Goal: Communication & Community: Answer question/provide support

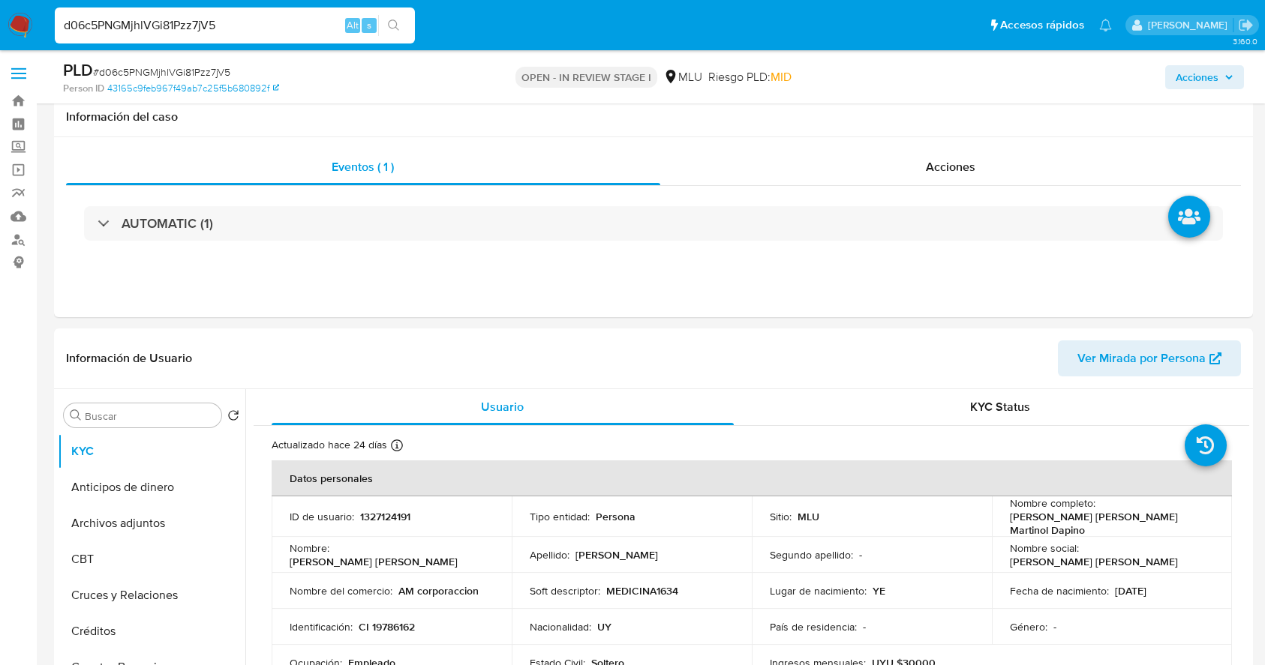
select select "10"
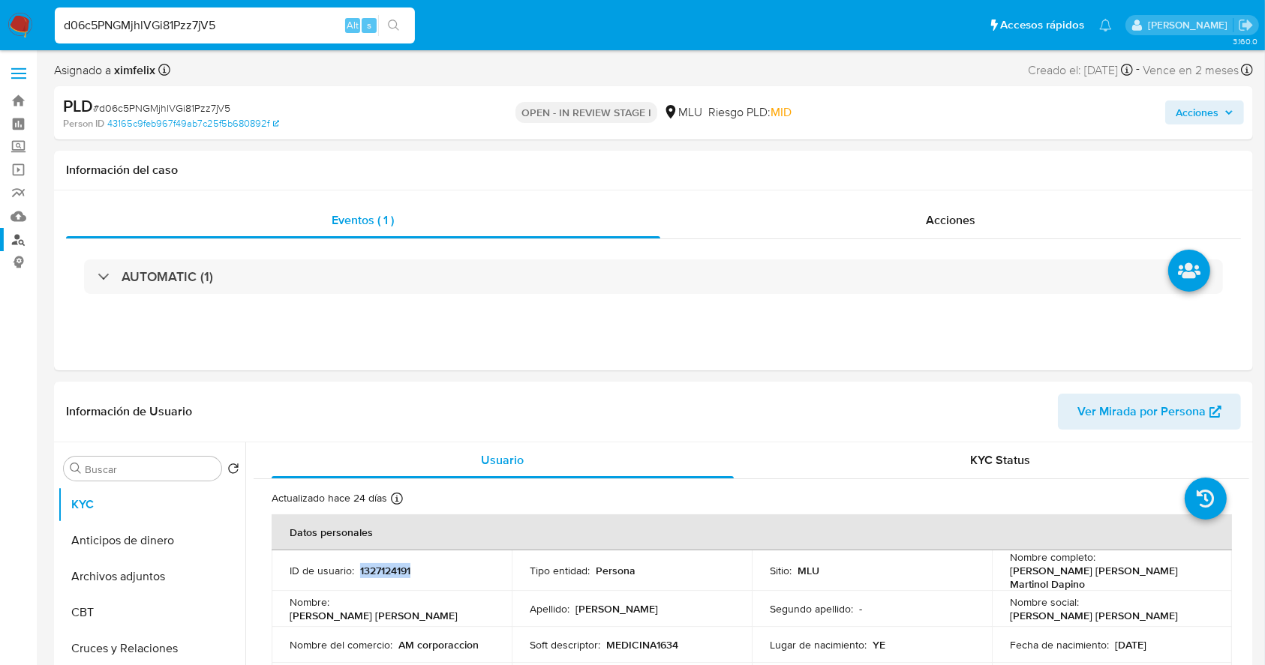
click at [20, 242] on link "Buscador de personas" at bounding box center [89, 239] width 179 height 23
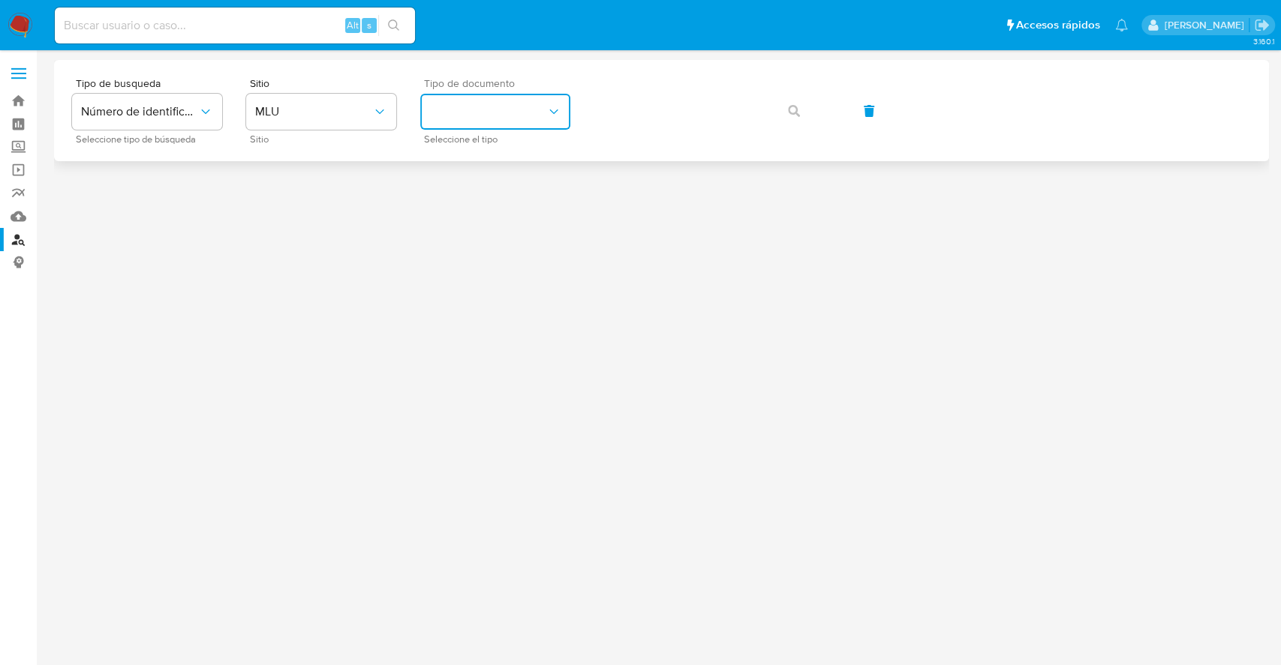
click at [450, 115] on button "identificationType" at bounding box center [495, 112] width 150 height 36
click at [456, 152] on div "CI CI" at bounding box center [490, 159] width 123 height 51
click at [535, 106] on span "CI" at bounding box center [487, 111] width 117 height 15
click at [516, 193] on div "RUT RUT" at bounding box center [490, 210] width 123 height 51
click at [794, 108] on icon "button" at bounding box center [794, 111] width 12 height 12
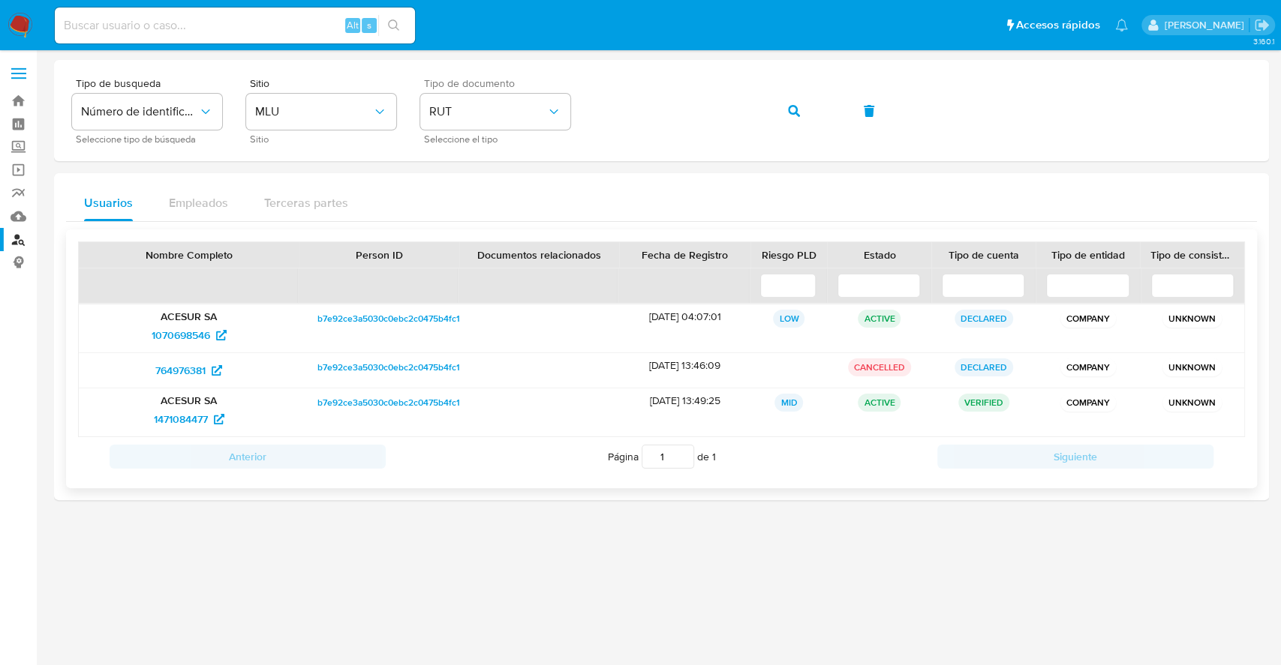
click at [332, 316] on span "b7e92ce3a5030c0ebc2c0475b4fc18ea" at bounding box center [396, 319] width 158 height 18
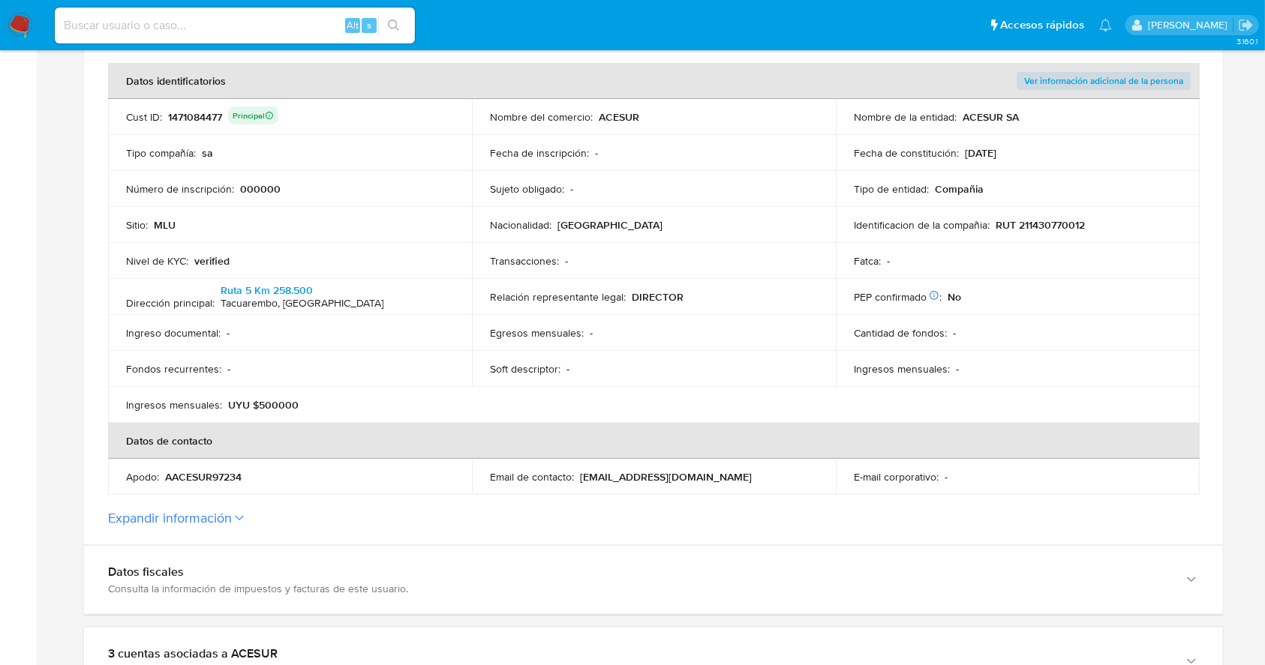
scroll to position [341, 0]
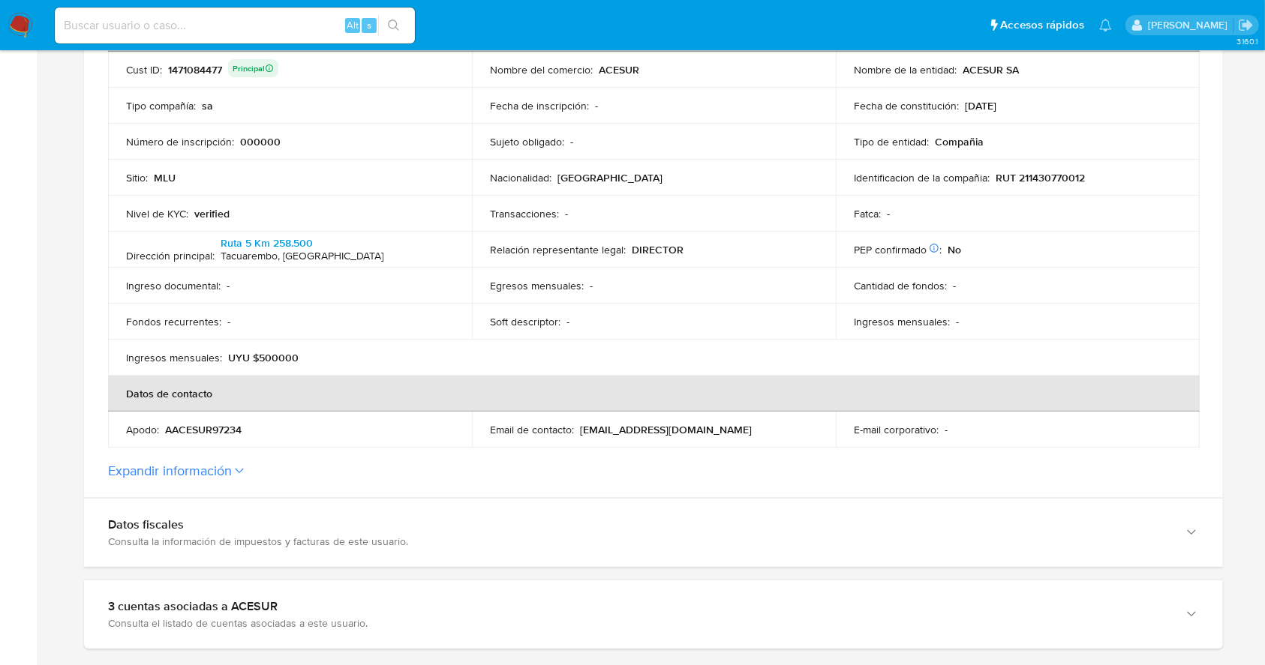
click at [305, 494] on section "ID de la persona : b7e92ce3a5030c0ebc2c0475b4fc18ea Datos generales de ACESUR C…" at bounding box center [653, 165] width 1139 height 665
click at [236, 468] on icon at bounding box center [239, 471] width 9 height 6
click at [232, 467] on button "Expandir información" at bounding box center [170, 471] width 124 height 17
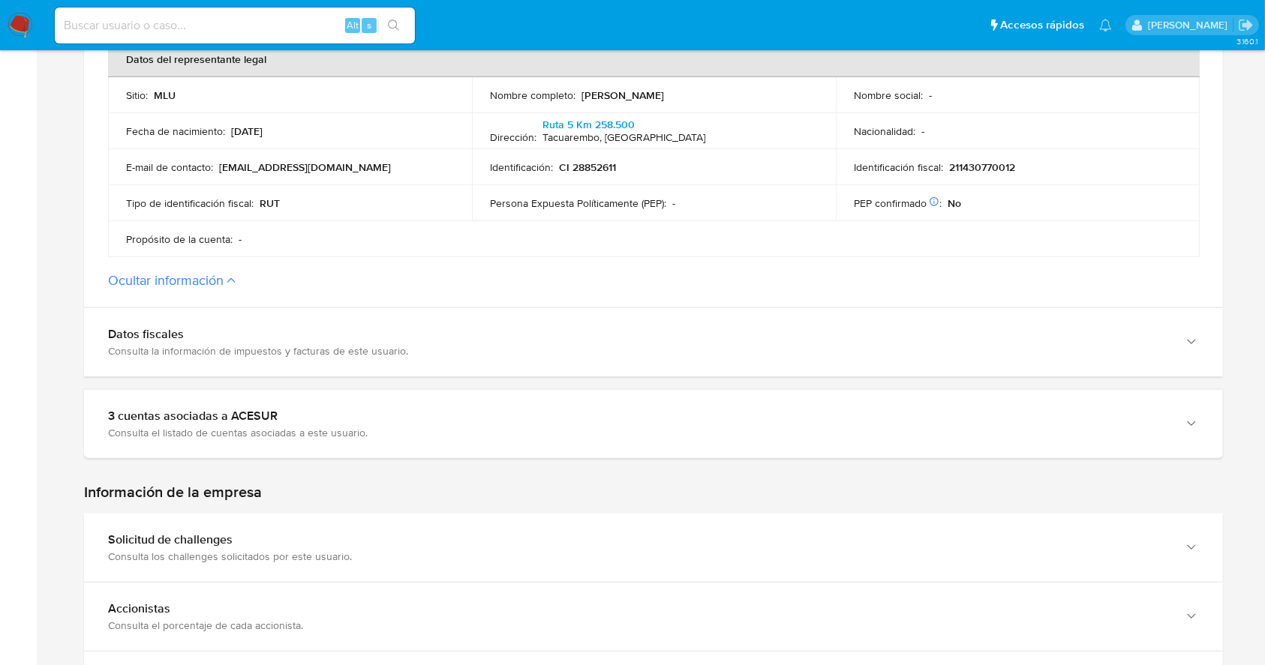
scroll to position [784, 0]
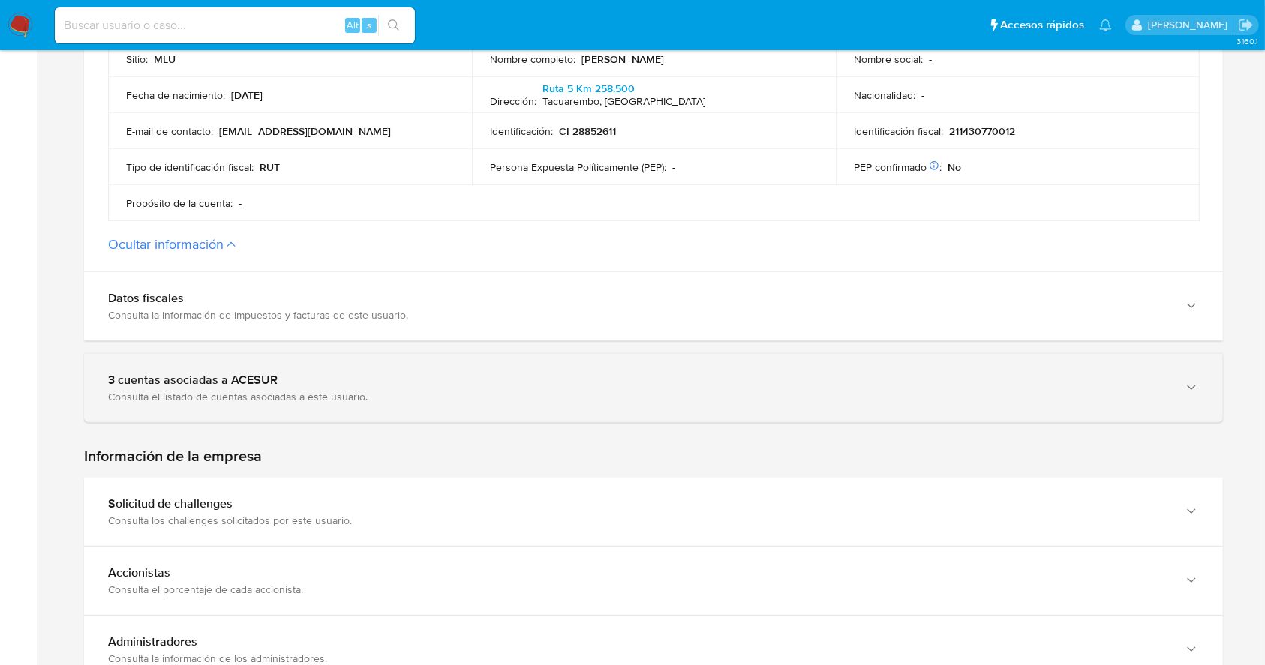
click at [527, 380] on div "3 cuentas asociadas a ACESUR" at bounding box center [638, 380] width 1061 height 15
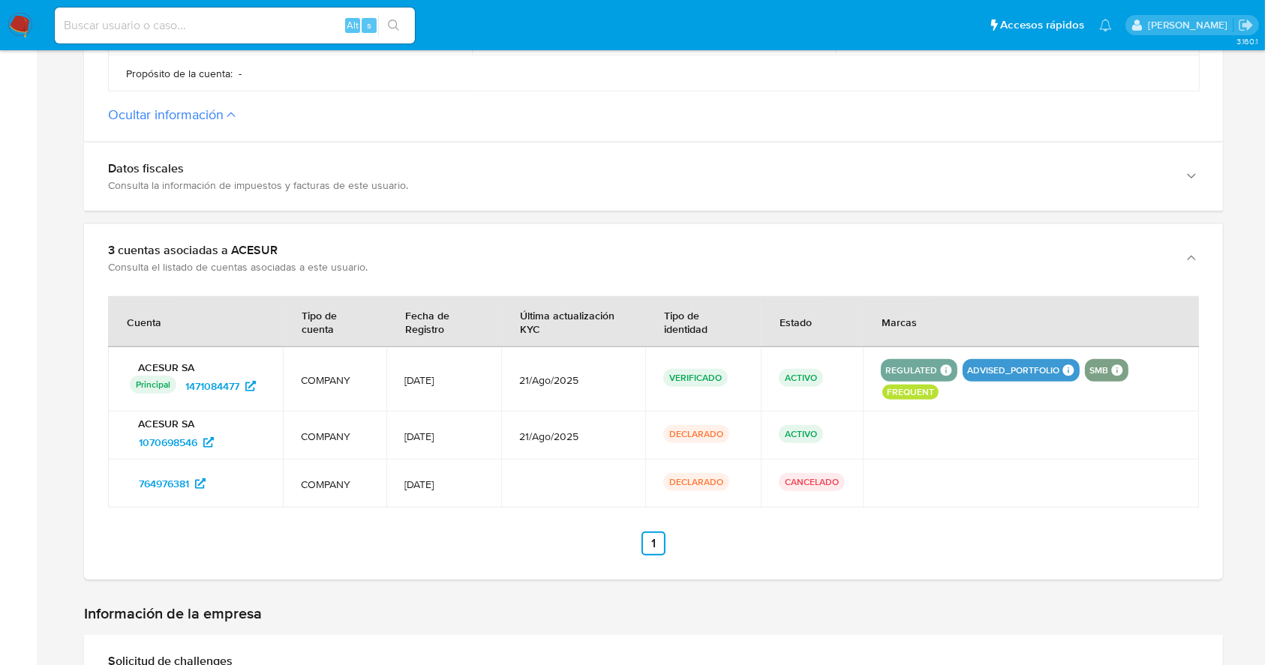
scroll to position [920, 0]
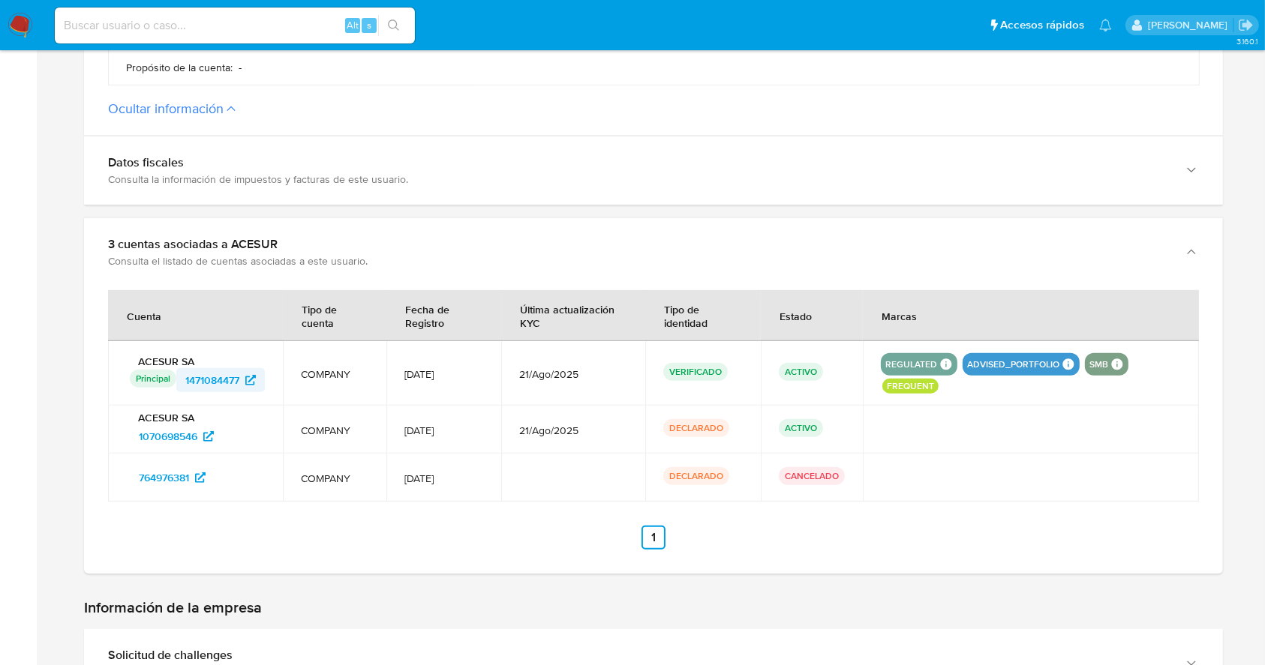
drag, startPoint x: 273, startPoint y: 380, endPoint x: 188, endPoint y: 381, distance: 85.5
click at [188, 381] on td "ACESUR SA Principal Identificado como usuario principal 1471084477" at bounding box center [195, 373] width 175 height 65
drag, startPoint x: 230, startPoint y: 438, endPoint x: 118, endPoint y: 435, distance: 112.6
click at [118, 435] on td "ACESUR SA 1070698546" at bounding box center [195, 430] width 175 height 48
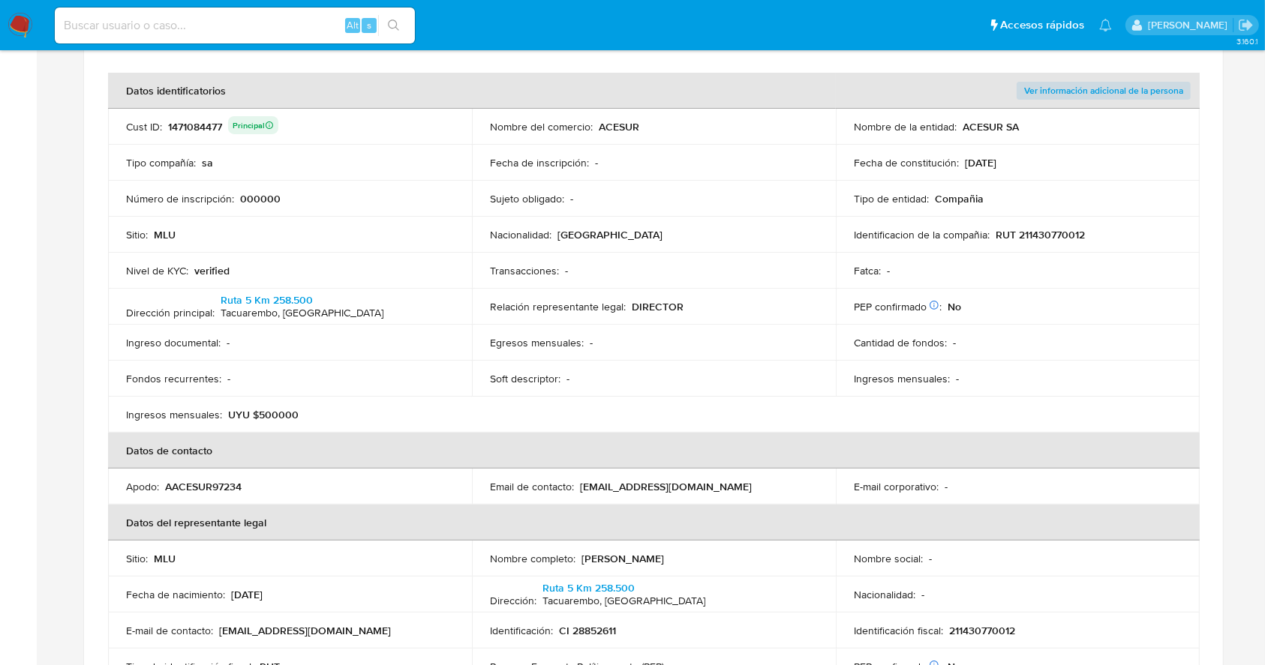
scroll to position [302, 0]
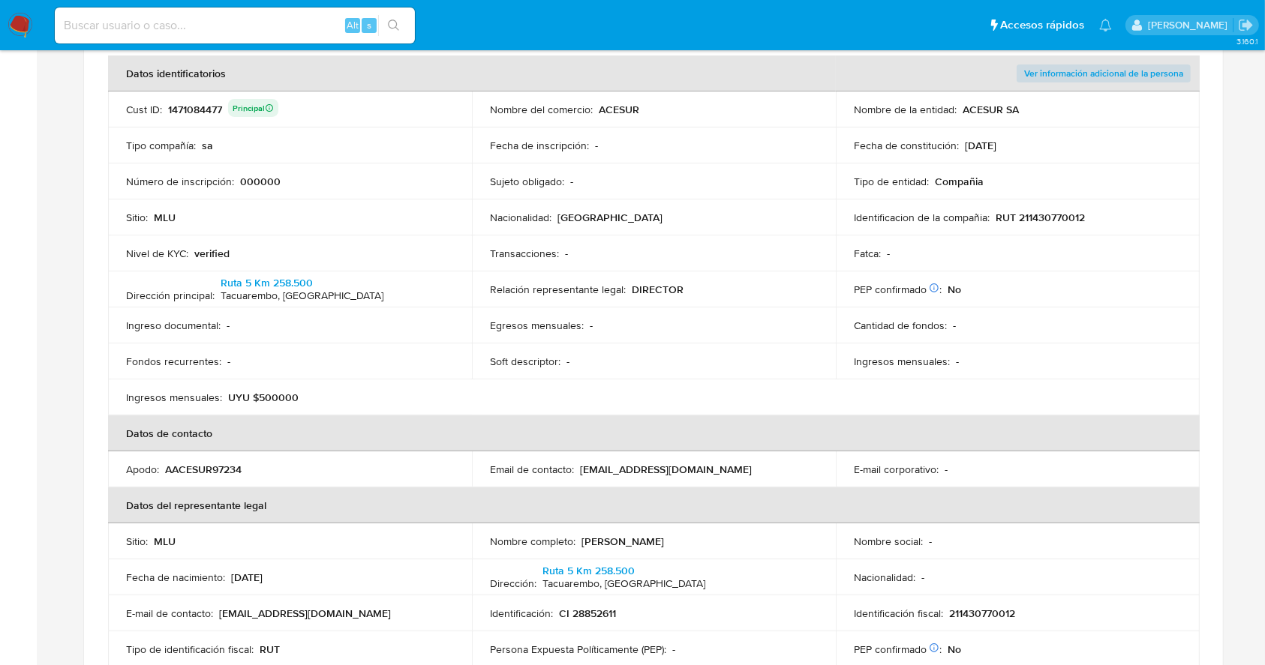
drag, startPoint x: 719, startPoint y: 545, endPoint x: 583, endPoint y: 545, distance: 135.8
click at [583, 545] on div "Nombre completo : Gustavo Scaffidi Garofalo" at bounding box center [654, 542] width 328 height 14
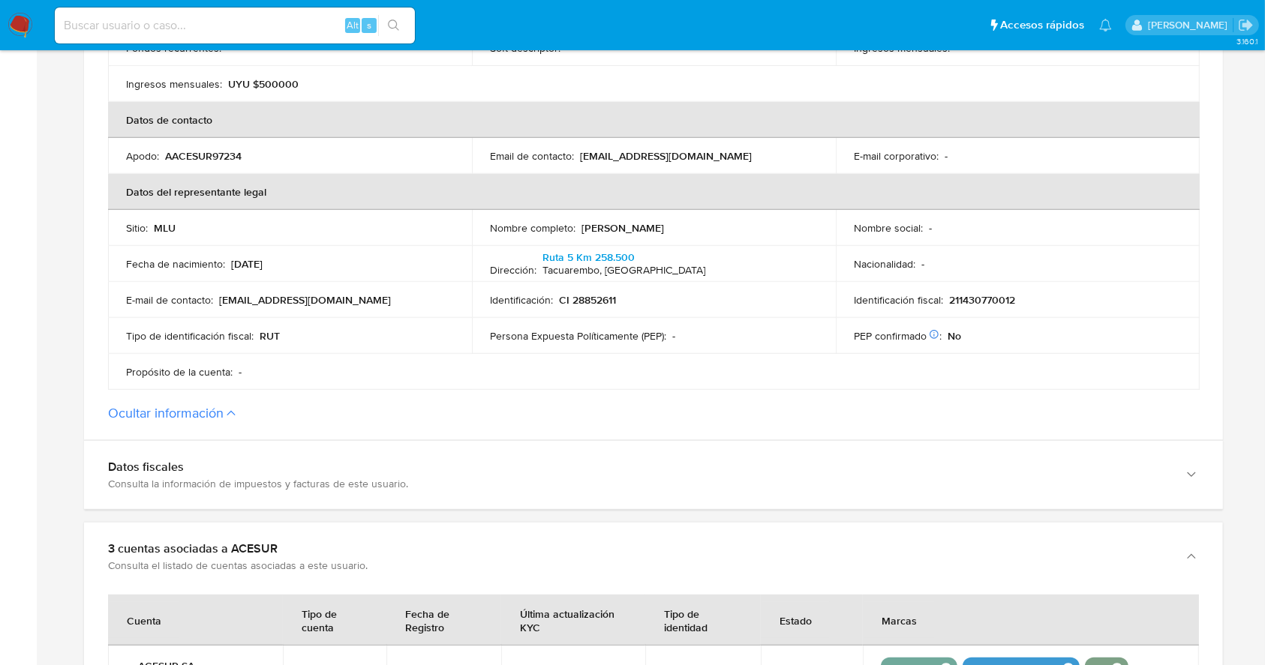
scroll to position [656, 0]
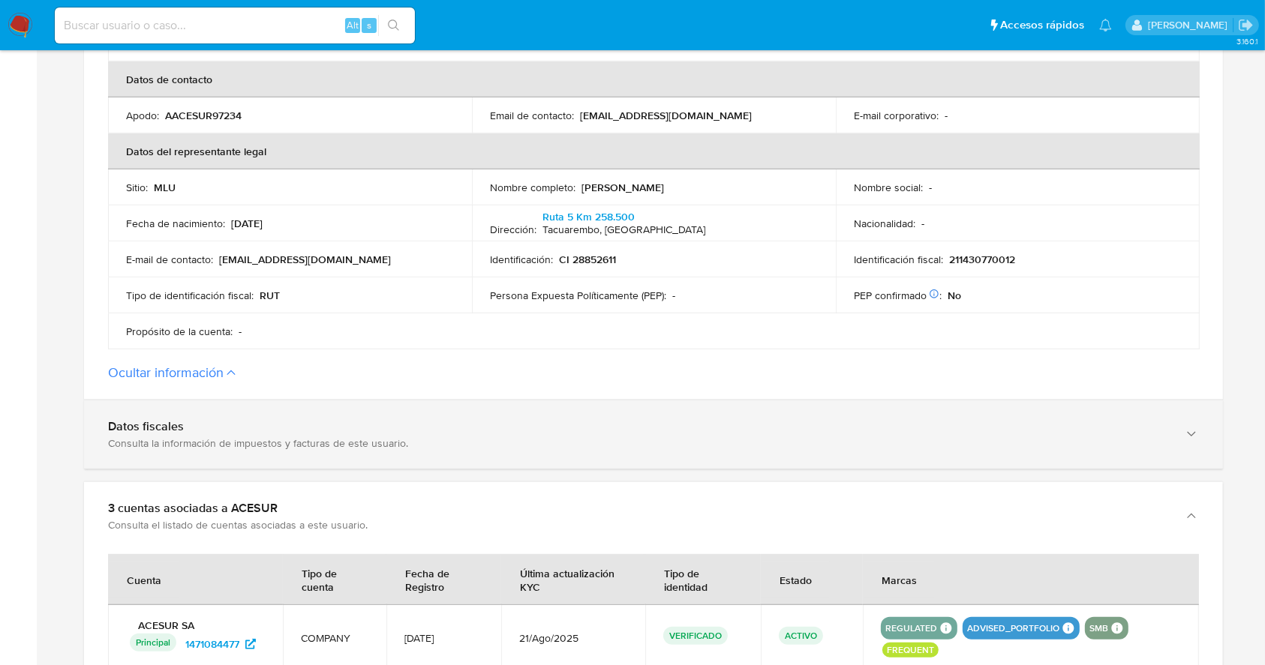
click at [467, 452] on div "Datos fiscales Consulta la información de impuestos y facturas de este usuario." at bounding box center [653, 435] width 1139 height 68
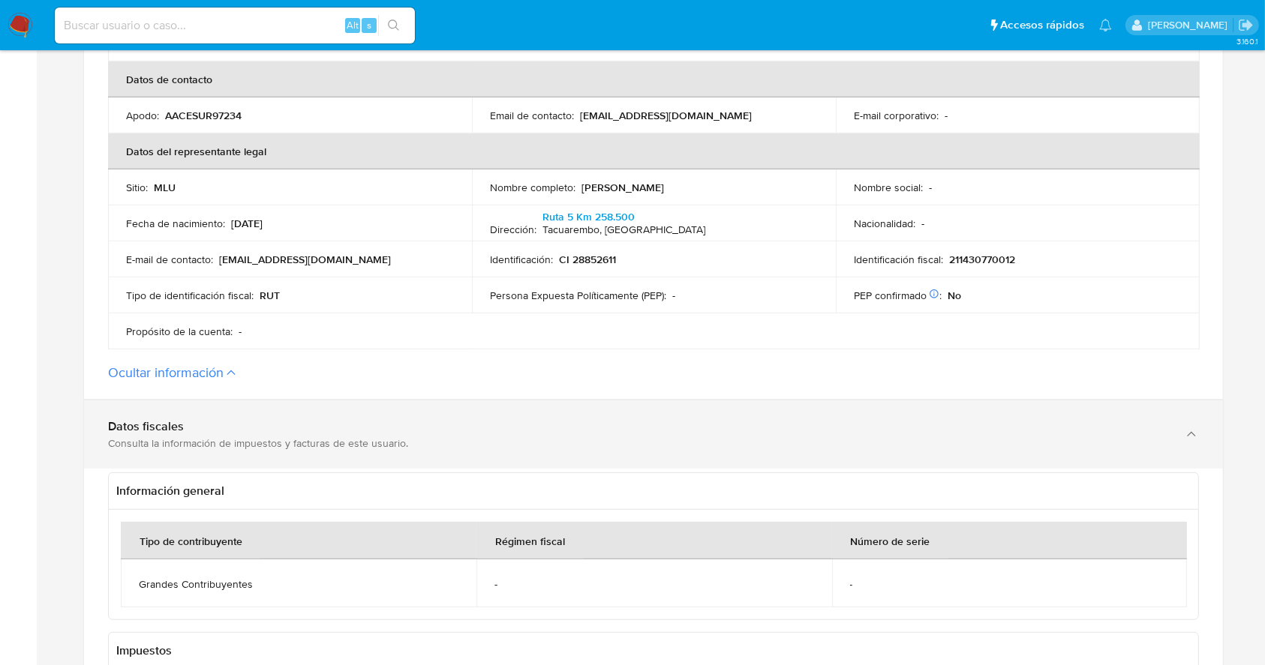
drag, startPoint x: 1278, startPoint y: 230, endPoint x: 1206, endPoint y: 449, distance: 231.1
click at [1206, 449] on div "Datos fiscales Consulta la información de impuestos y facturas de este usuario." at bounding box center [653, 435] width 1139 height 68
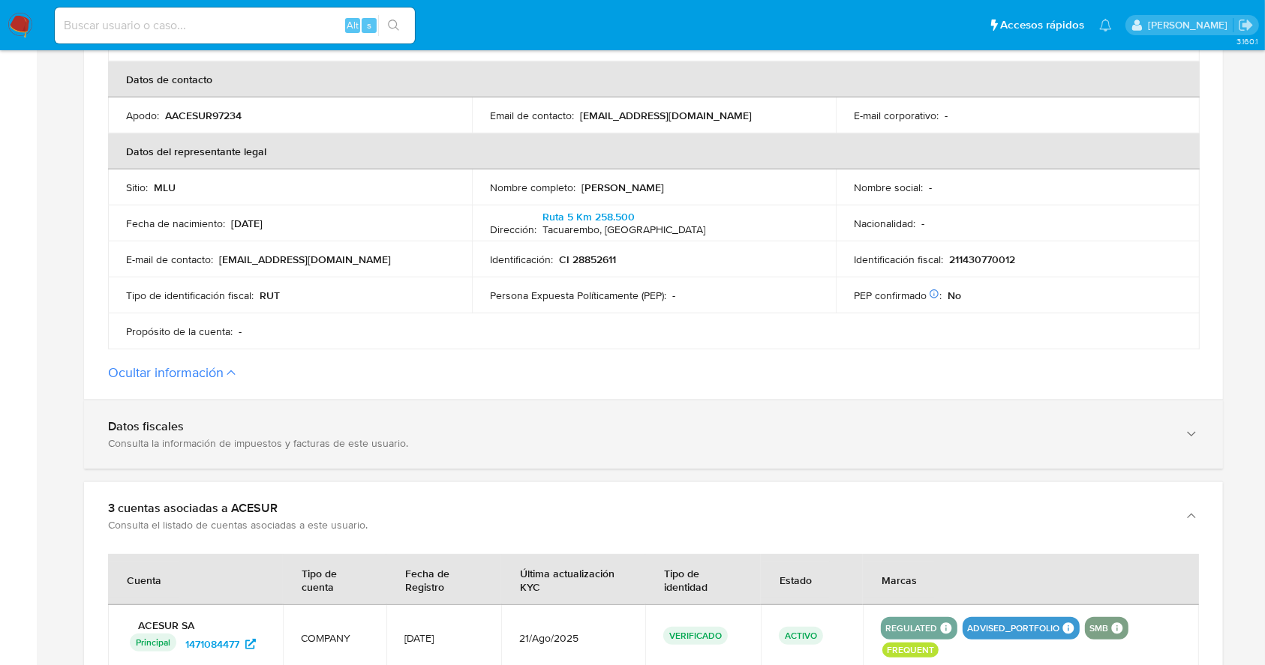
click at [1158, 431] on div "Datos fiscales" at bounding box center [638, 426] width 1061 height 15
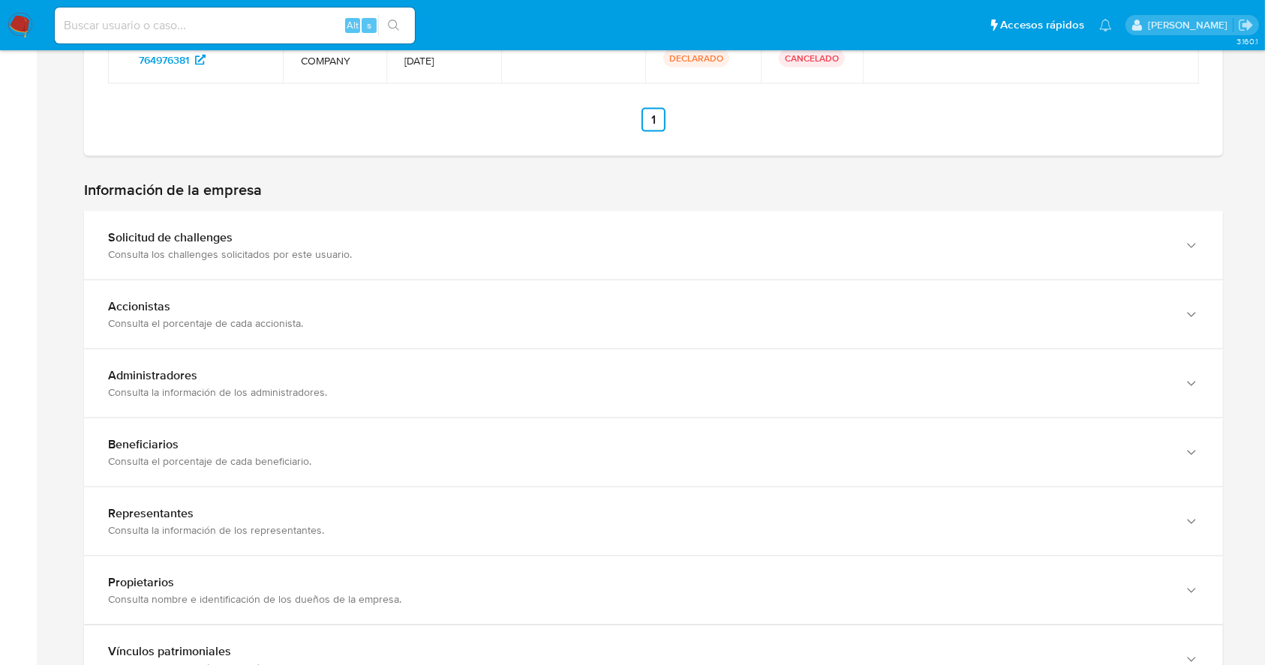
scroll to position [2197, 0]
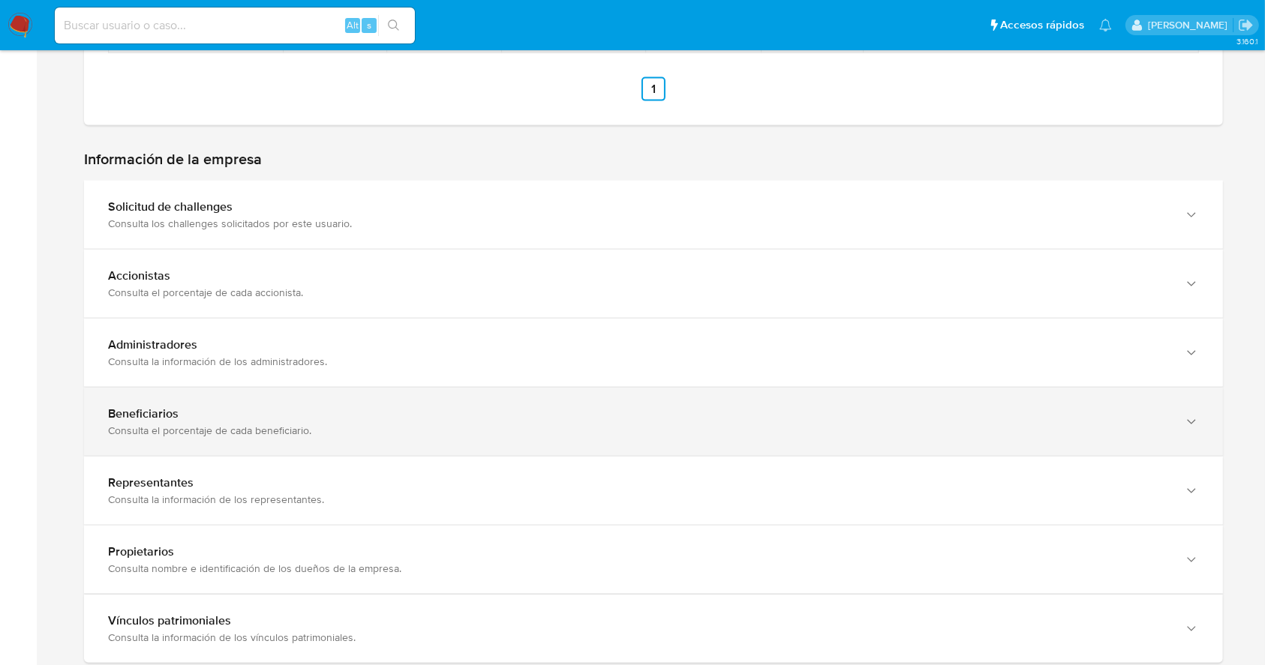
click at [1071, 442] on div "Beneficiarios Consulta el porcentaje de cada beneficiario." at bounding box center [653, 422] width 1139 height 68
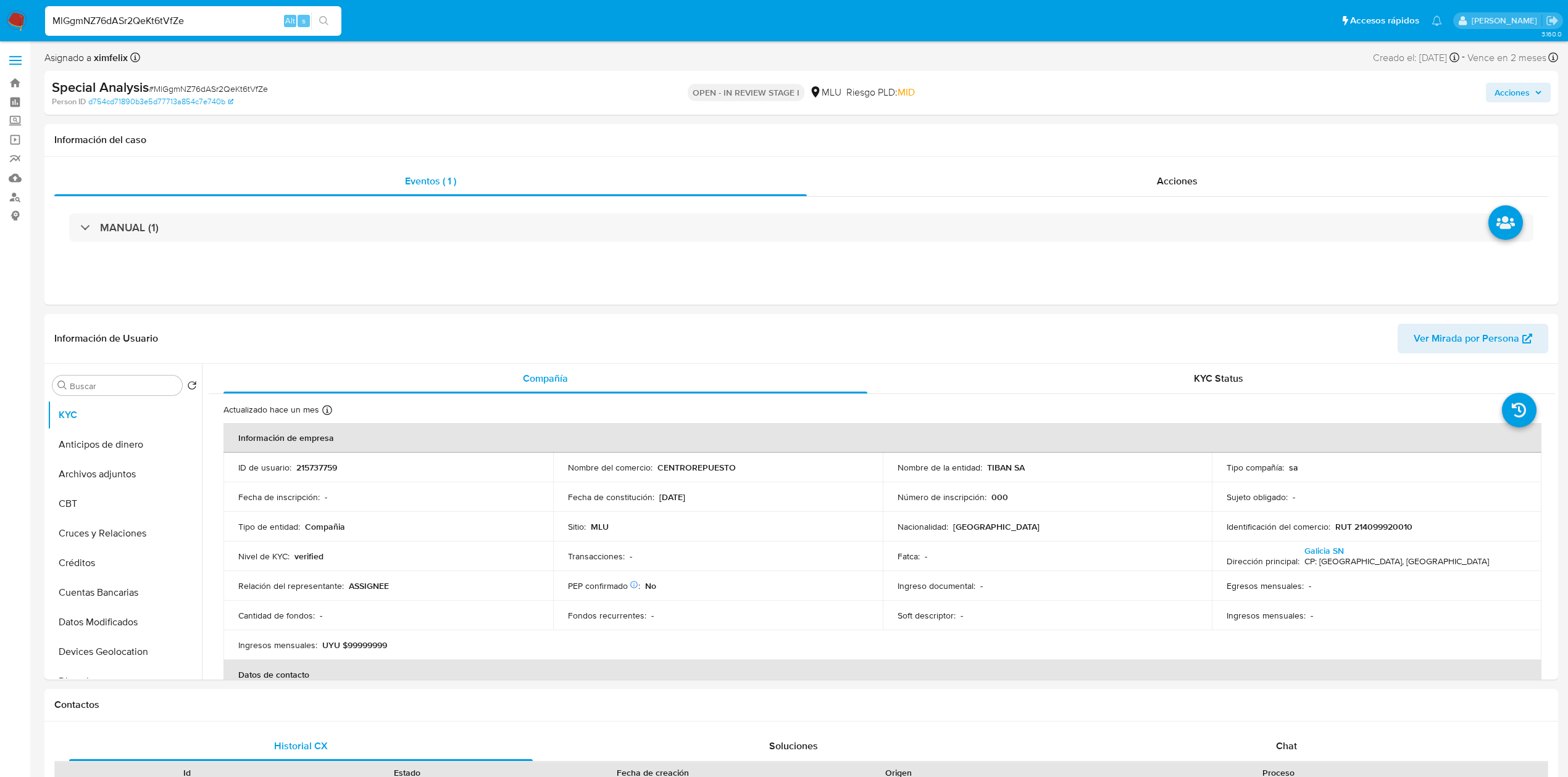
select select "10"
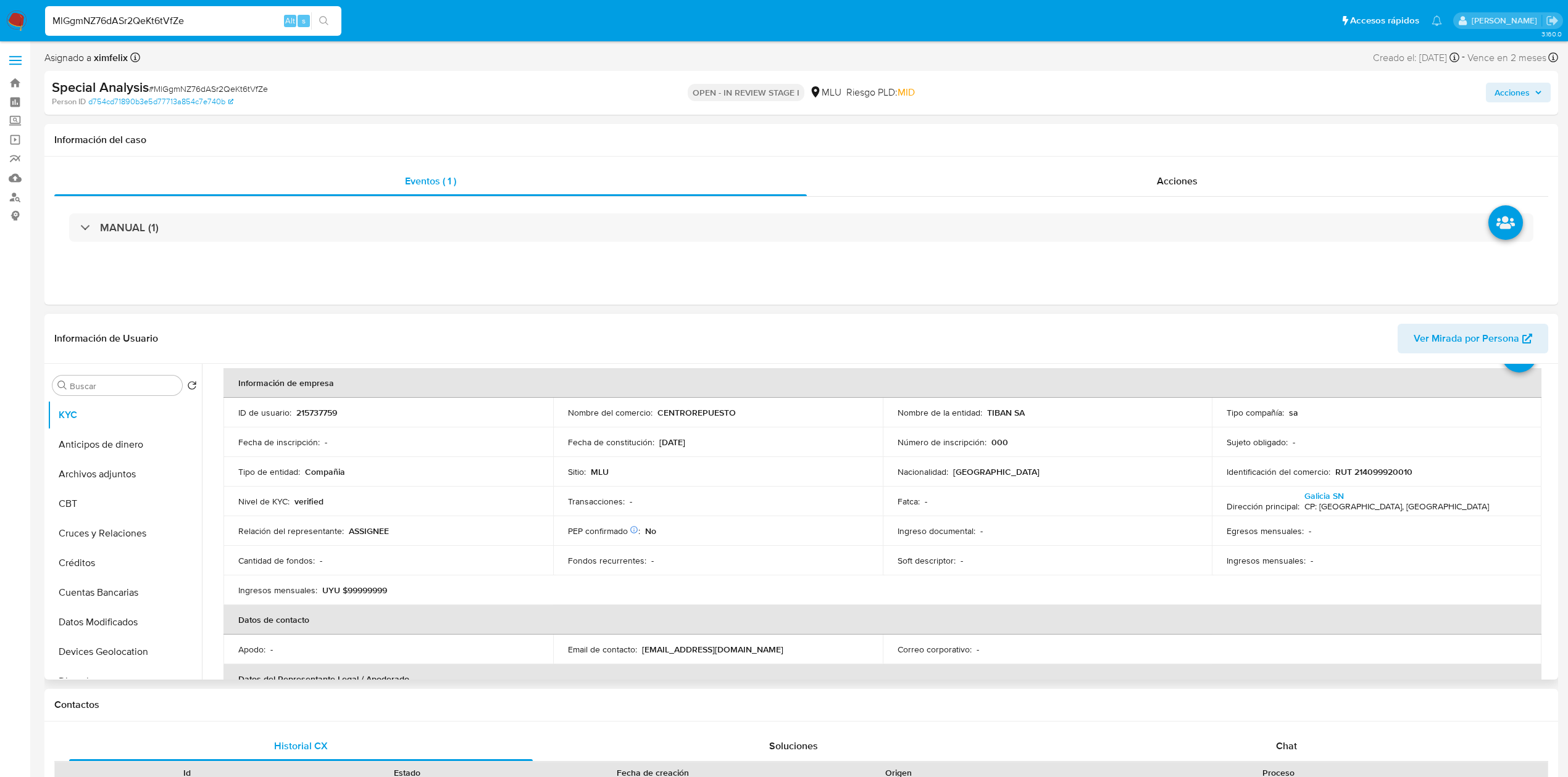
drag, startPoint x: 1554, startPoint y: 403, endPoint x: 1538, endPoint y: 452, distance: 51.5
click at [1538, 452] on div "Compañía KYC Status Actualizado hace un mes Creado: 11/11/2021 02:22:12 Actuali…" at bounding box center [878, 522] width 1352 height 316
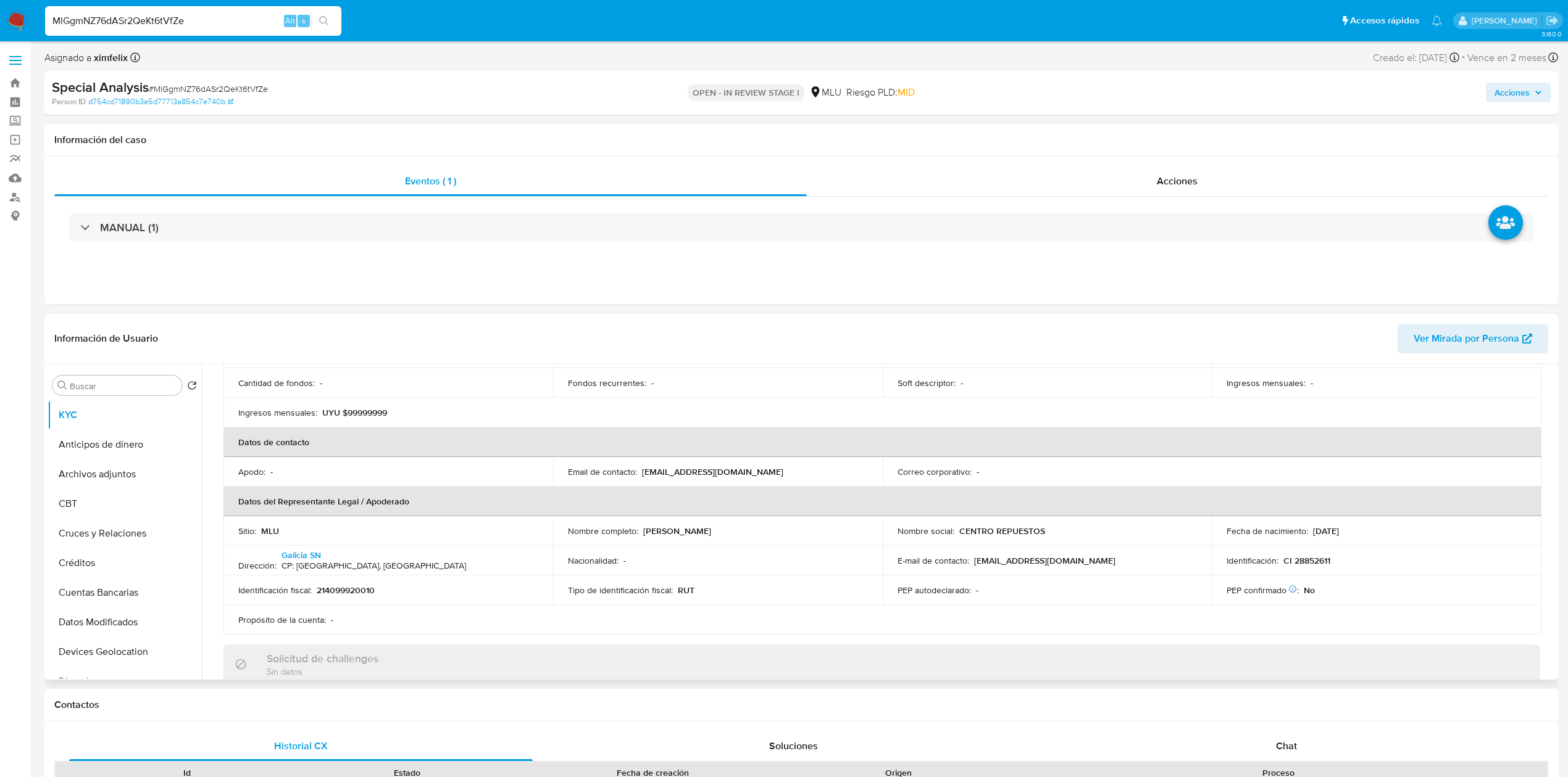
scroll to position [285, 0]
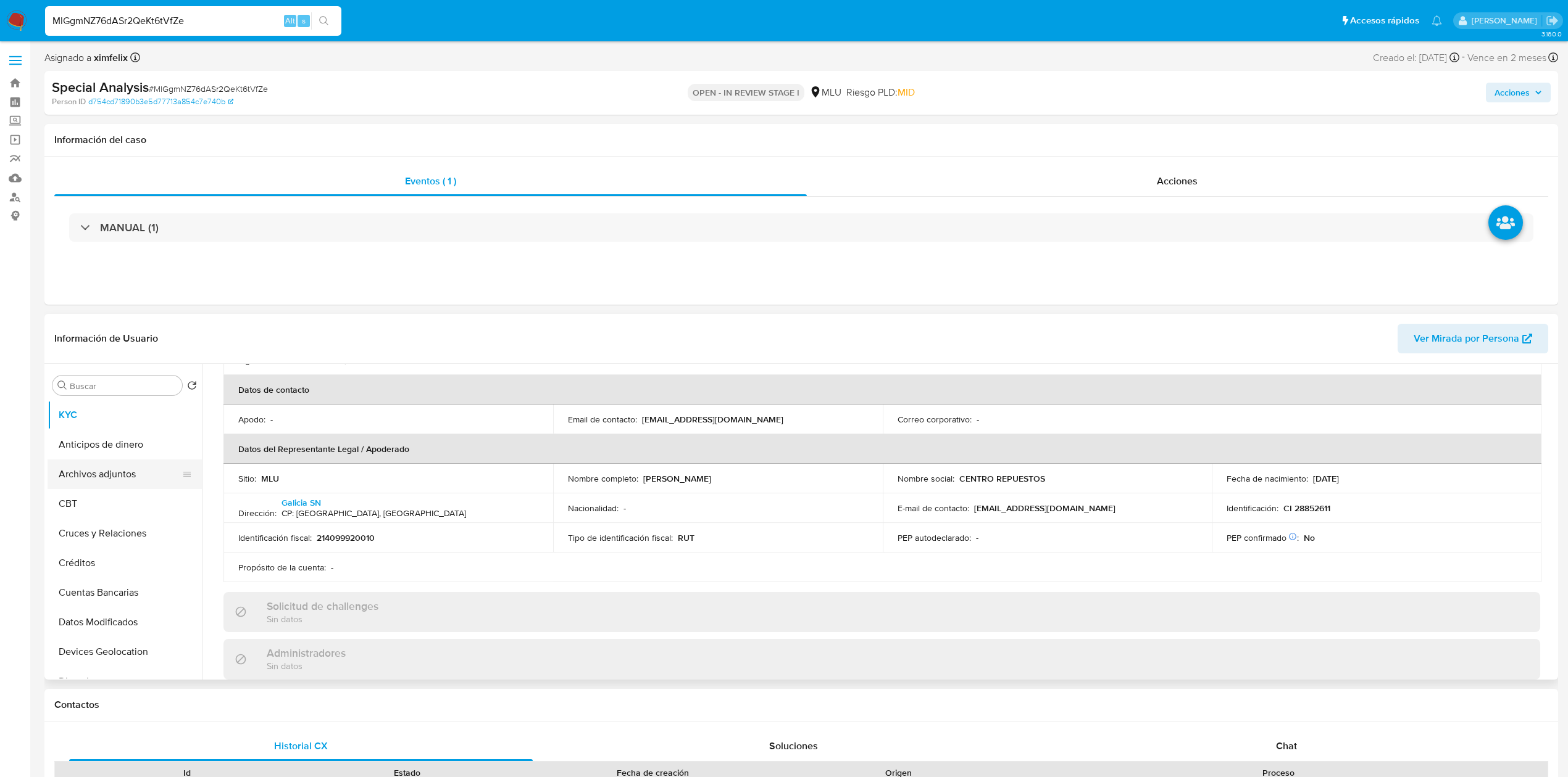
click at [140, 469] on button "Archivos adjuntos" at bounding box center [120, 474] width 145 height 30
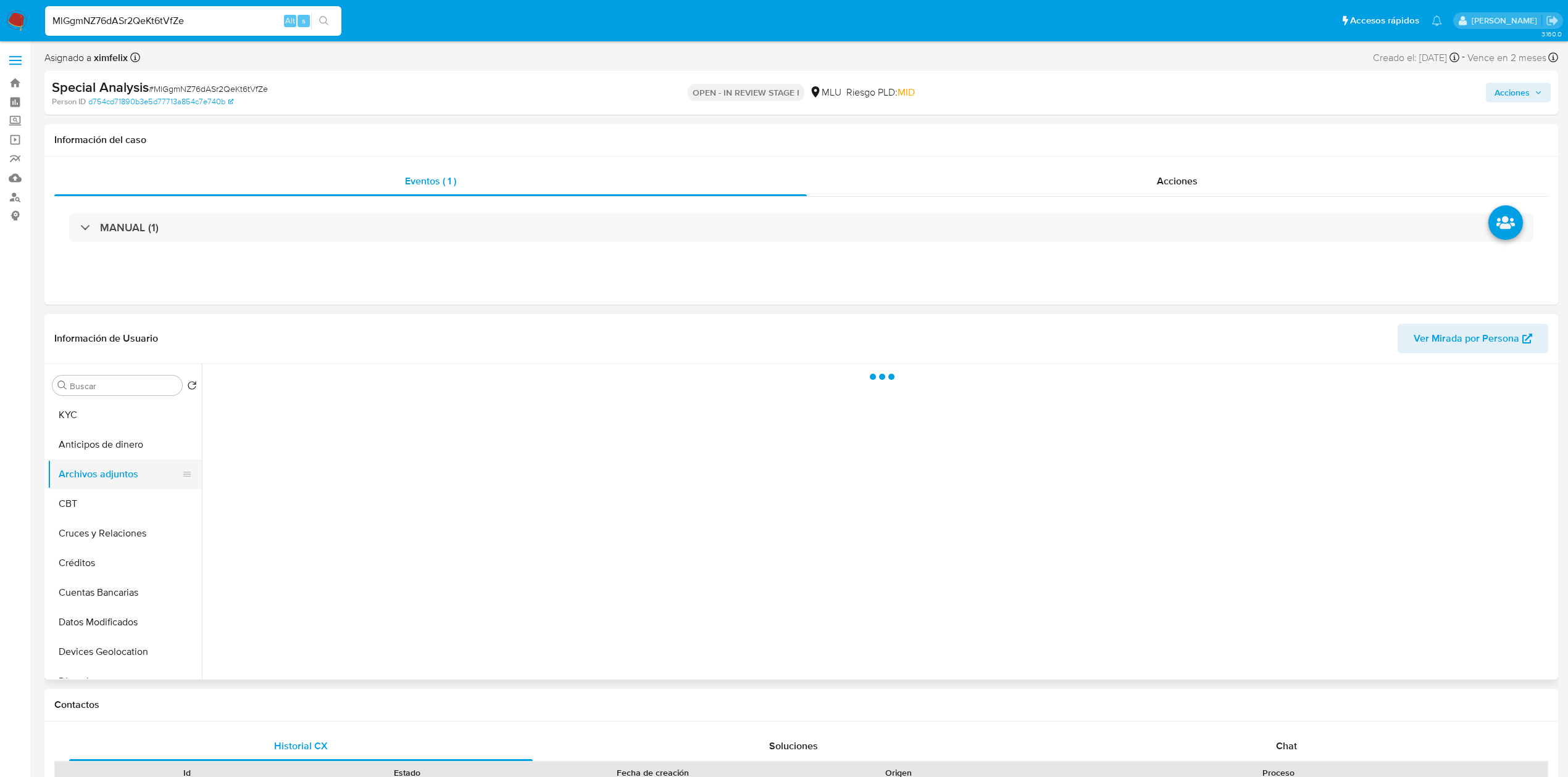
scroll to position [0, 0]
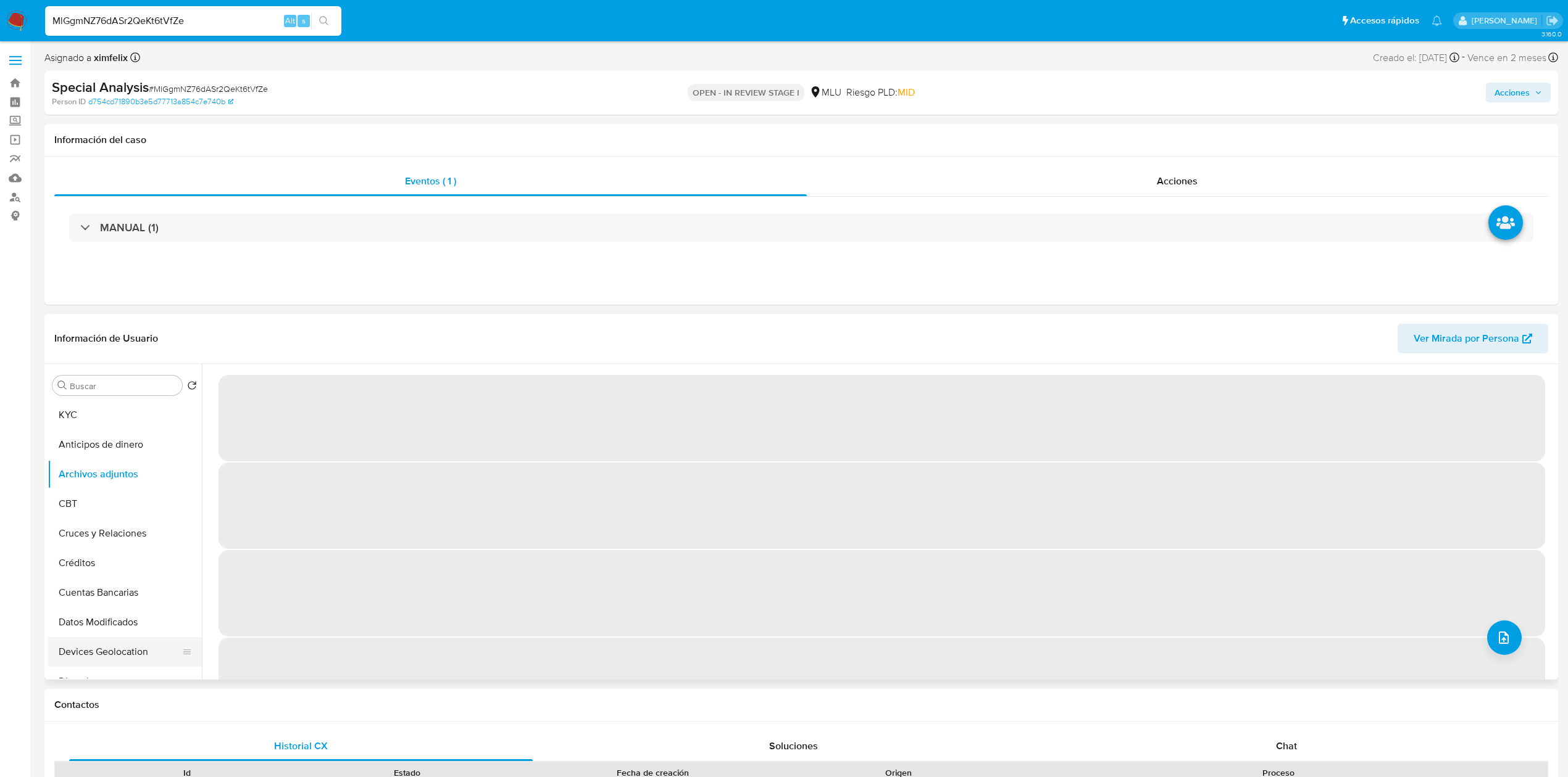
click at [109, 645] on button "Devices Geolocation" at bounding box center [120, 652] width 145 height 30
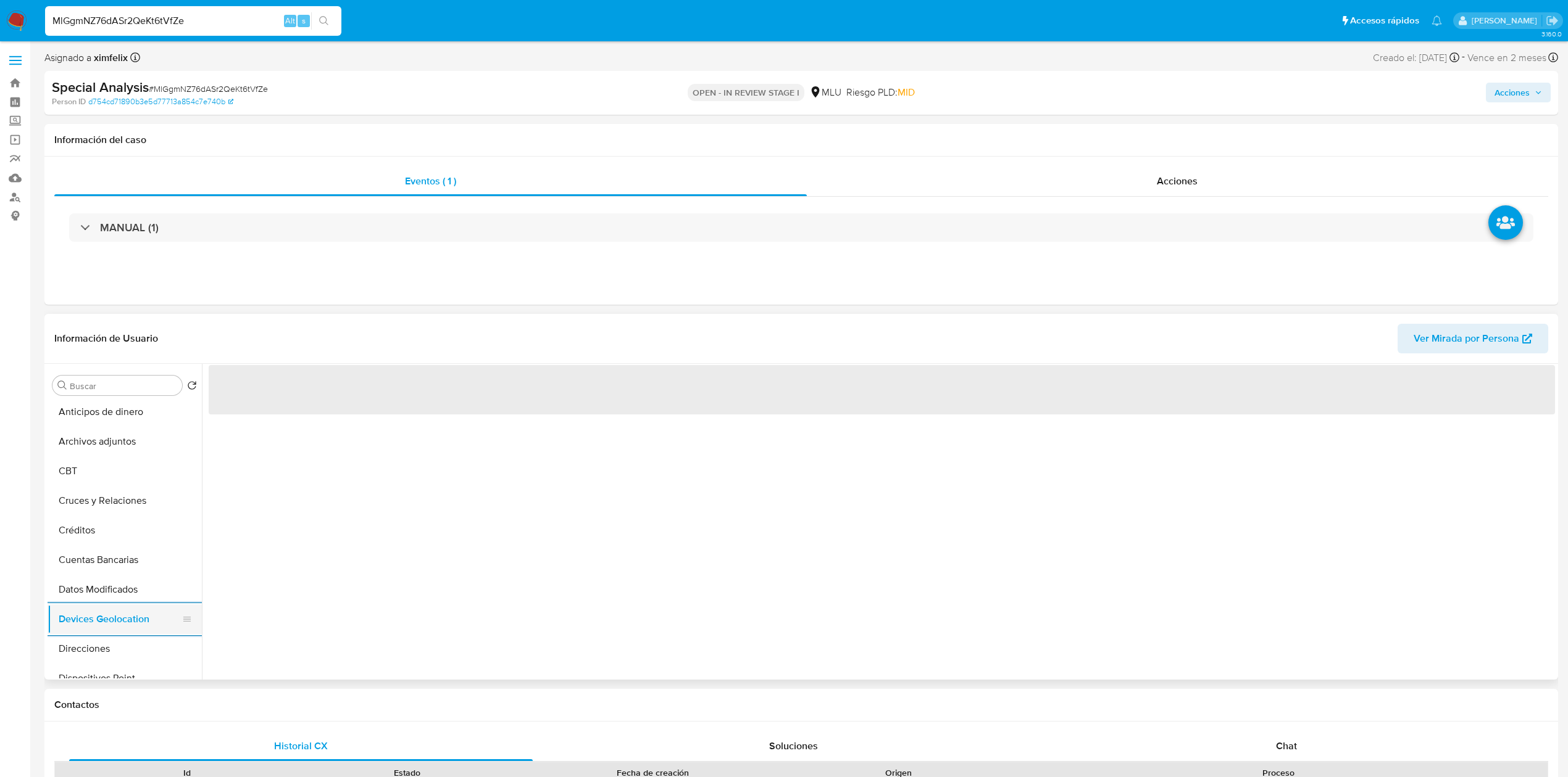
click at [109, 645] on button "Direcciones" at bounding box center [125, 649] width 155 height 30
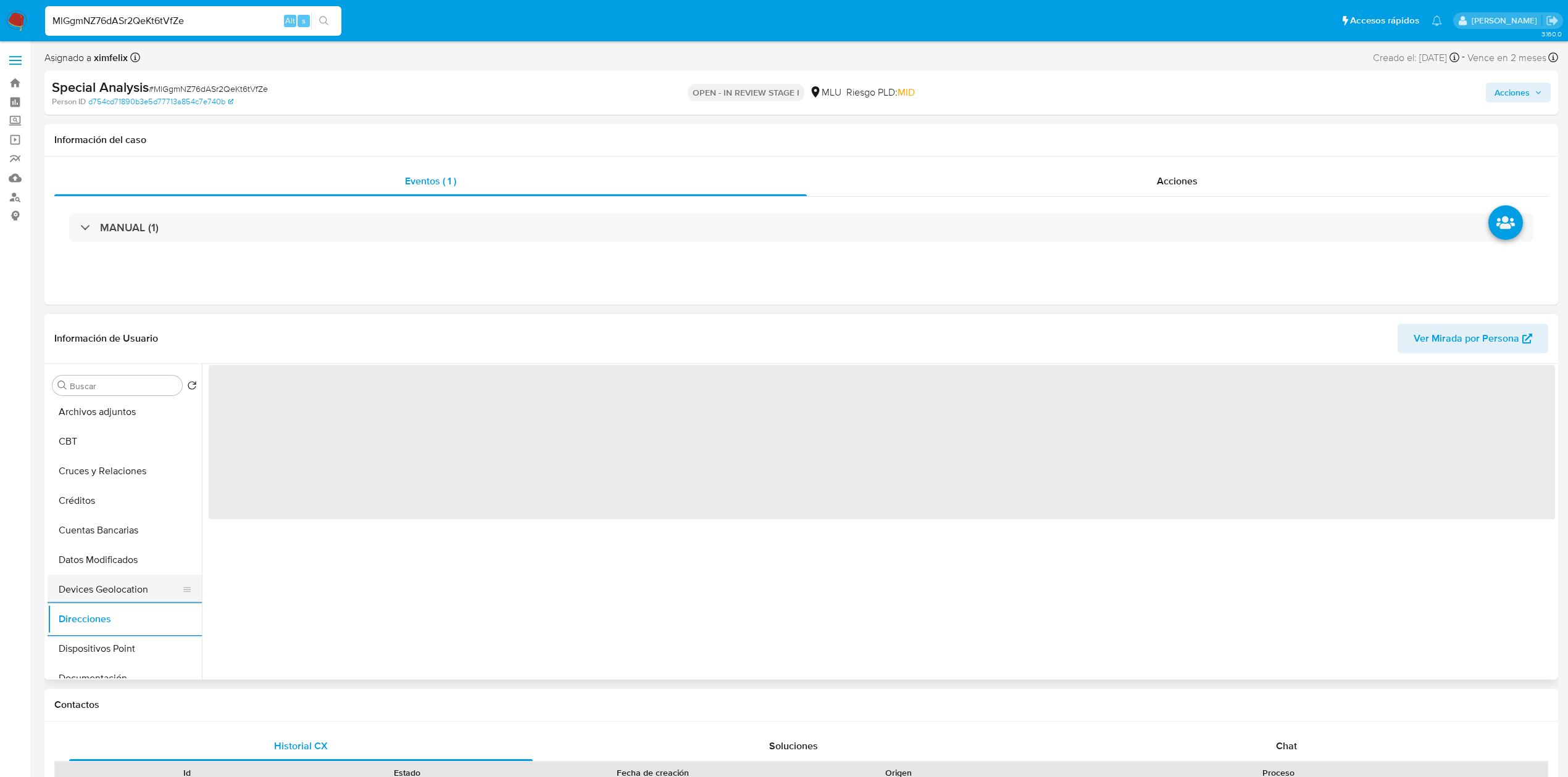
scroll to position [66, 0]
click at [48, 601] on button "Direcciones" at bounding box center [125, 616] width 155 height 30
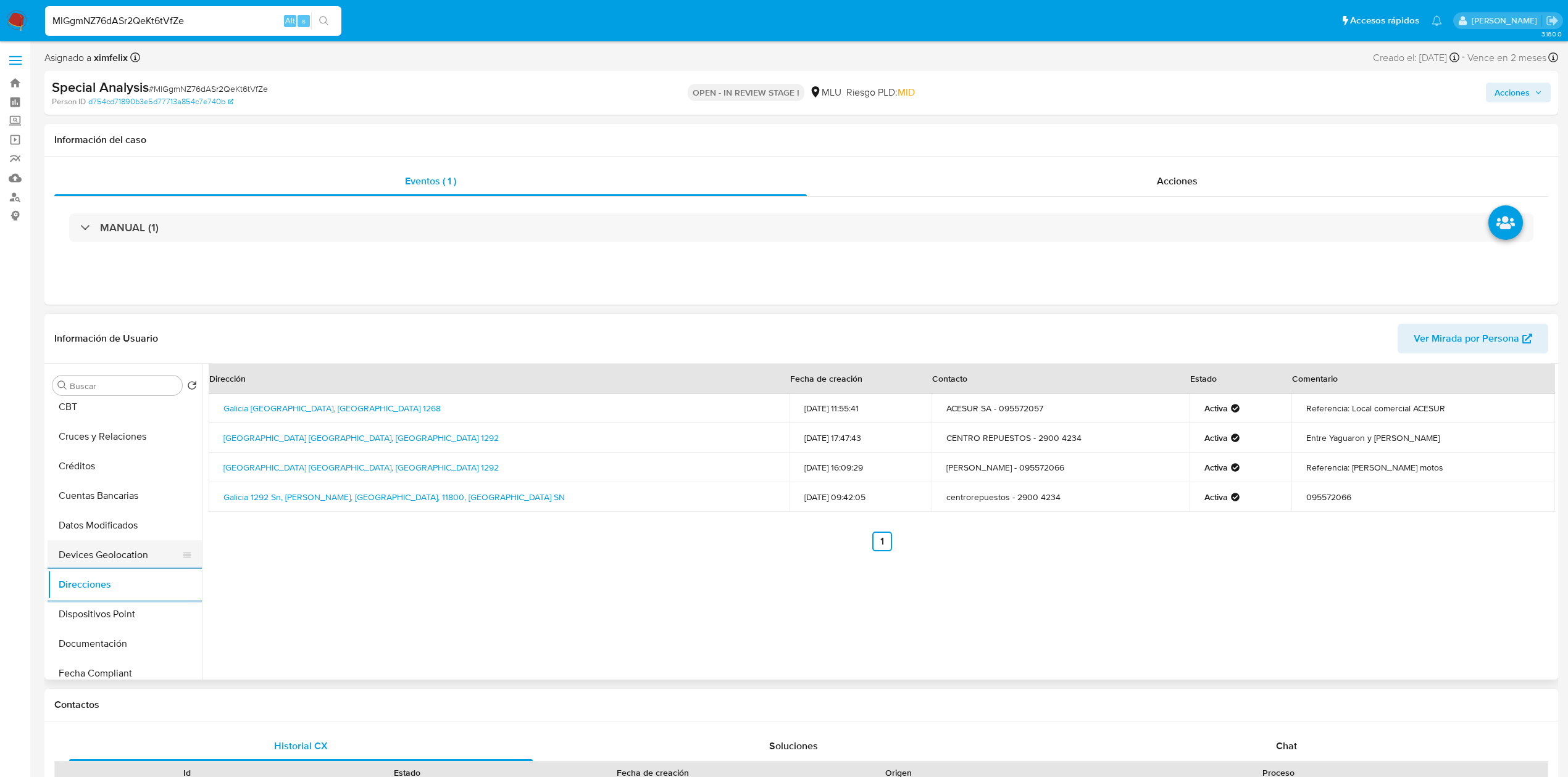
scroll to position [99, 0]
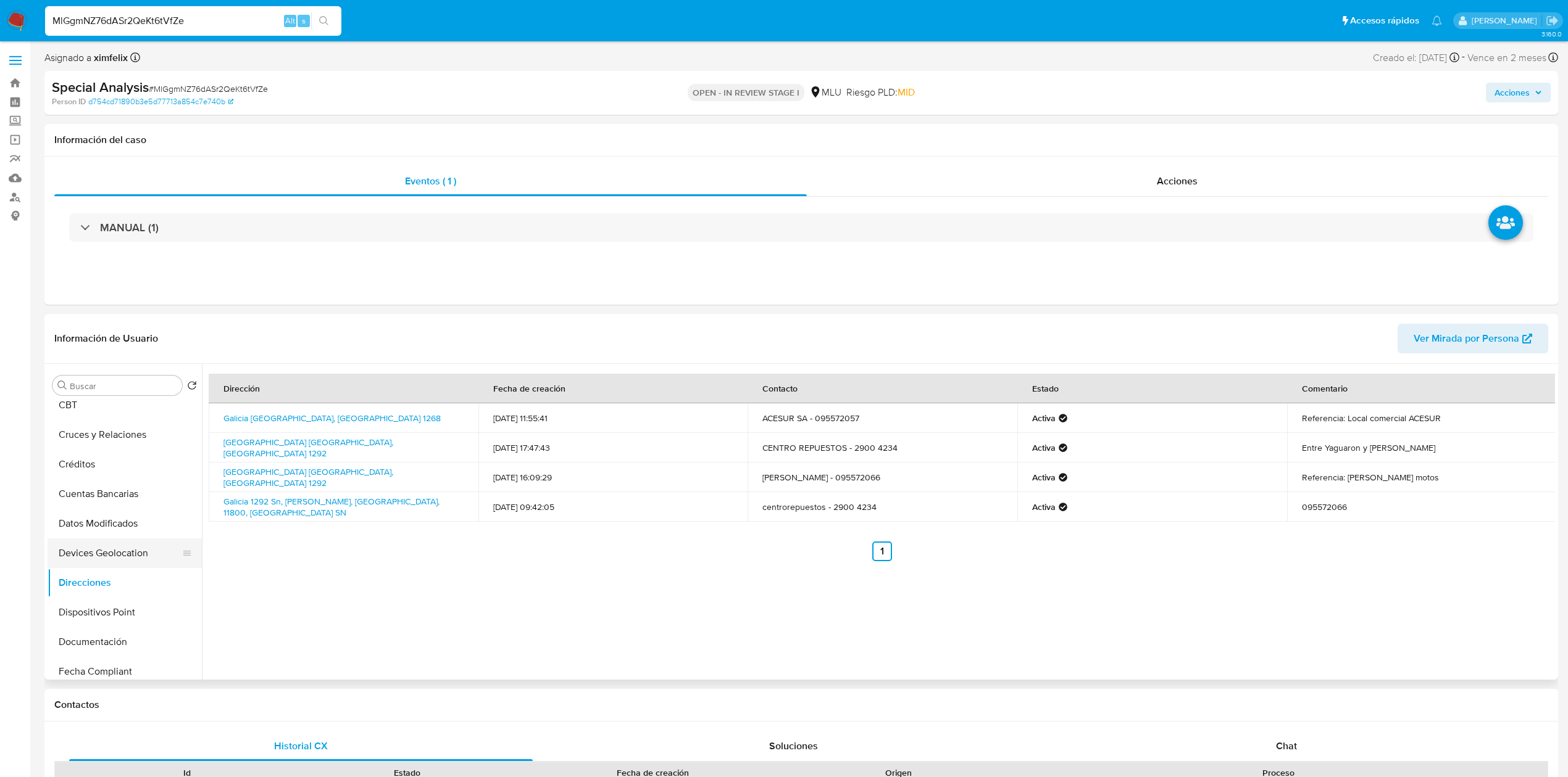
click at [109, 645] on button "Documentación" at bounding box center [125, 642] width 155 height 30
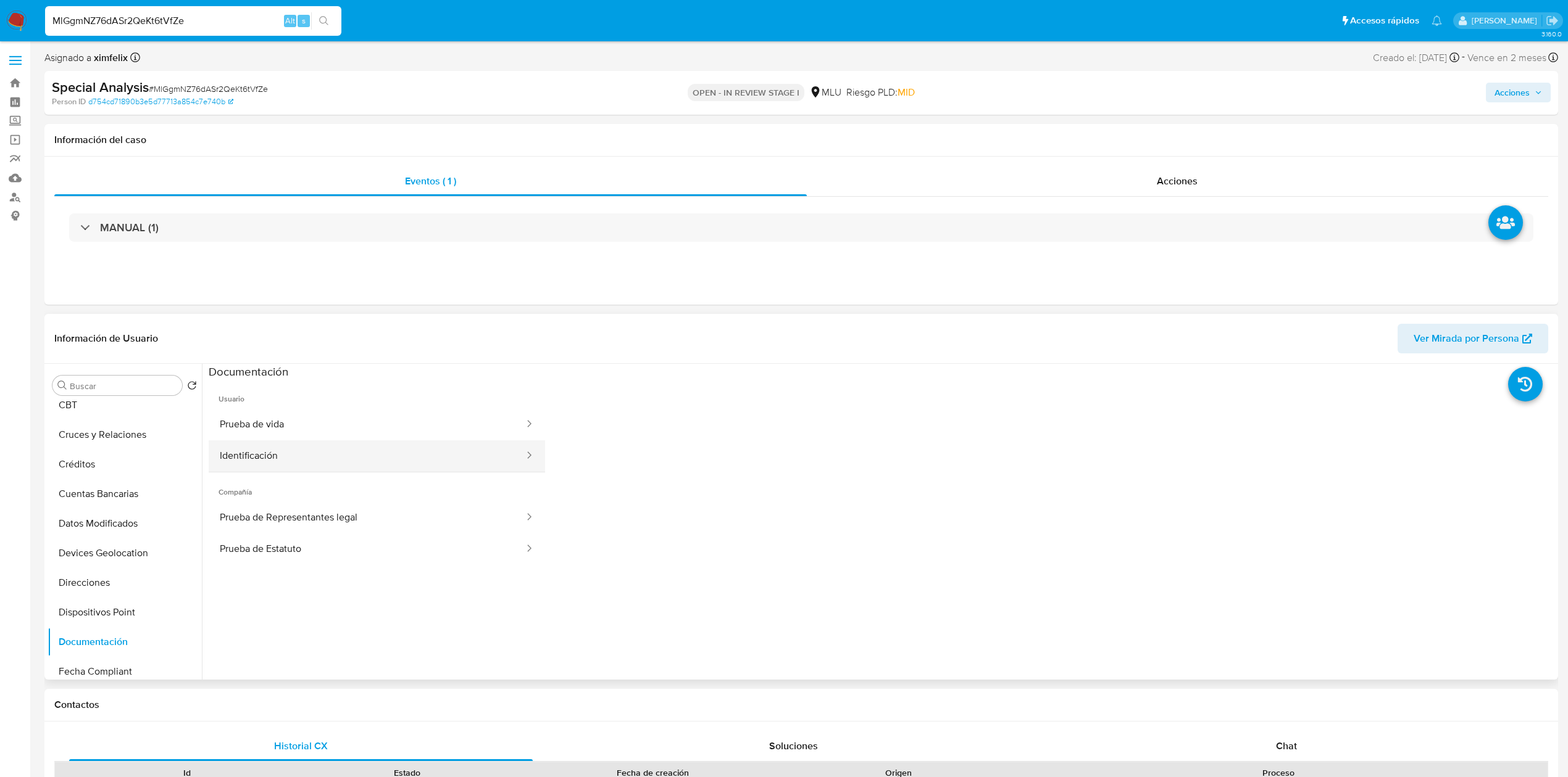
click at [480, 442] on button "Identificación" at bounding box center [367, 456] width 317 height 31
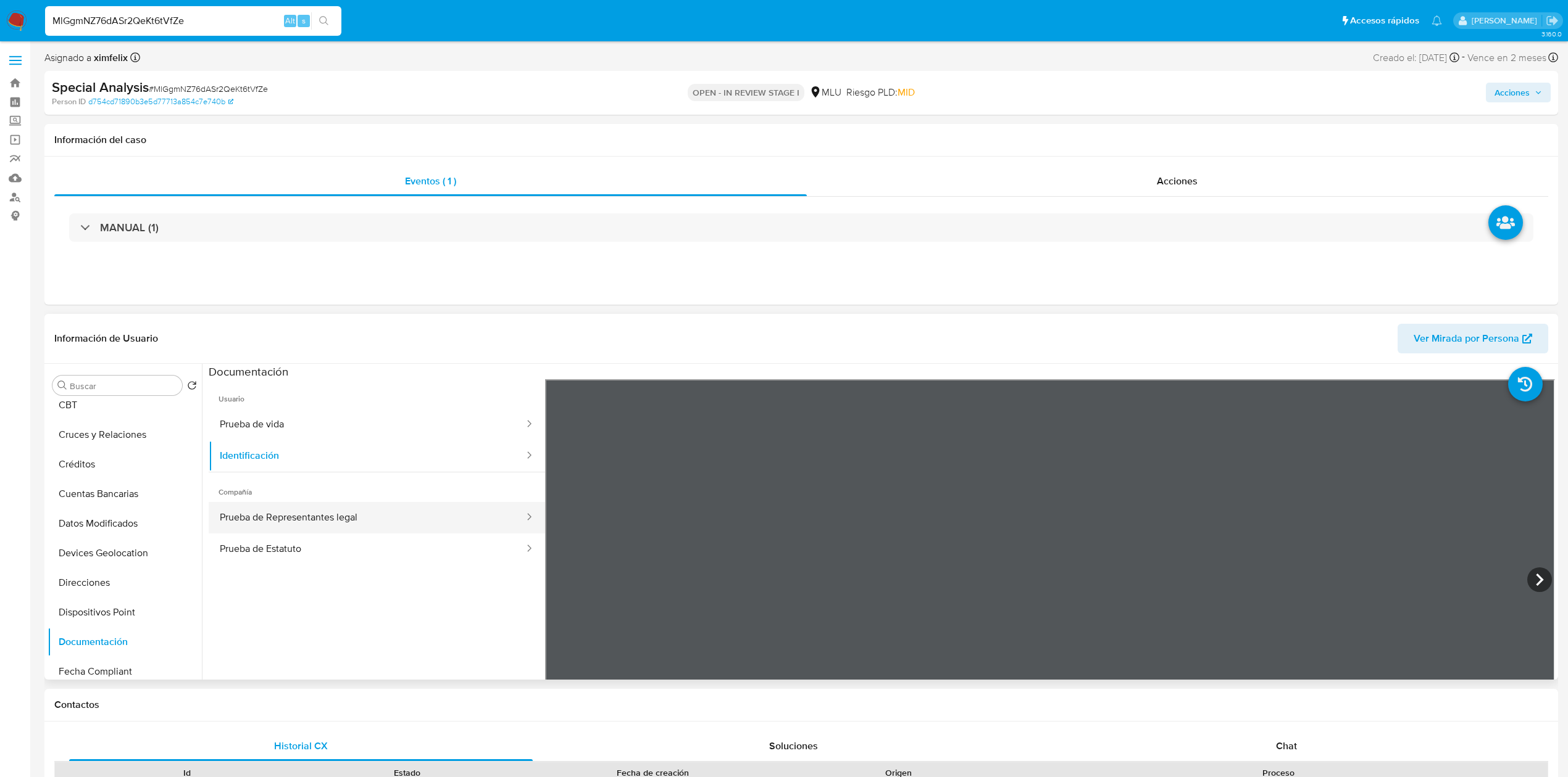
click at [386, 520] on button "Prueba de Representantes legal" at bounding box center [367, 518] width 317 height 31
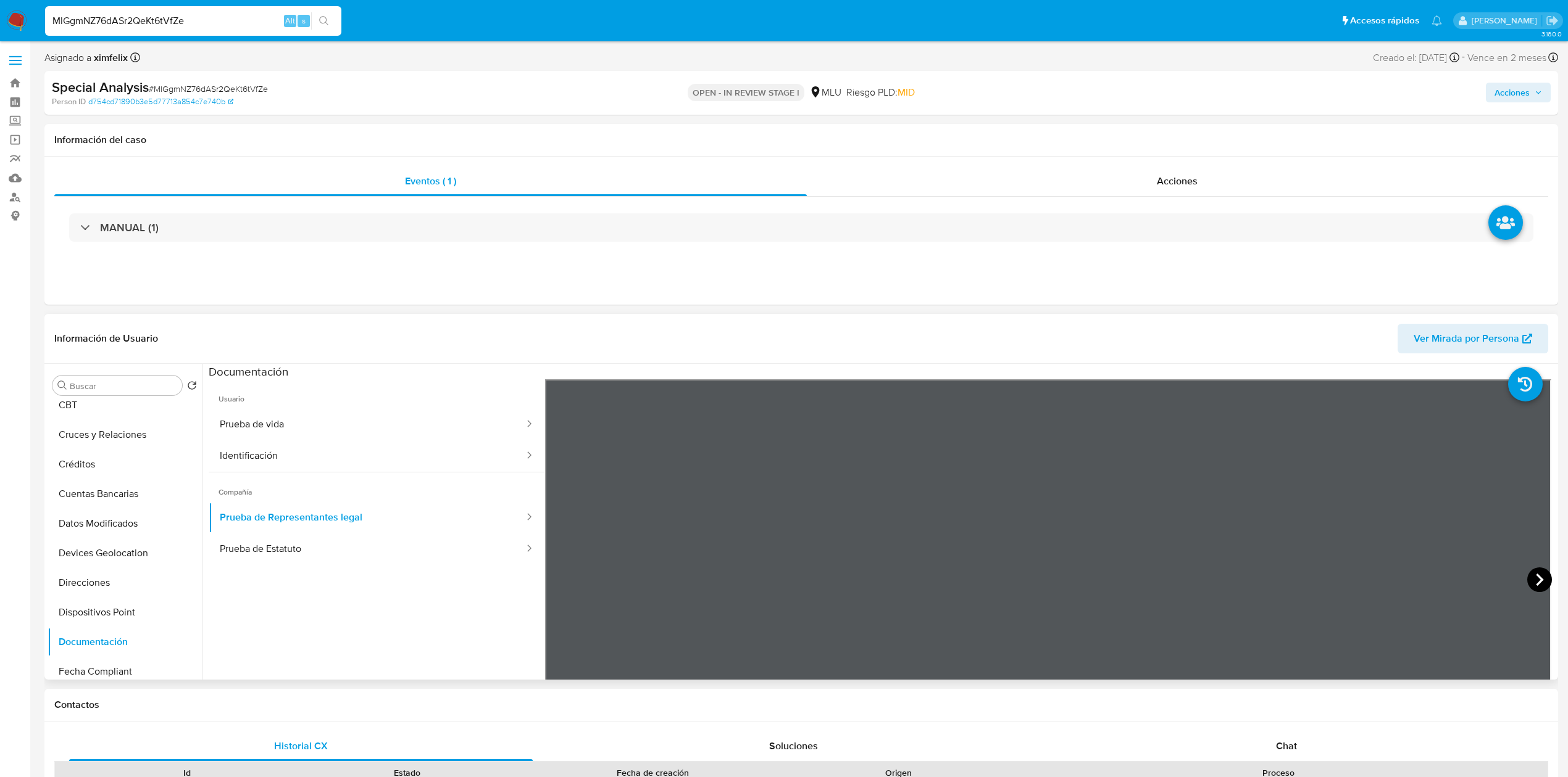
click at [1536, 576] on icon at bounding box center [1539, 580] width 25 height 25
click at [377, 556] on button "Prueba de Estatuto" at bounding box center [367, 549] width 317 height 31
click at [122, 418] on button "CBT" at bounding box center [120, 405] width 145 height 30
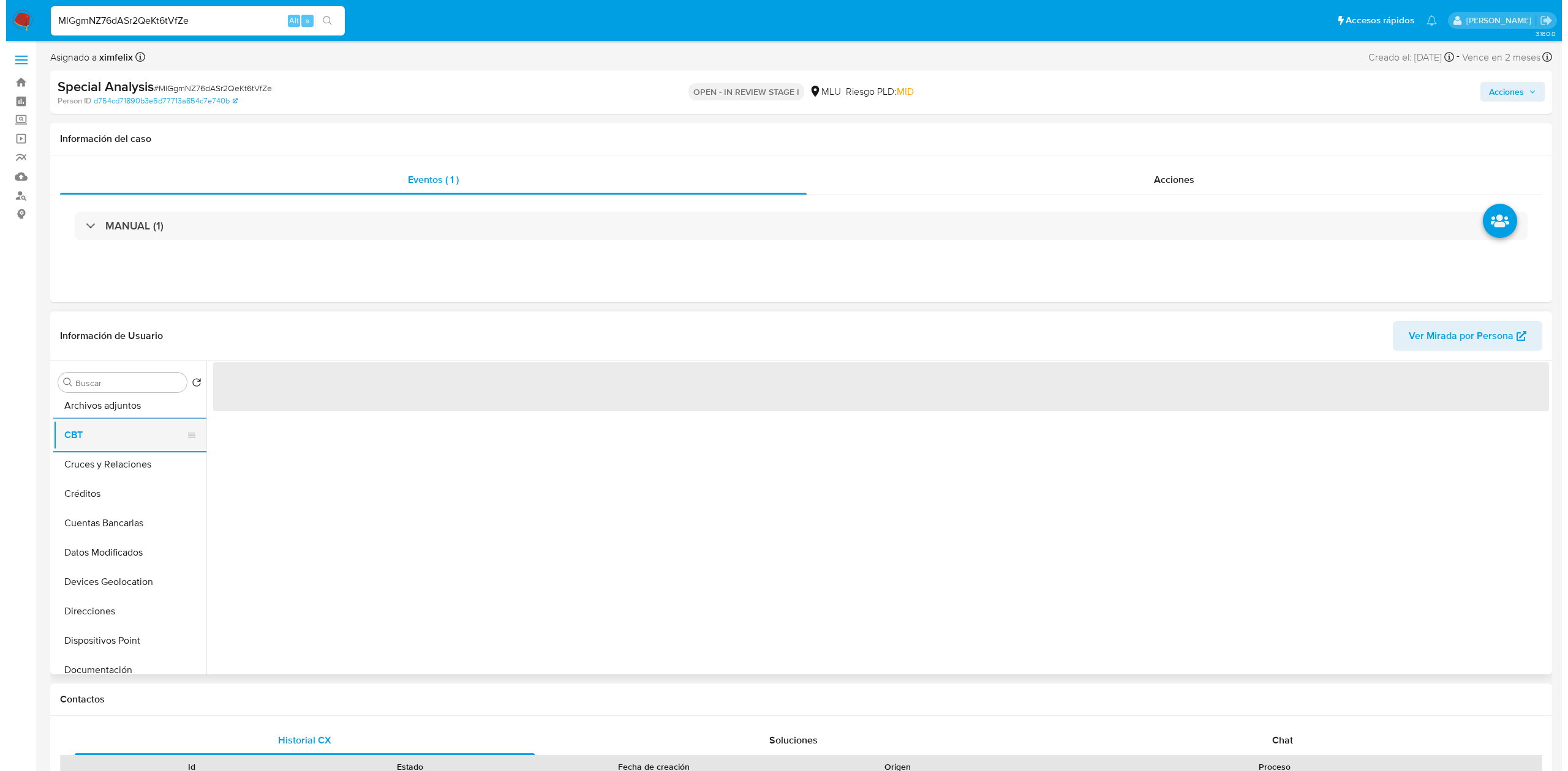
scroll to position [0, 0]
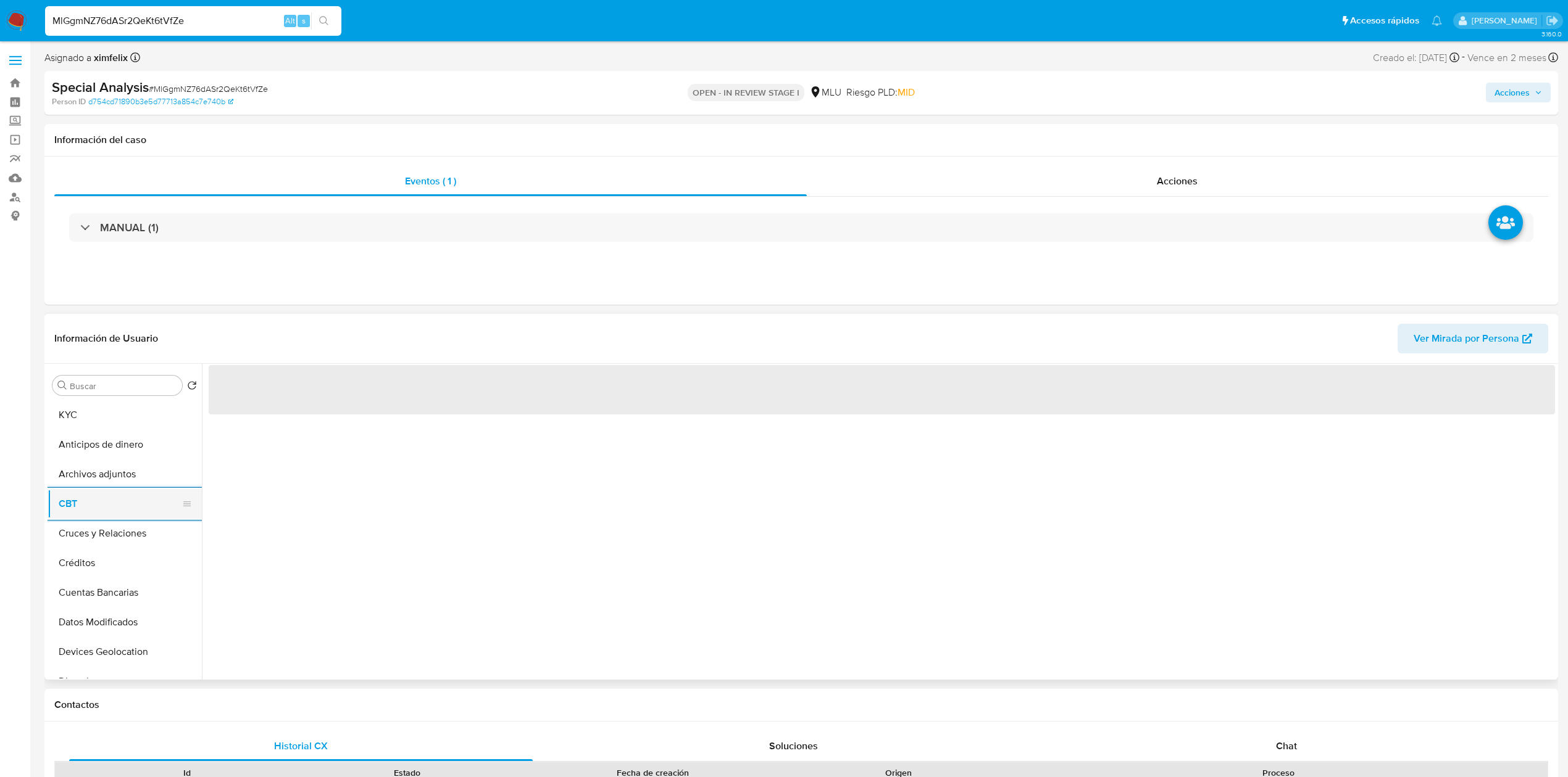
click at [122, 418] on button "KYC" at bounding box center [125, 415] width 155 height 30
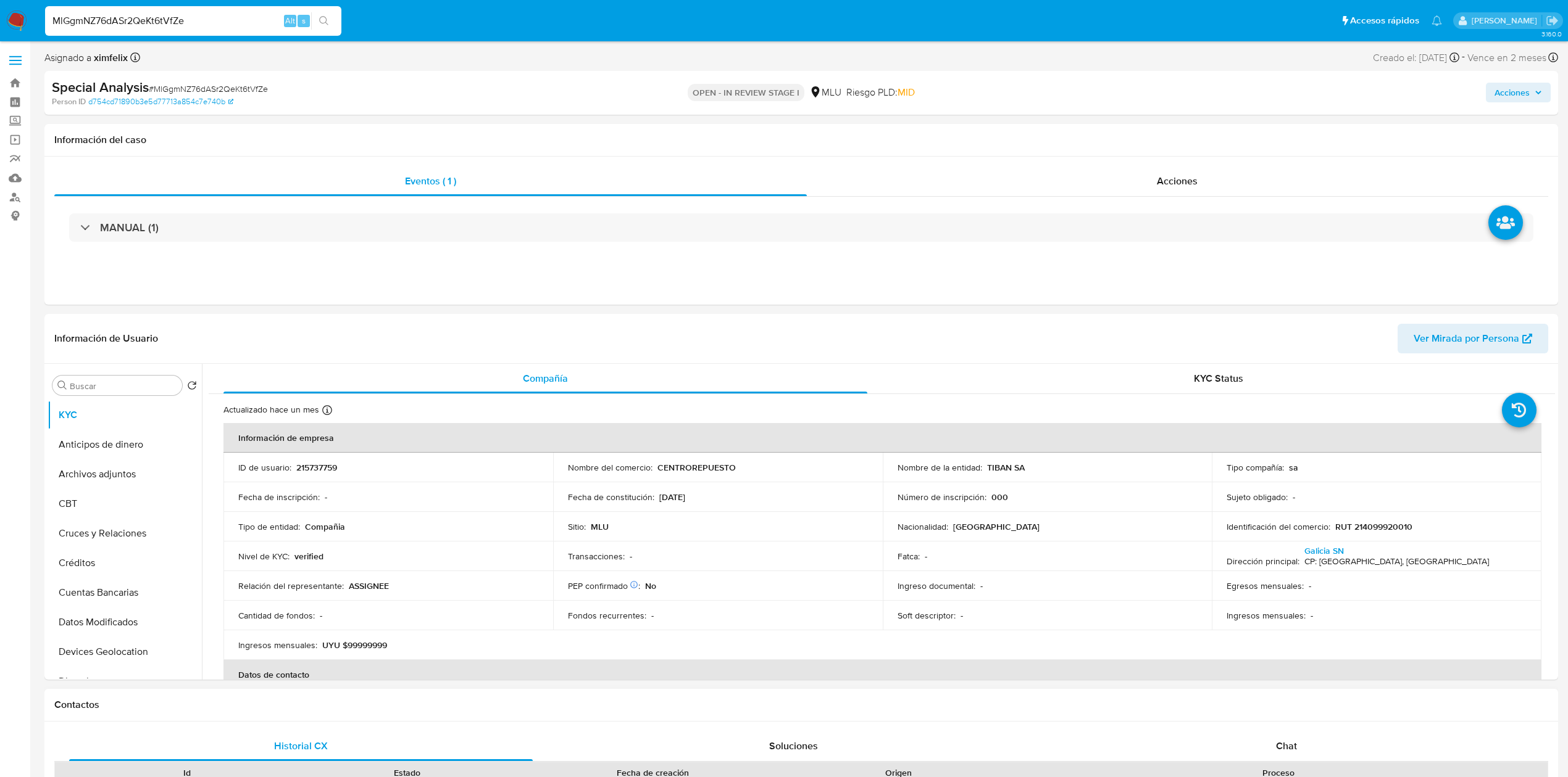
click at [476, 700] on h1 "Contactos" at bounding box center [800, 705] width 1493 height 12
click at [112, 488] on button "Archivos adjuntos" at bounding box center [120, 474] width 145 height 30
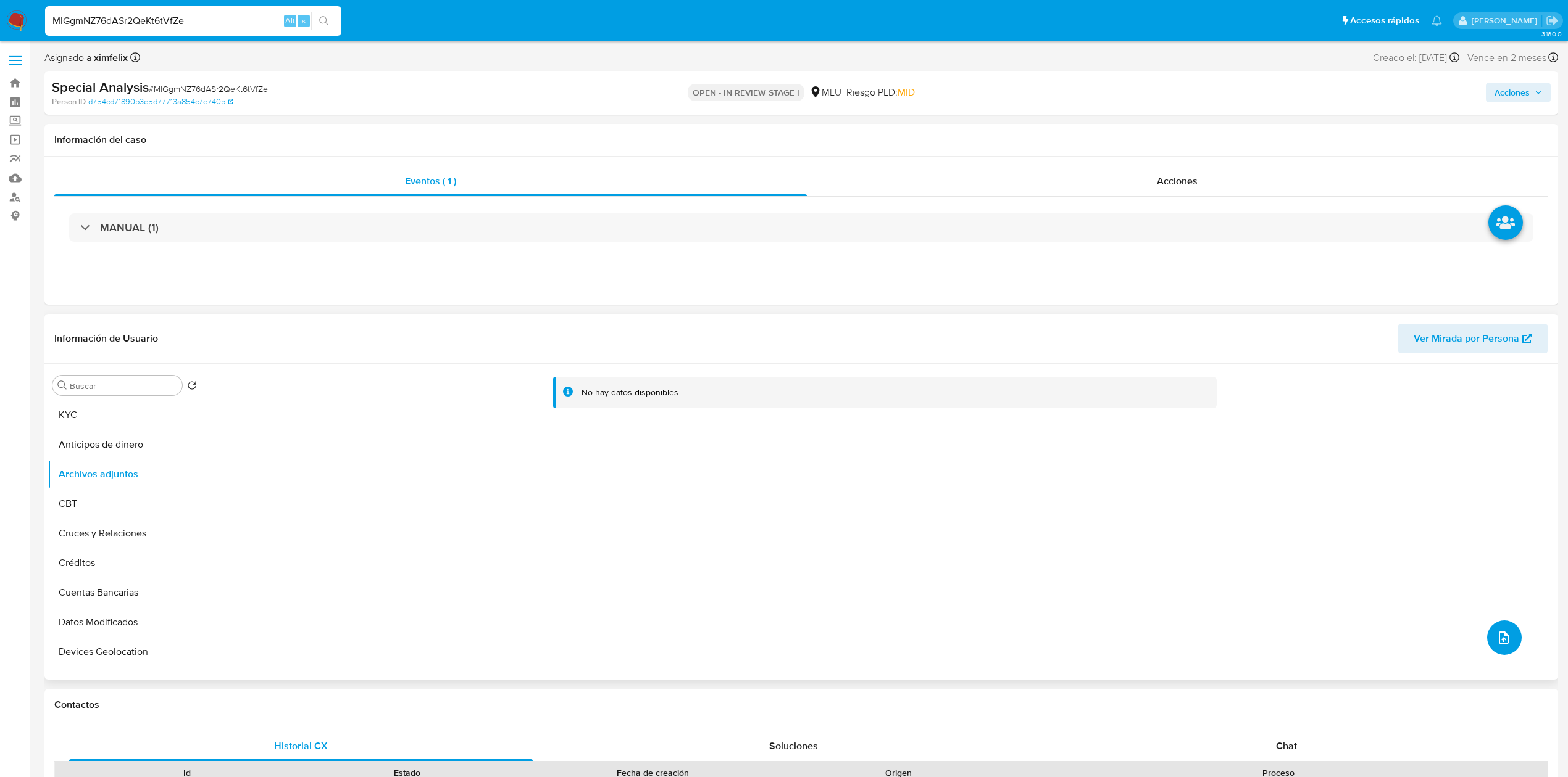
click at [1490, 628] on button "upload-file" at bounding box center [1504, 638] width 35 height 35
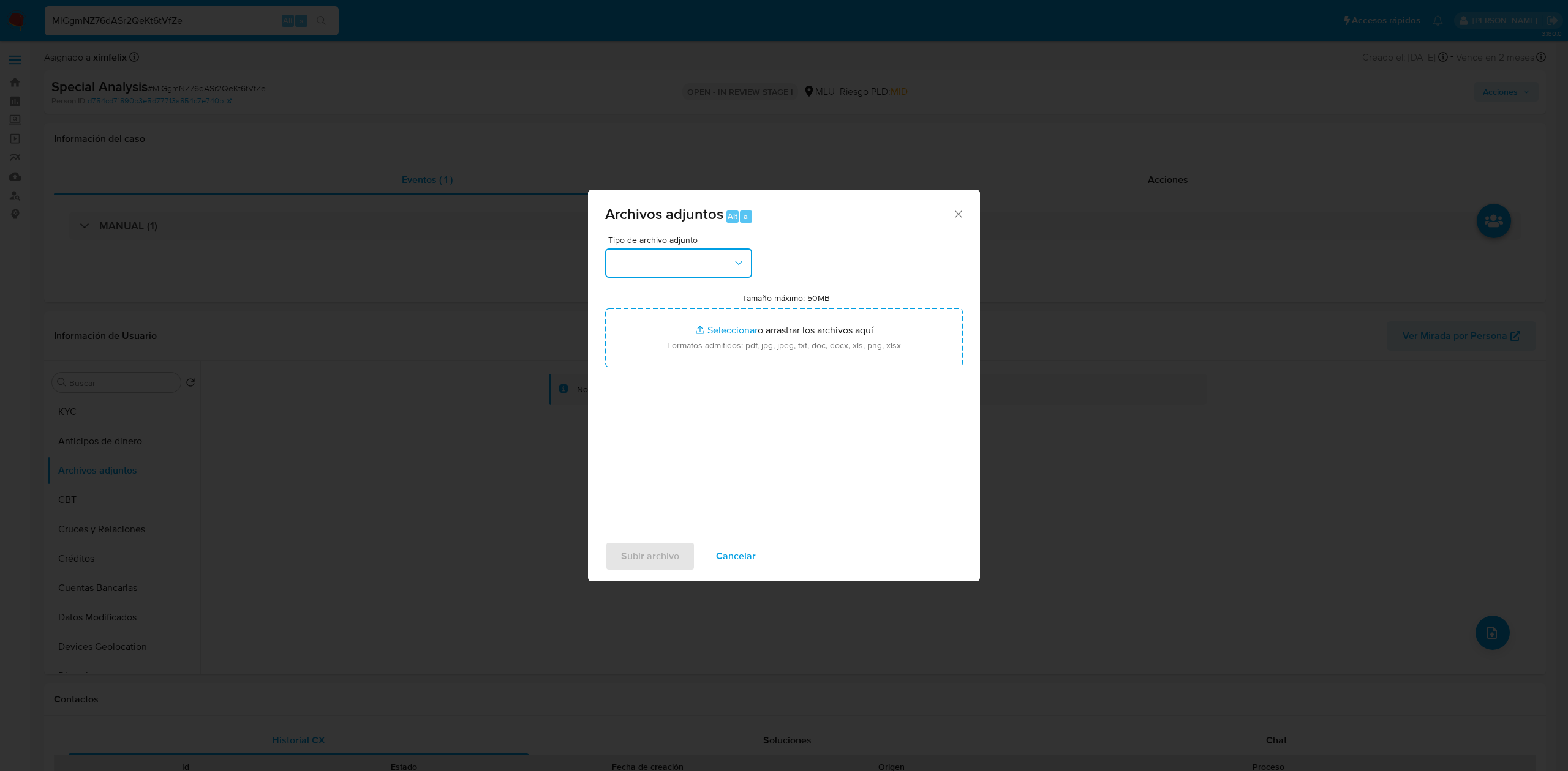
click at [672, 268] on button "button" at bounding box center [678, 264] width 147 height 29
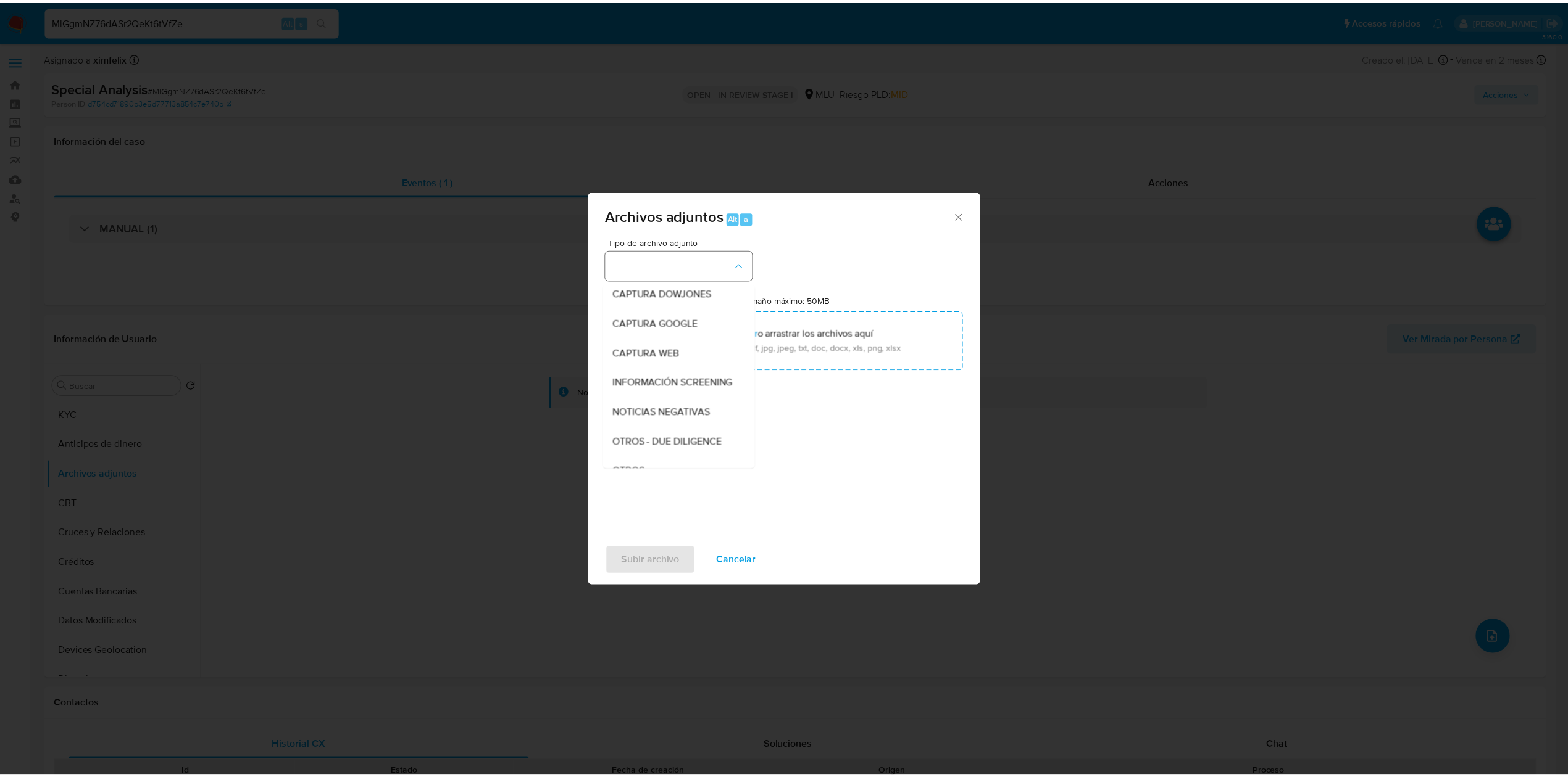
scroll to position [64, 0]
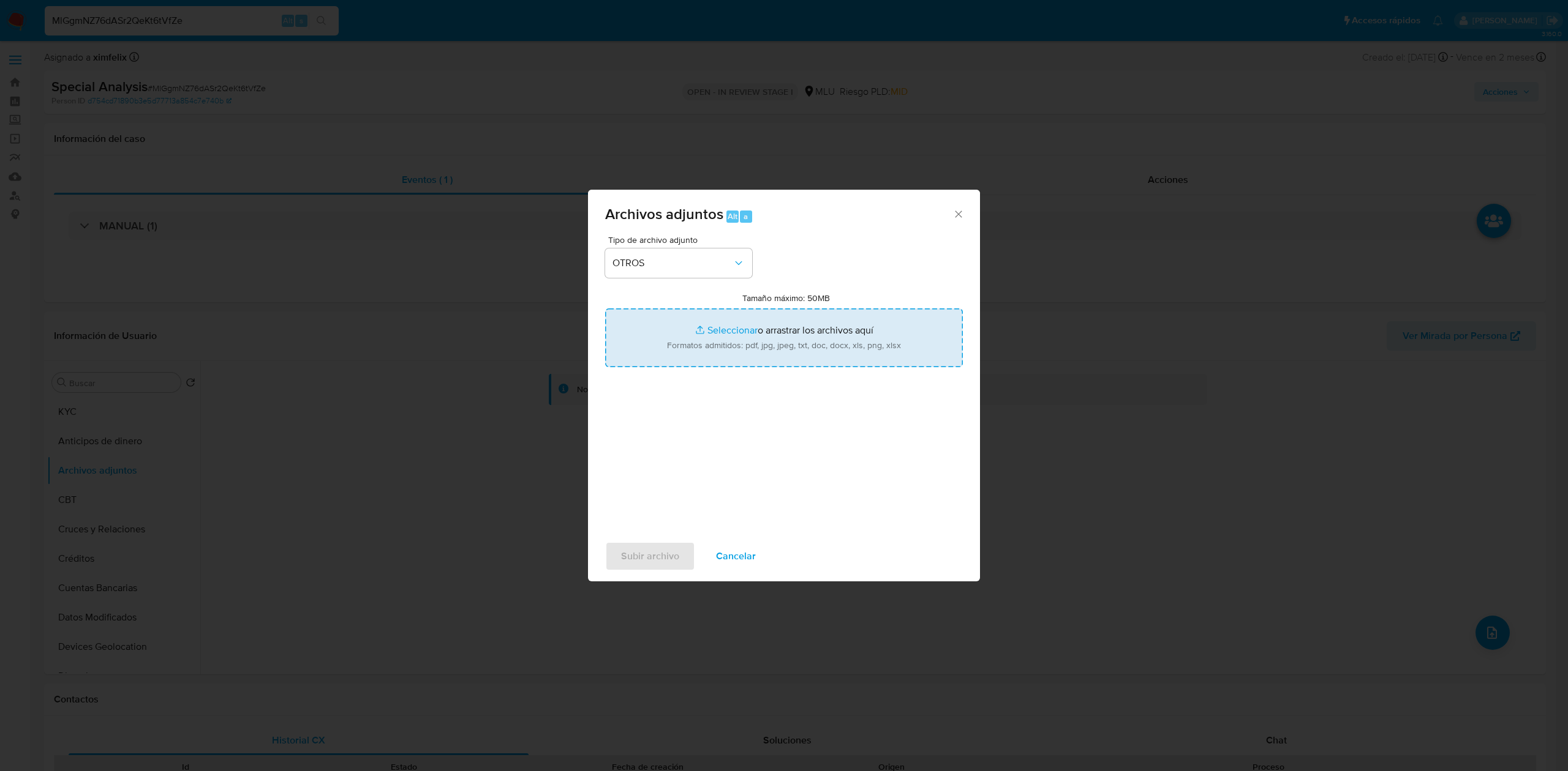
type input "C:\fakepath\Case Log 215737759 - 10_09_2025.pdf"
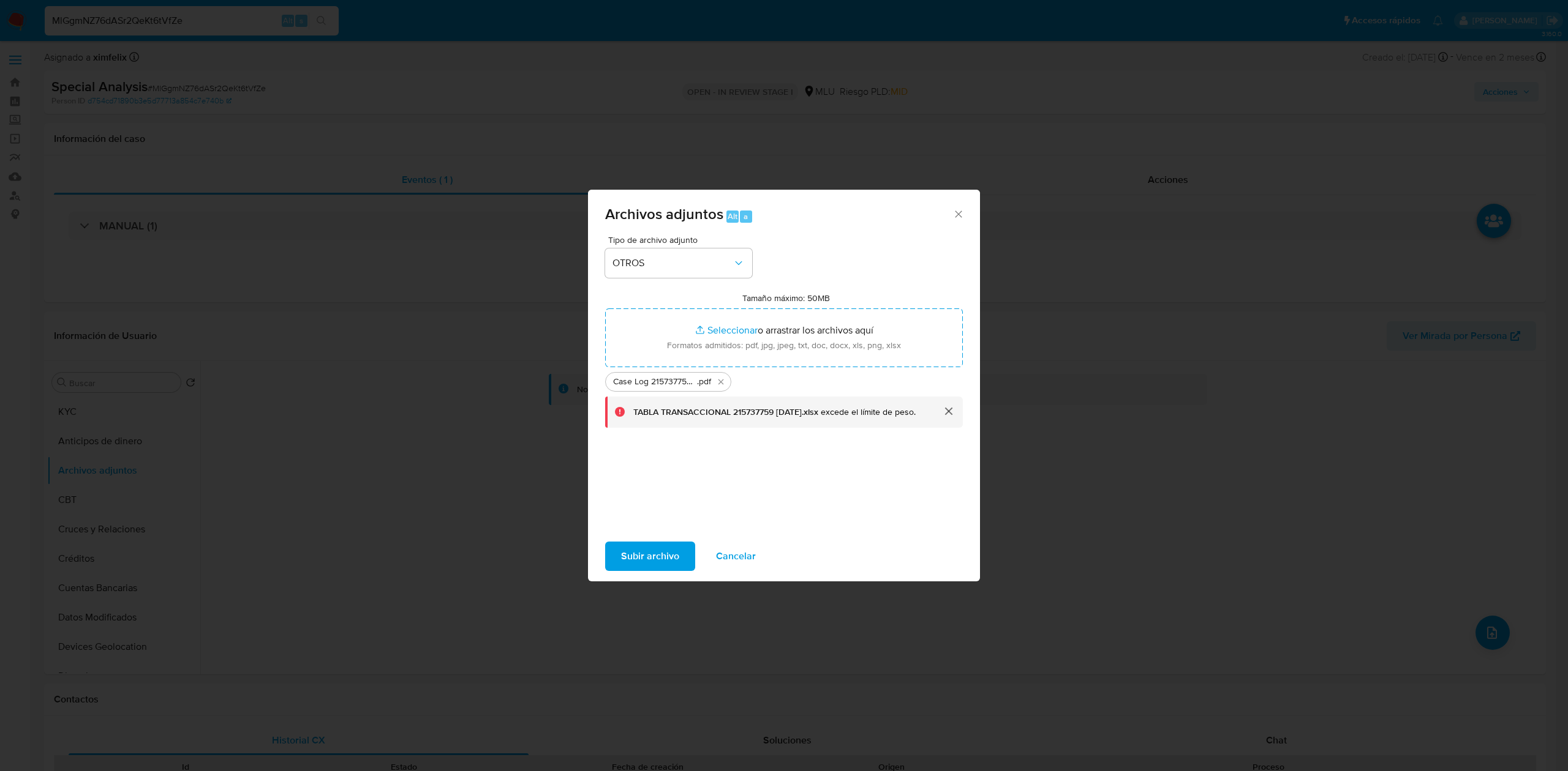
click at [949, 411] on button "cerrar" at bounding box center [948, 411] width 29 height 29
click at [657, 550] on span "Subir archivo" at bounding box center [650, 556] width 58 height 27
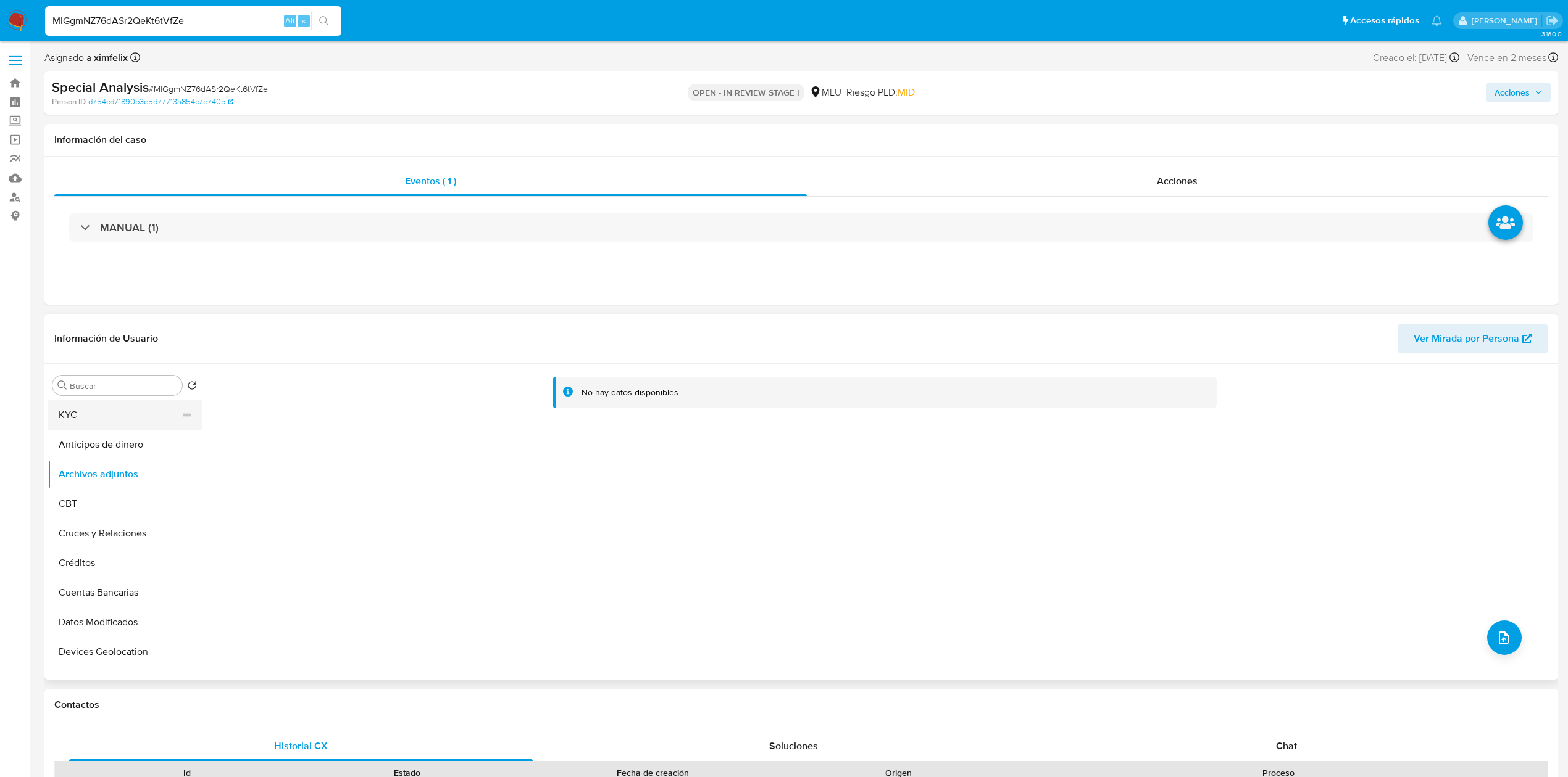
click at [130, 425] on button "KYC" at bounding box center [120, 415] width 145 height 30
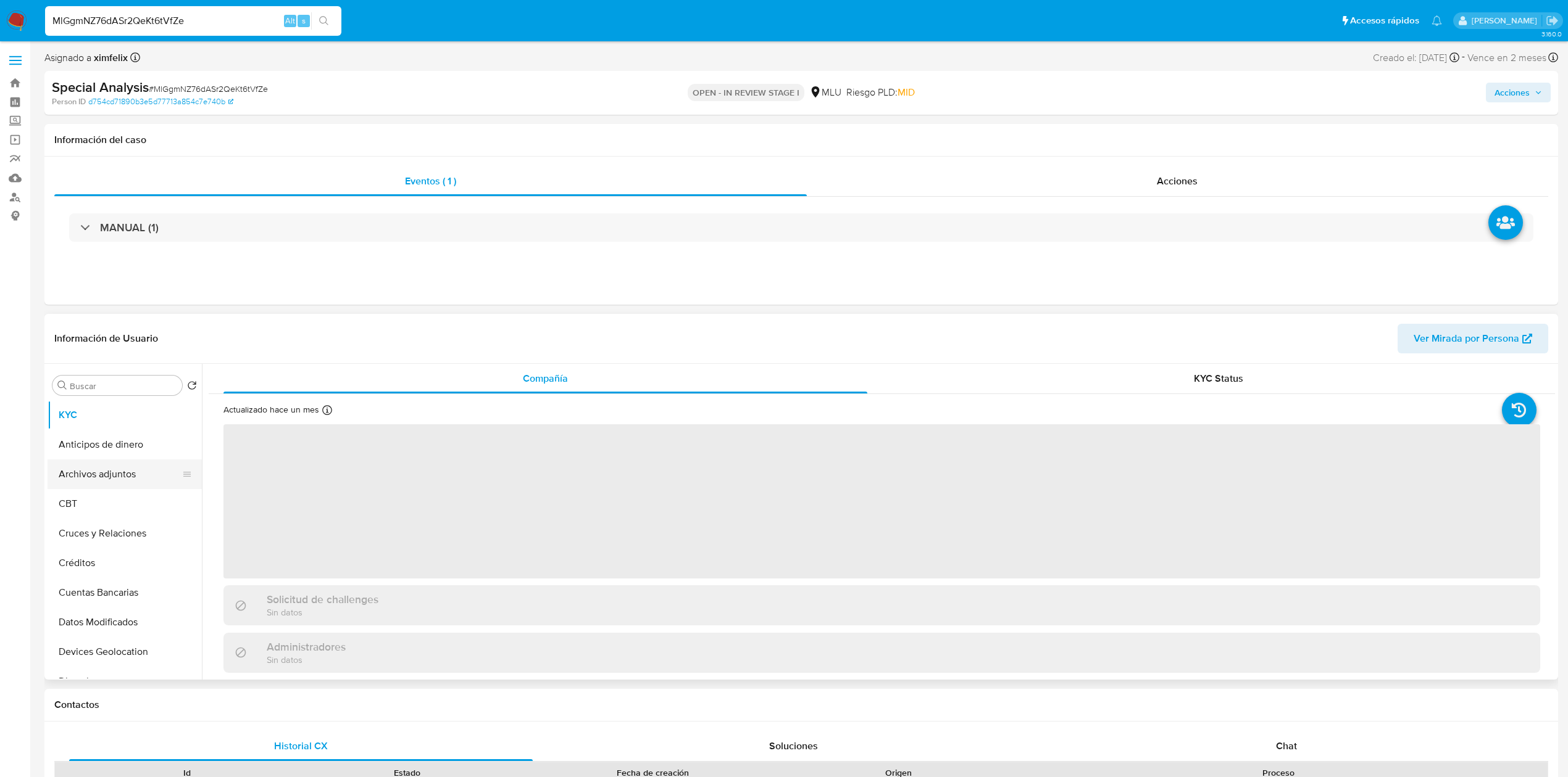
click at [100, 472] on button "Archivos adjuntos" at bounding box center [120, 474] width 145 height 30
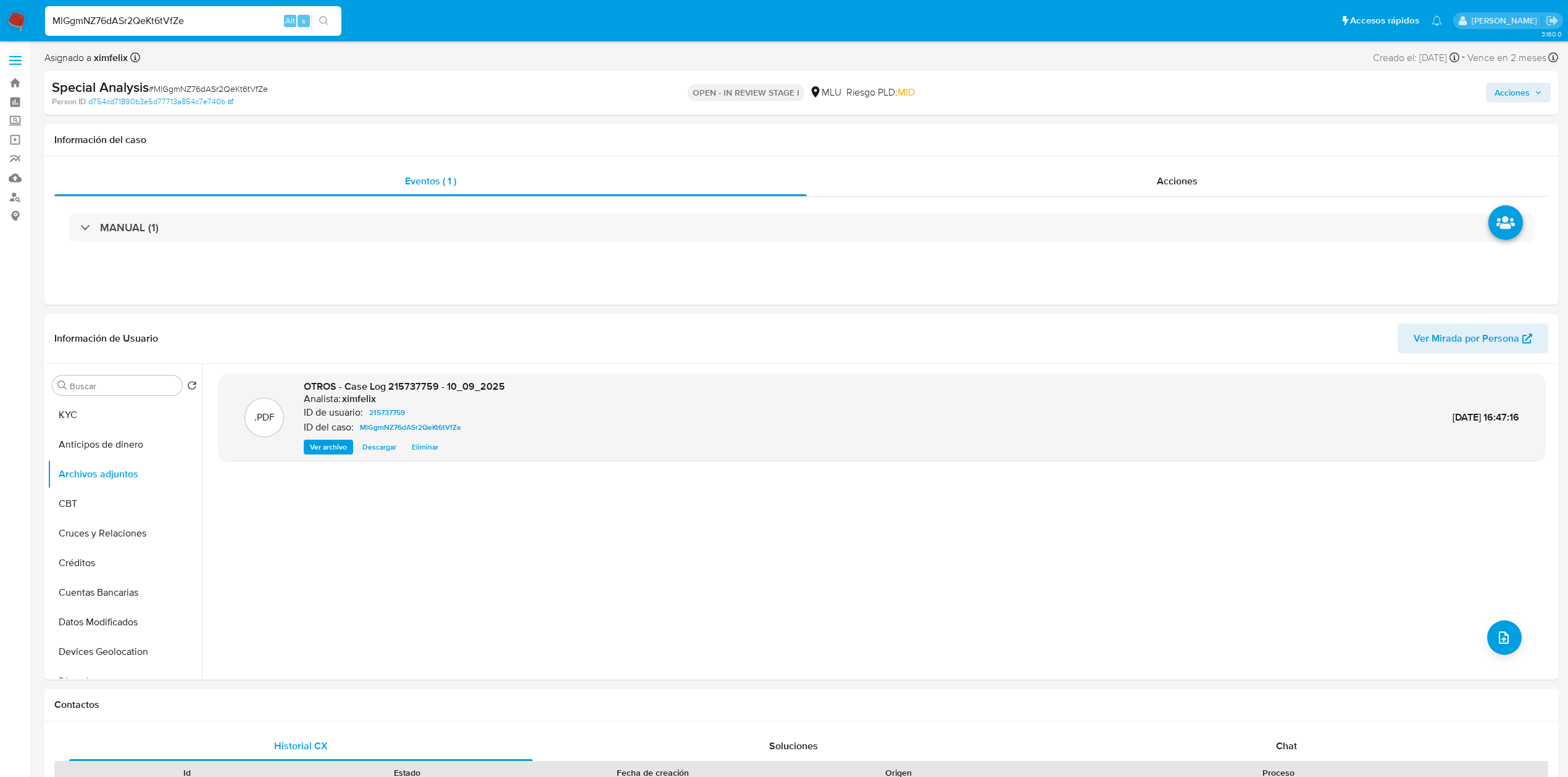
click at [1532, 93] on span "Acciones" at bounding box center [1518, 92] width 48 height 17
click at [1171, 141] on div "Resolución del caso Alt r" at bounding box center [1181, 132] width 118 height 32
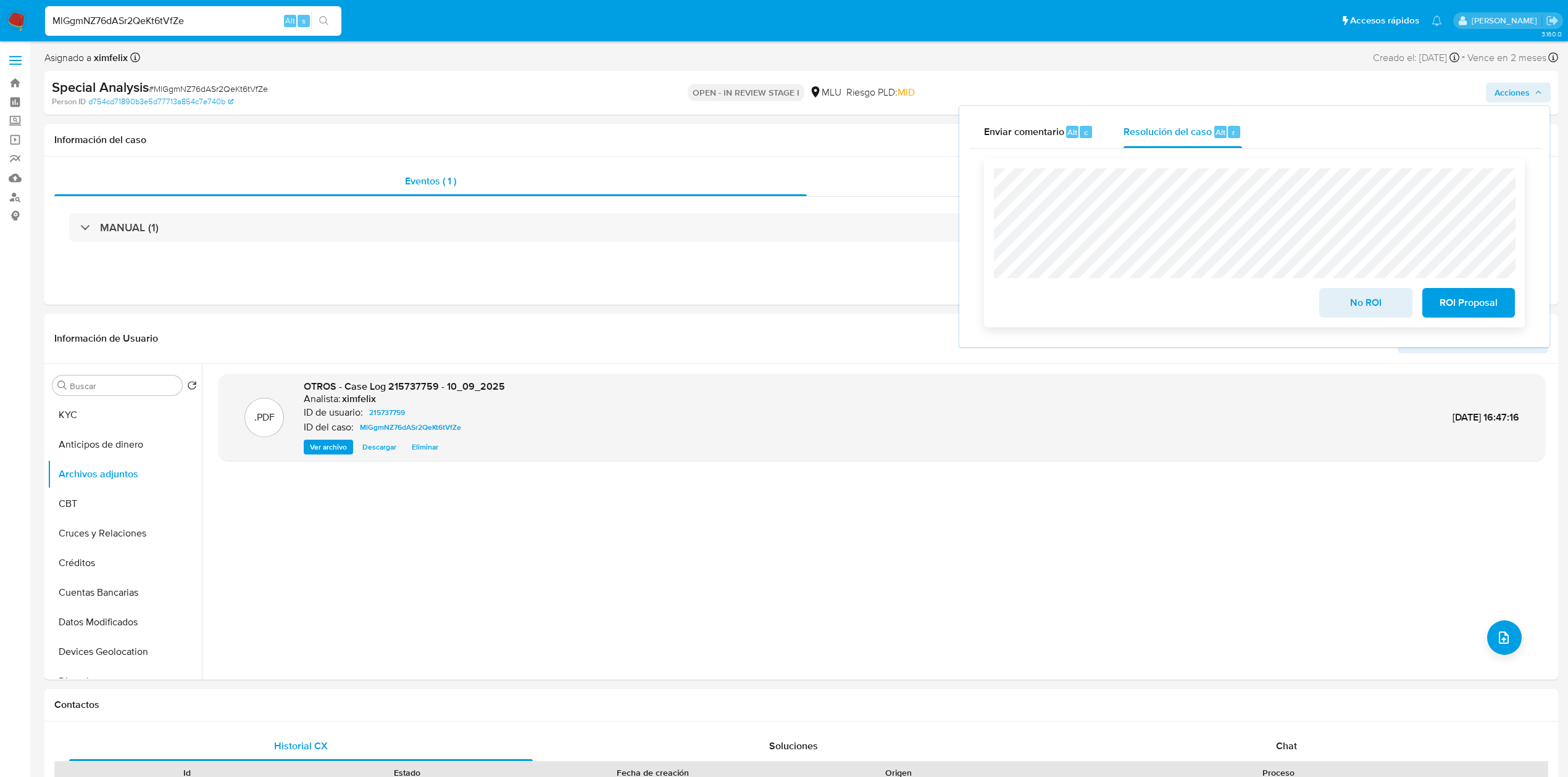
click at [1357, 312] on span "No ROI" at bounding box center [1366, 303] width 61 height 27
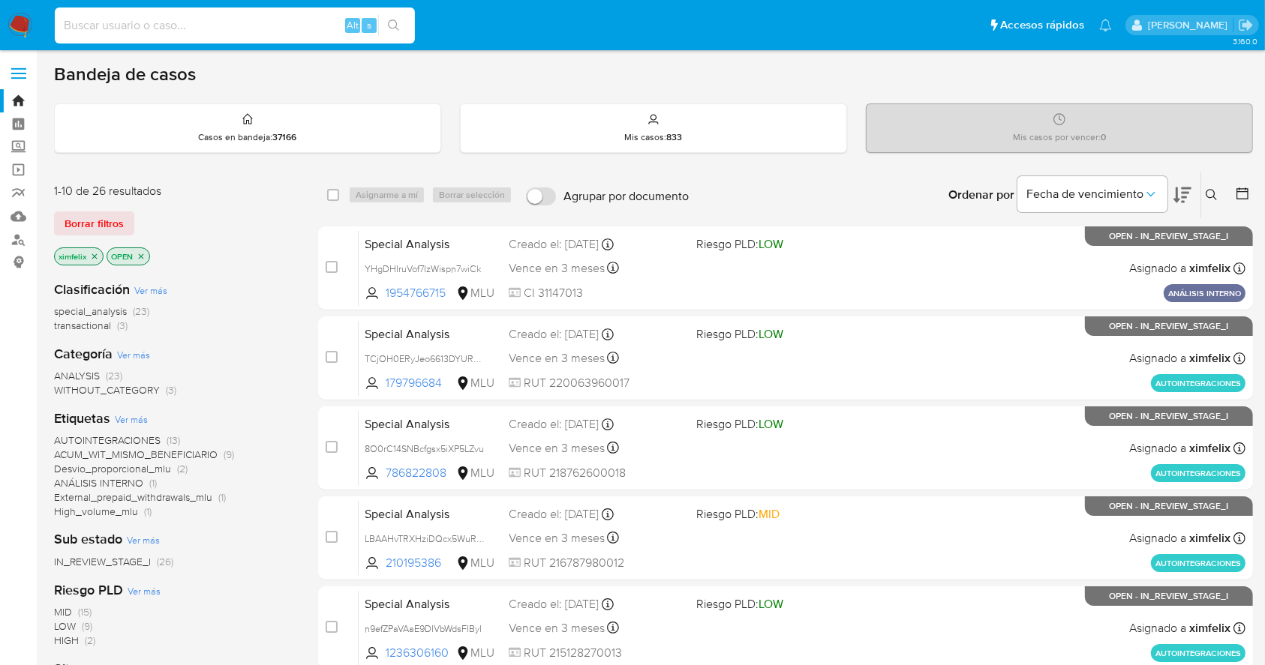
click at [164, 20] on input at bounding box center [235, 26] width 360 height 20
paste input "MlGgmNZ76dASr2QeKt6tVfZe"
type input "MlGgmNZ76dASr2QeKt6tVfZe"
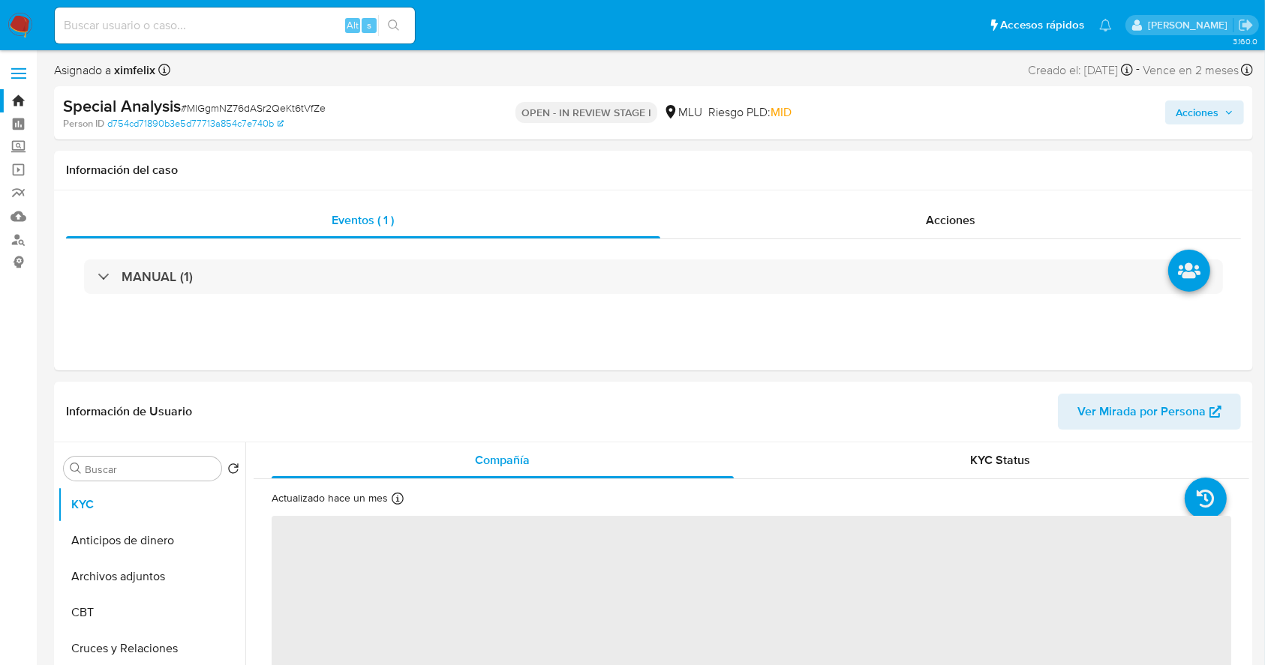
select select "10"
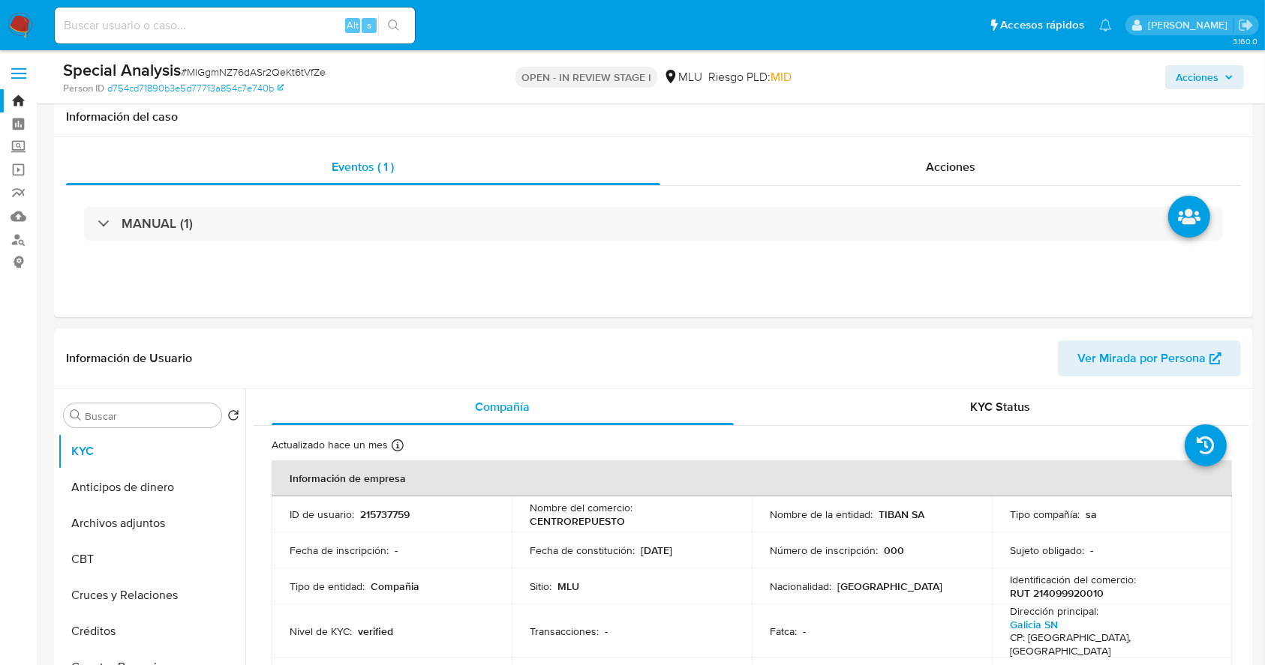
scroll to position [251, 0]
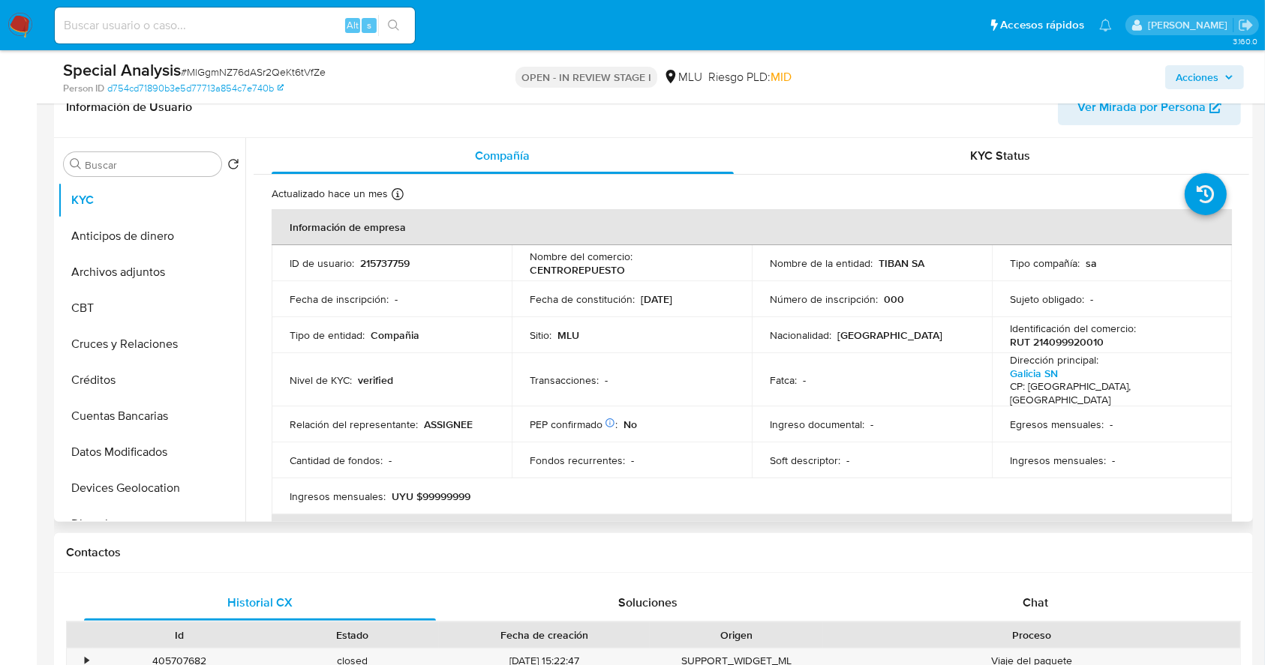
click at [1038, 499] on table "Información de empresa ID de usuario : 215737759 Nombre del comercio : CENTRORE…" at bounding box center [752, 496] width 960 height 575
click at [1242, 158] on button "KYC Status" at bounding box center [1001, 156] width 498 height 36
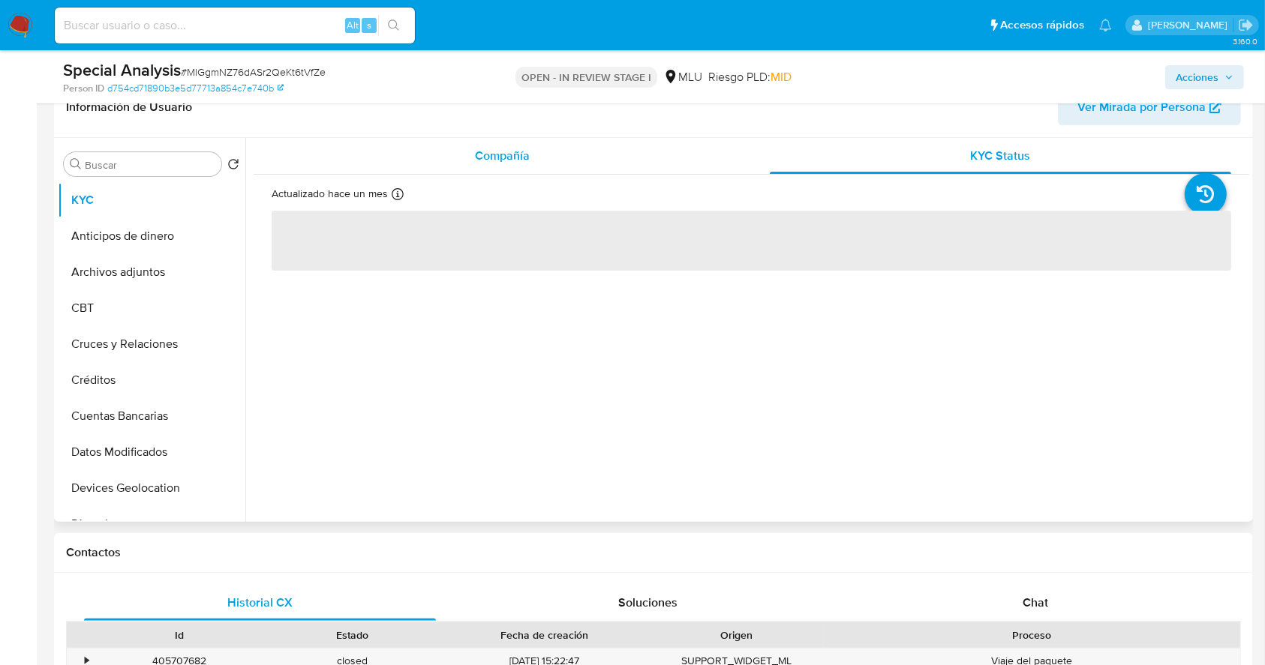
click at [600, 142] on div "Compañía" at bounding box center [503, 156] width 462 height 36
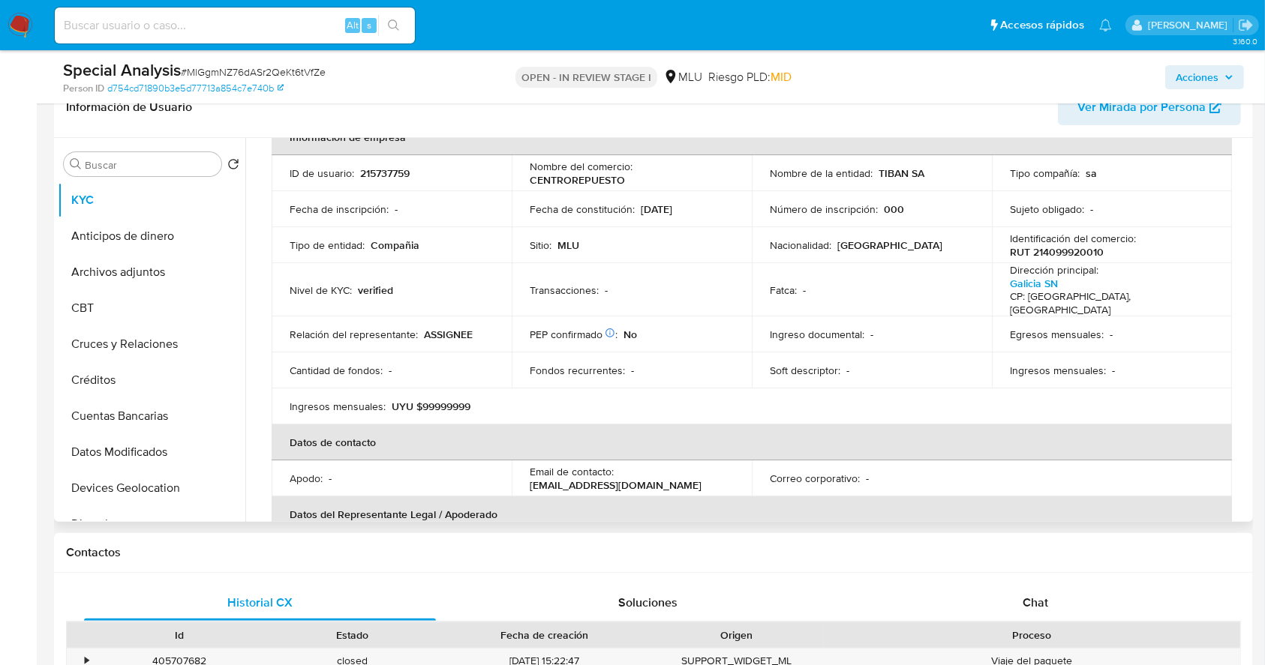
scroll to position [81, 0]
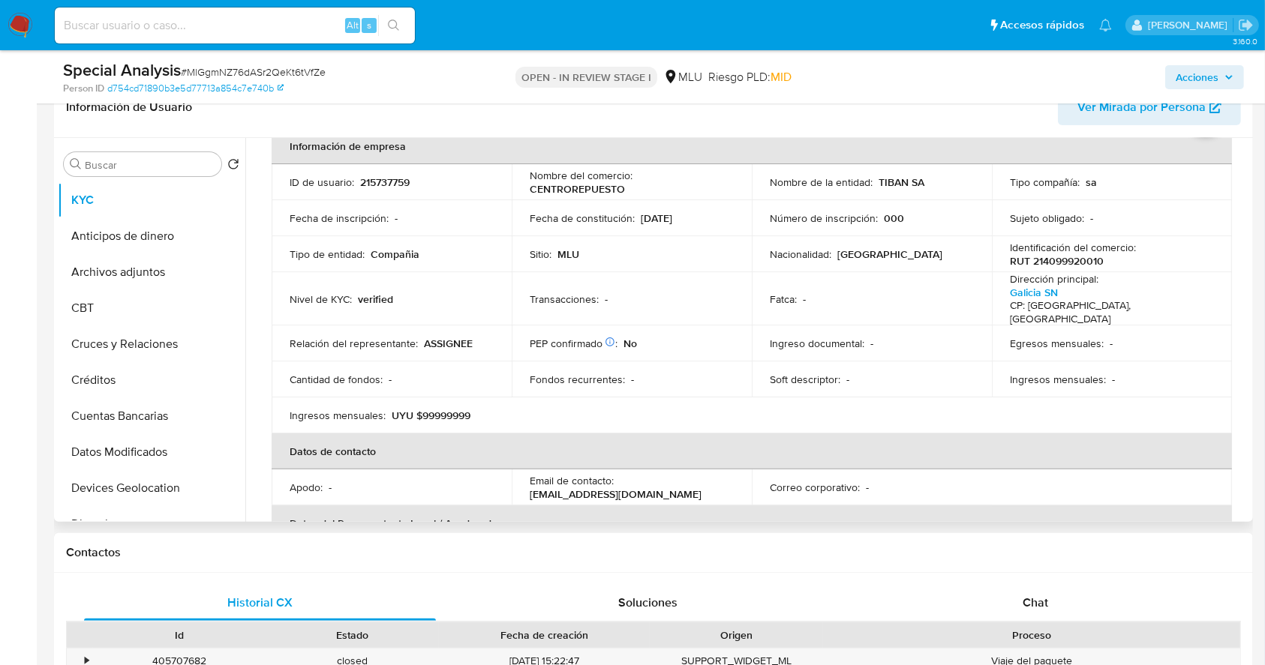
click at [1214, 370] on td "Ingresos mensuales : -" at bounding box center [1112, 380] width 240 height 36
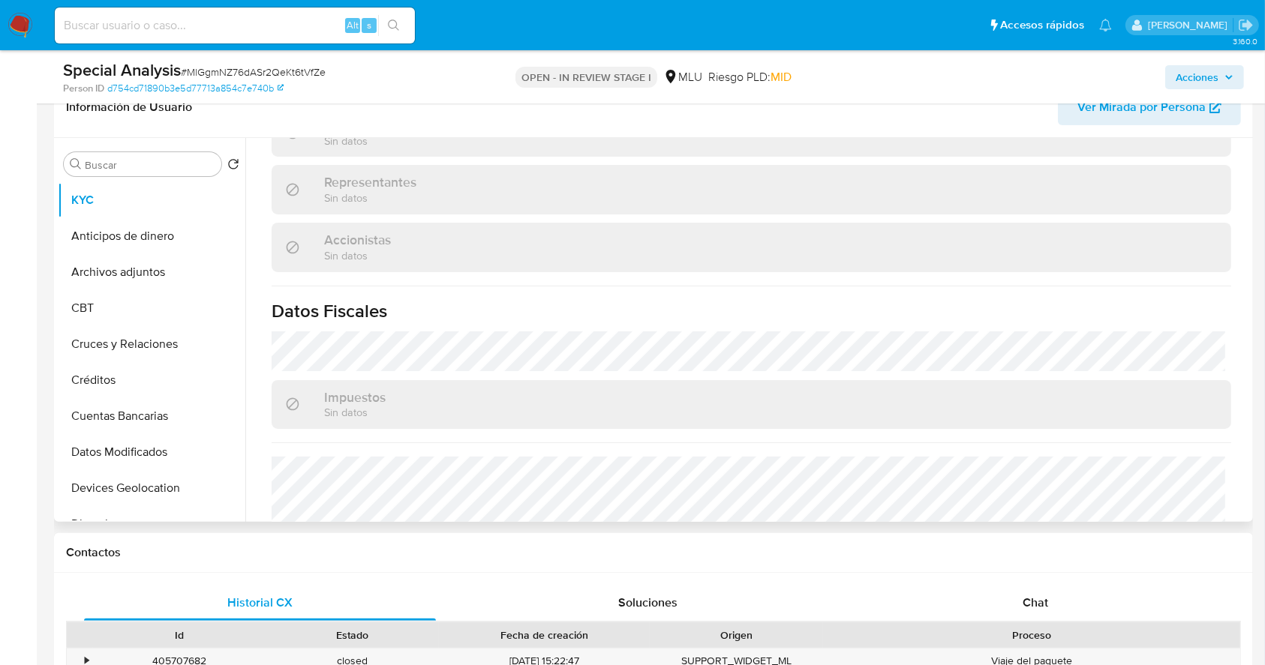
scroll to position [848, 0]
click at [1213, 379] on div "Impuestos Sin datos" at bounding box center [752, 403] width 960 height 49
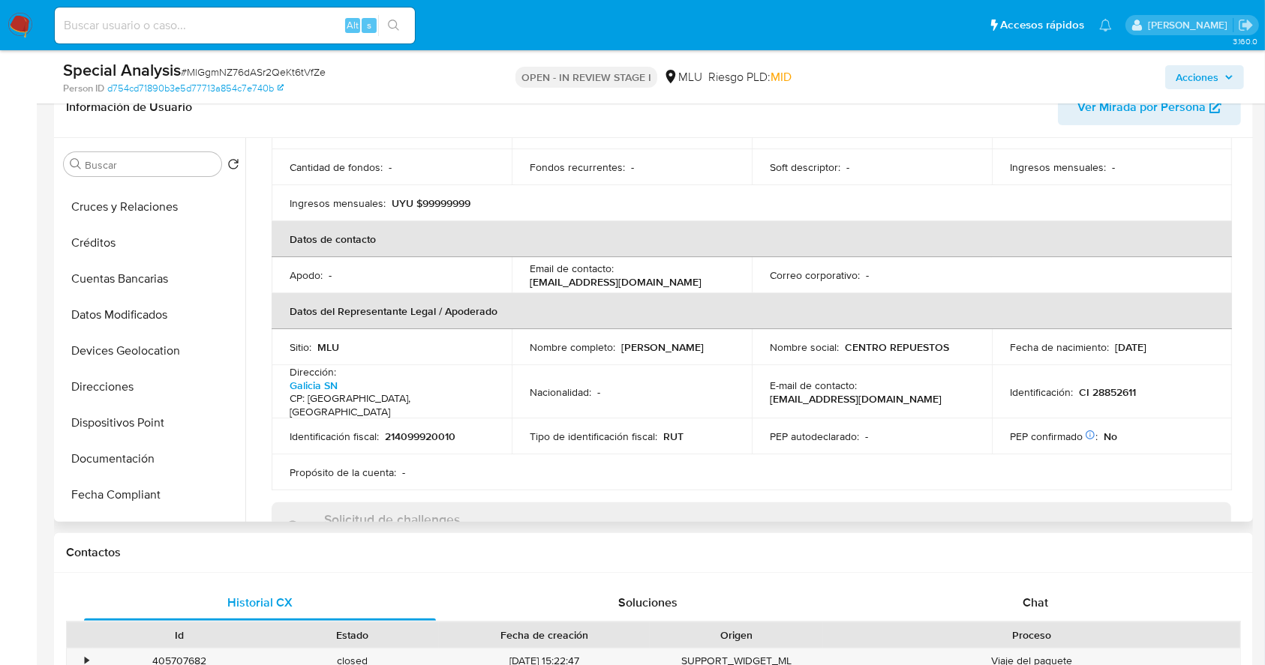
scroll to position [212, 0]
click at [157, 324] on button "Direcciones" at bounding box center [146, 312] width 176 height 36
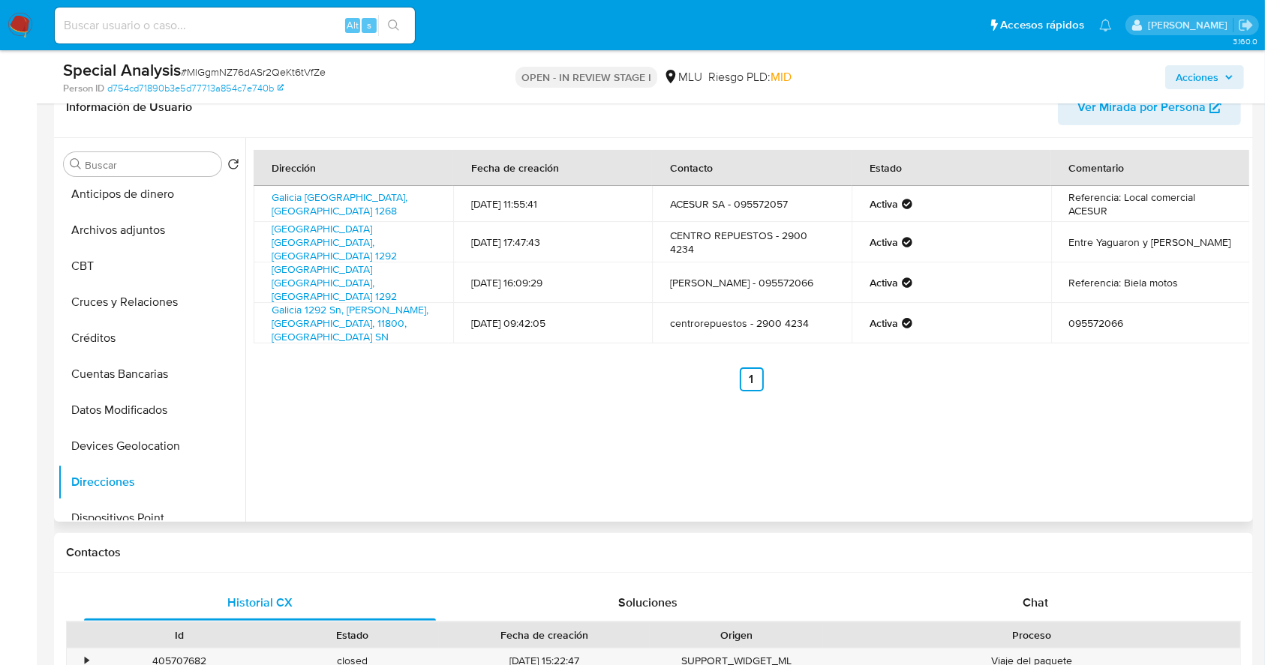
scroll to position [0, 0]
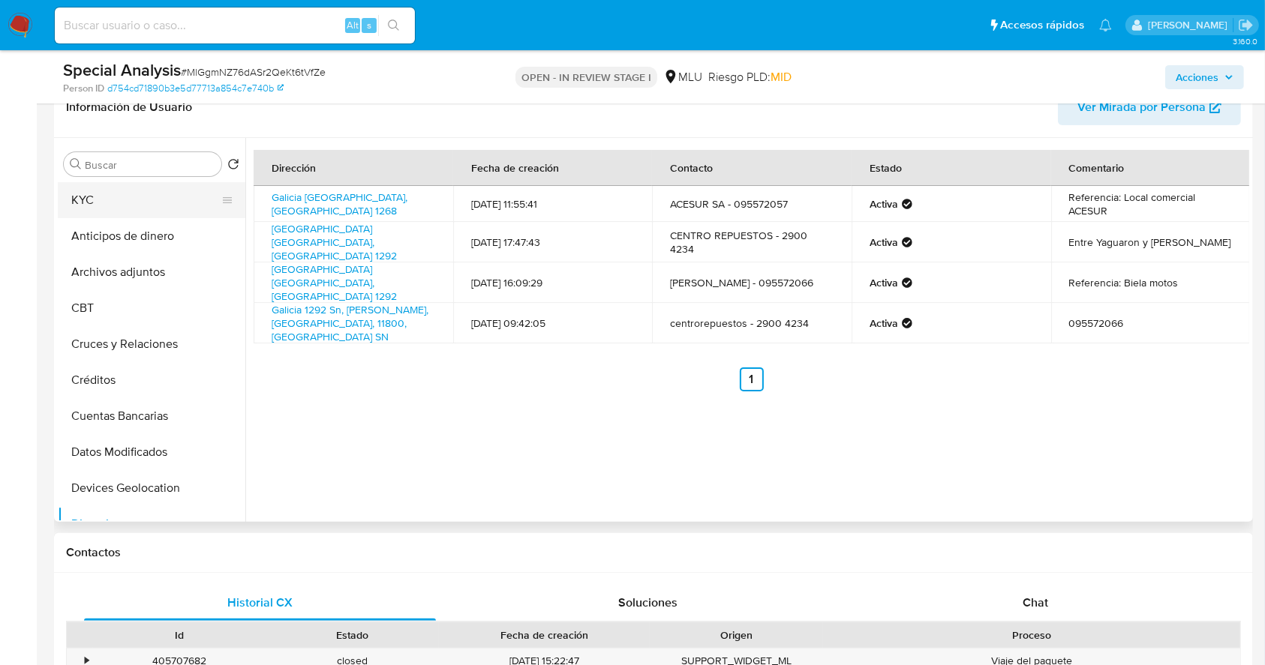
click at [174, 189] on button "KYC" at bounding box center [146, 200] width 176 height 36
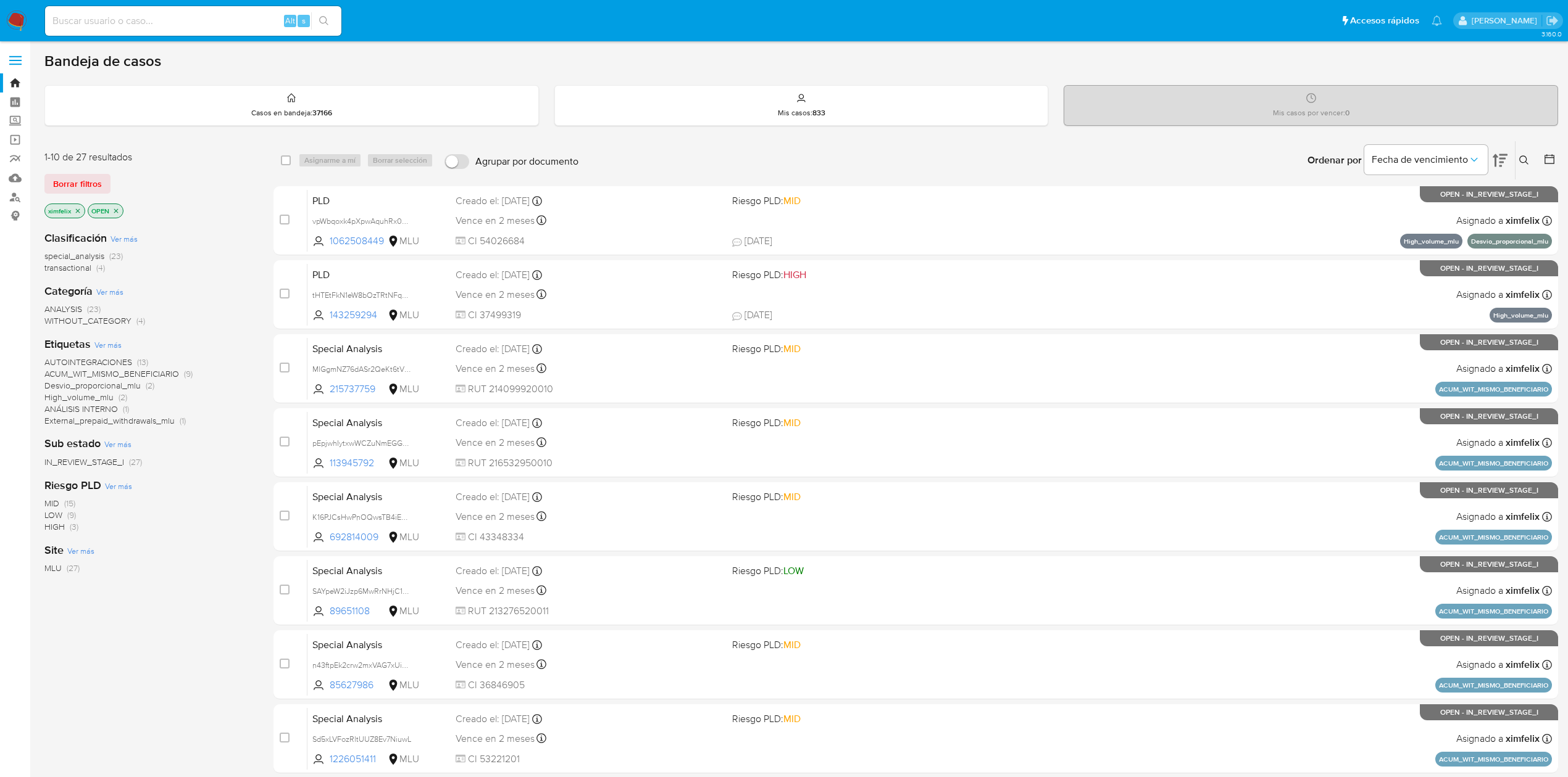
click at [20, 11] on img at bounding box center [17, 21] width 21 height 21
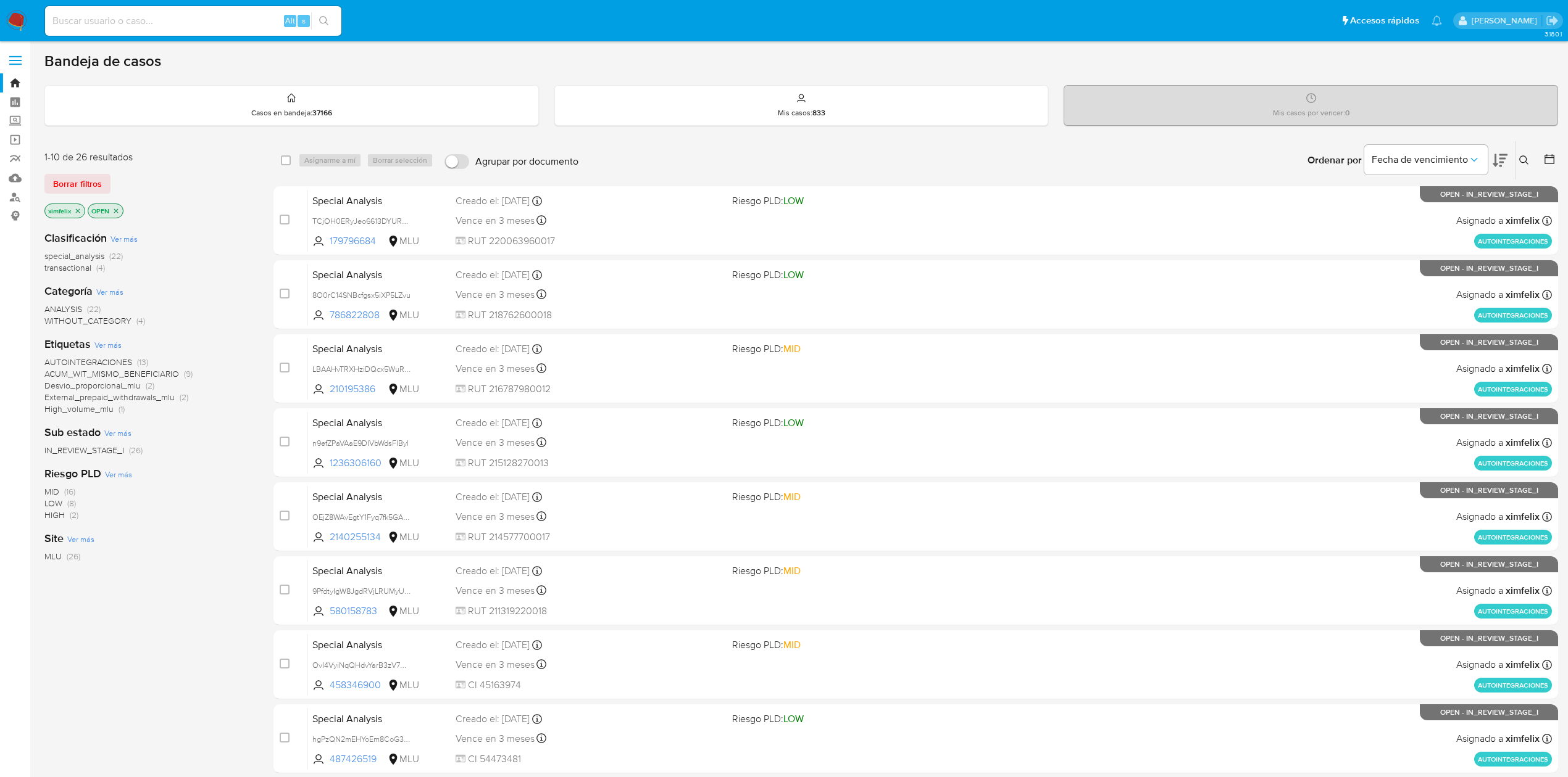
click at [7, 29] on img at bounding box center [17, 21] width 21 height 21
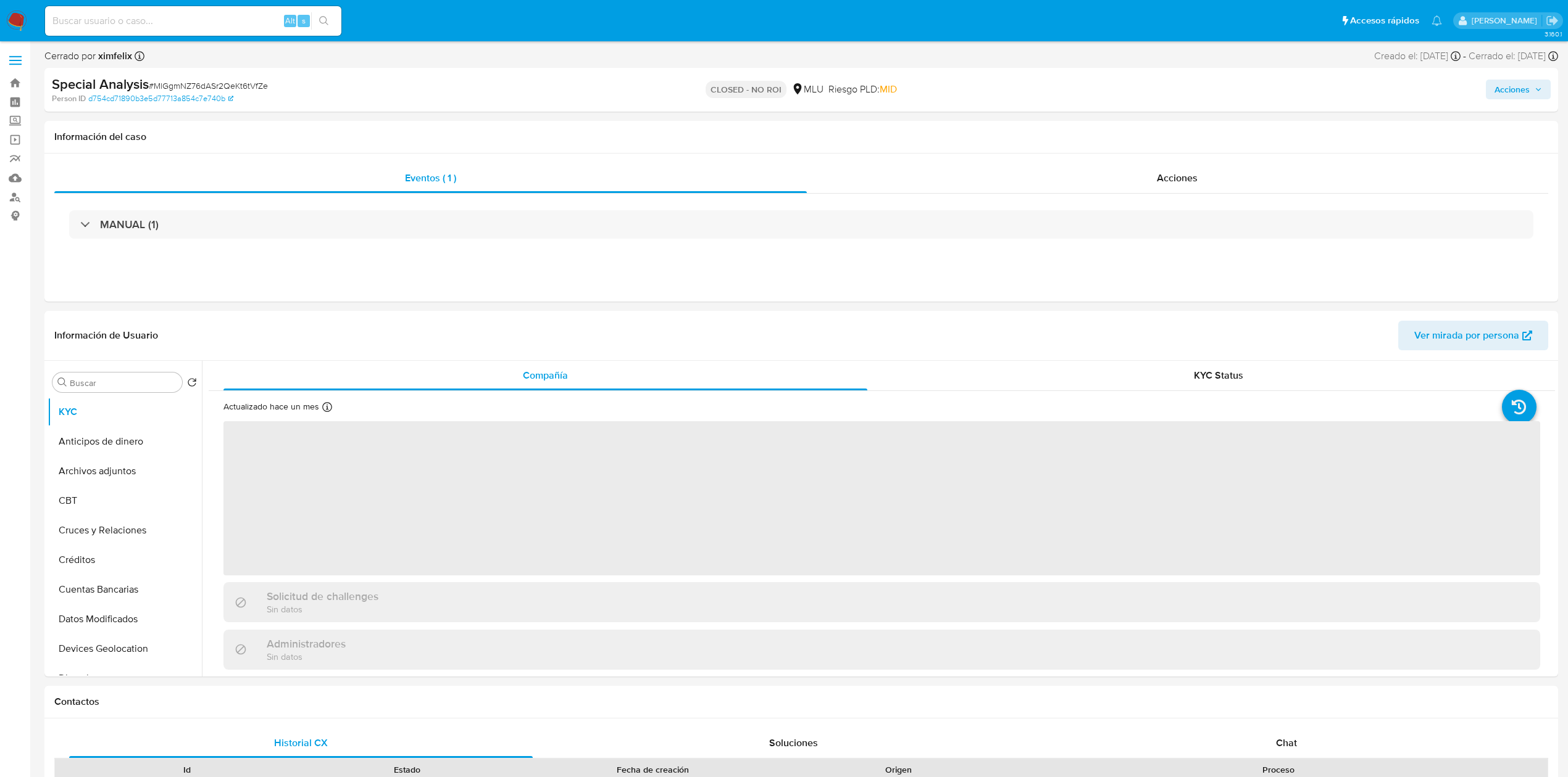
select select "10"
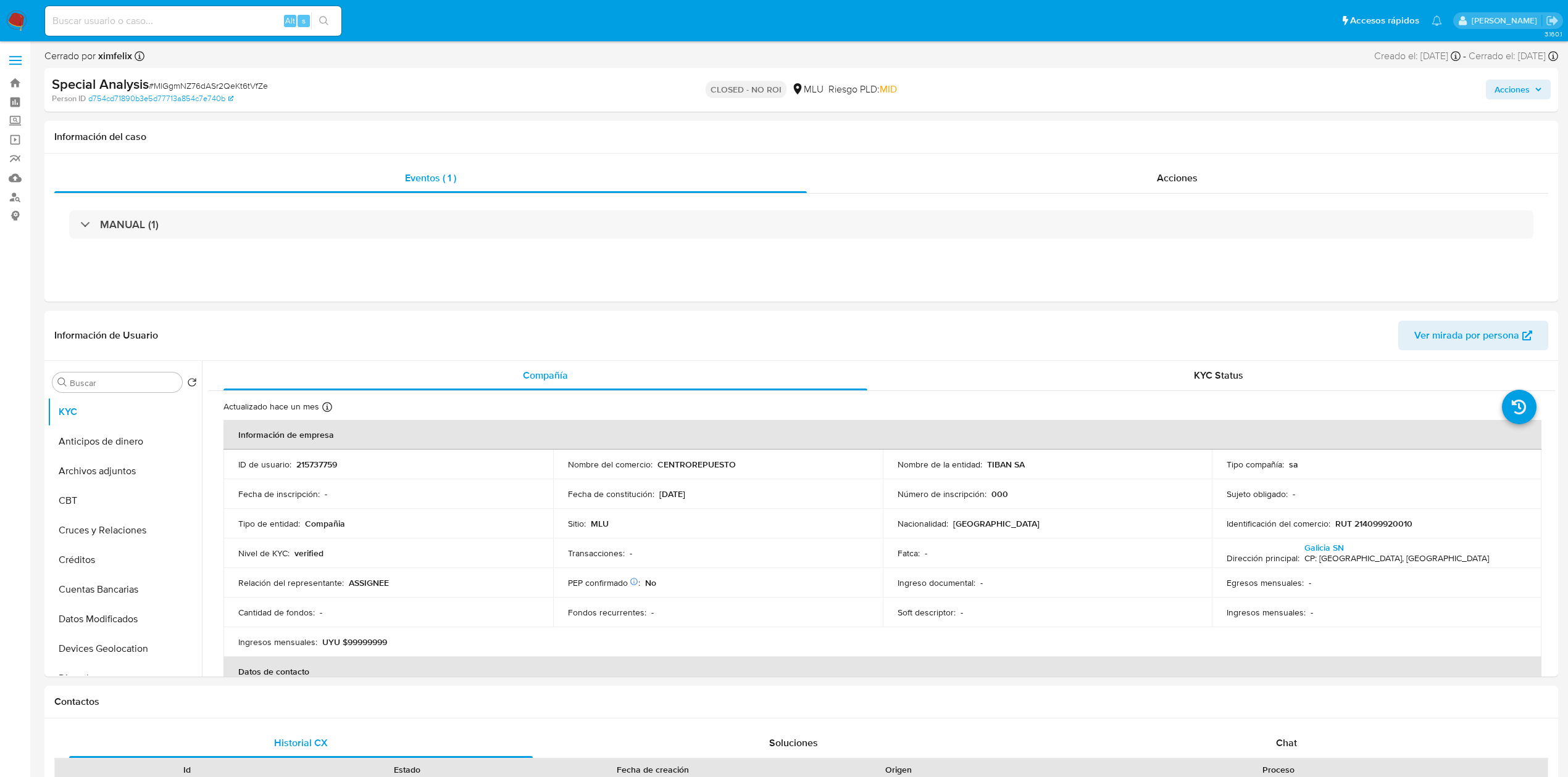
click at [244, 13] on input at bounding box center [193, 21] width 296 height 16
paste input "pEpjwhIytxwWCZuNmEGGL15R"
type input "pEpjwhIytxwWCZuNmEGGL15R"
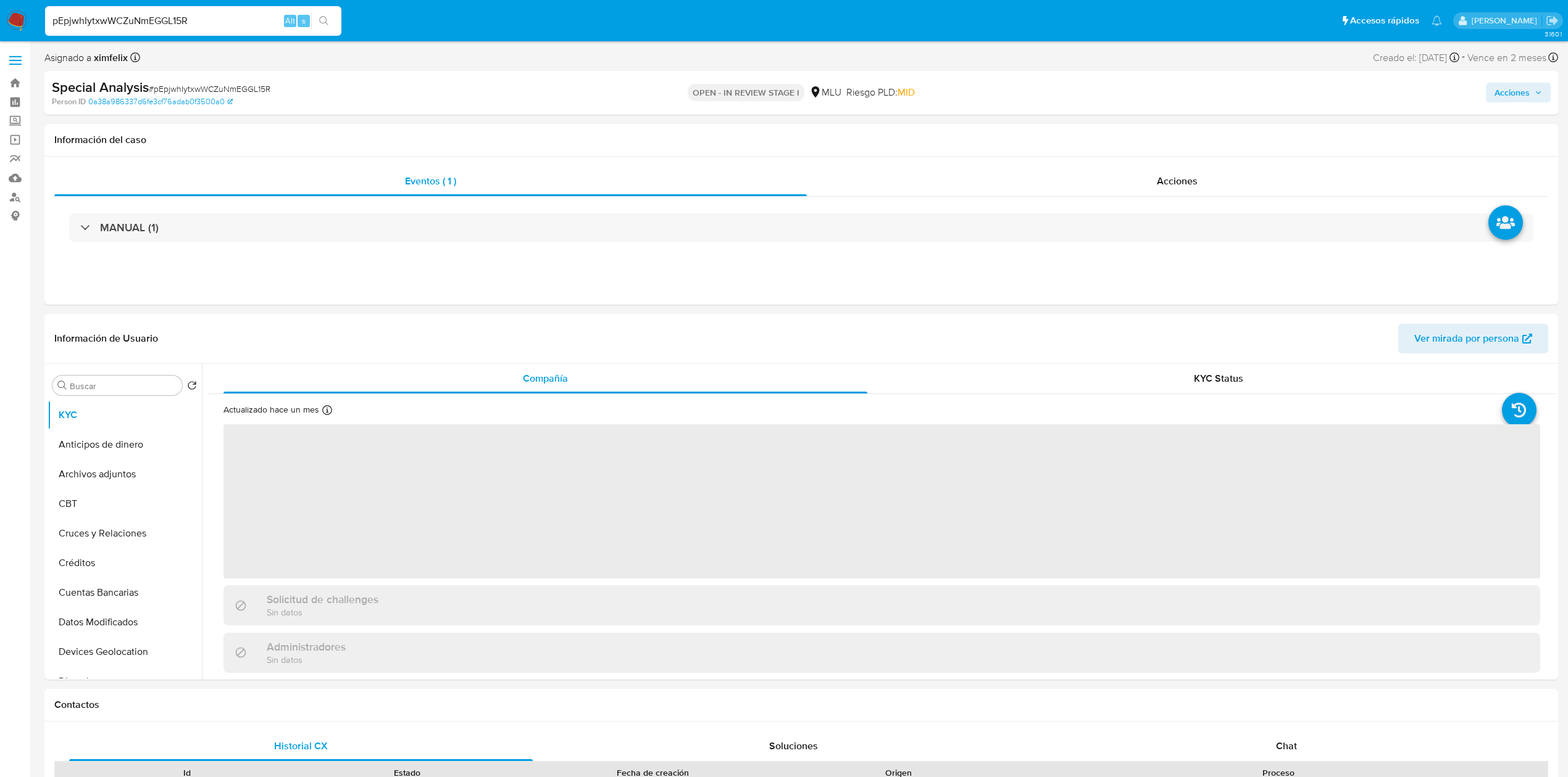
select select "10"
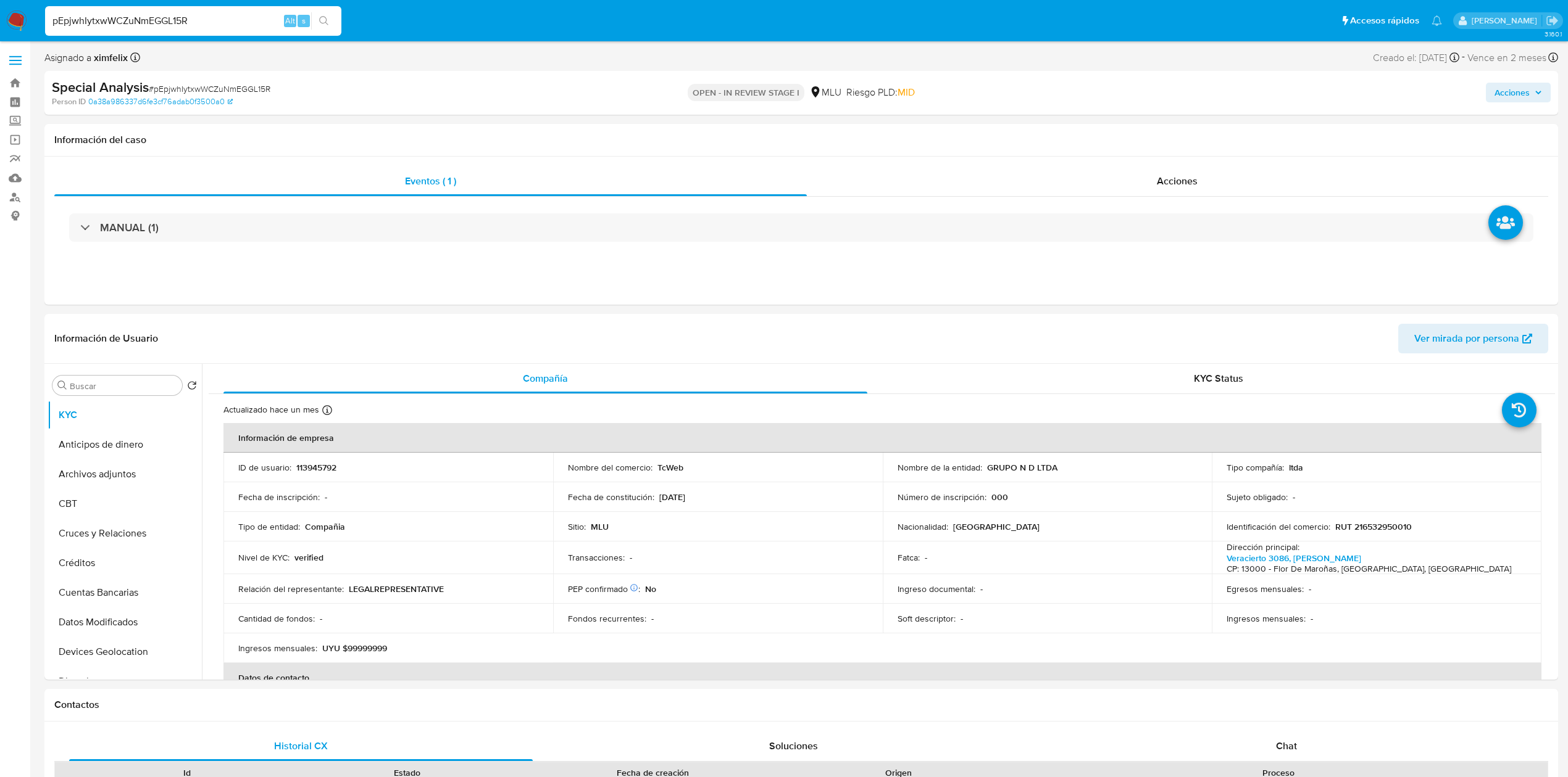
drag, startPoint x: 204, startPoint y: 20, endPoint x: 15, endPoint y: 35, distance: 189.6
click at [15, 35] on nav "Pausado Ver notificaciones pEpjwhIytxwWCZuNmEGGL15R Alt s Accesos rápidos Presi…" at bounding box center [784, 21] width 1568 height 41
drag, startPoint x: 1436, startPoint y: 550, endPoint x: 1297, endPoint y: 553, distance: 139.0
click at [1297, 553] on div "Dirección principal : Veracierto 3086, Flor De Maroñas CP: 13000 - Flor De Maro…" at bounding box center [1376, 558] width 300 height 34
copy div "Veracierto 3086, Flor De Maroñas"
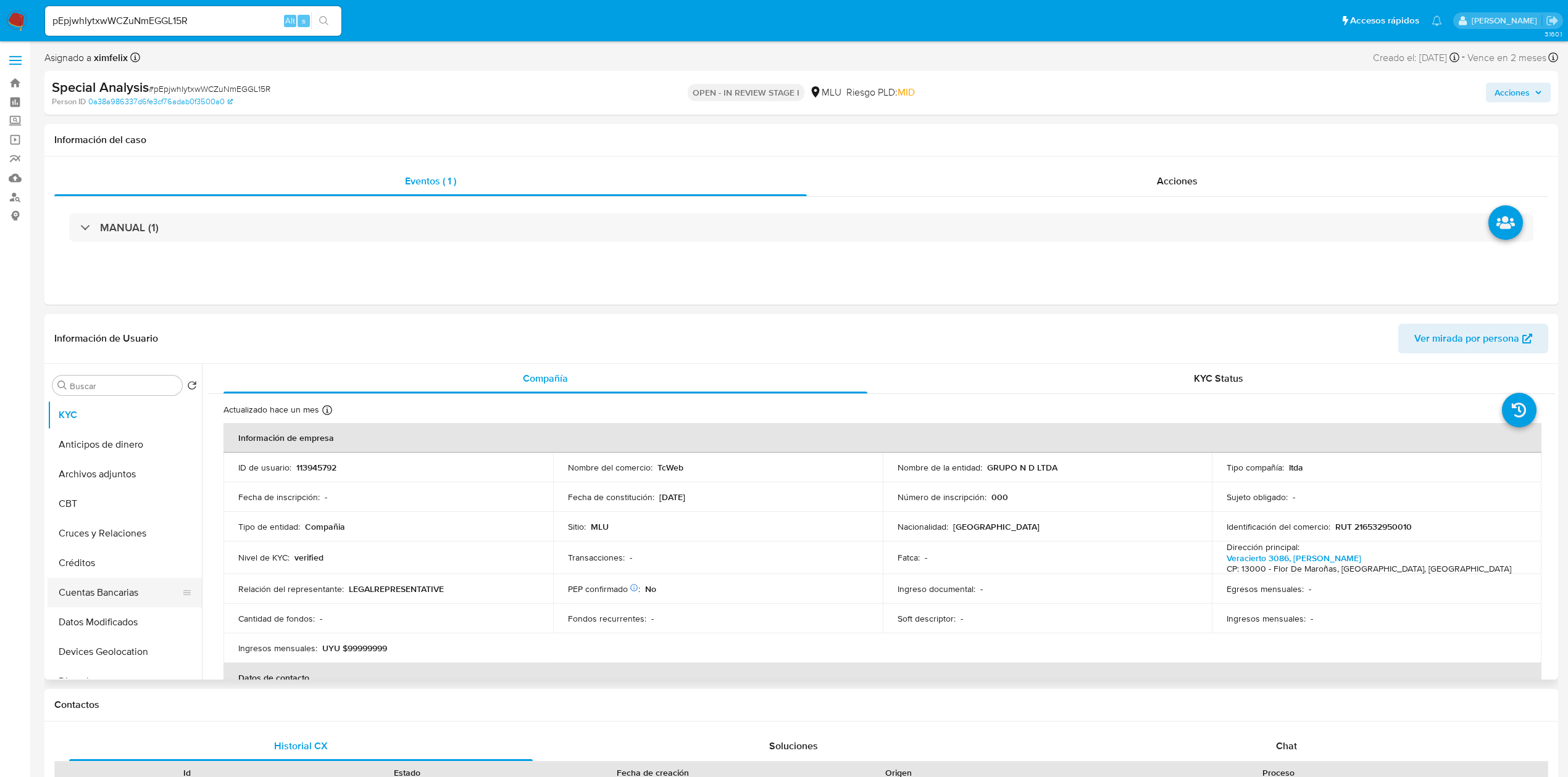
click at [133, 589] on button "Cuentas Bancarias" at bounding box center [120, 593] width 145 height 30
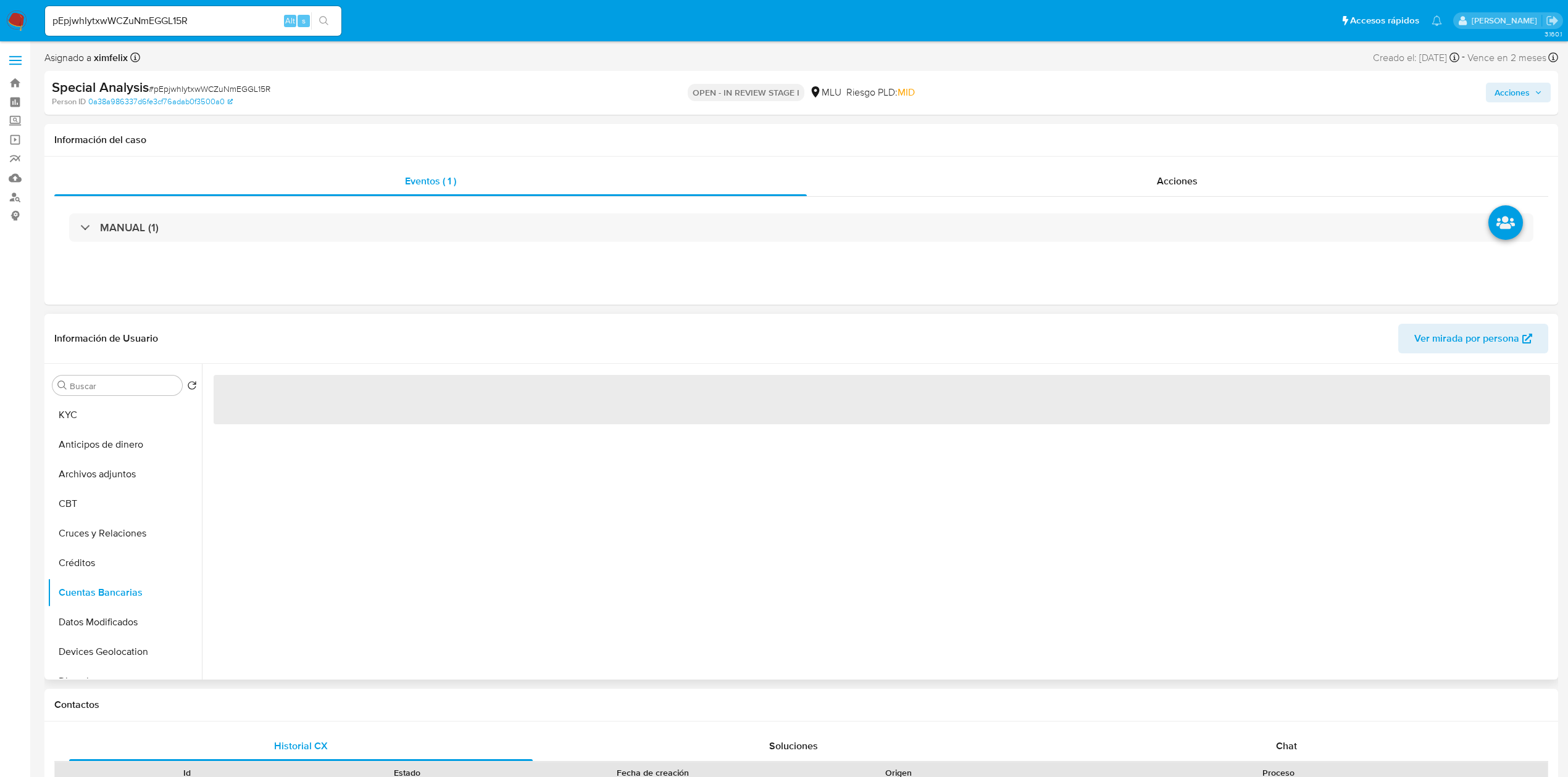
click at [309, 569] on div "‌" at bounding box center [878, 522] width 1352 height 316
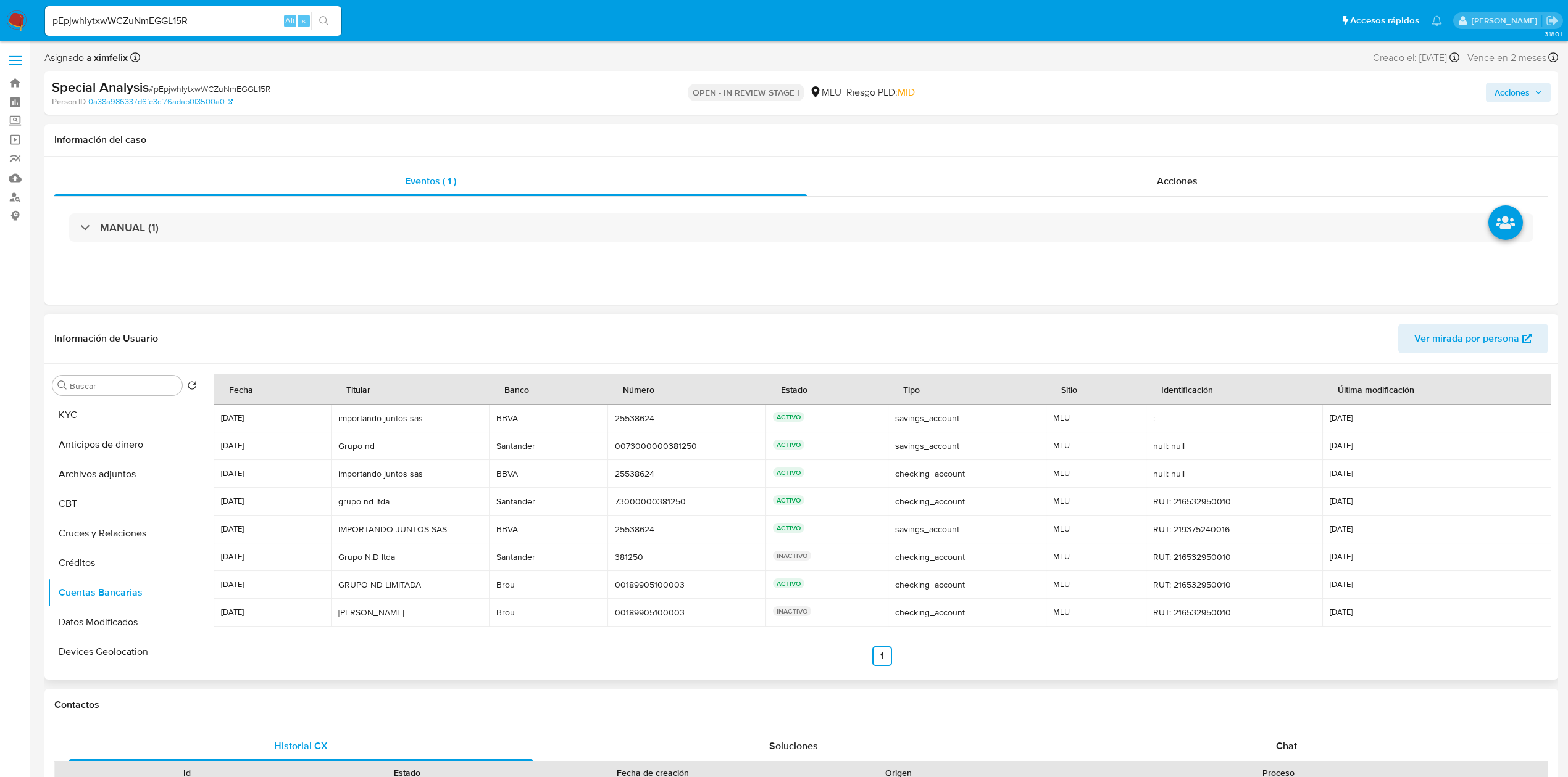
click at [810, 454] on td "ACTIVO" at bounding box center [826, 446] width 123 height 28
click at [792, 672] on div at bounding box center [882, 520] width 1346 height 312
click at [83, 407] on button "KYC" at bounding box center [120, 415] width 145 height 30
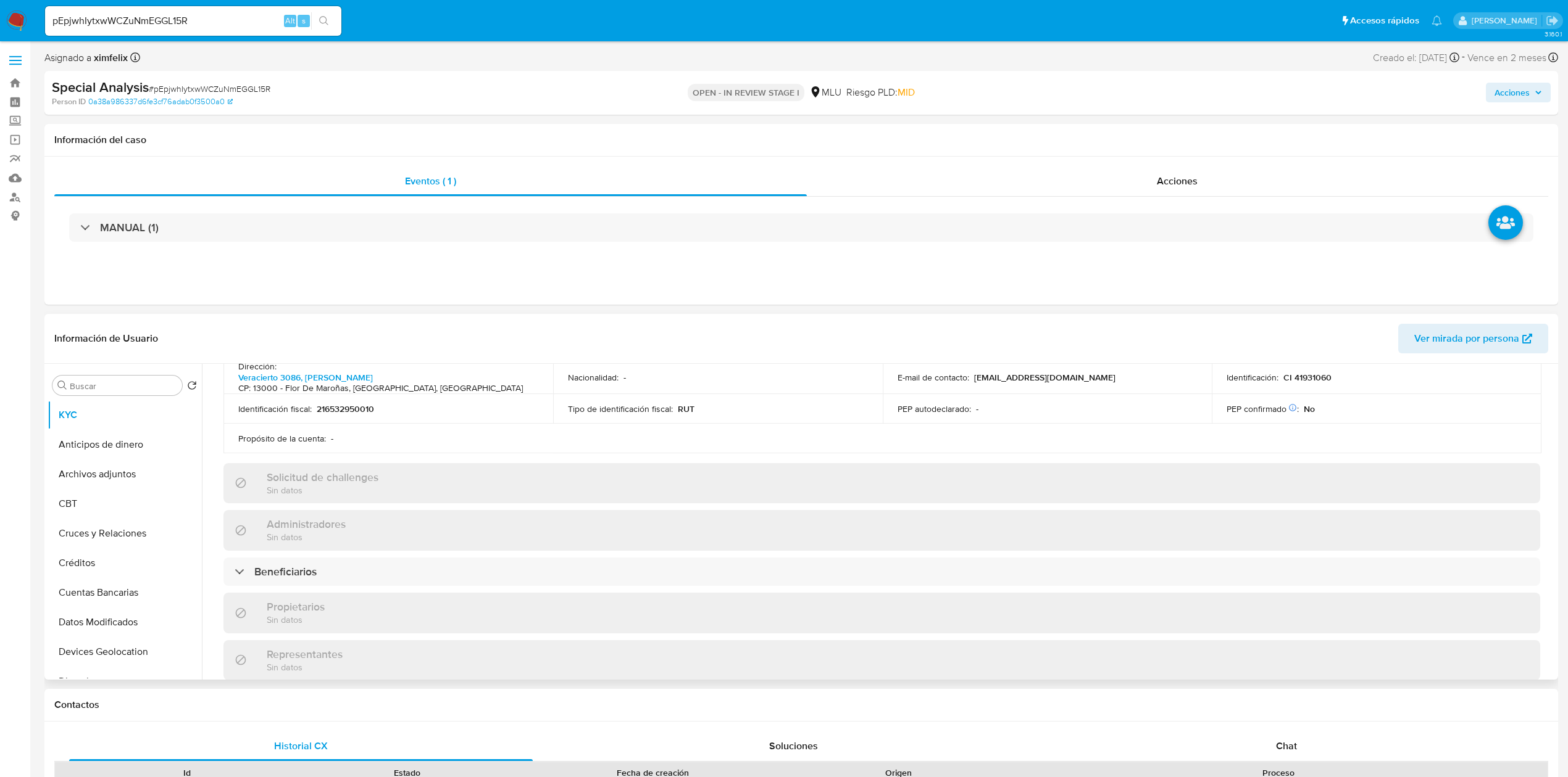
scroll to position [460, 0]
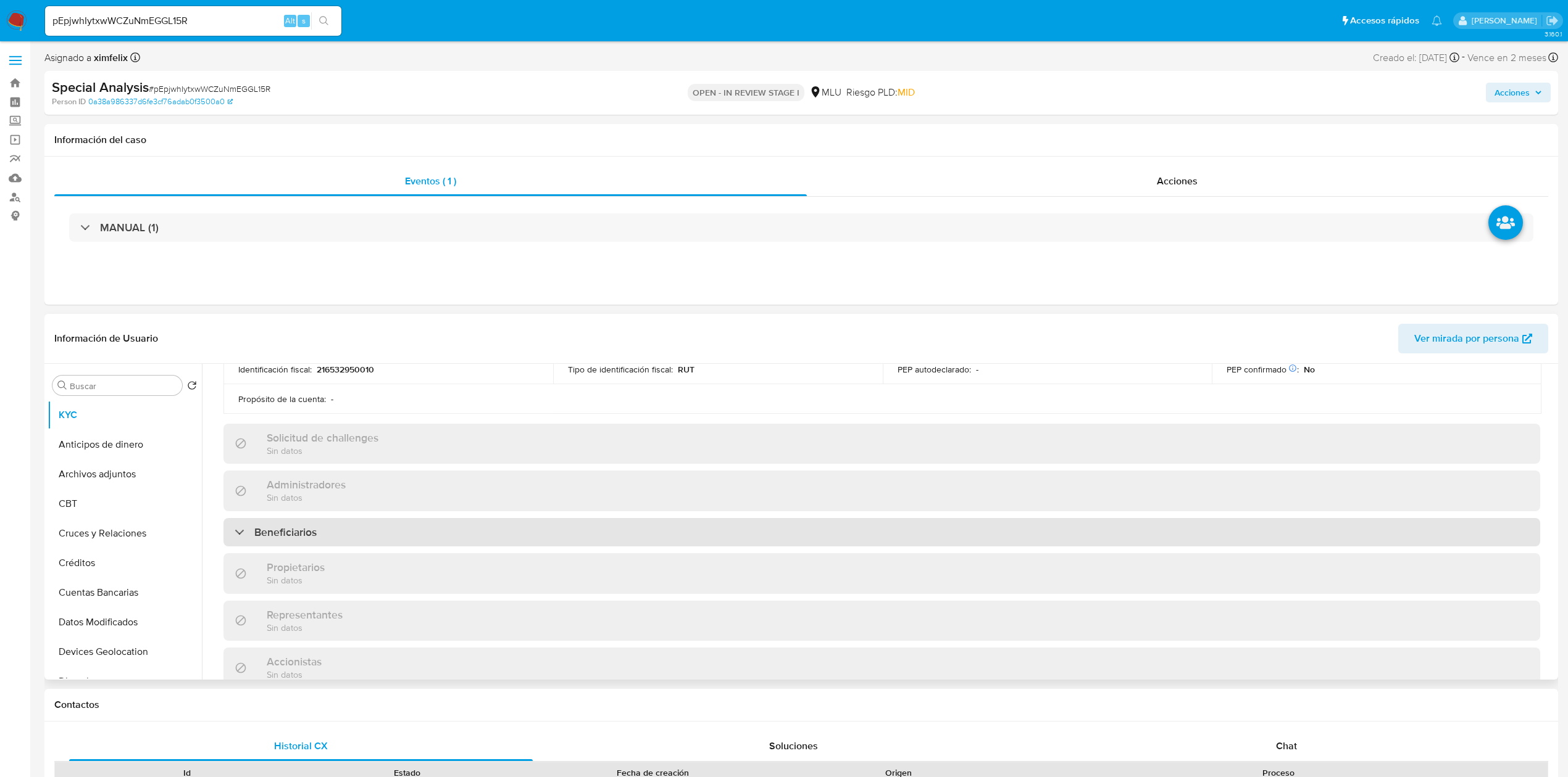
click at [1431, 530] on div "Beneficiarios" at bounding box center [882, 532] width 1316 height 29
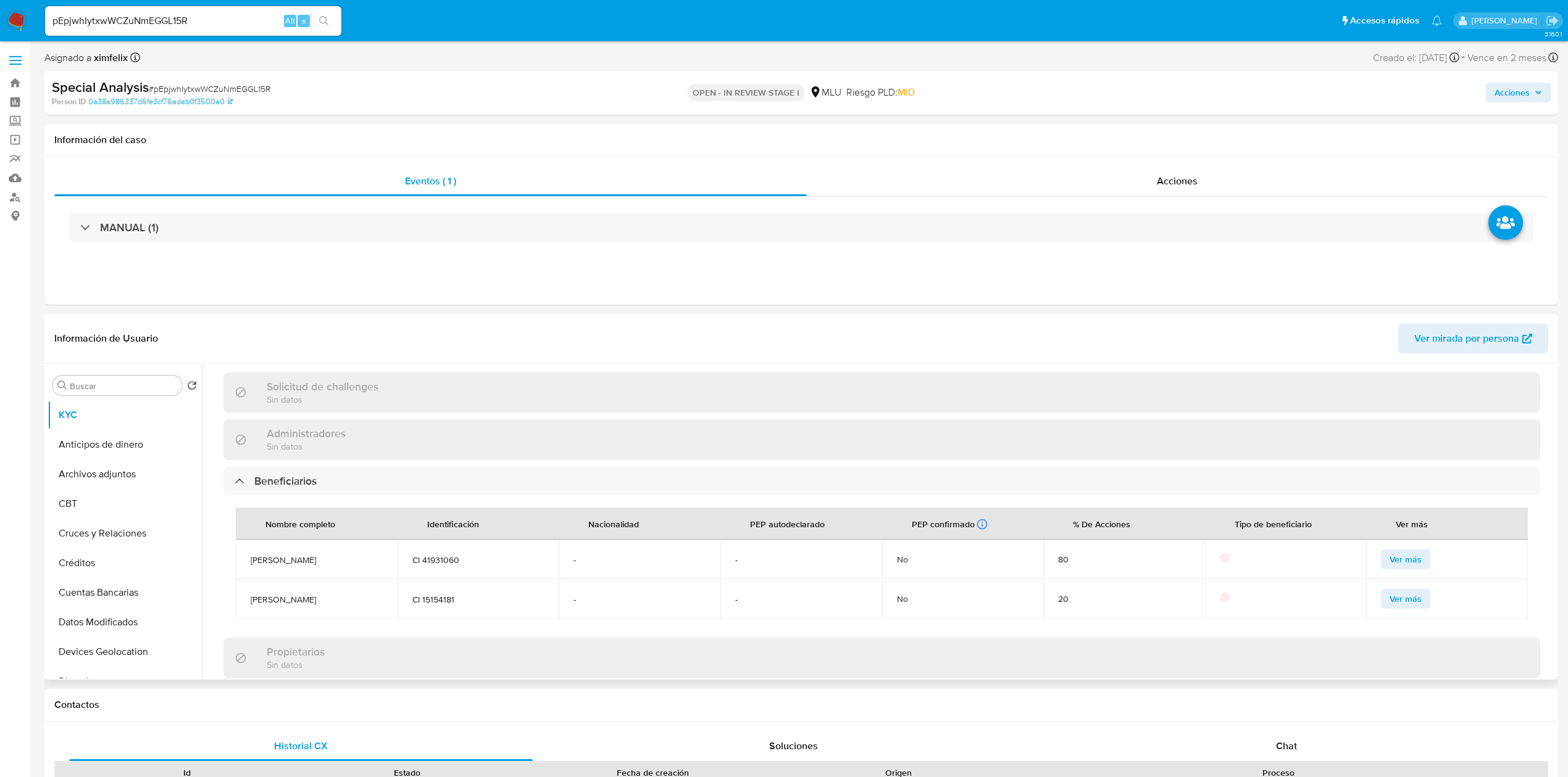
scroll to position [524, 0]
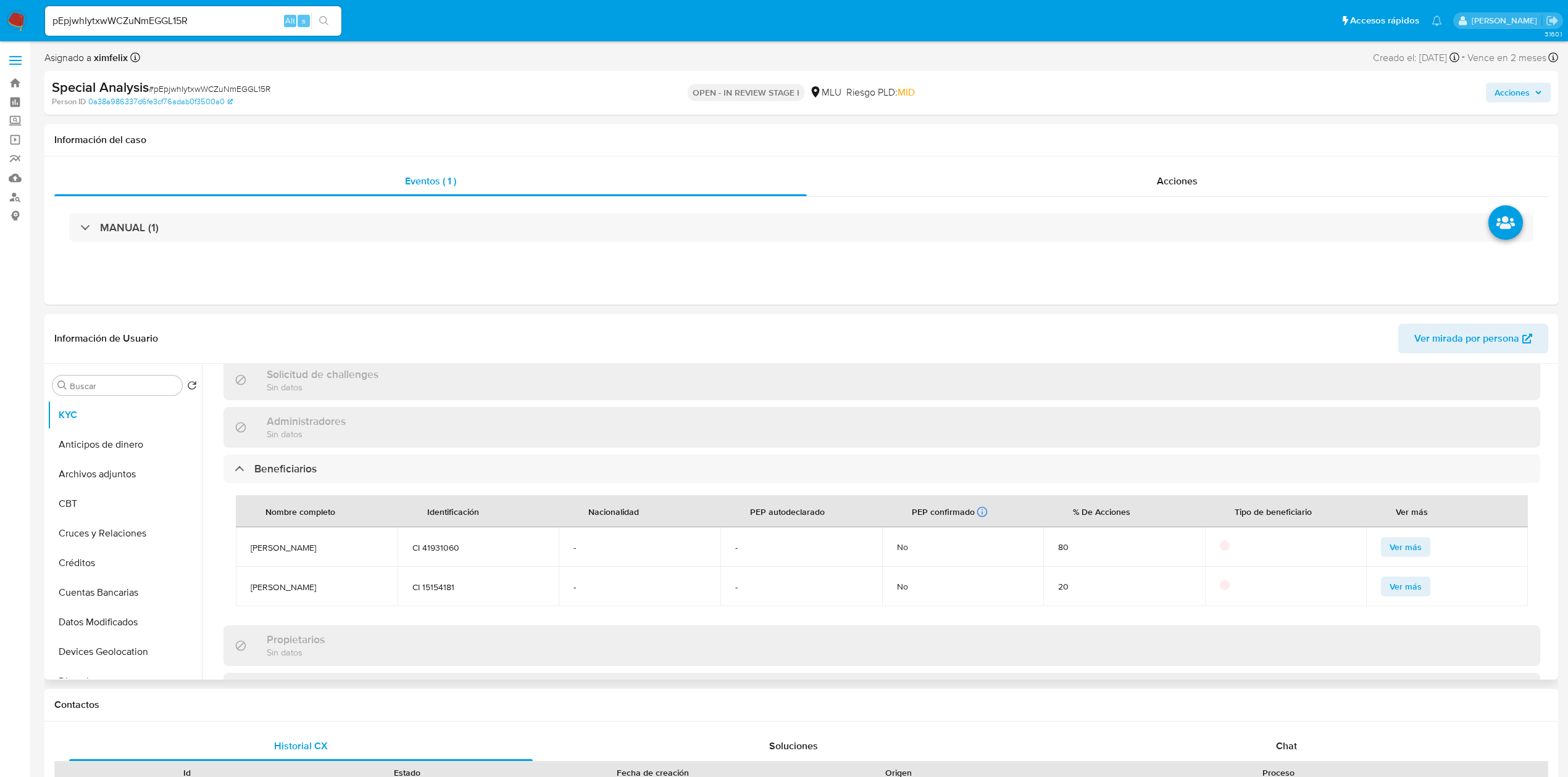
click at [1409, 544] on span "Ver más" at bounding box center [1405, 547] width 32 height 17
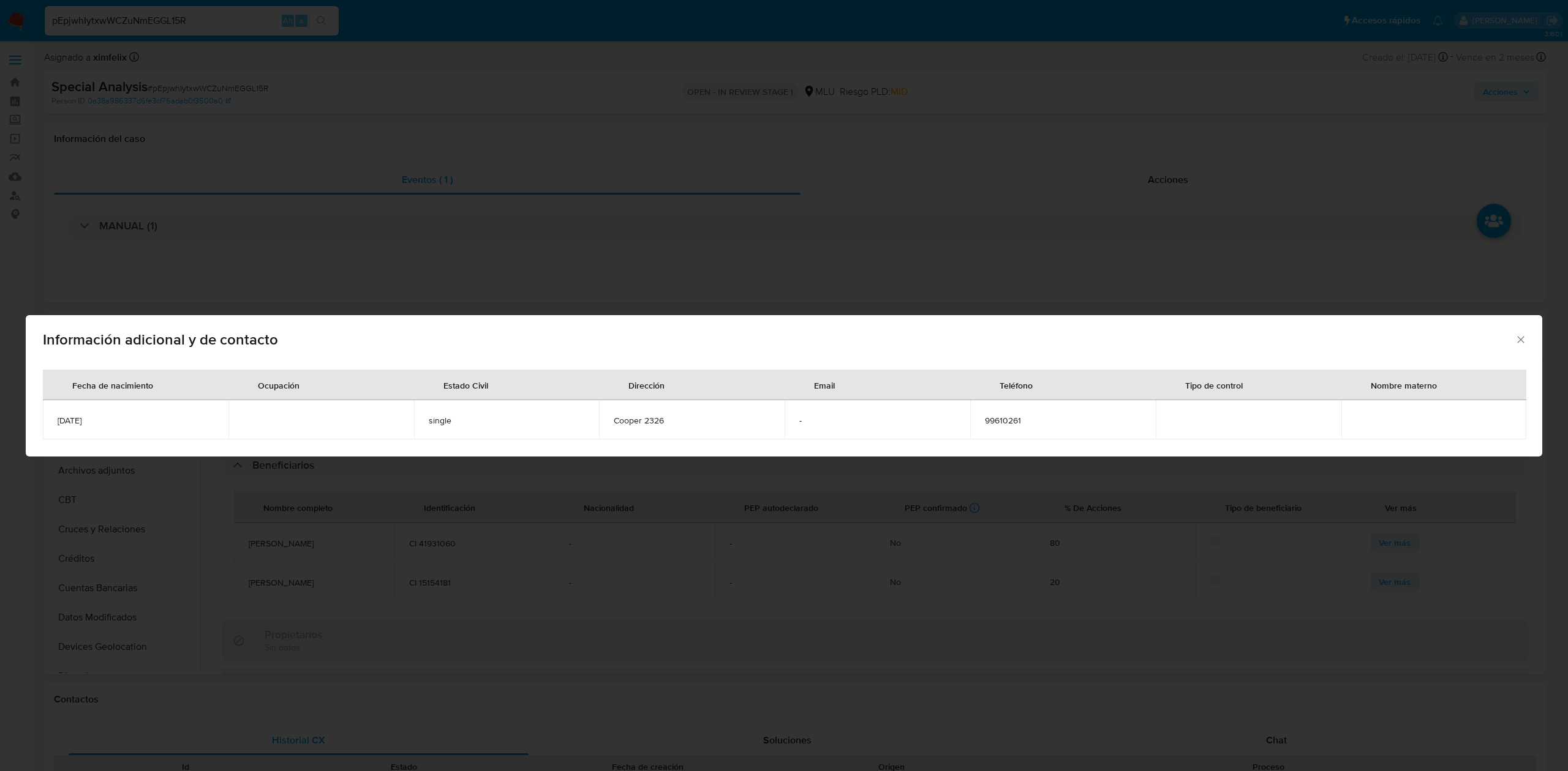
click at [1298, 488] on div "Información adicional y de contacto Fecha de nacimiento Ocupación Estado Civil …" at bounding box center [784, 385] width 1568 height 771
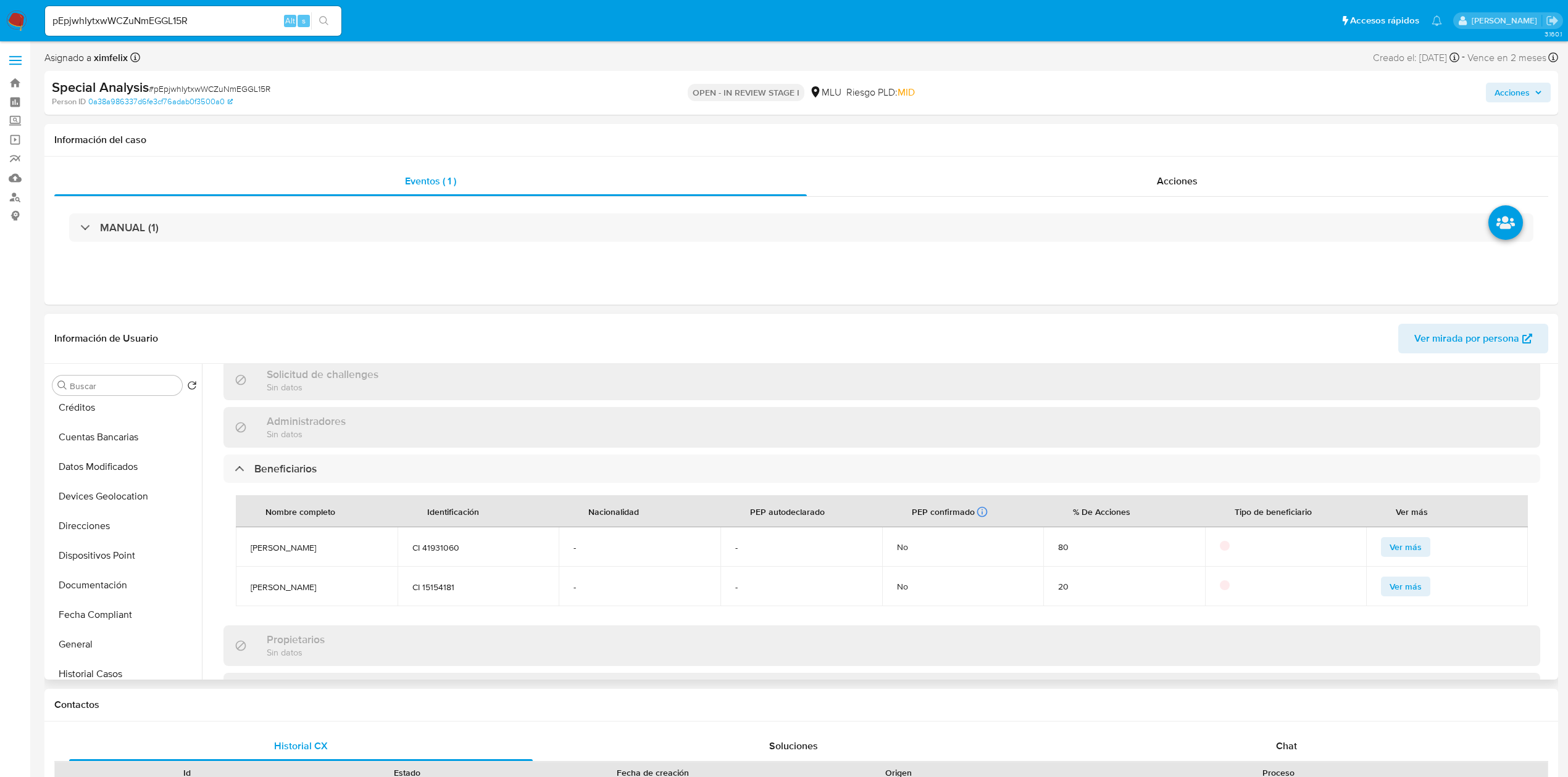
scroll to position [201, 0]
click at [112, 479] on button "Direcciones" at bounding box center [120, 481] width 145 height 30
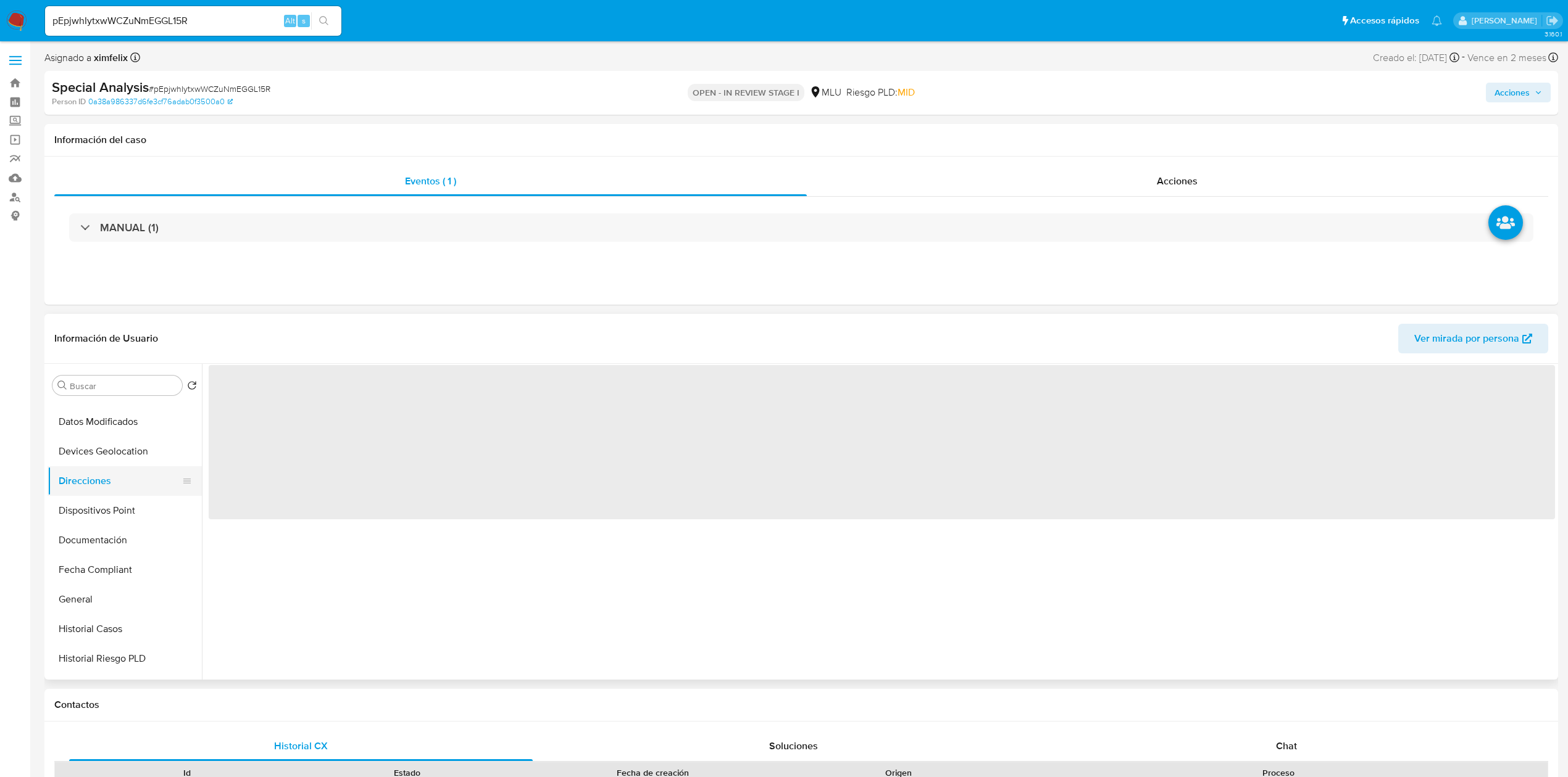
scroll to position [0, 0]
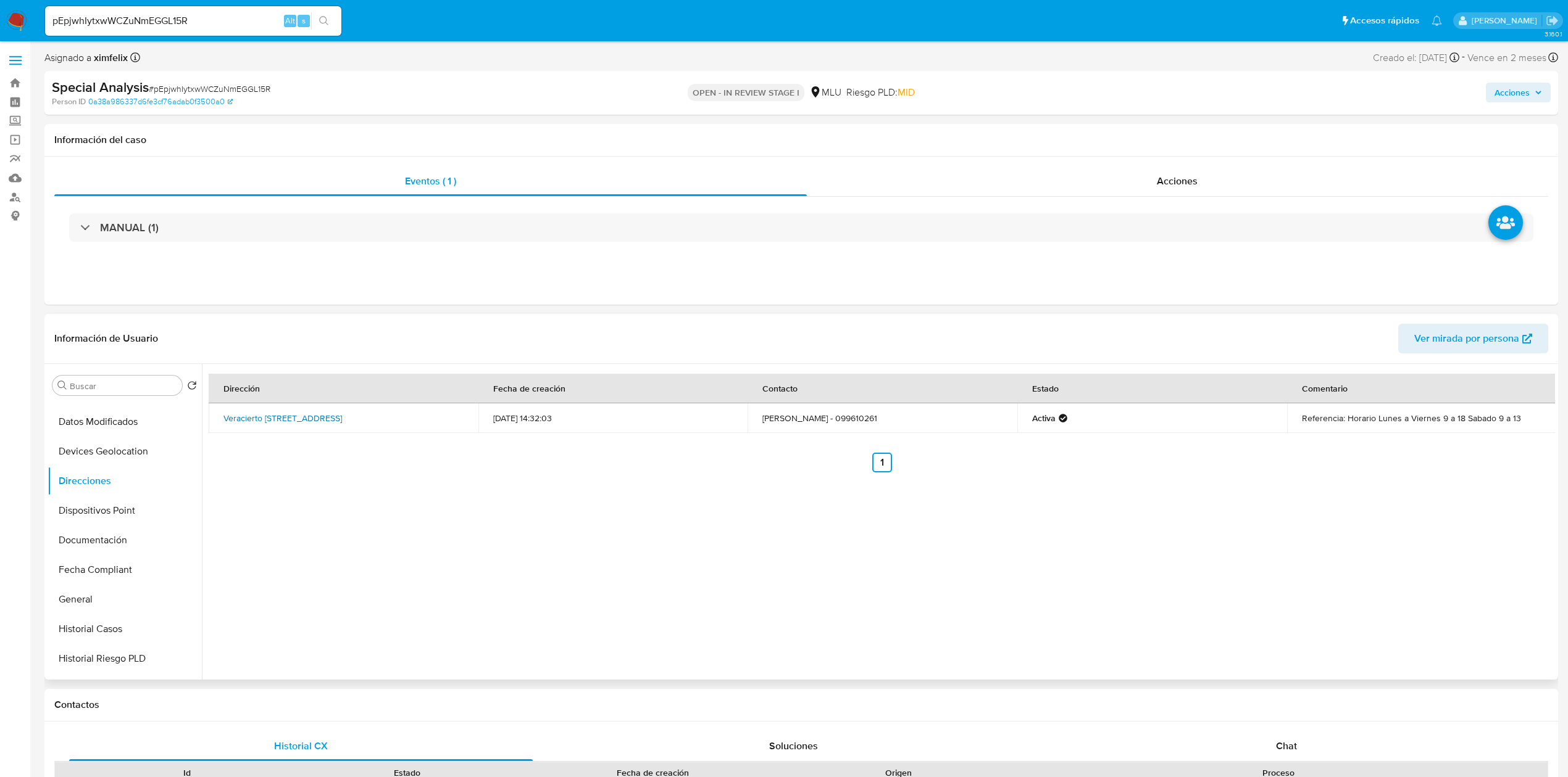
drag, startPoint x: 209, startPoint y: 411, endPoint x: 400, endPoint y: 413, distance: 191.0
click at [400, 413] on td "Veracierto 3086, Flor De Maroñas, Montevideo, 13000, Uruguay 3086" at bounding box center [344, 419] width 270 height 30
copy link "Veracierto 3086, Flor De Maroñas, Montevideo"
click at [106, 548] on button "Documentación" at bounding box center [120, 540] width 145 height 30
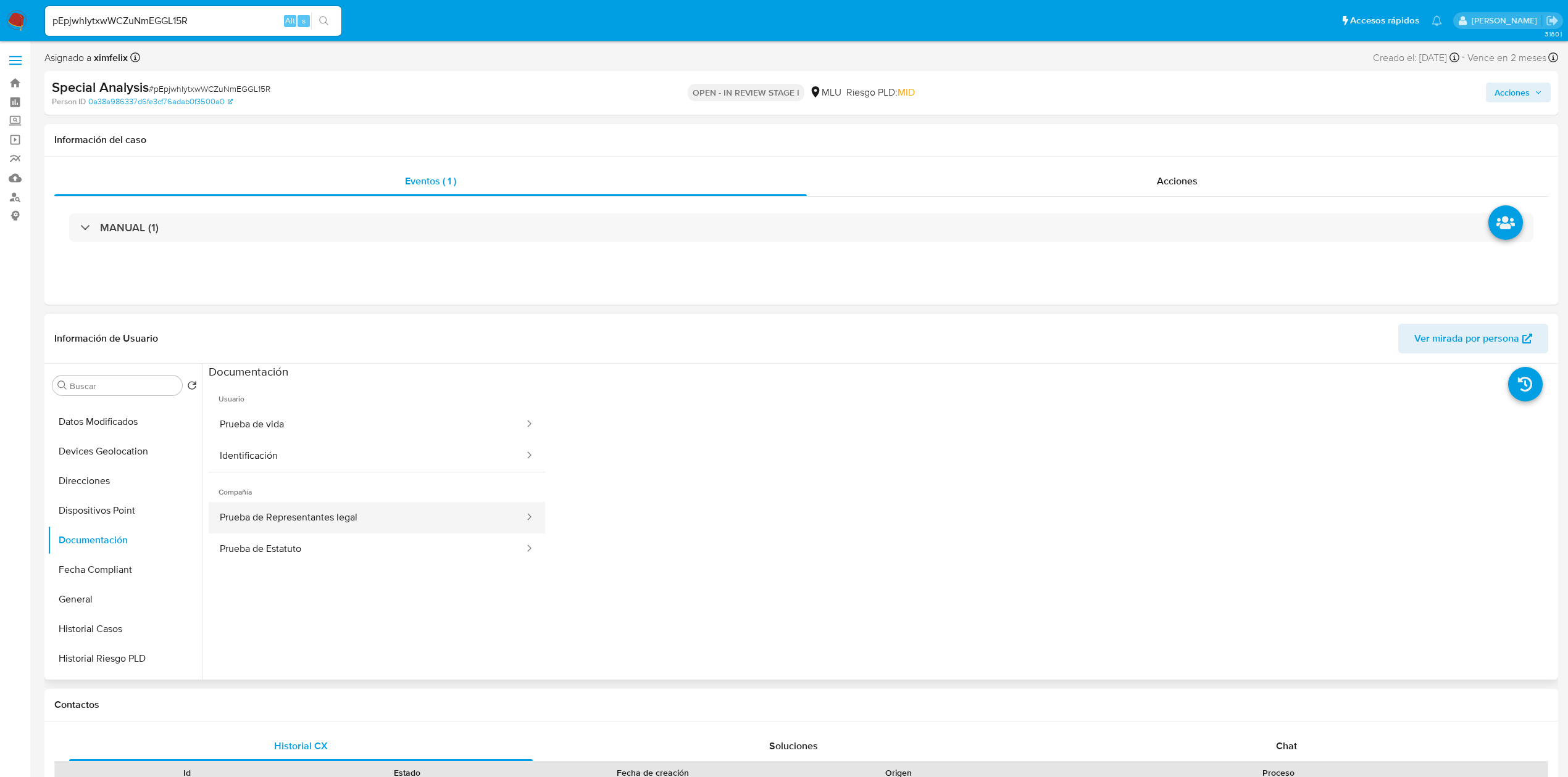
click at [476, 518] on button "Prueba de Representantes legal" at bounding box center [367, 518] width 317 height 31
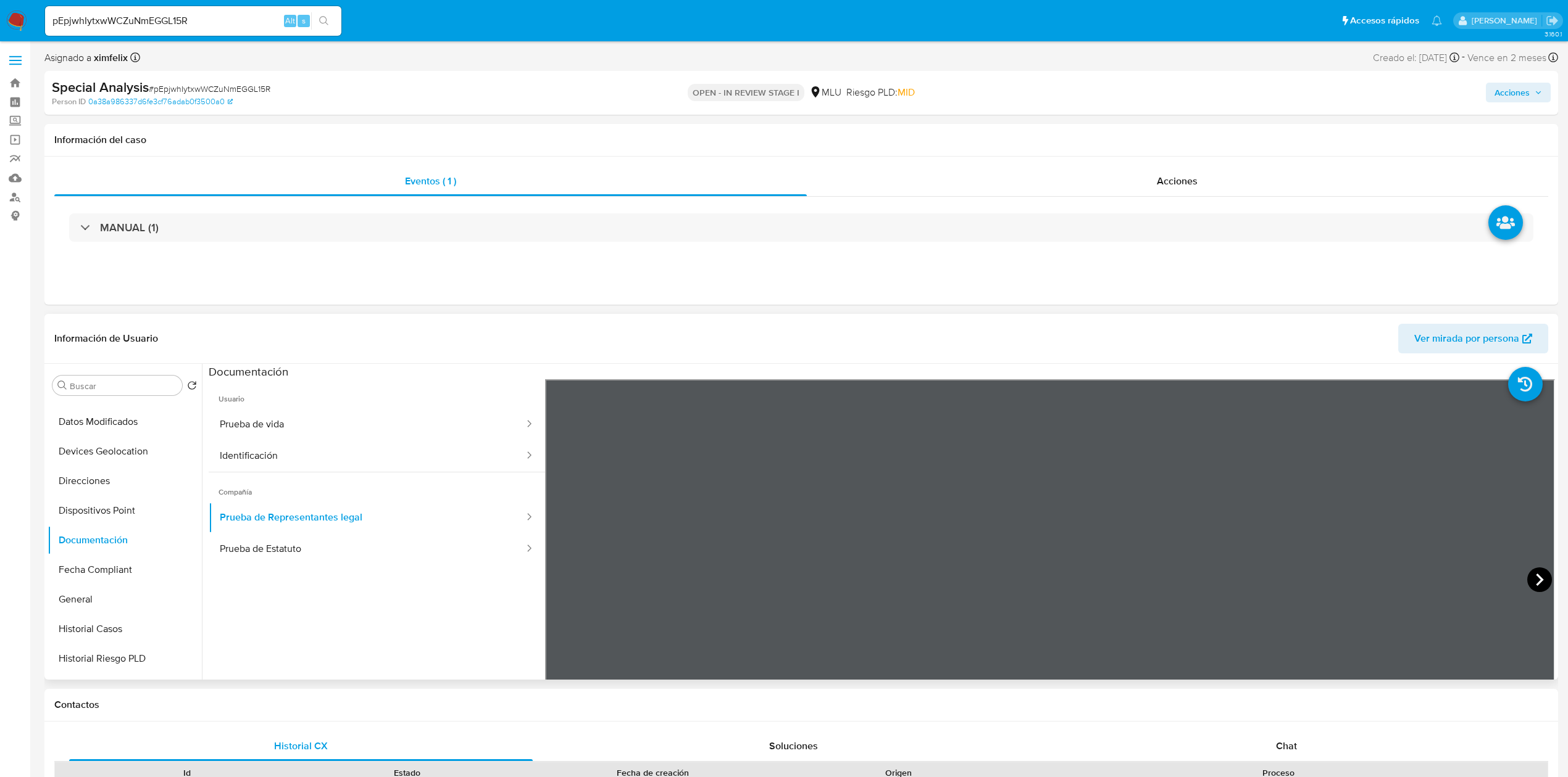
click at [1541, 571] on icon at bounding box center [1539, 580] width 25 height 25
click at [1519, 561] on div at bounding box center [1049, 581] width 1009 height 405
click at [1536, 583] on icon at bounding box center [1539, 580] width 7 height 12
click at [1538, 578] on icon at bounding box center [1539, 580] width 25 height 25
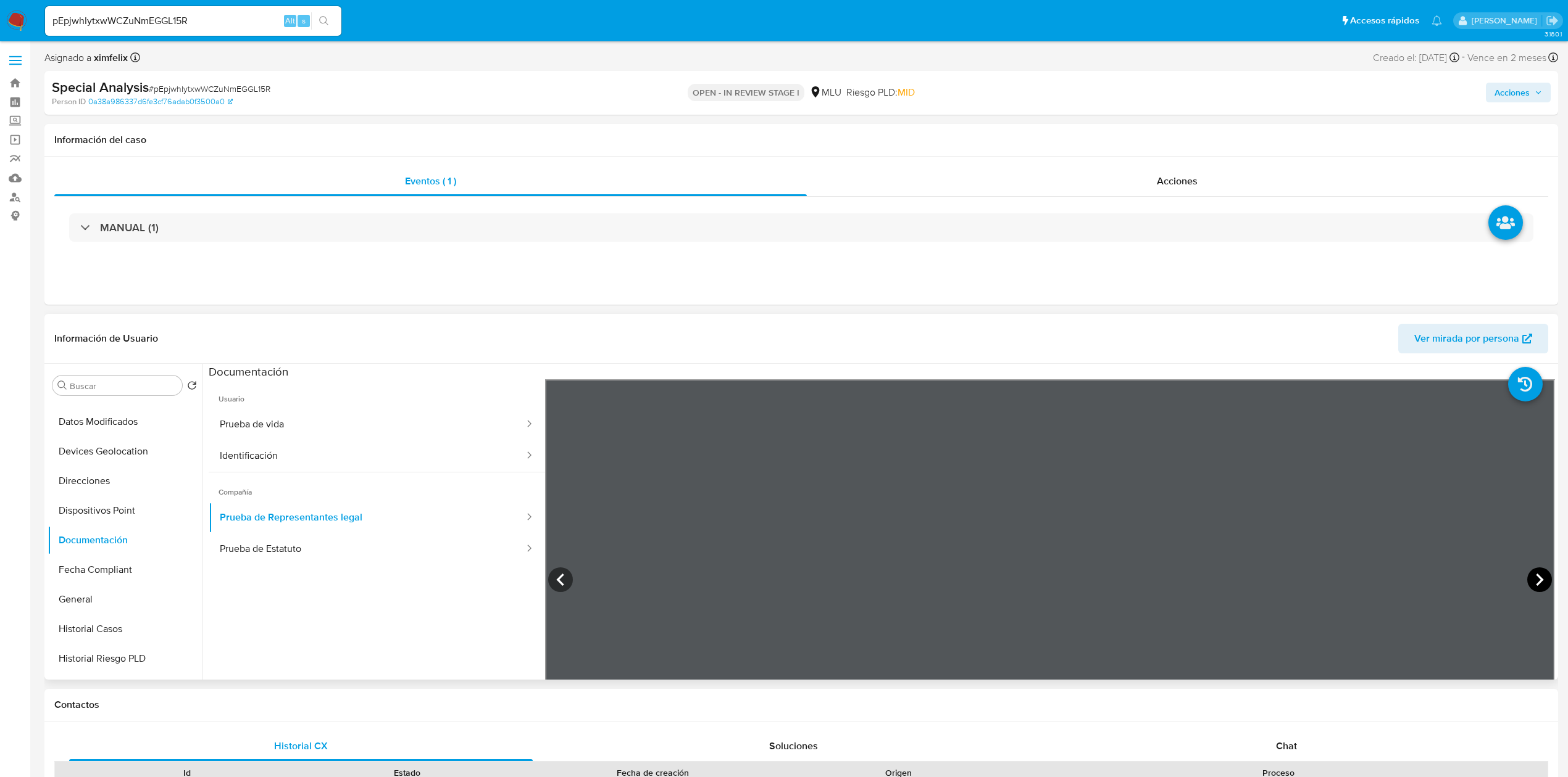
click at [1538, 578] on icon at bounding box center [1539, 580] width 25 height 25
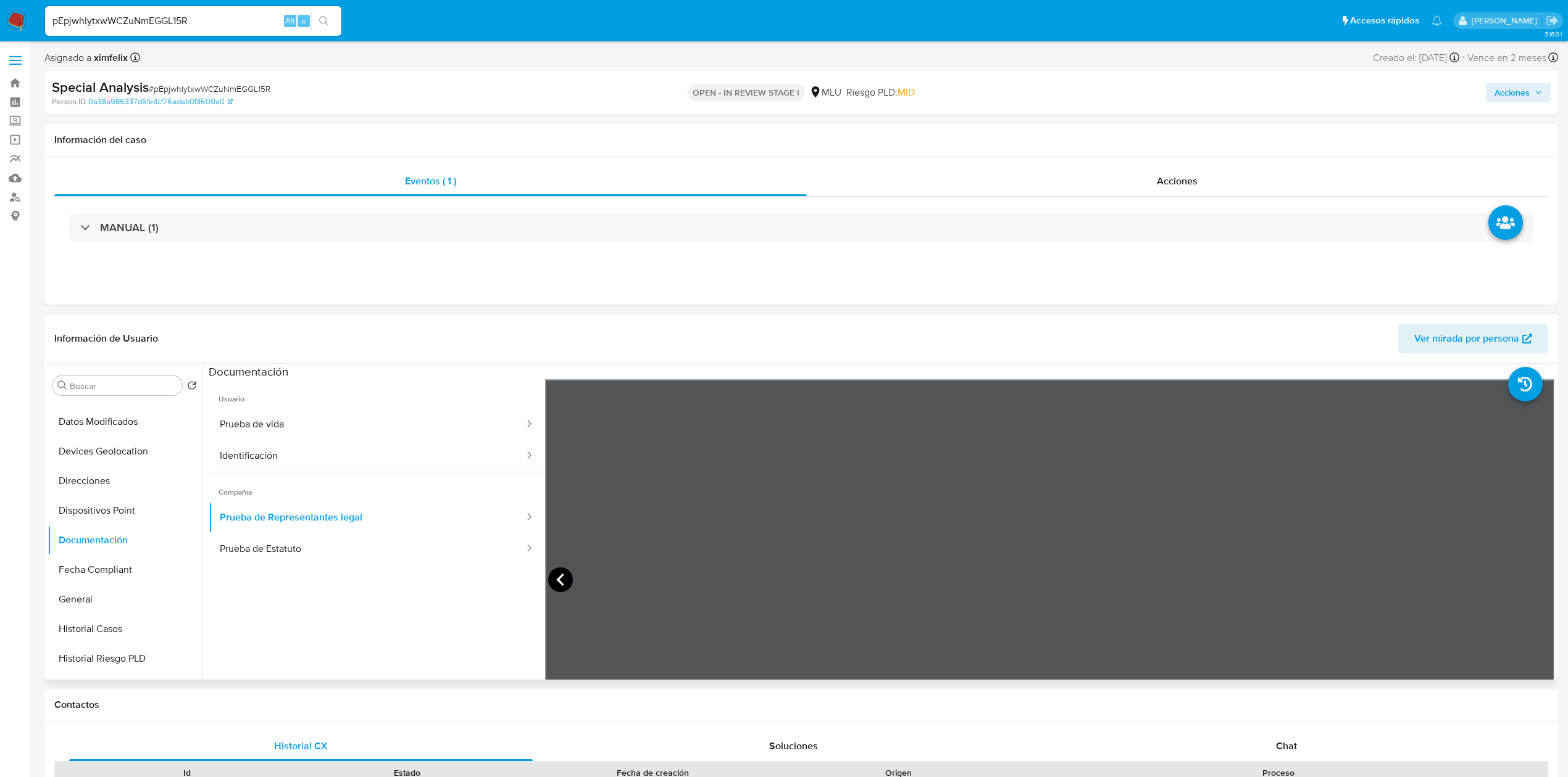
click at [564, 587] on icon at bounding box center [560, 580] width 25 height 25
click at [355, 549] on button "Prueba de Estatuto" at bounding box center [367, 549] width 317 height 31
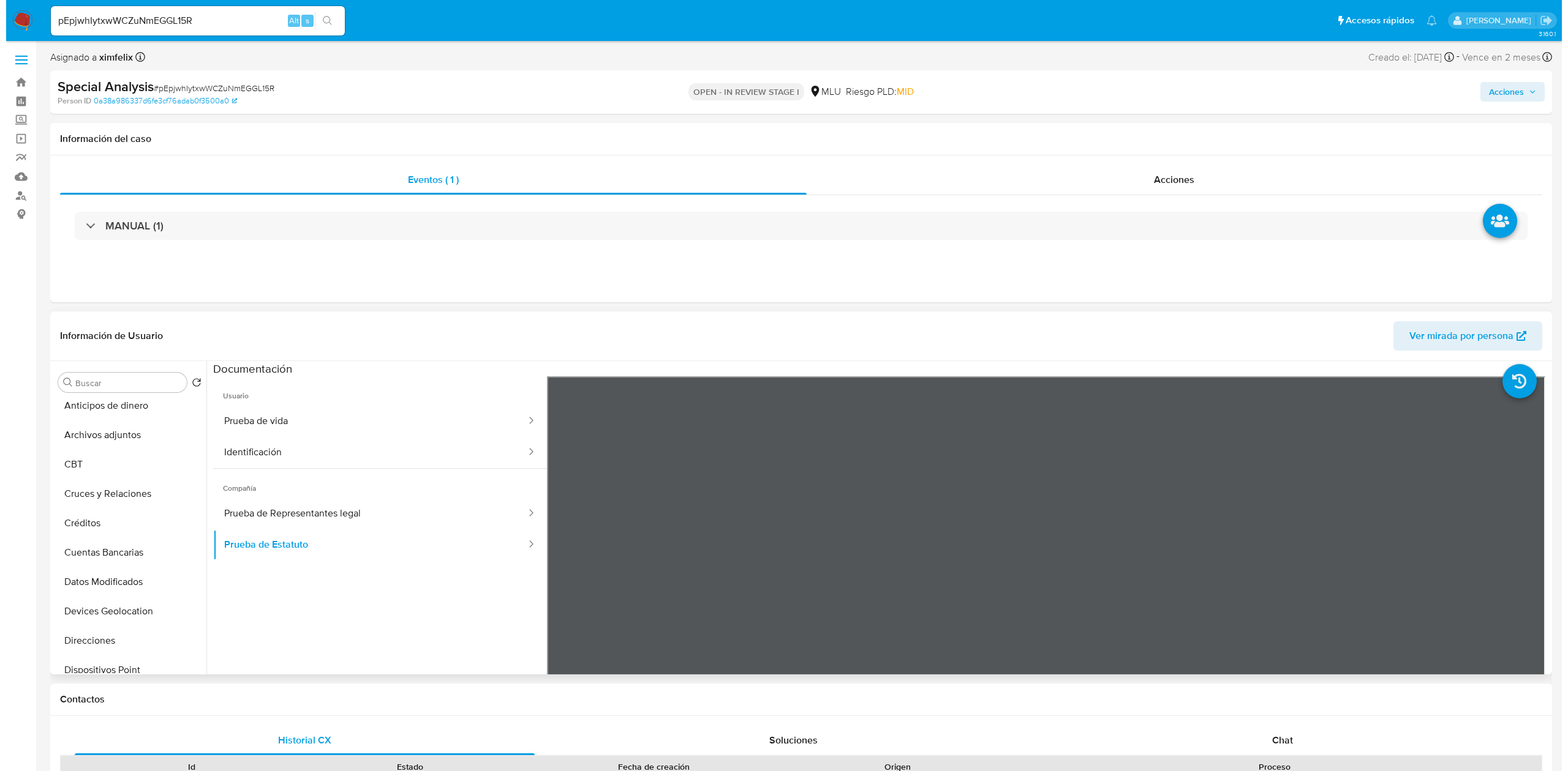
scroll to position [0, 0]
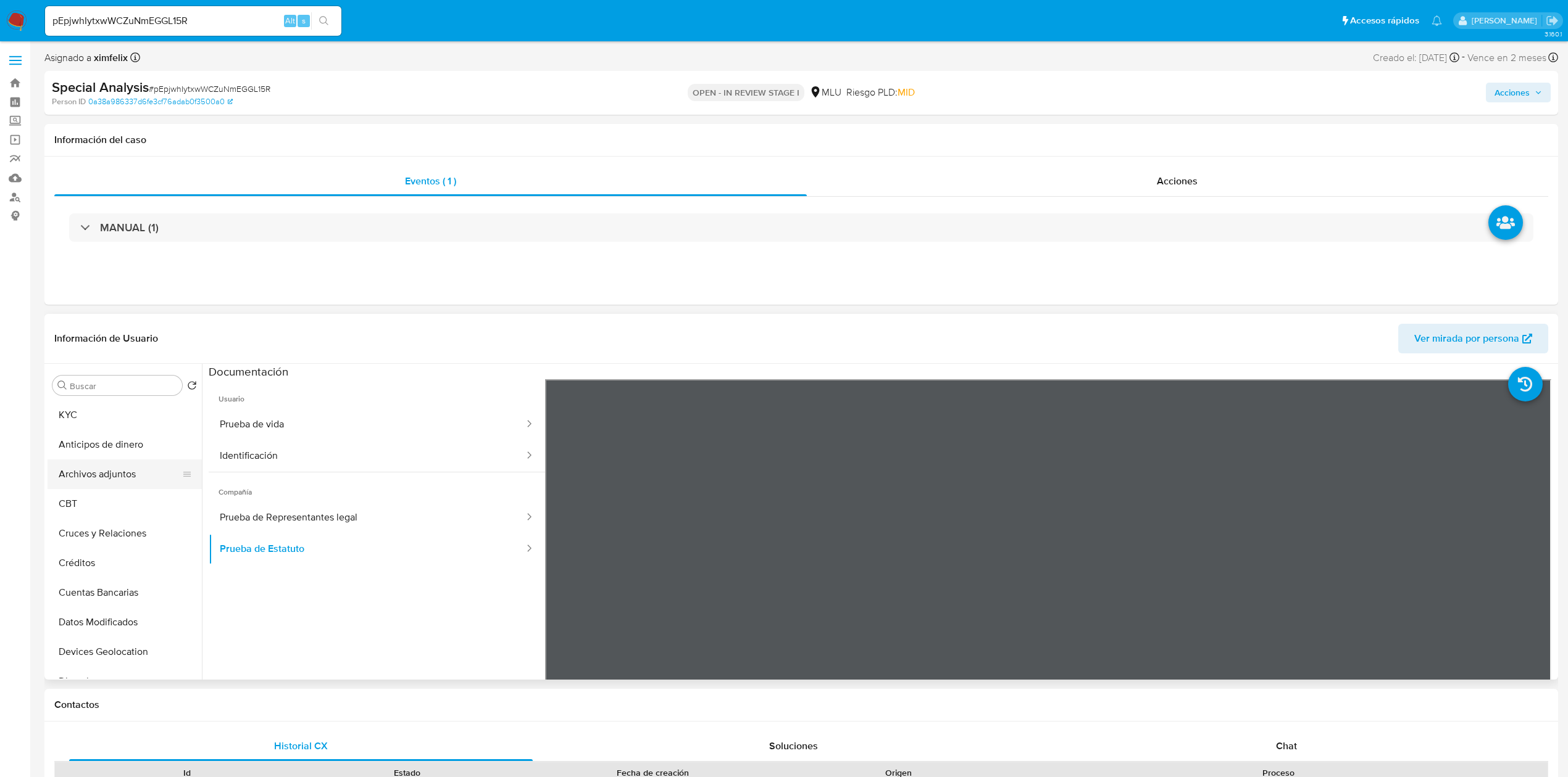
click at [100, 477] on button "Archivos adjuntos" at bounding box center [120, 474] width 145 height 30
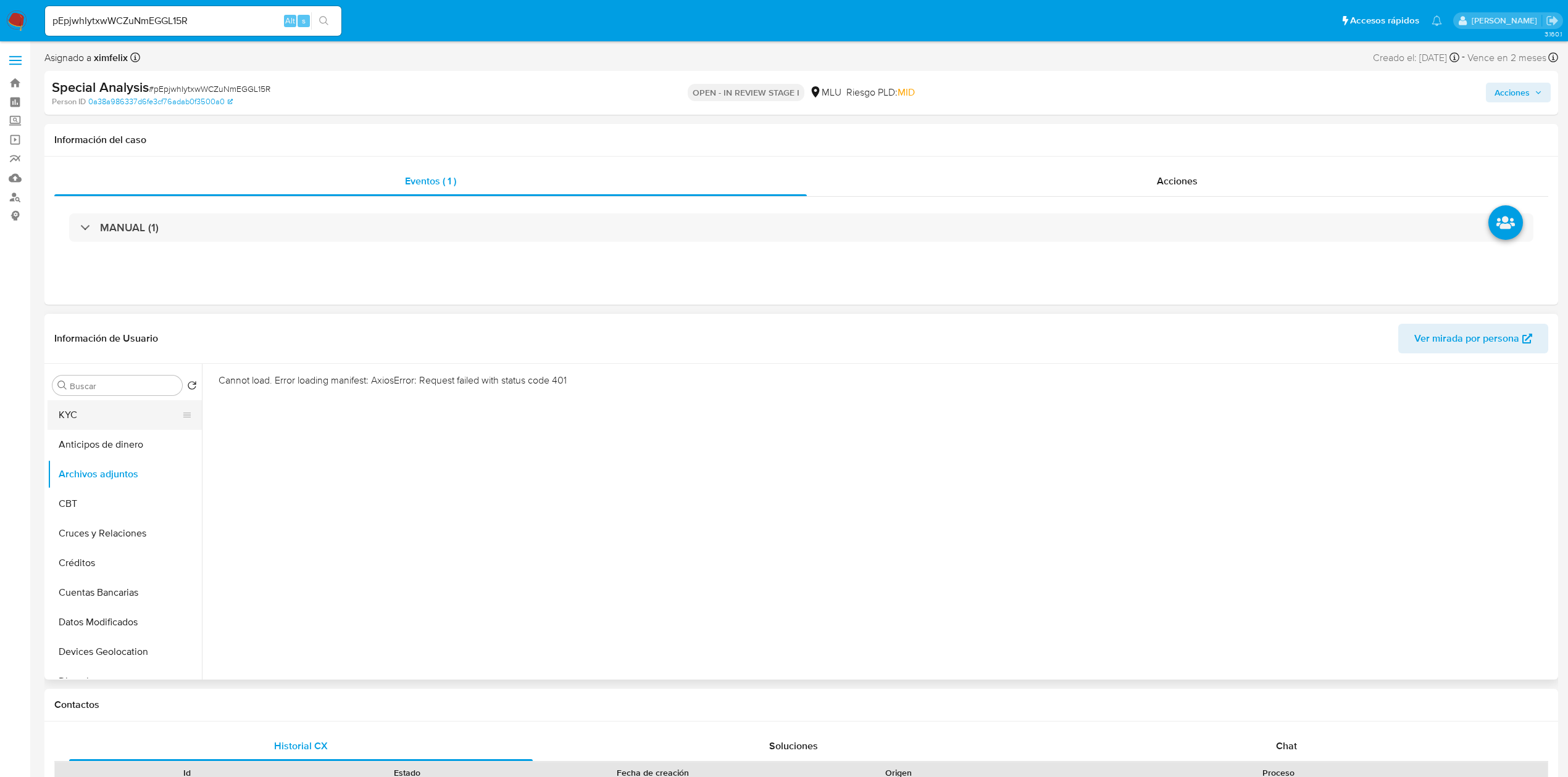
click at [112, 419] on button "KYC" at bounding box center [120, 415] width 145 height 30
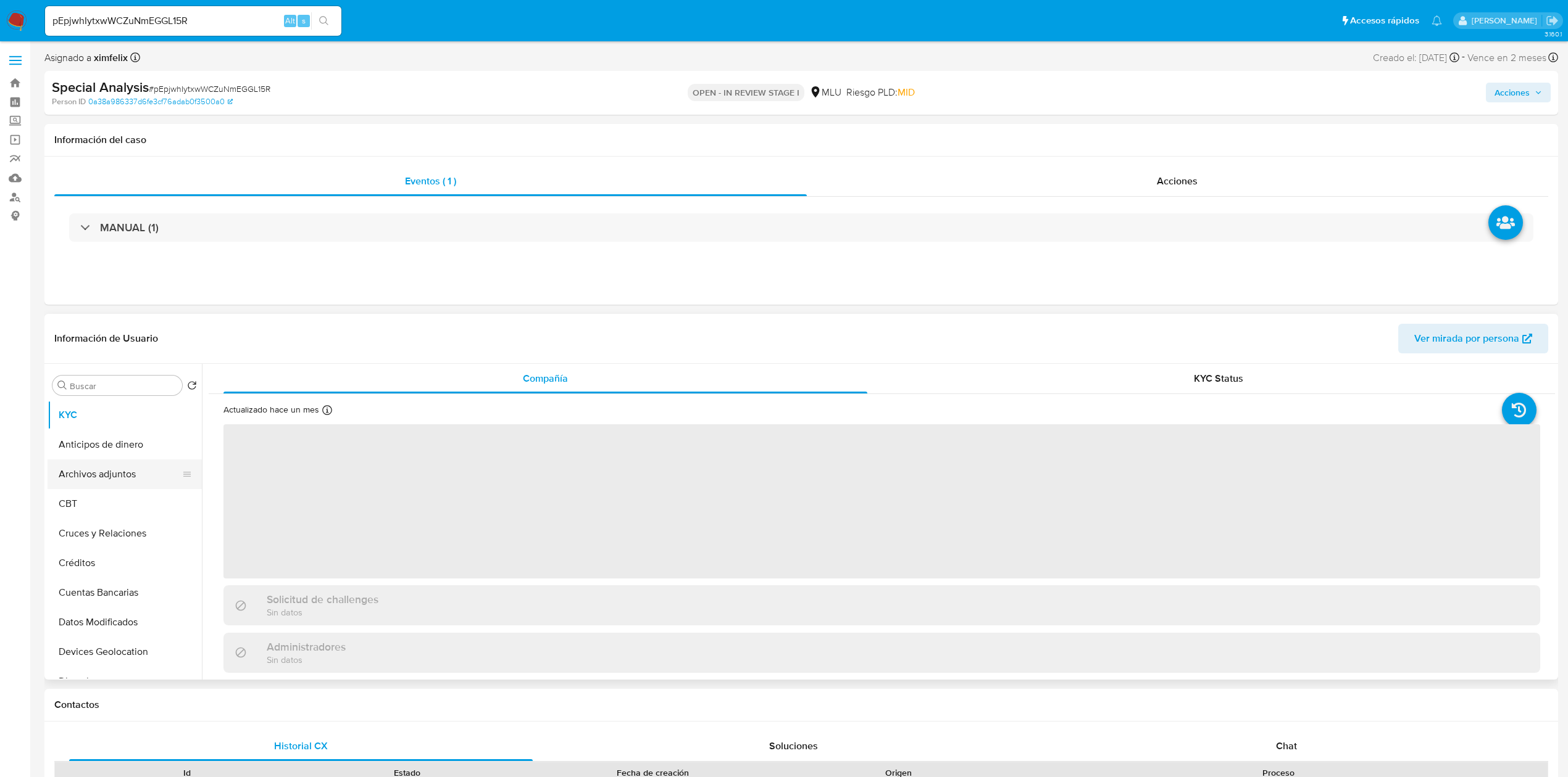
click at [100, 486] on button "Archivos adjuntos" at bounding box center [120, 474] width 145 height 30
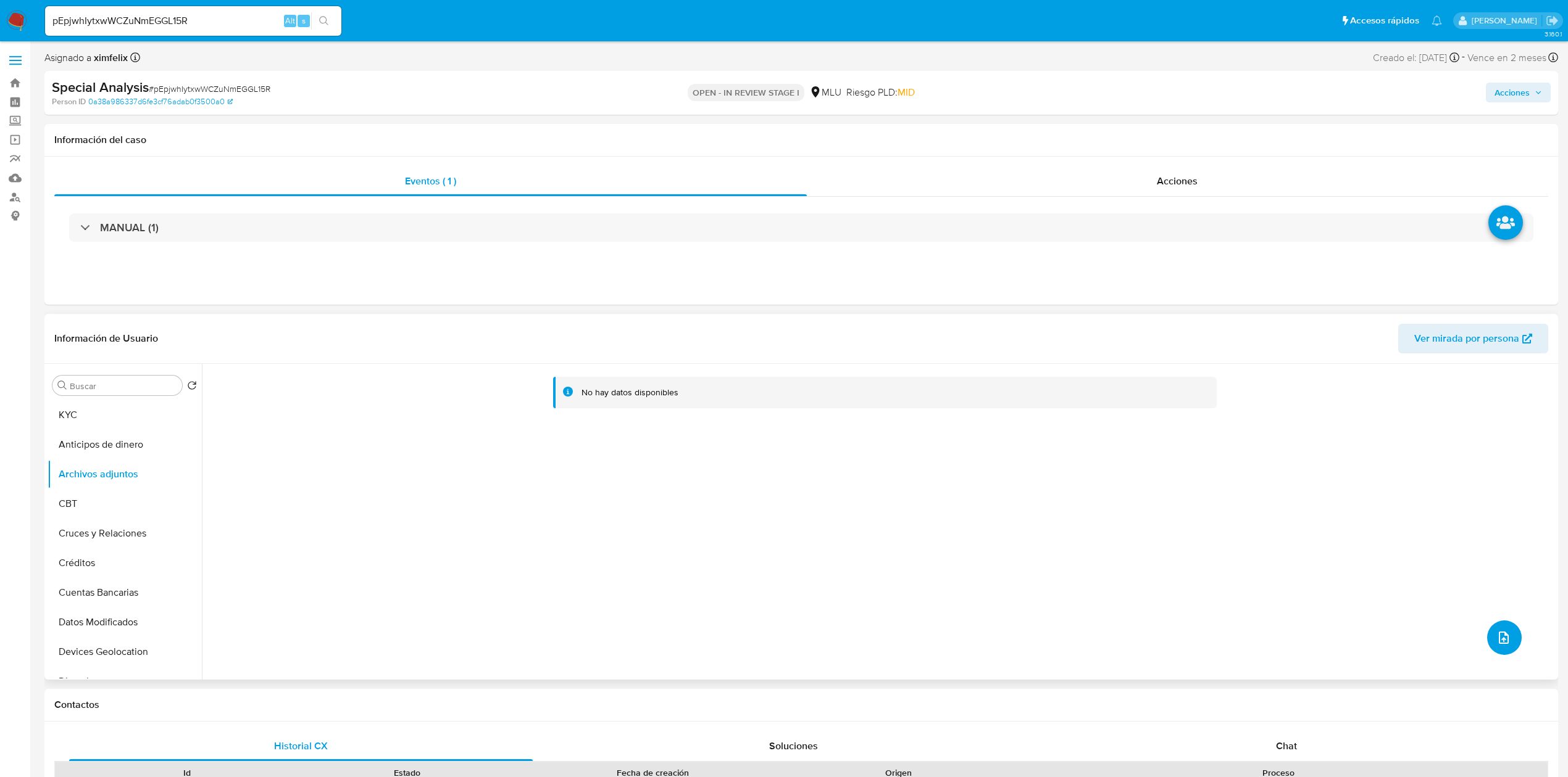
click at [1496, 633] on span "upload-file" at bounding box center [1503, 638] width 15 height 15
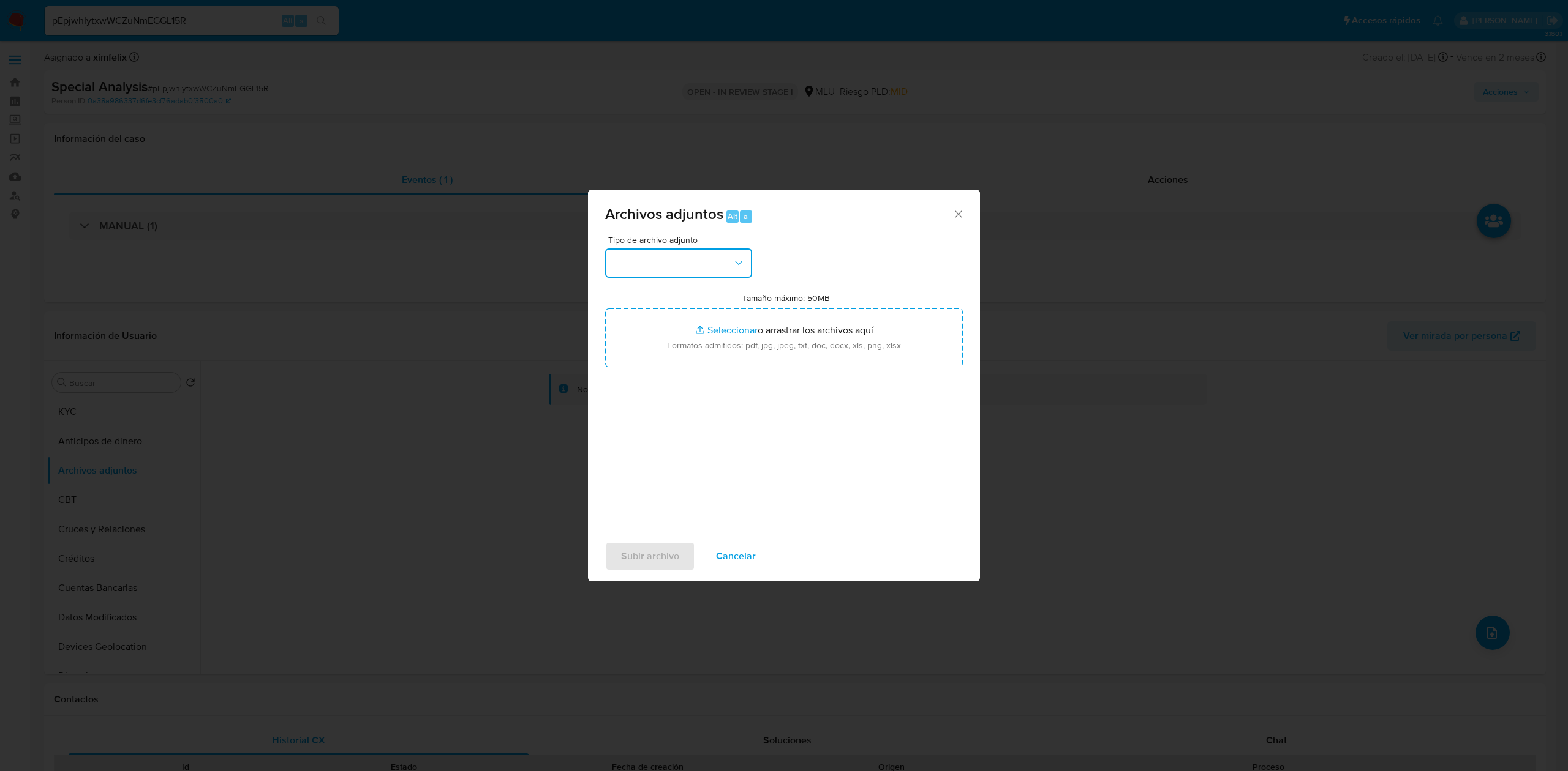
click at [673, 269] on button "button" at bounding box center [678, 264] width 147 height 29
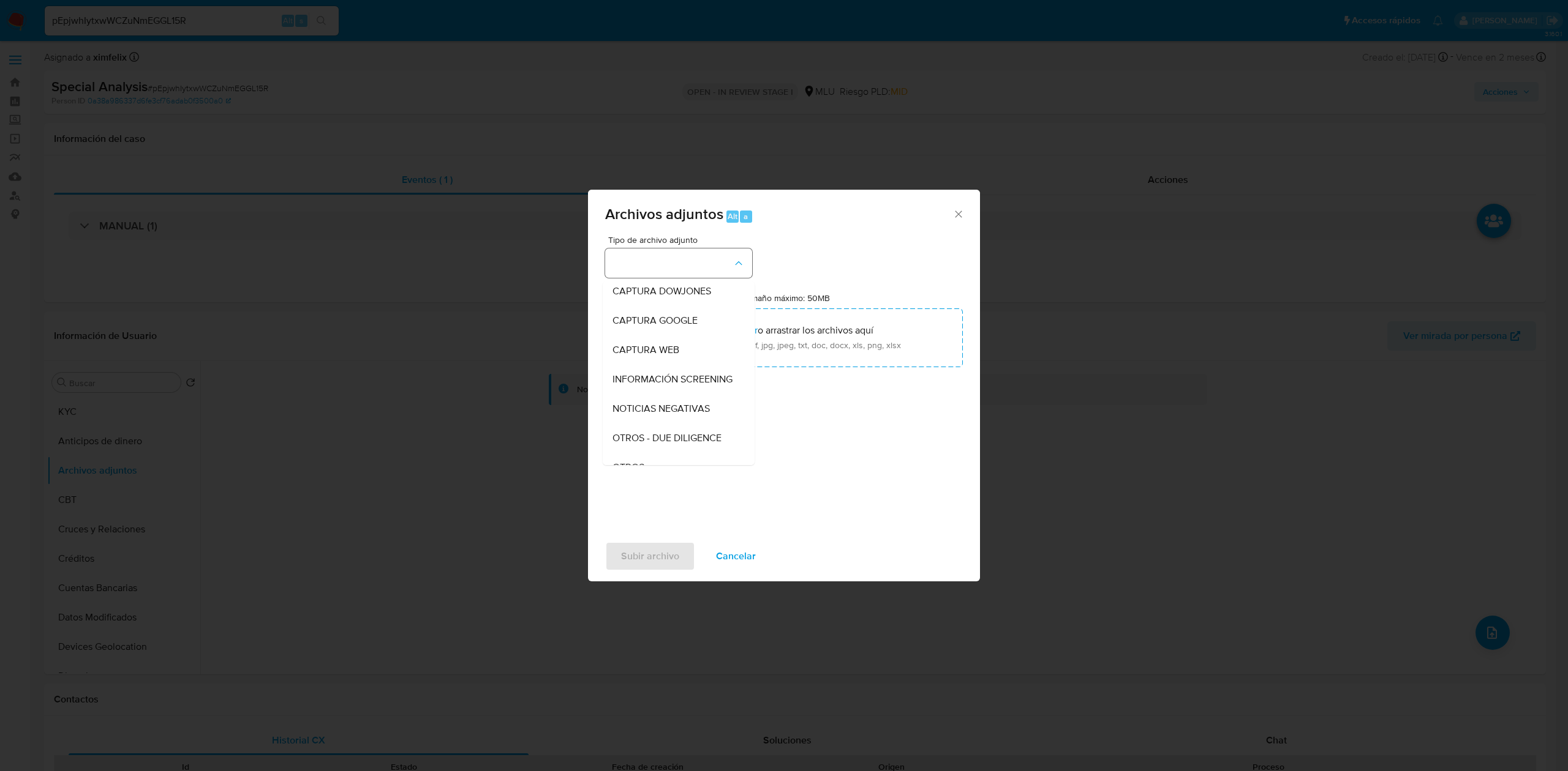
scroll to position [64, 0]
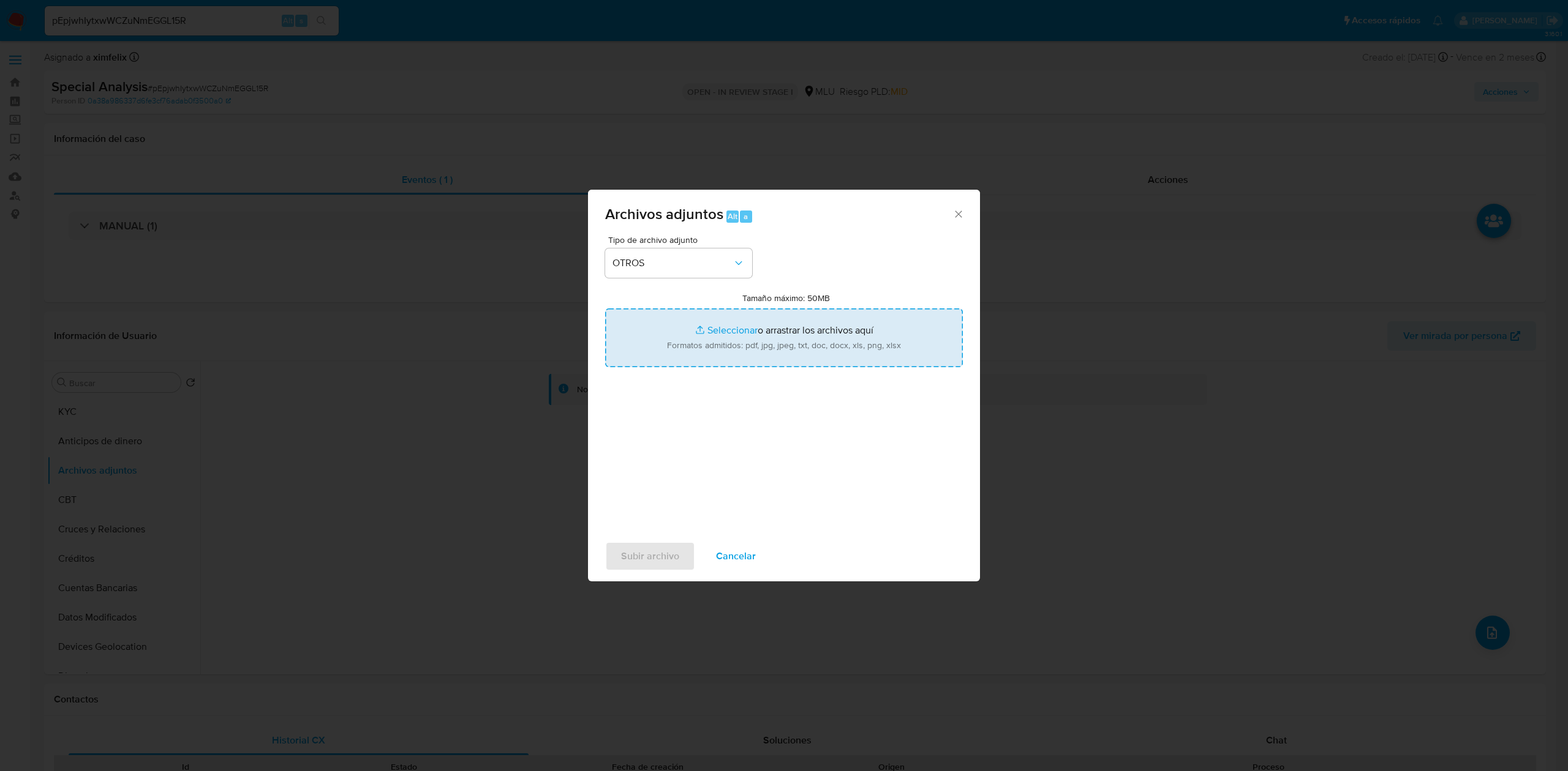
type input "C:\fakepath\Case Log 113945792 - 10_09_2025.pdf"
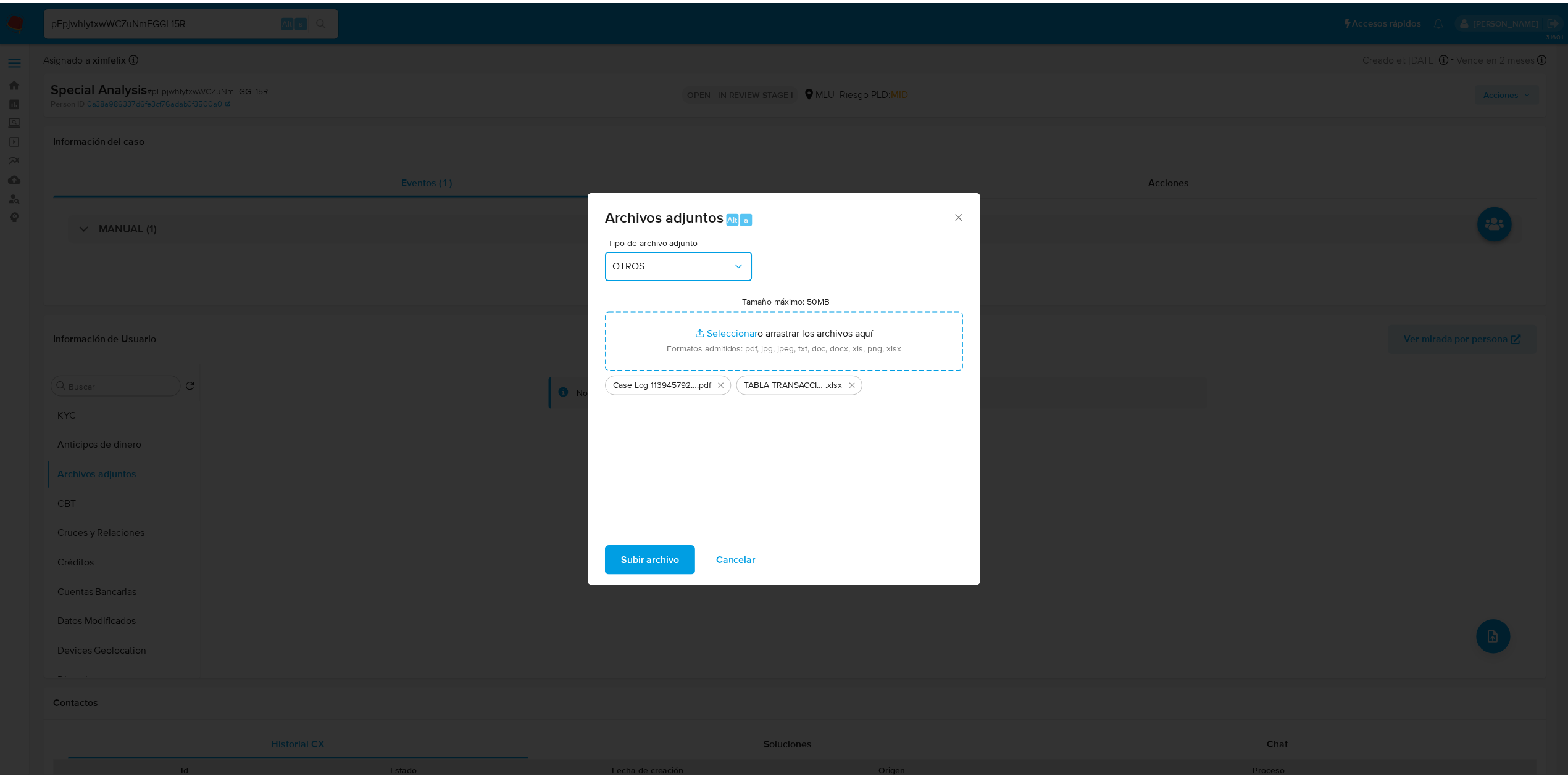
scroll to position [0, 0]
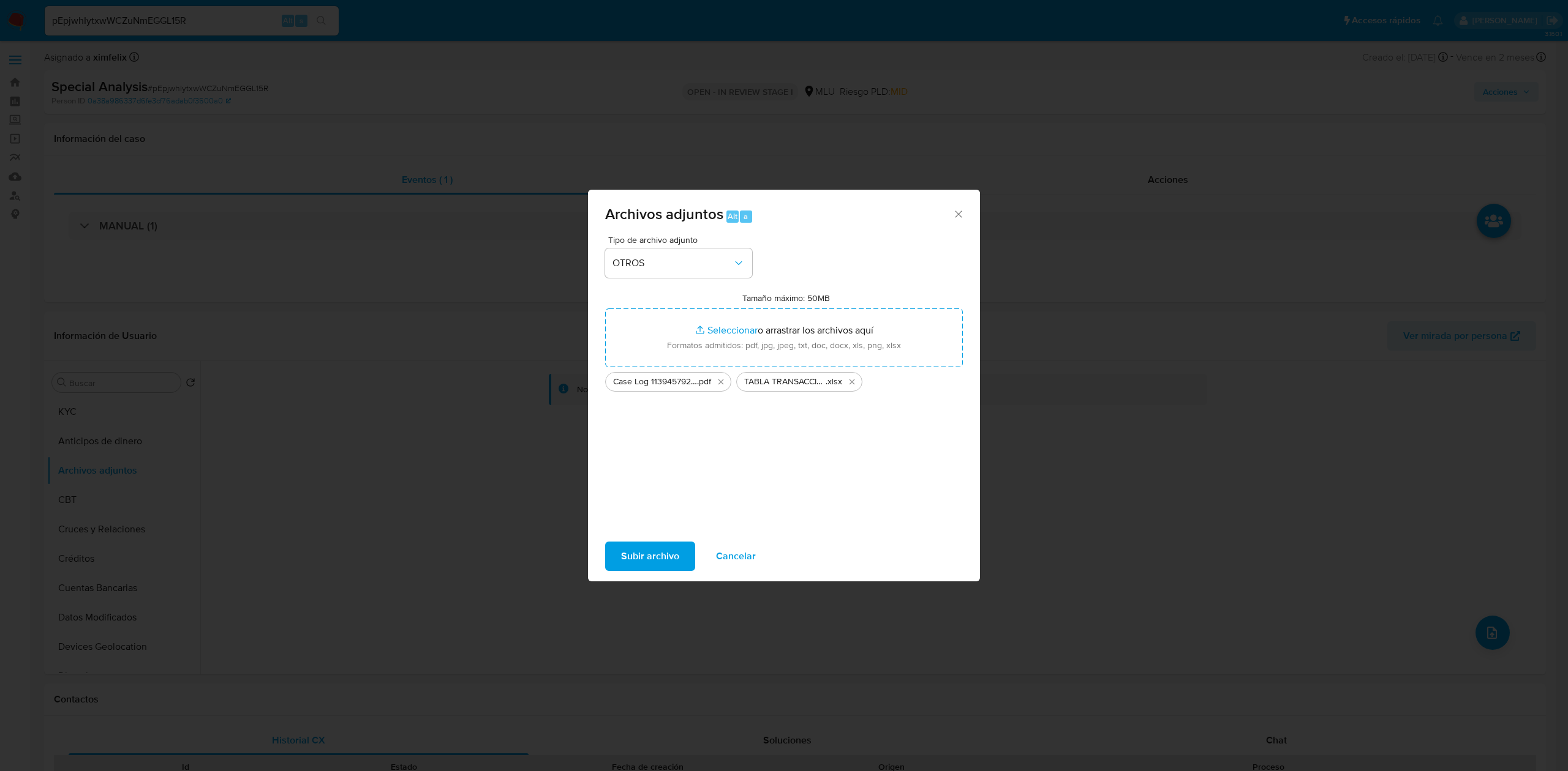
click at [645, 561] on span "Subir archivo" at bounding box center [650, 556] width 58 height 27
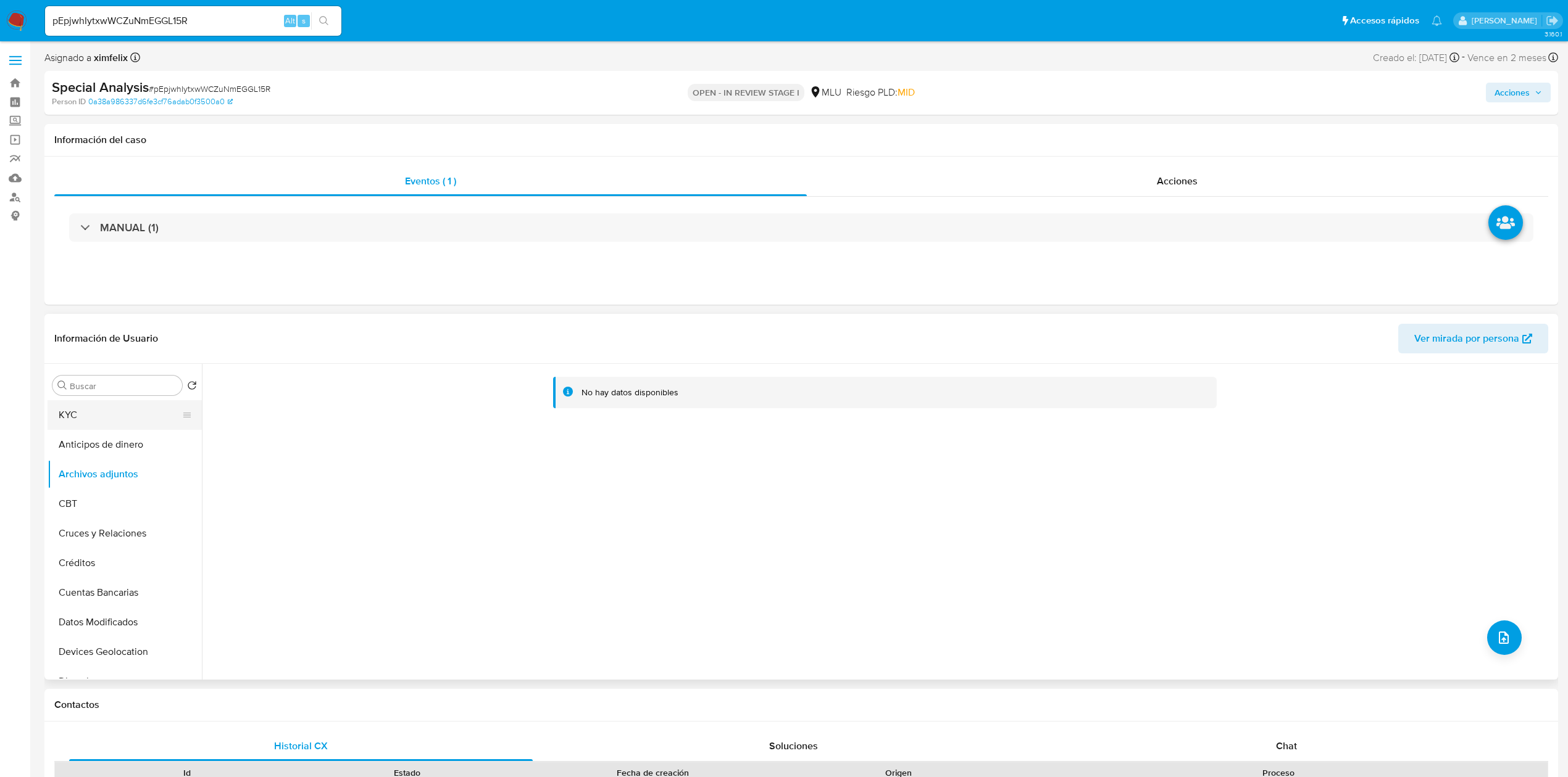
click at [114, 424] on button "KYC" at bounding box center [120, 415] width 145 height 30
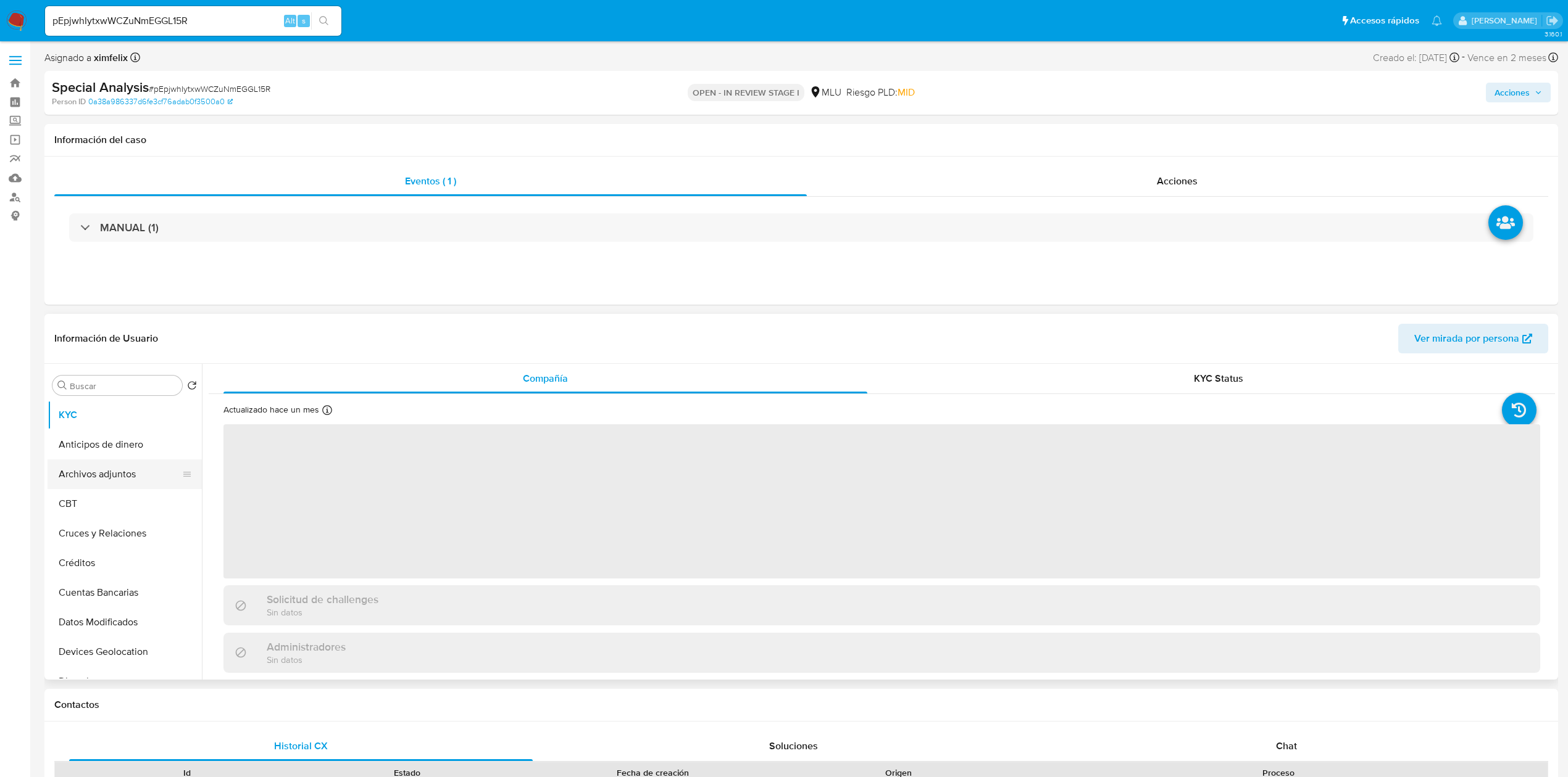
click at [110, 470] on button "Archivos adjuntos" at bounding box center [120, 474] width 145 height 30
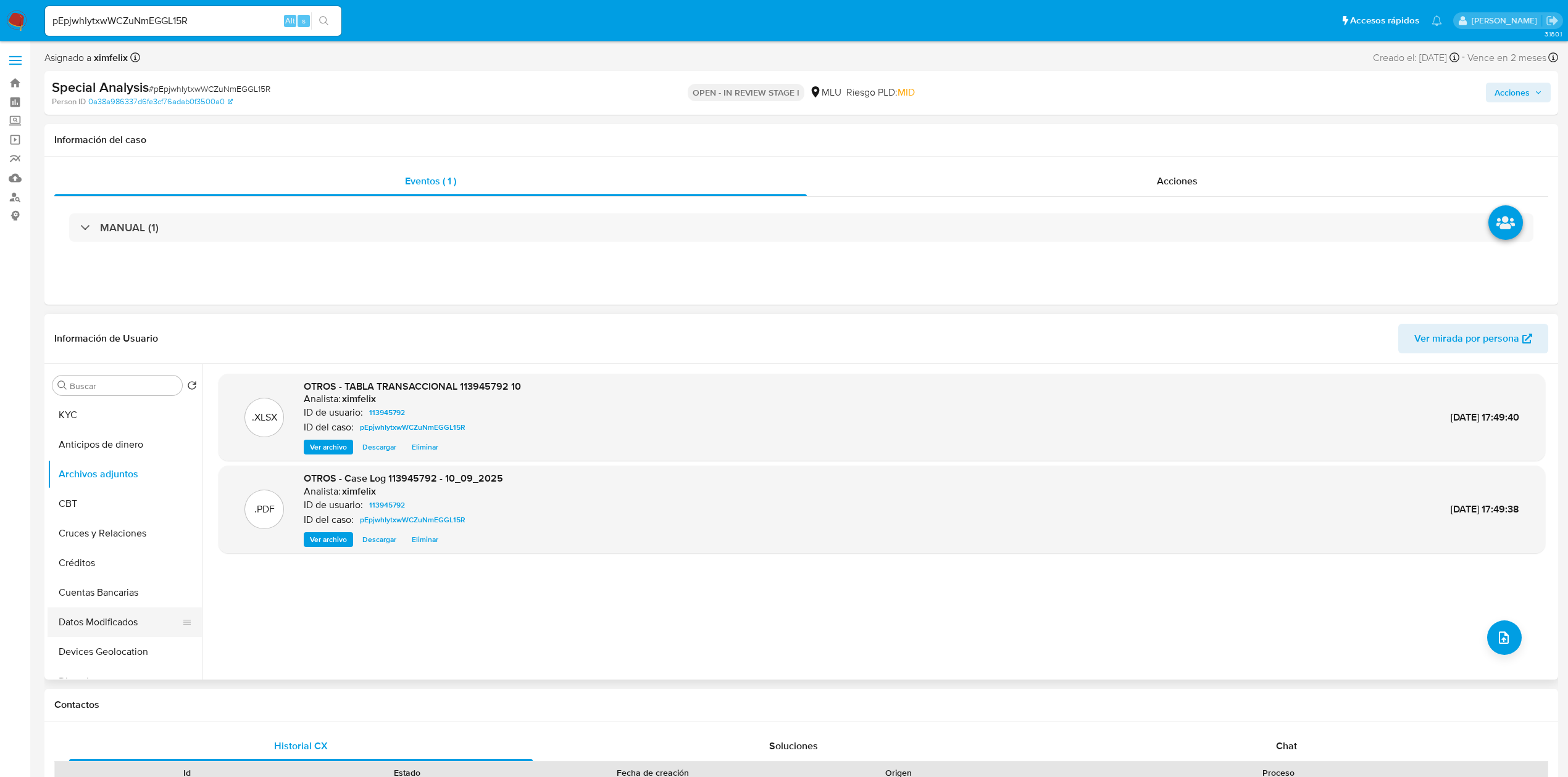
click at [109, 615] on button "Datos Modificados" at bounding box center [120, 622] width 145 height 30
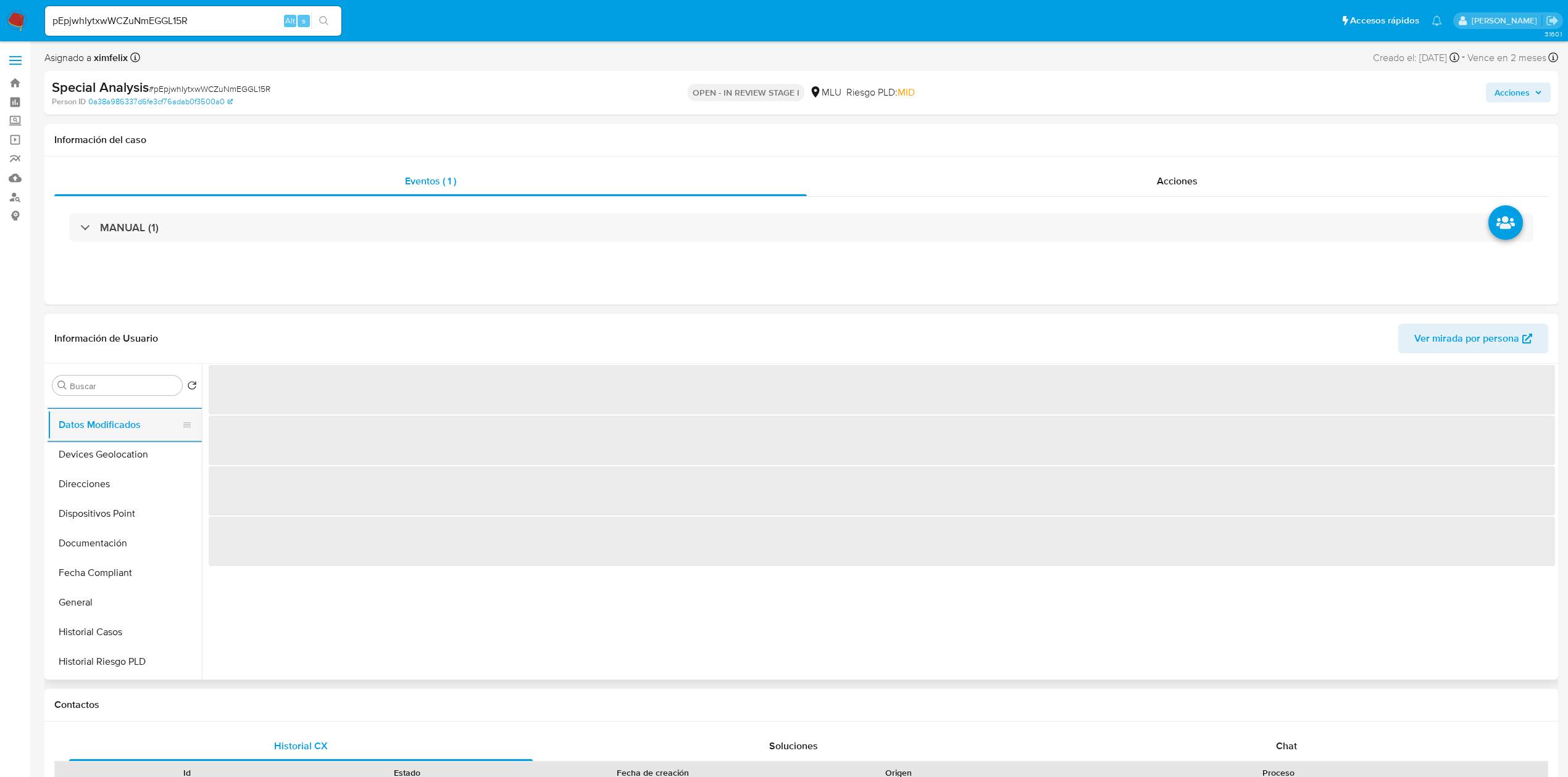
click at [109, 615] on button "General" at bounding box center [125, 603] width 155 height 30
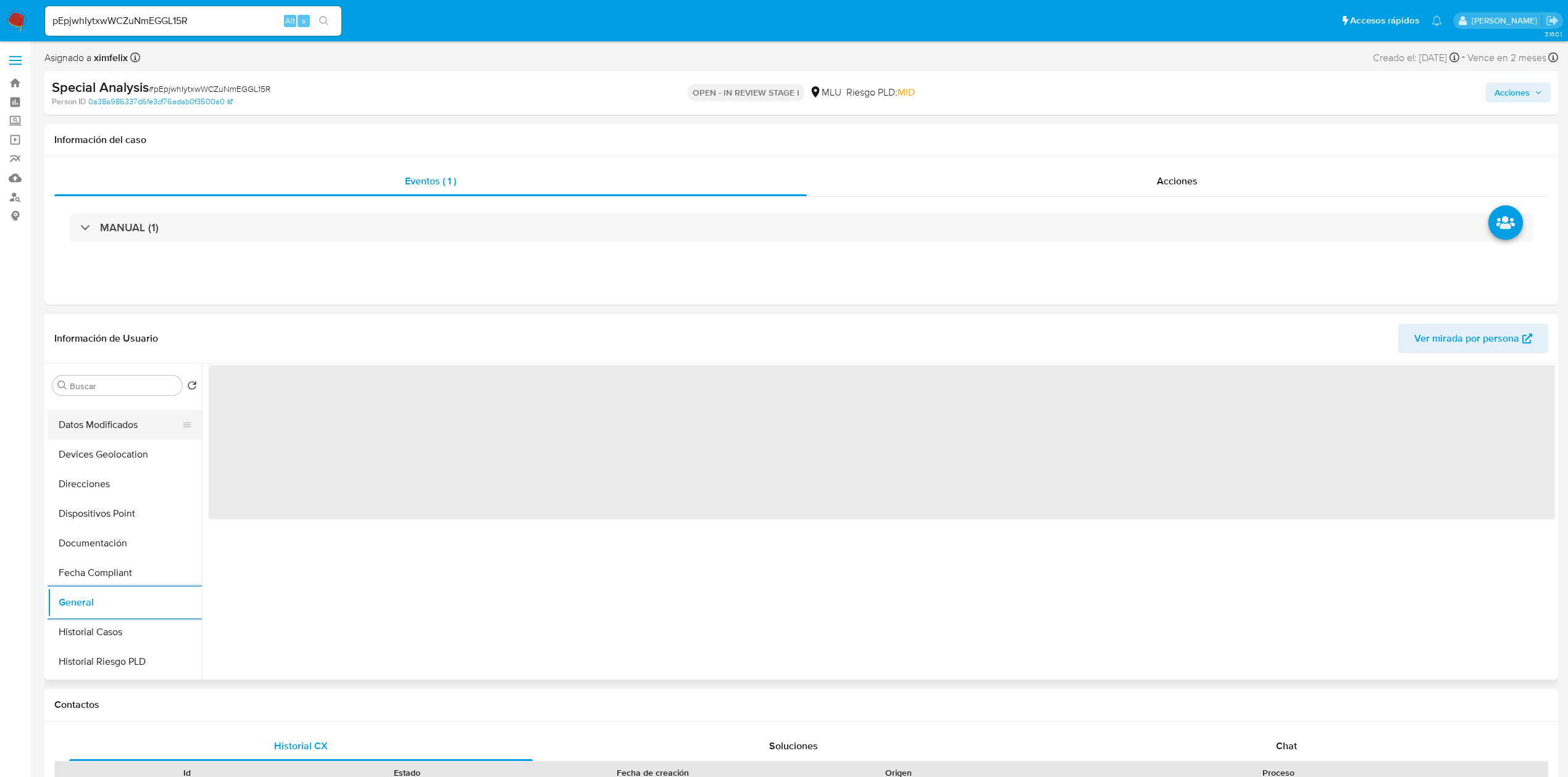
scroll to position [230, 0]
click at [113, 604] on button "Historial Casos" at bounding box center [120, 599] width 145 height 30
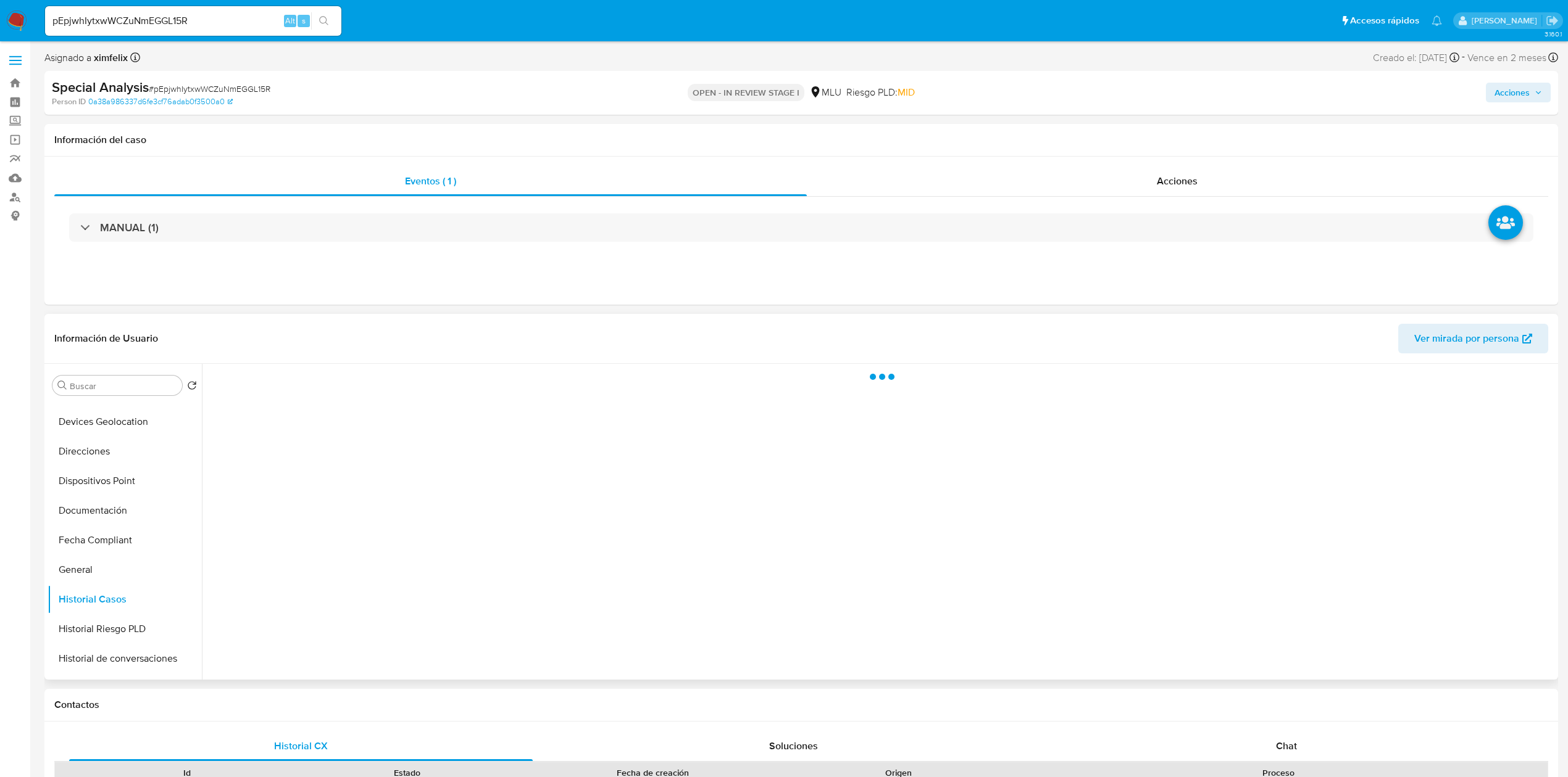
scroll to position [0, 0]
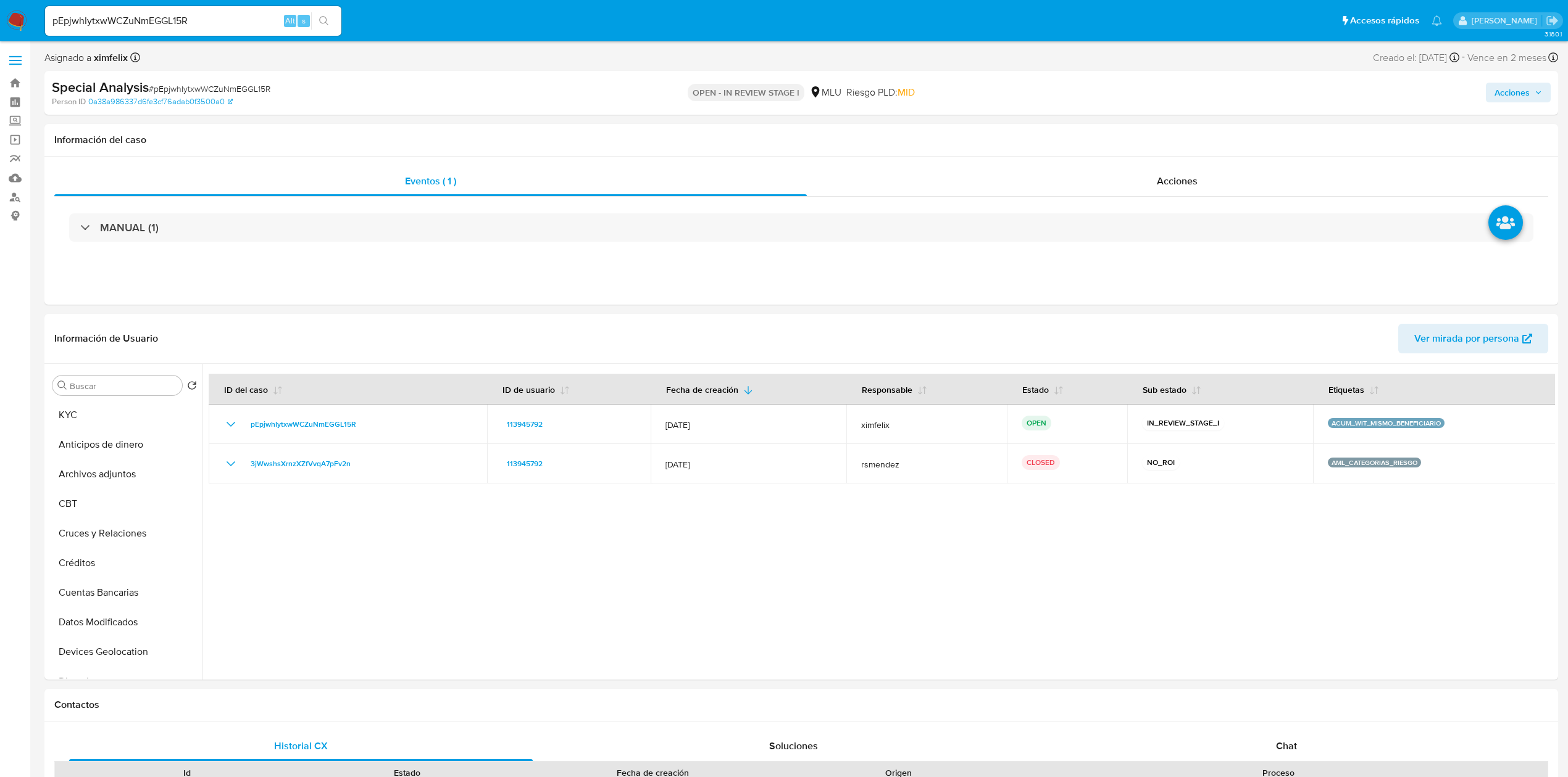
click at [1529, 87] on span "Acciones" at bounding box center [1518, 92] width 48 height 17
click at [1171, 146] on div "Resolución del caso Alt r" at bounding box center [1181, 132] width 118 height 32
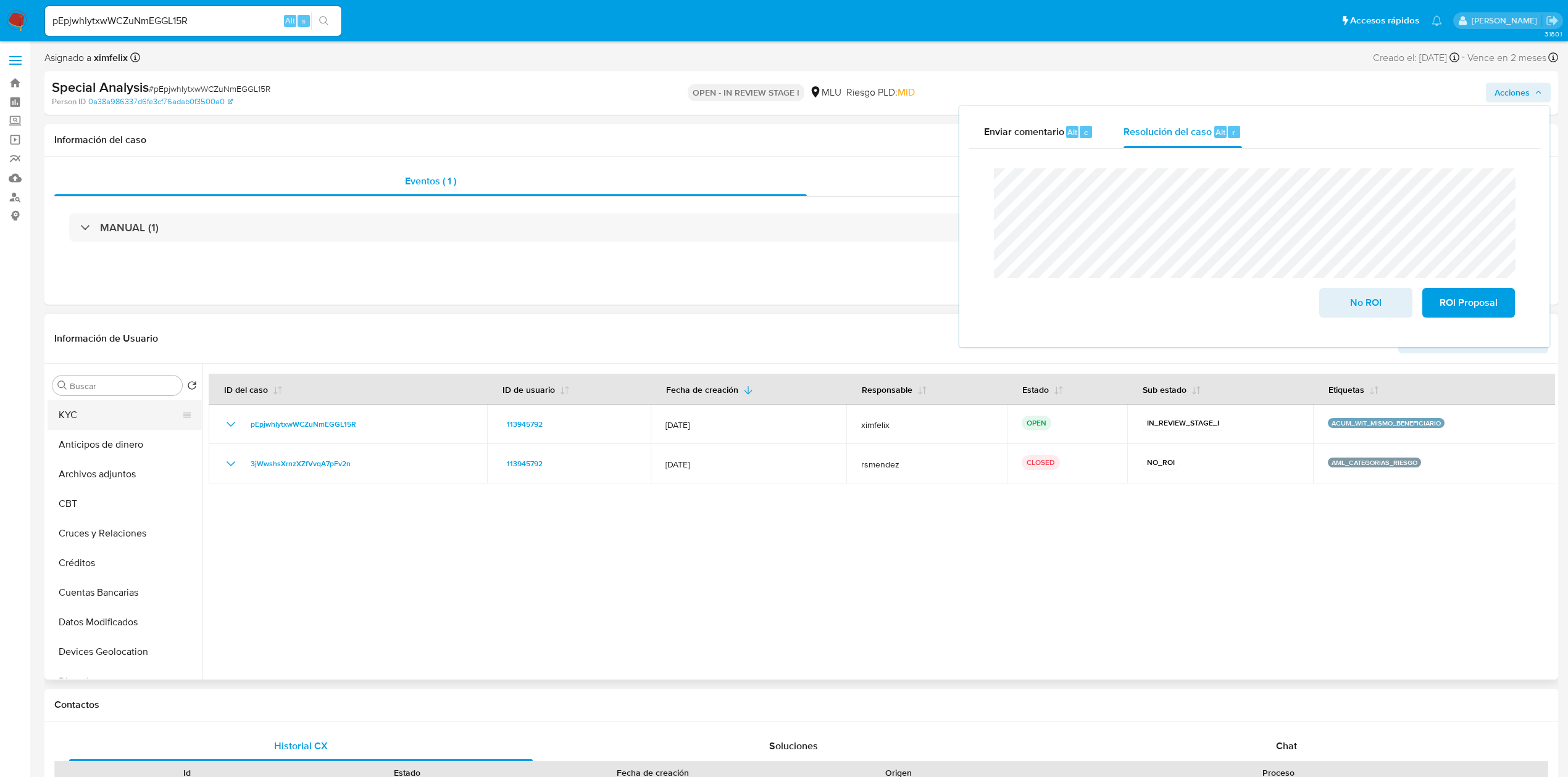
click at [122, 425] on button "KYC" at bounding box center [120, 415] width 145 height 30
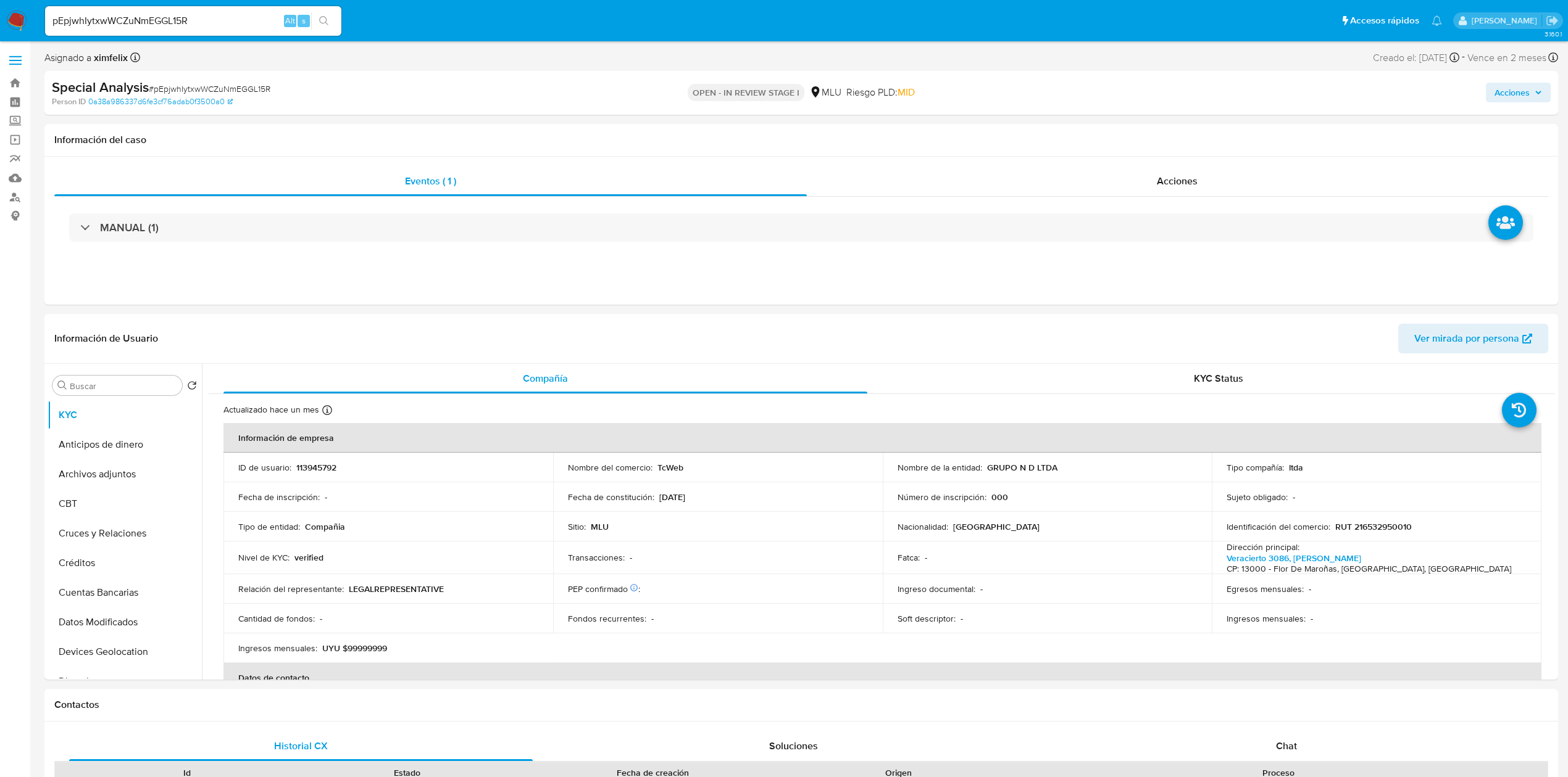
click at [1514, 99] on span "Acciones" at bounding box center [1511, 93] width 35 height 20
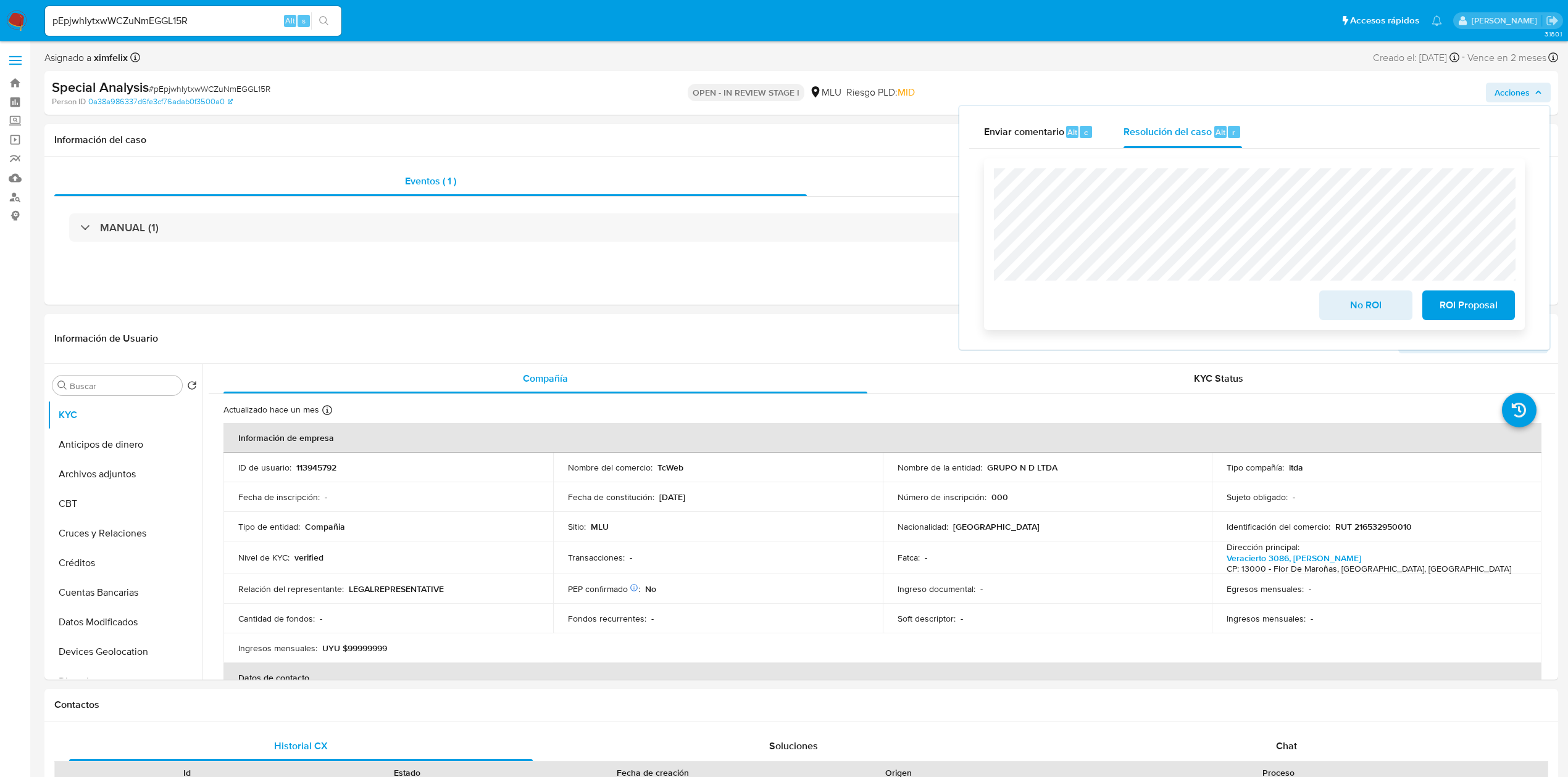
click at [1371, 315] on span "No ROI" at bounding box center [1366, 305] width 61 height 27
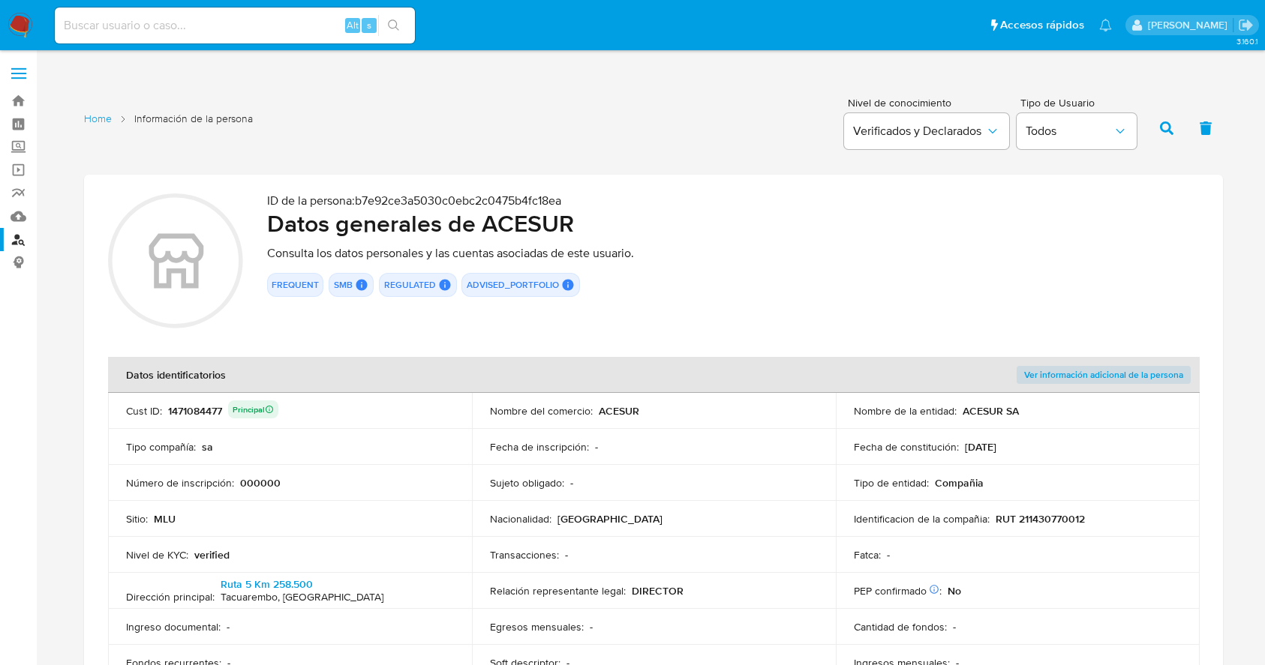
scroll to position [2197, 0]
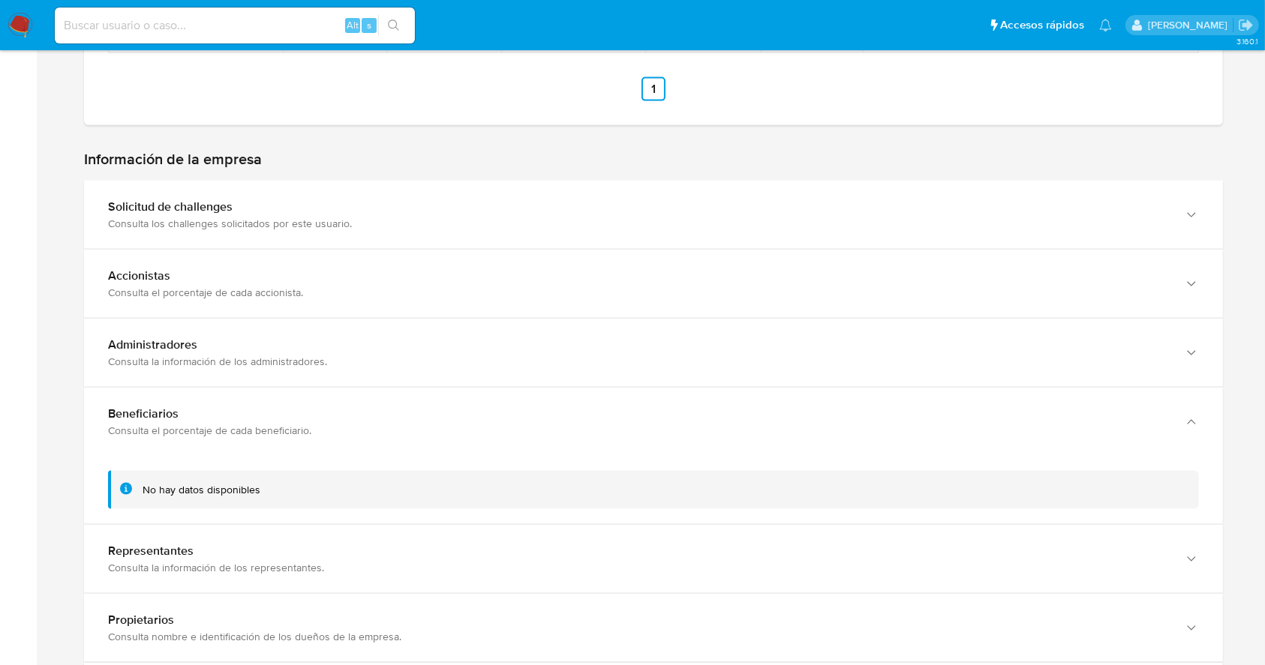
click at [26, 33] on img at bounding box center [21, 26] width 26 height 26
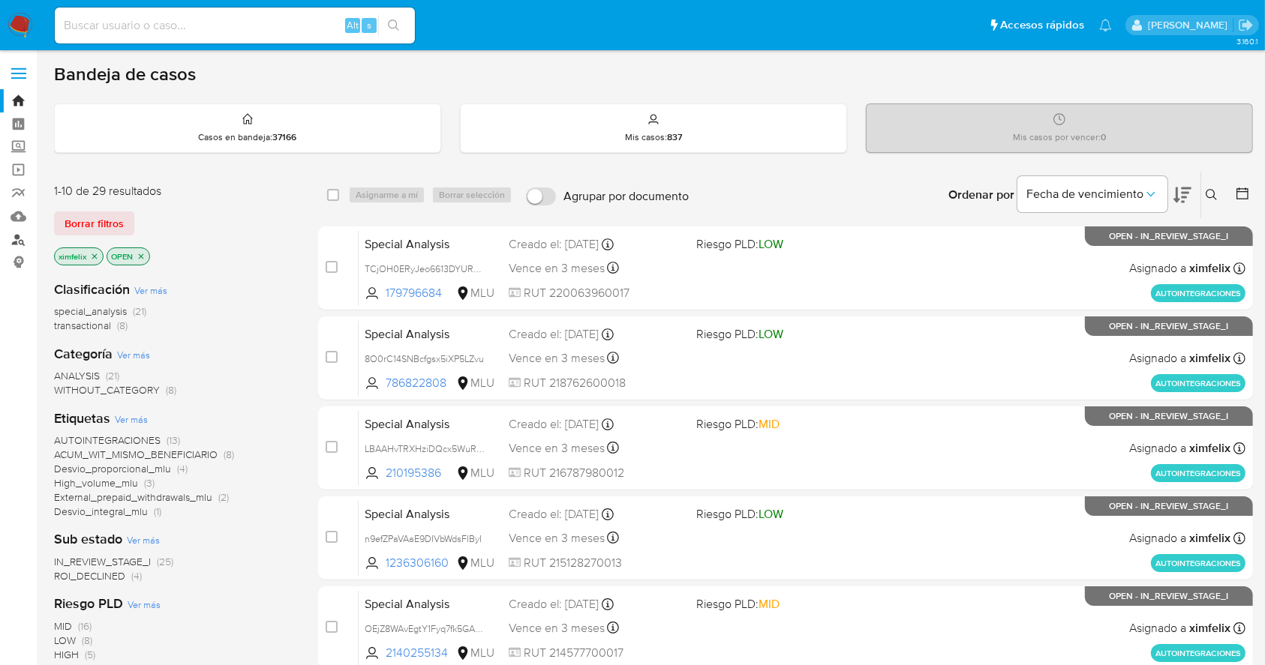
click at [17, 241] on link "Buscador de personas" at bounding box center [89, 239] width 179 height 23
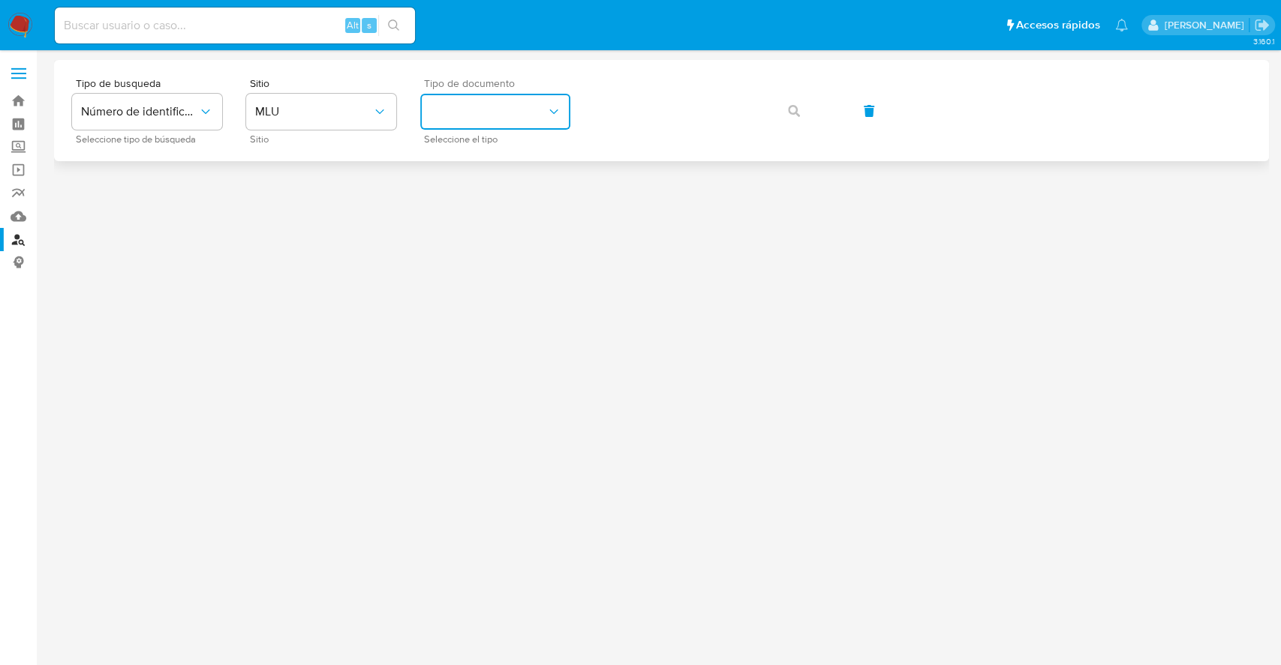
click at [462, 115] on button "identificationType" at bounding box center [495, 112] width 150 height 36
click at [460, 154] on div "CI CI" at bounding box center [490, 159] width 123 height 51
click at [481, 128] on button "CI" at bounding box center [495, 112] width 150 height 36
click at [491, 212] on div "RUT RUT" at bounding box center [490, 210] width 123 height 51
drag, startPoint x: 585, startPoint y: 147, endPoint x: 598, endPoint y: 137, distance: 16.1
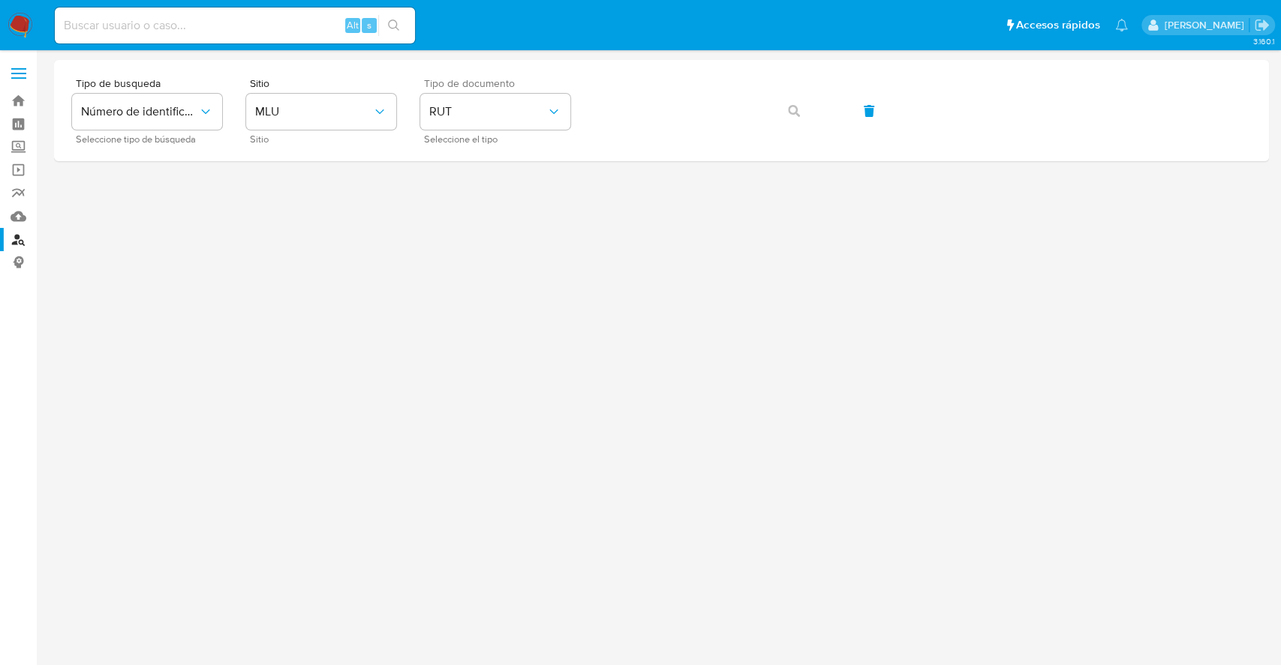
click at [596, 140] on div "Tipo de busqueda Número de identificación Seleccione tipo de búsqueda Sitio MLU…" at bounding box center [661, 110] width 1215 height 101
click at [786, 112] on button "button" at bounding box center [793, 111] width 51 height 36
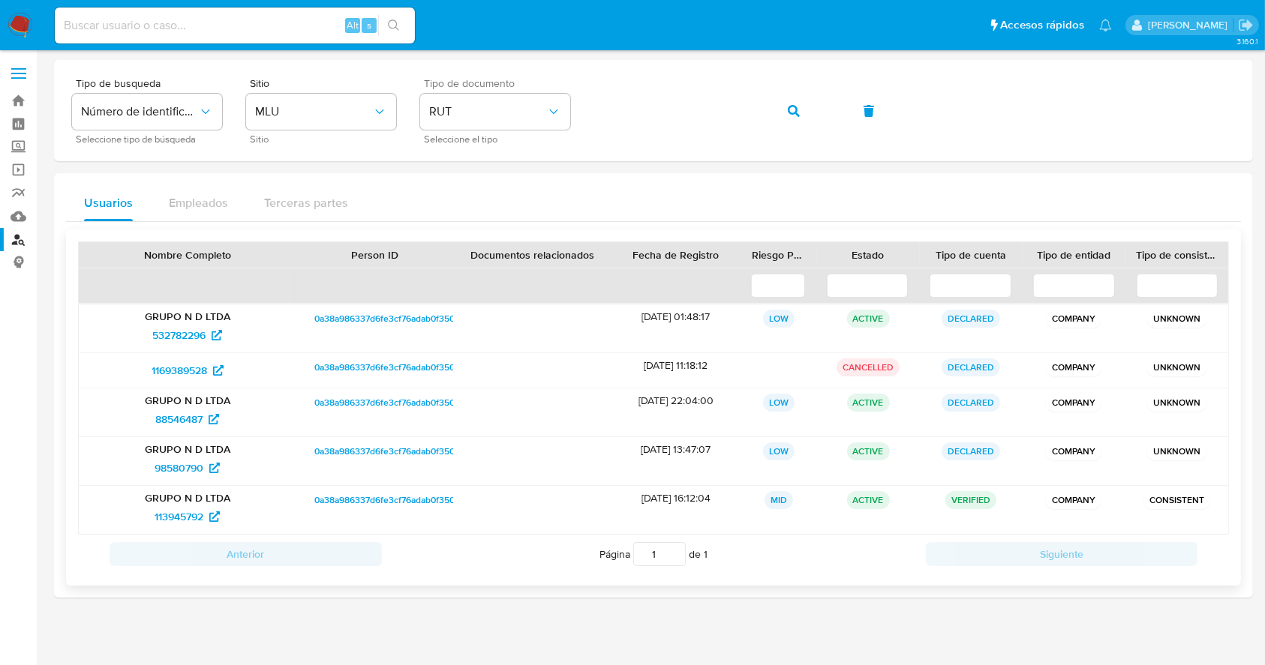
click at [439, 322] on span "0a38a986337d6fe3cf76adab0f3500a0" at bounding box center [391, 319] width 155 height 18
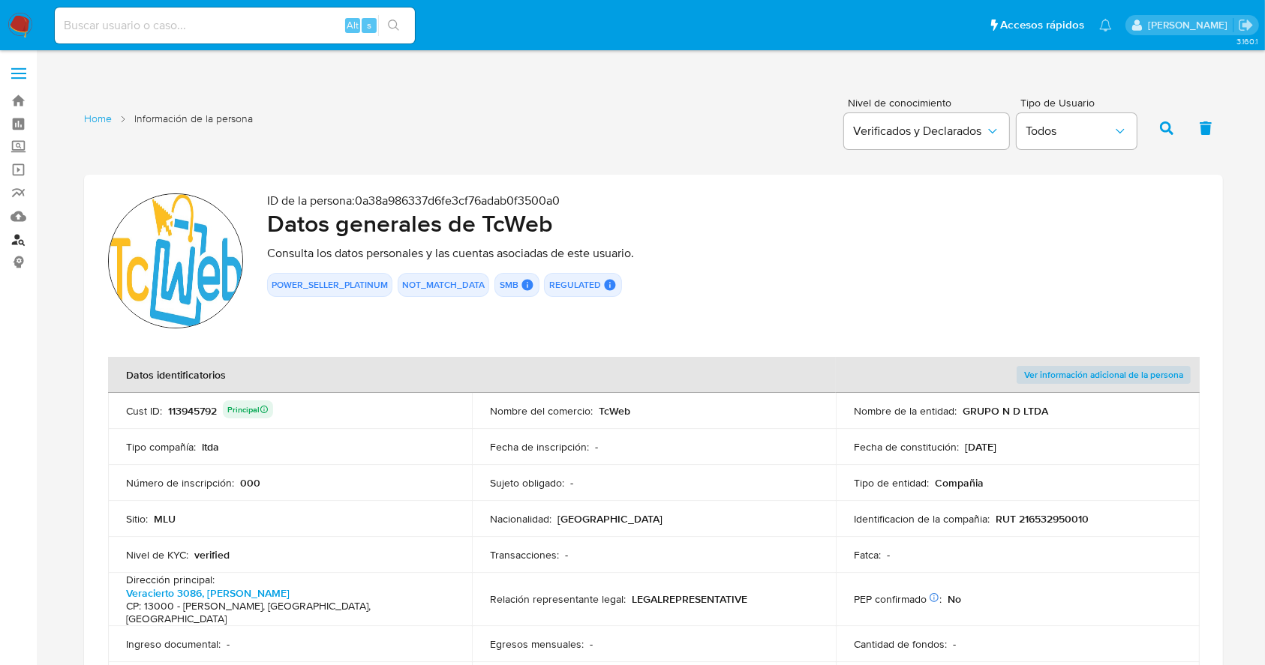
click at [34, 233] on link "Buscador de personas" at bounding box center [89, 239] width 179 height 23
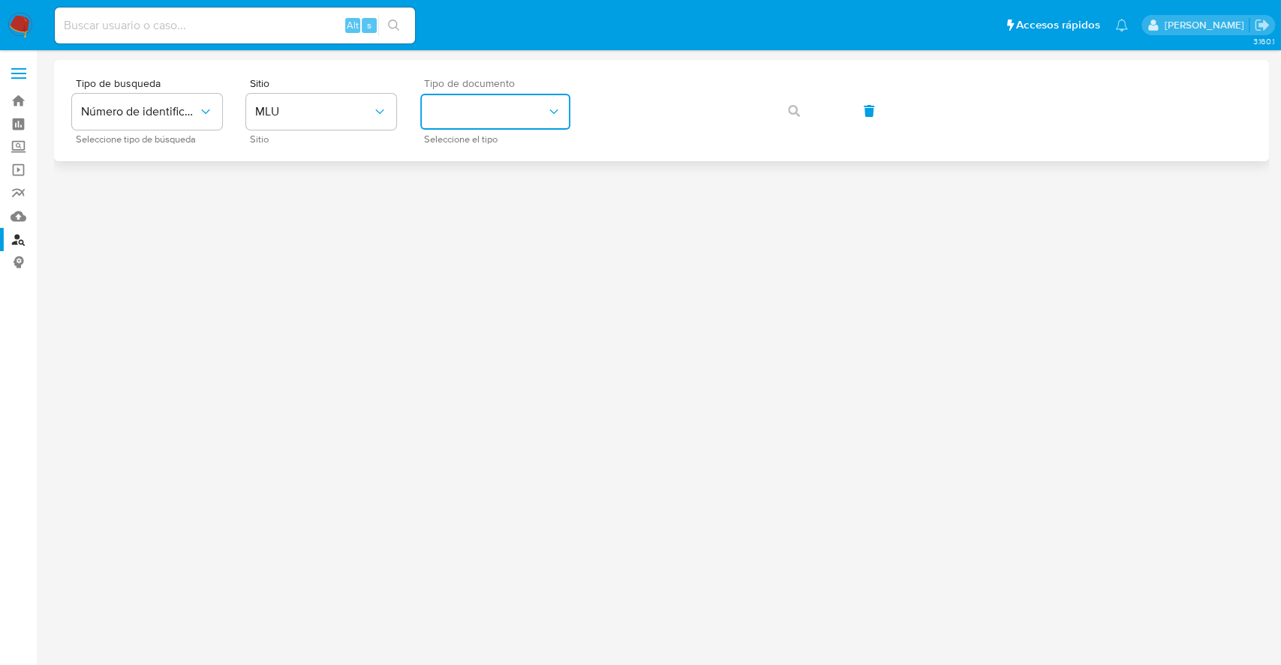
click at [474, 116] on button "identificationType" at bounding box center [495, 112] width 150 height 36
click at [485, 213] on div "RUT RUT" at bounding box center [490, 210] width 123 height 51
click at [794, 114] on icon "button" at bounding box center [794, 111] width 12 height 12
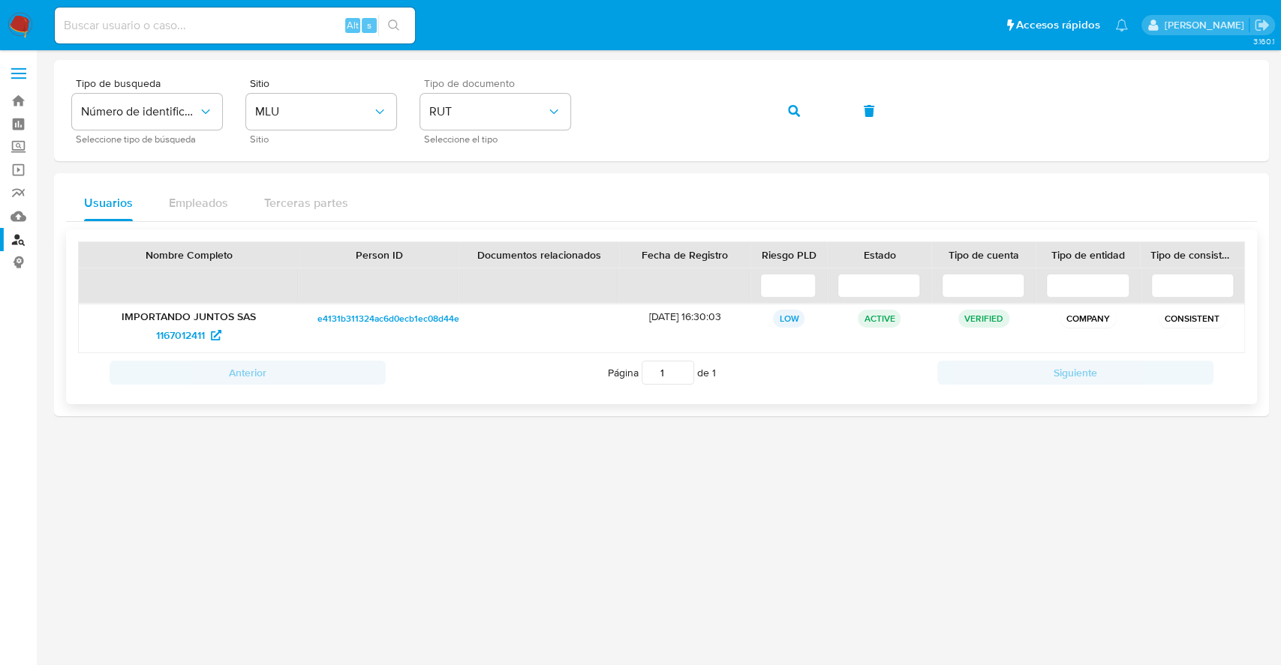
click at [418, 320] on span "e4131b311324ac6d0ecb1ec08d44e1f2" at bounding box center [394, 319] width 154 height 18
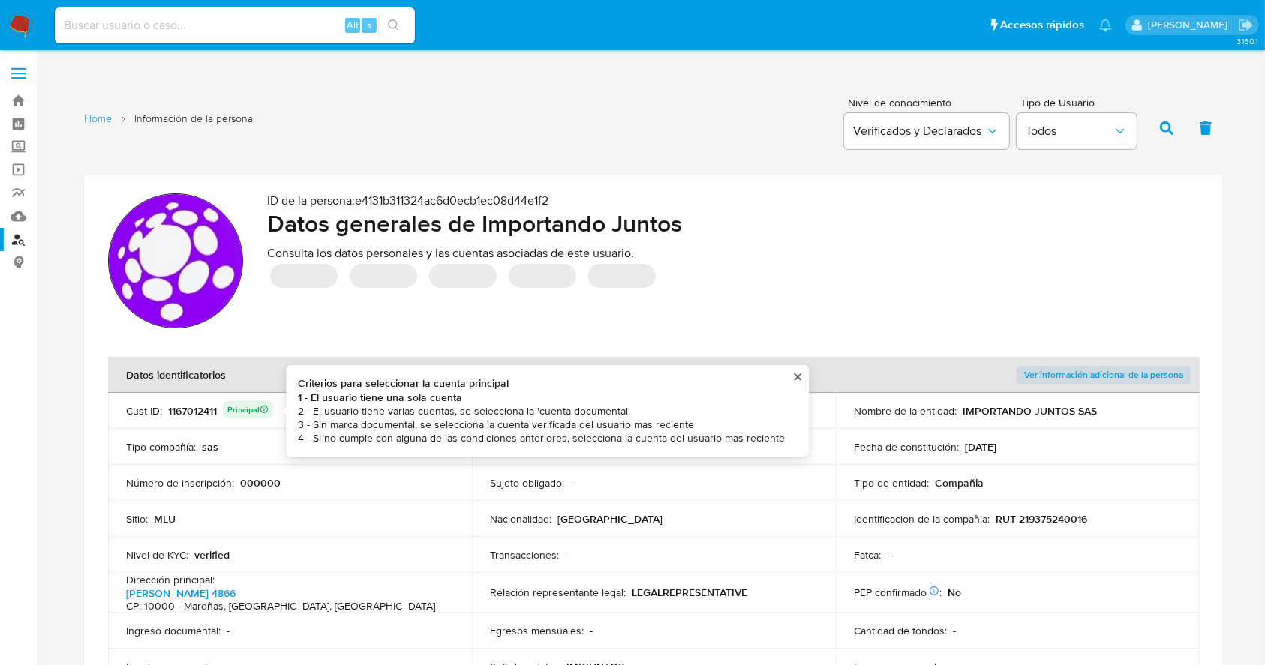
click at [185, 416] on div "1167012411 Principal Criterios para seleccionar la cuenta principal 1 - El usua…" at bounding box center [220, 411] width 105 height 21
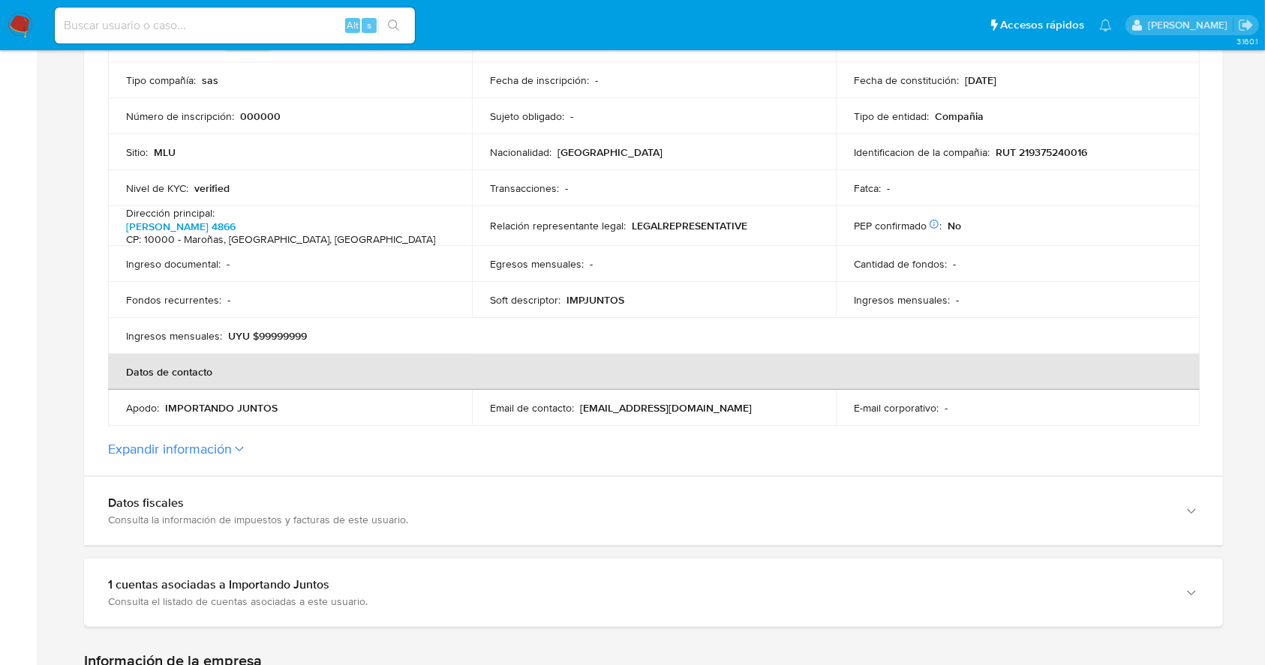
scroll to position [396, 0]
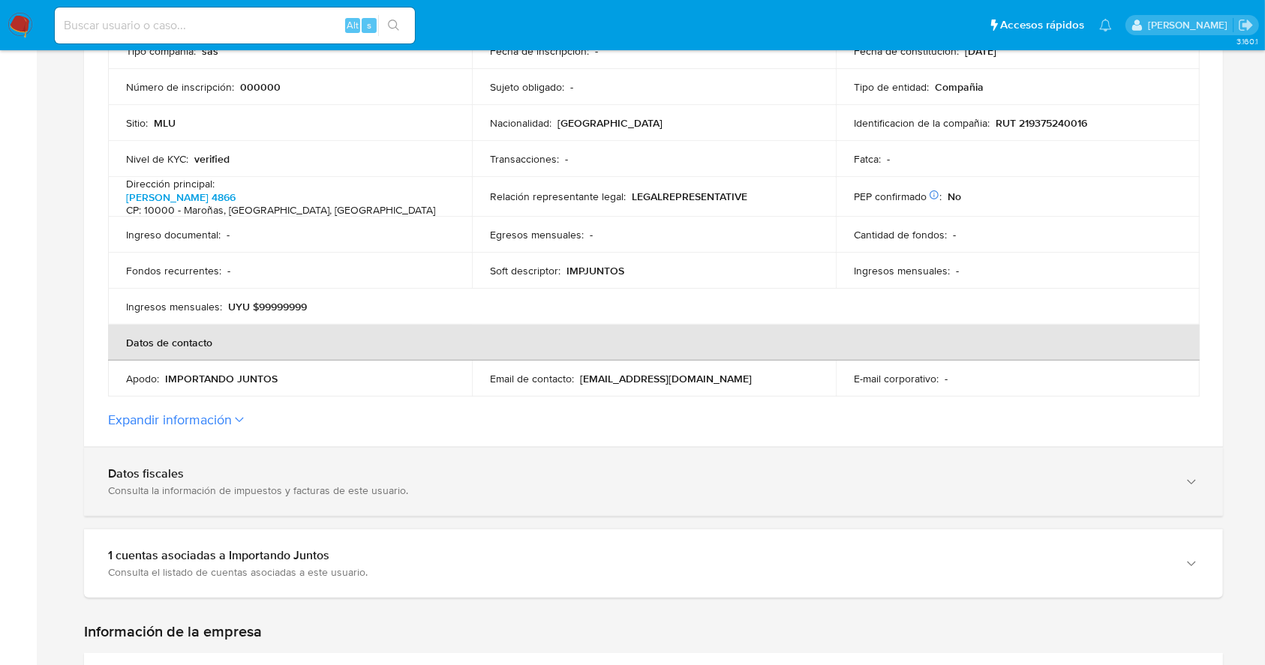
click at [281, 484] on div "Consulta la información de impuestos y facturas de este usuario." at bounding box center [638, 491] width 1061 height 14
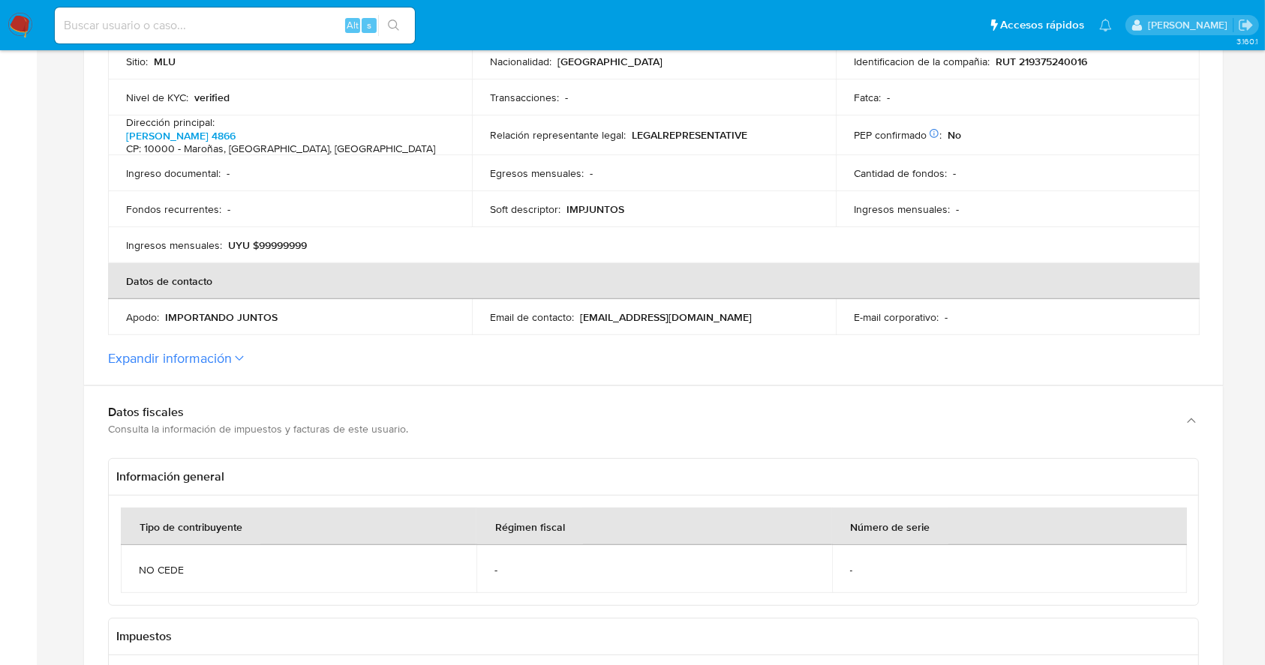
scroll to position [441, 0]
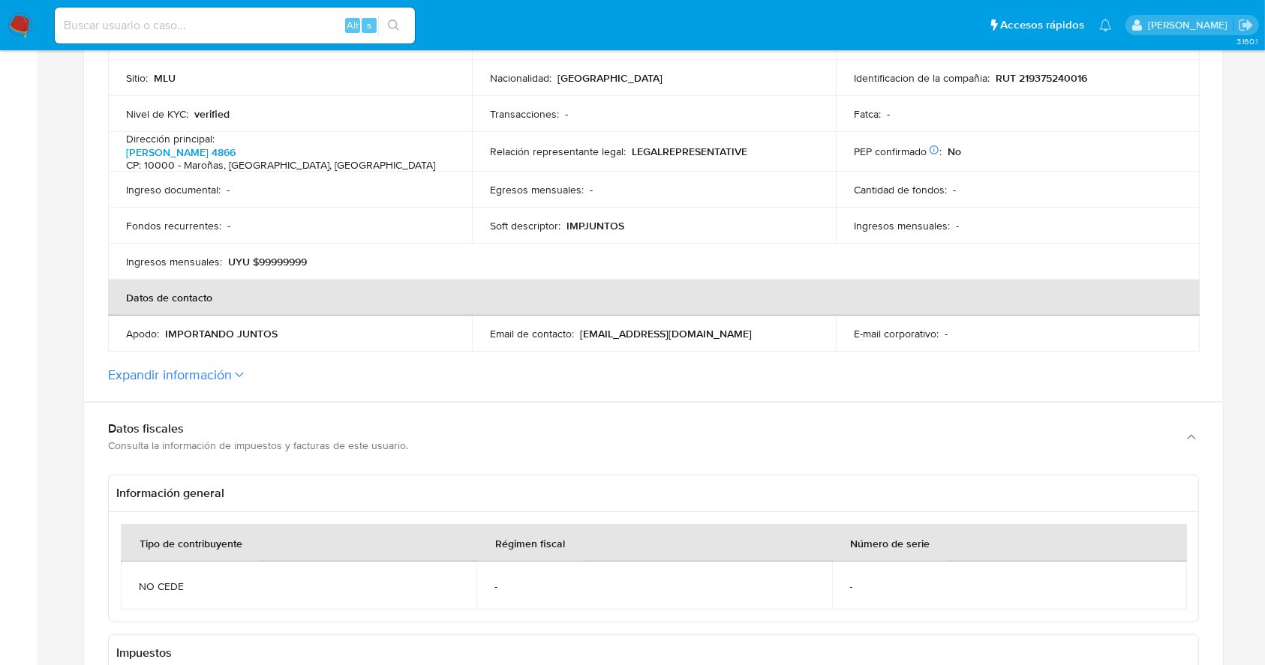
click at [305, 359] on section "ID de la persona : e4131b311324ac6d0ecb1ec08d44e1f2 Datos generales de Importan…" at bounding box center [653, 68] width 1139 height 668
click at [200, 370] on button "Expandir información" at bounding box center [170, 375] width 124 height 17
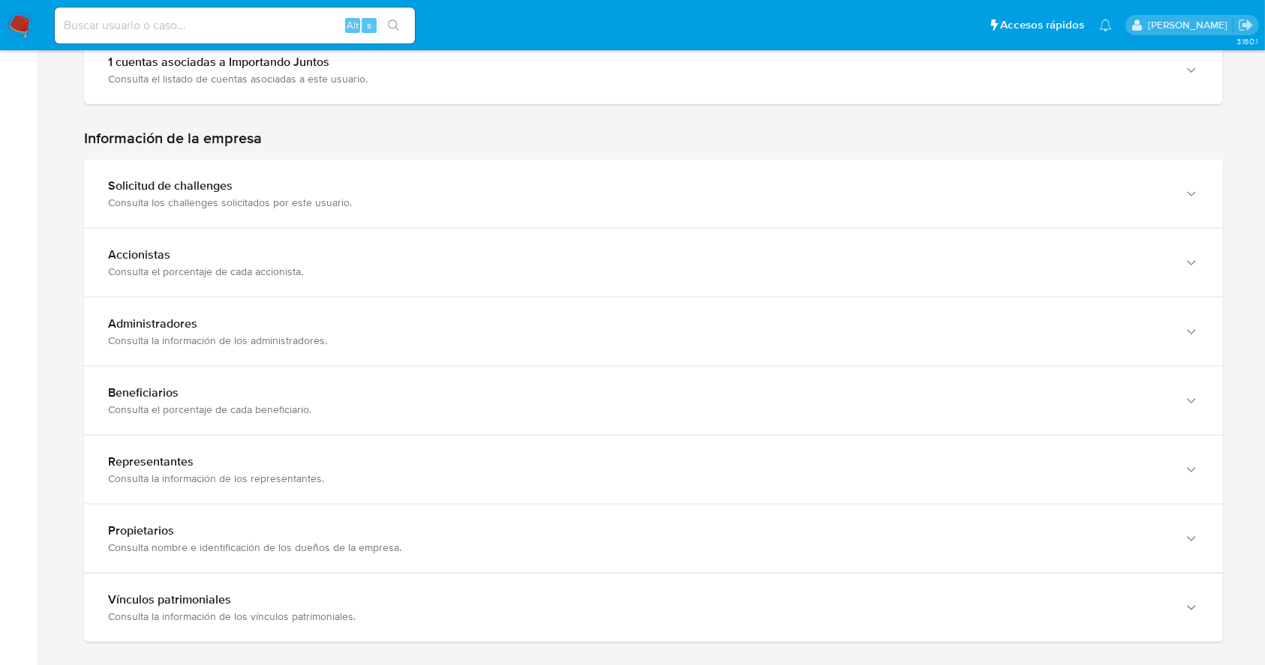
scroll to position [2053, 0]
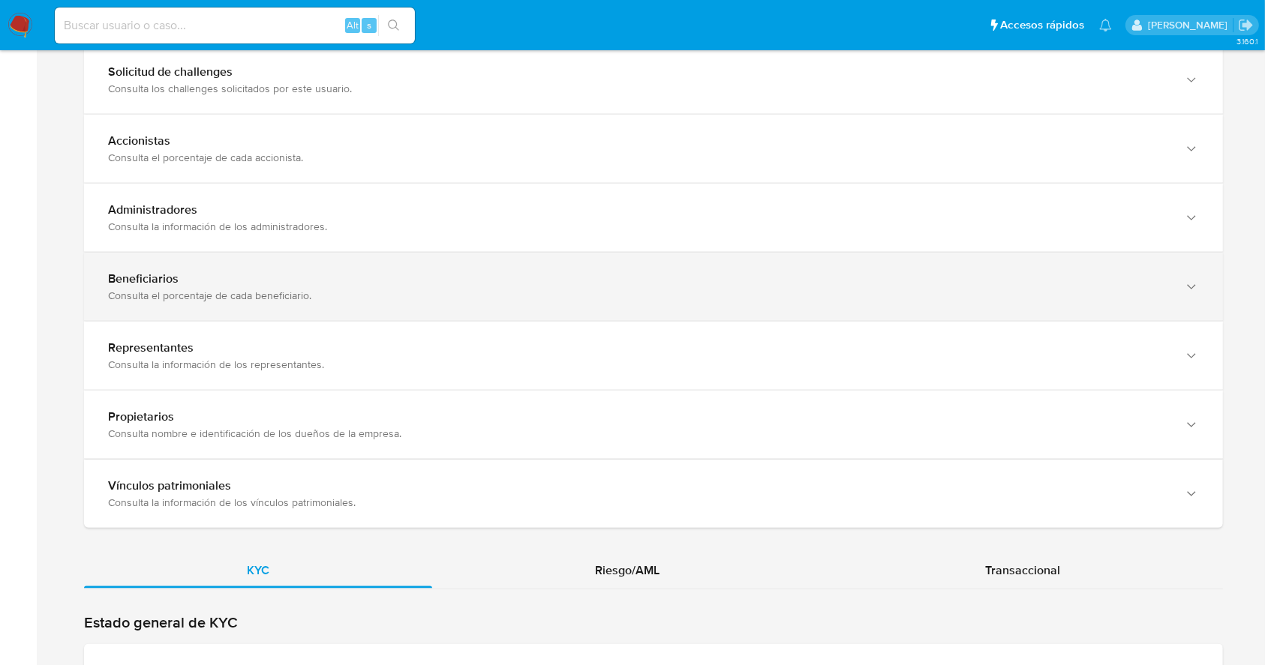
click at [1001, 295] on div "Beneficiarios Consulta el porcentaje de cada beneficiario." at bounding box center [653, 287] width 1139 height 68
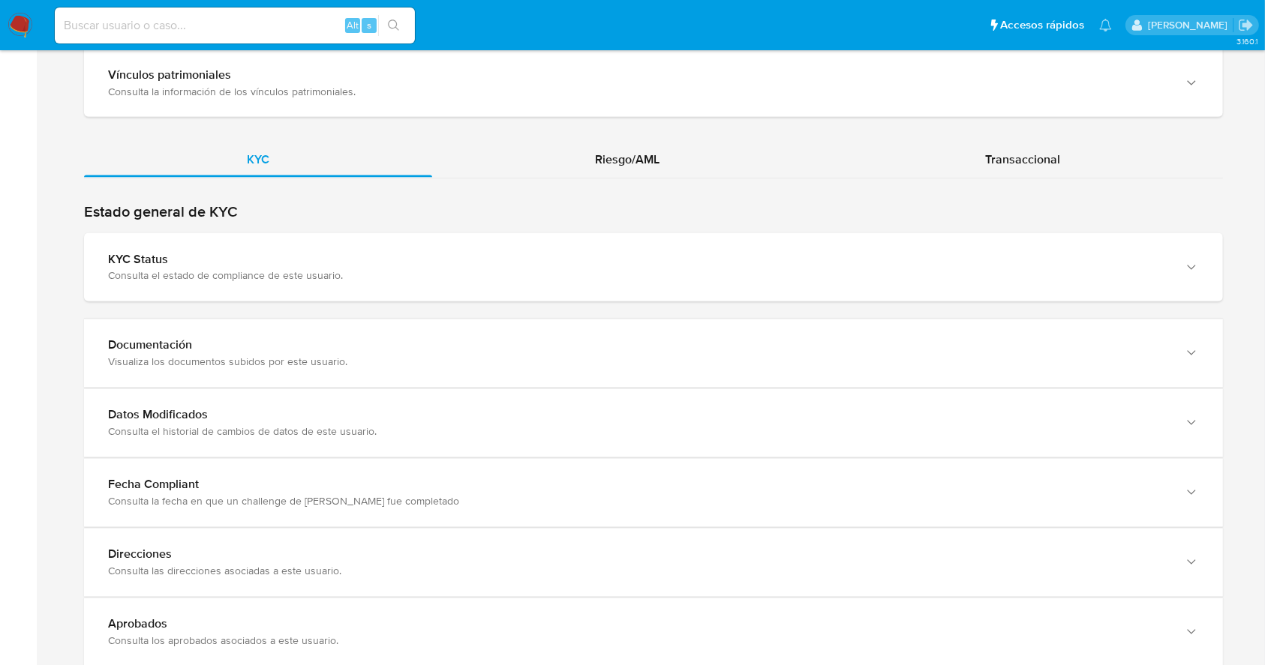
scroll to position [2701, 0]
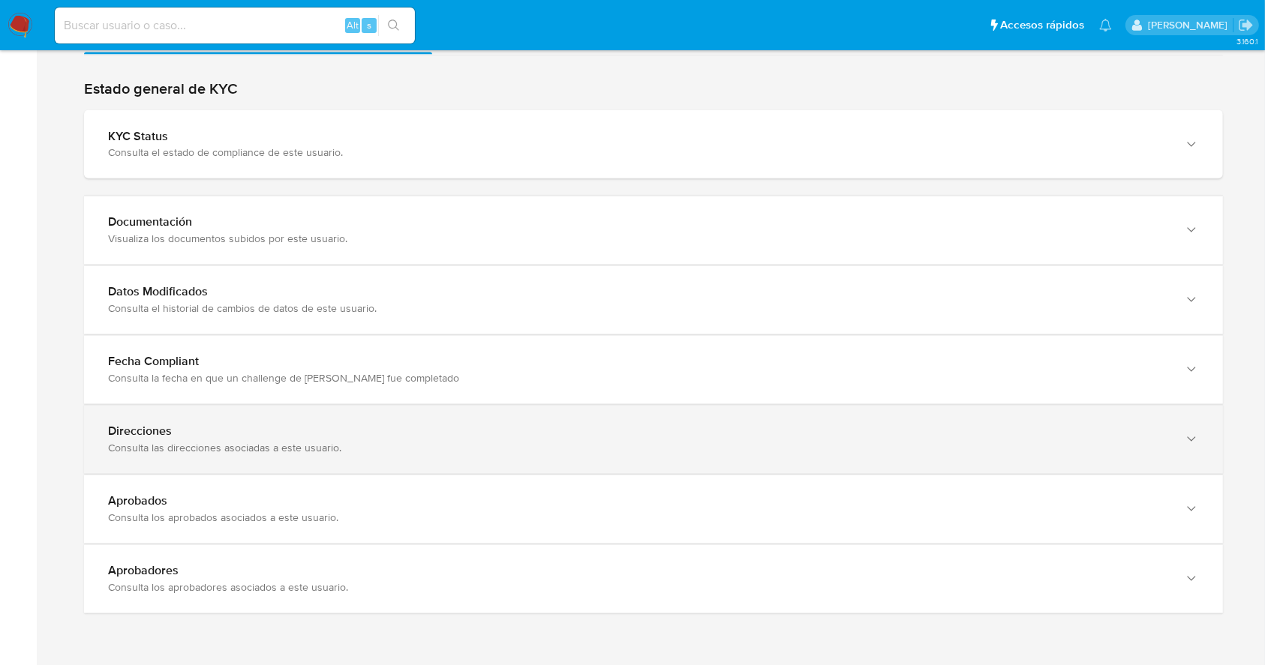
click at [1052, 453] on div "Direcciones Consulta las direcciones asociadas a este usuario." at bounding box center [653, 440] width 1139 height 68
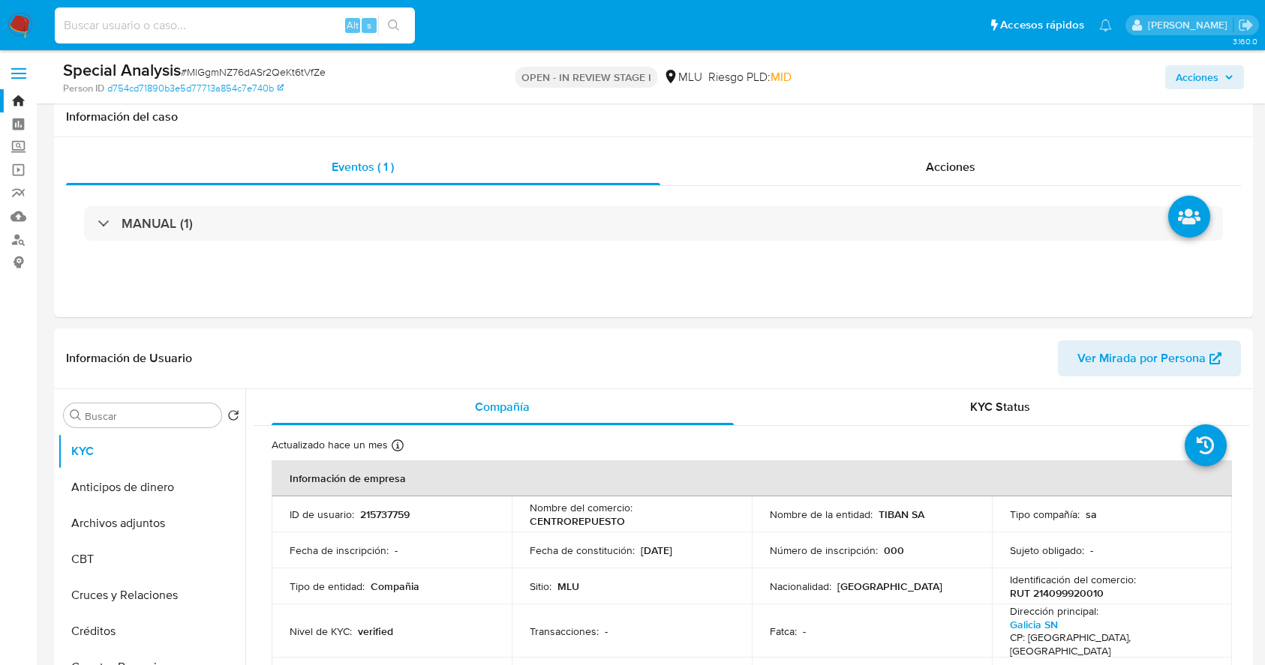
select select "10"
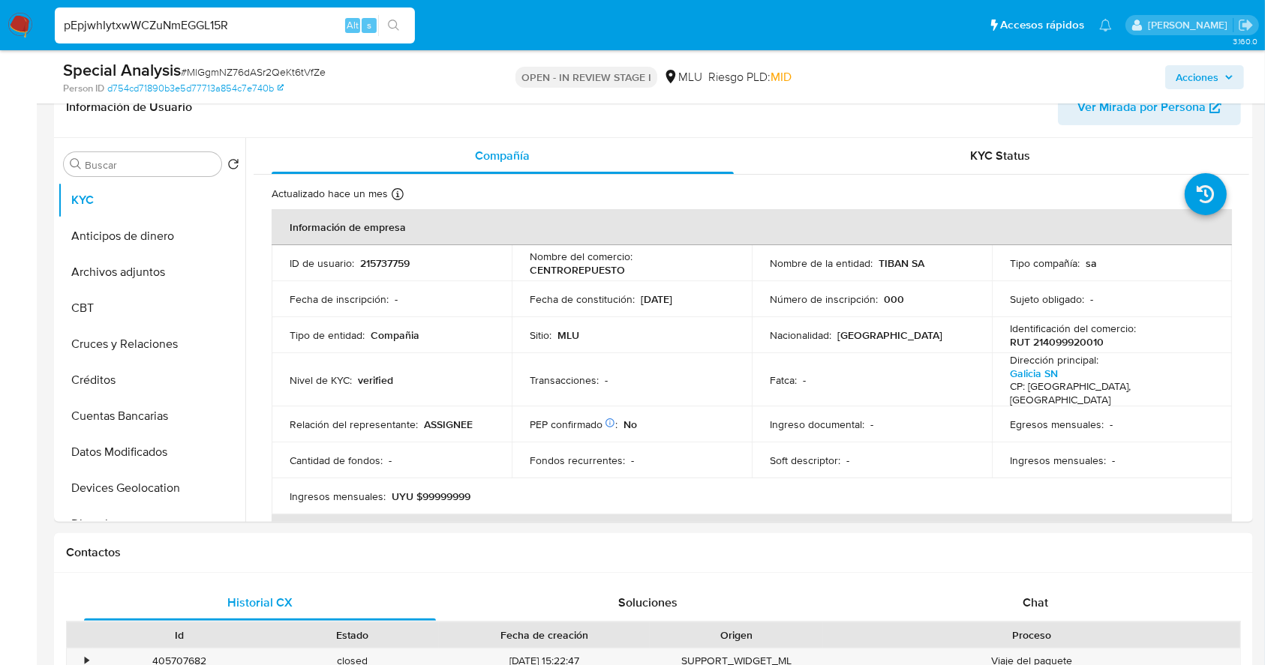
type input "pEpjwhIytxwWCZuNmEGGL15R"
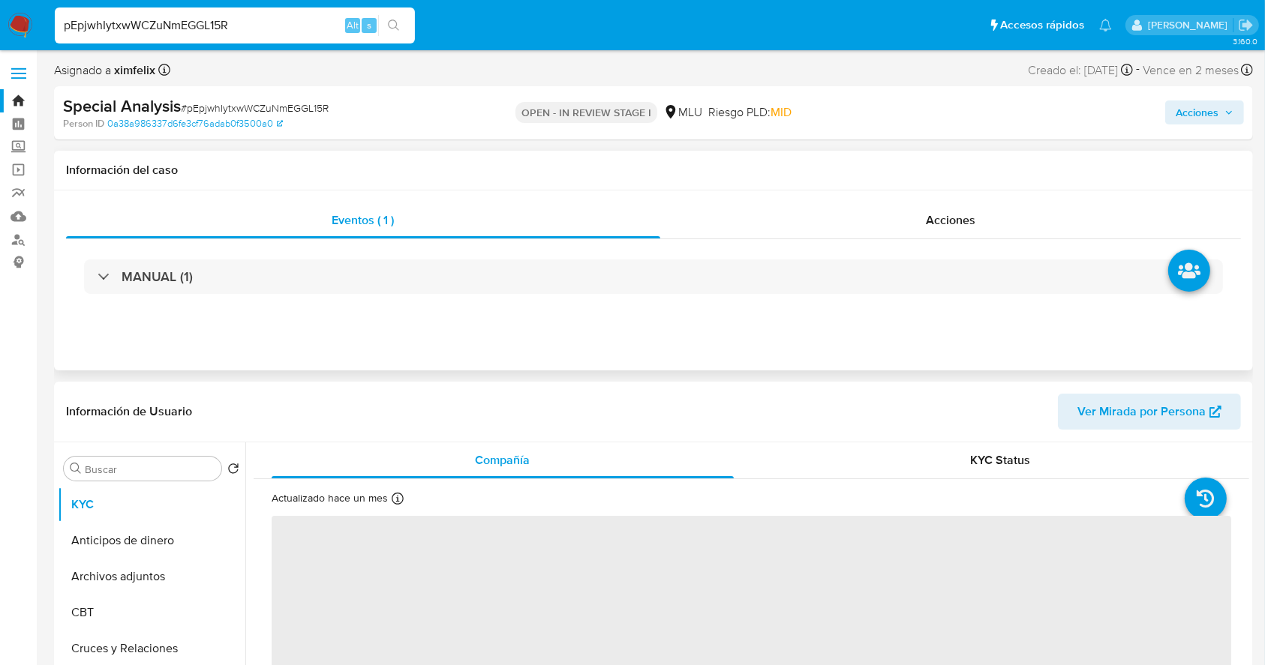
select select "10"
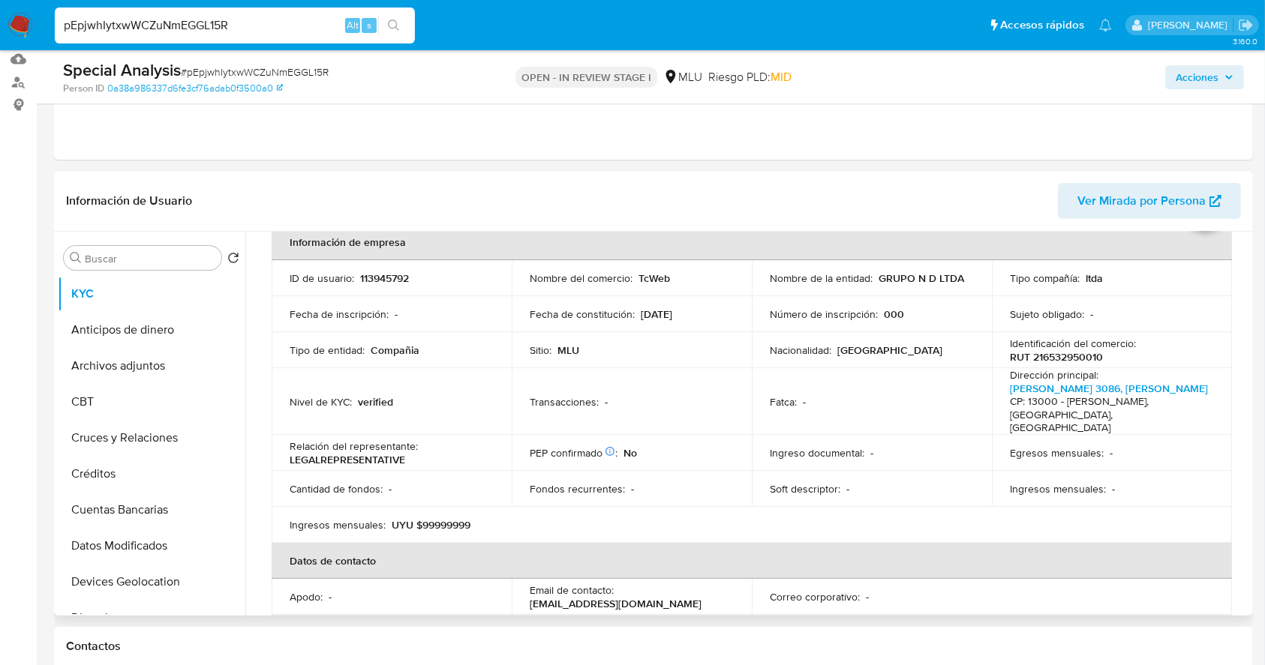
scroll to position [77, 0]
click at [1114, 494] on td "Ingresos mensuales : -" at bounding box center [1112, 491] width 240 height 36
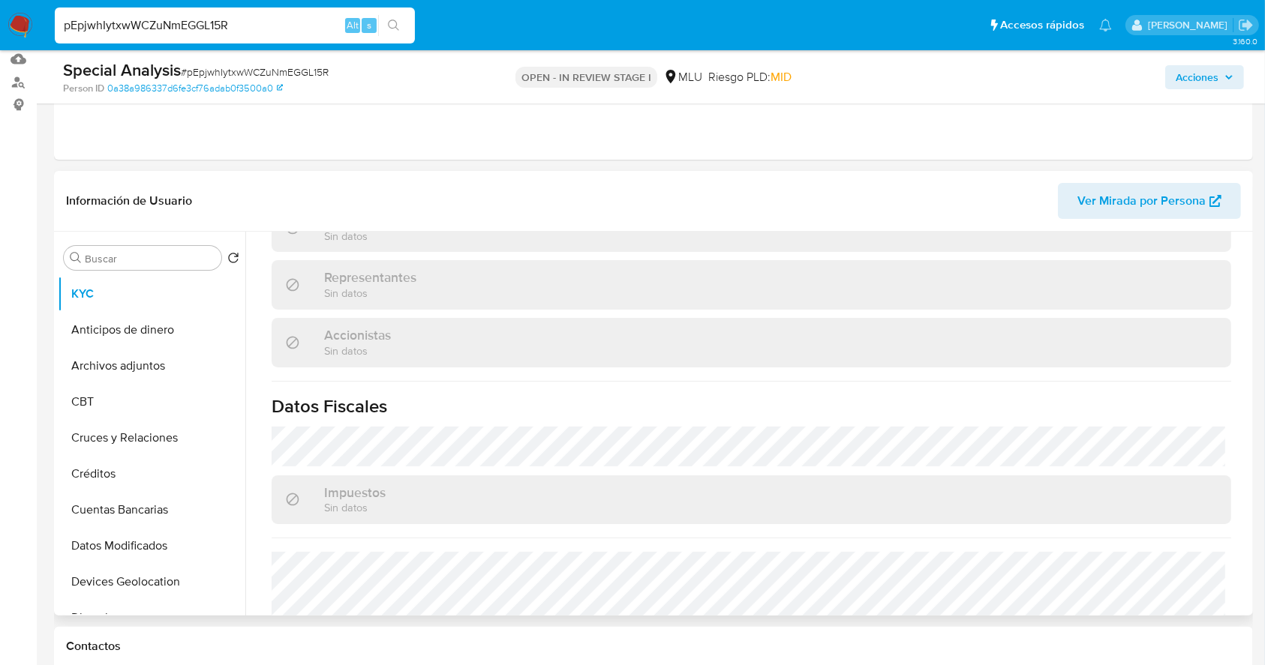
scroll to position [889, 0]
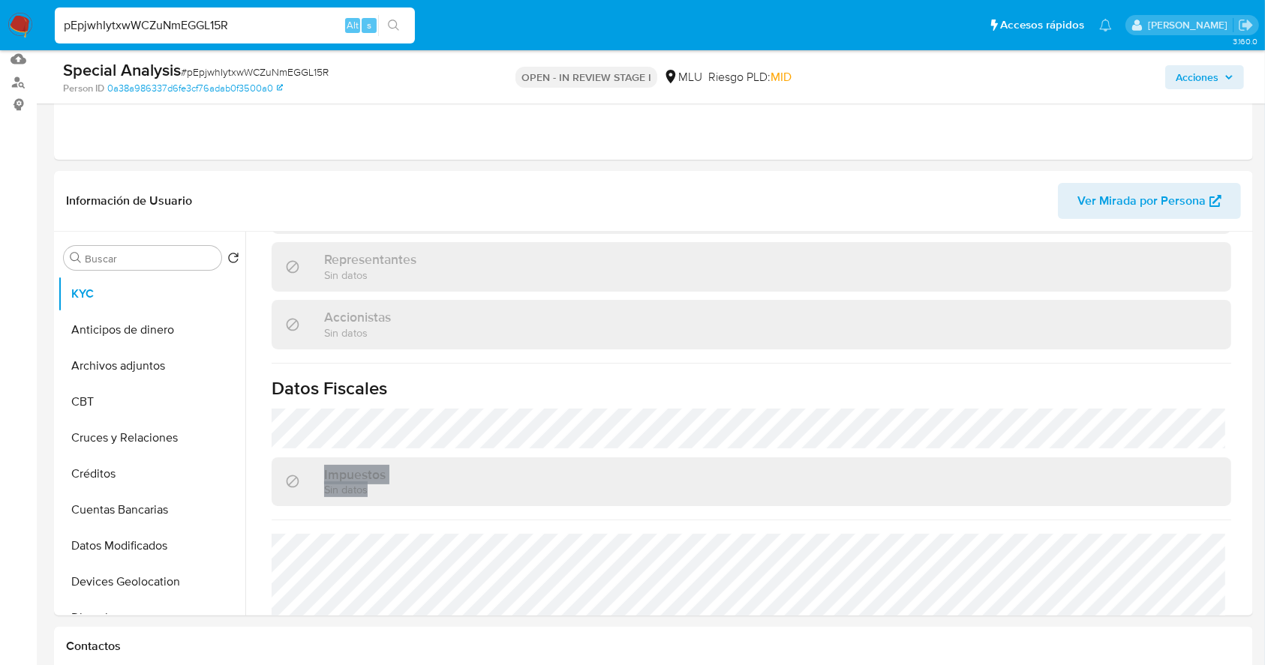
drag, startPoint x: 1242, startPoint y: 527, endPoint x: 1257, endPoint y: 375, distance: 153.0
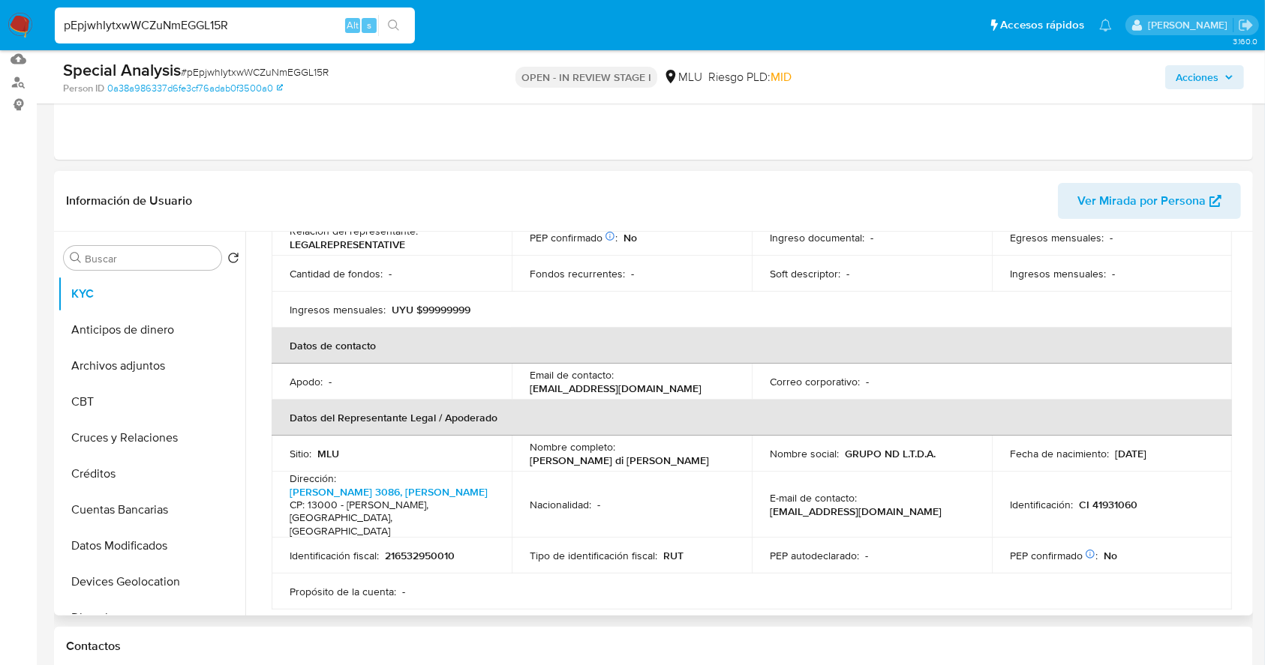
scroll to position [285, 0]
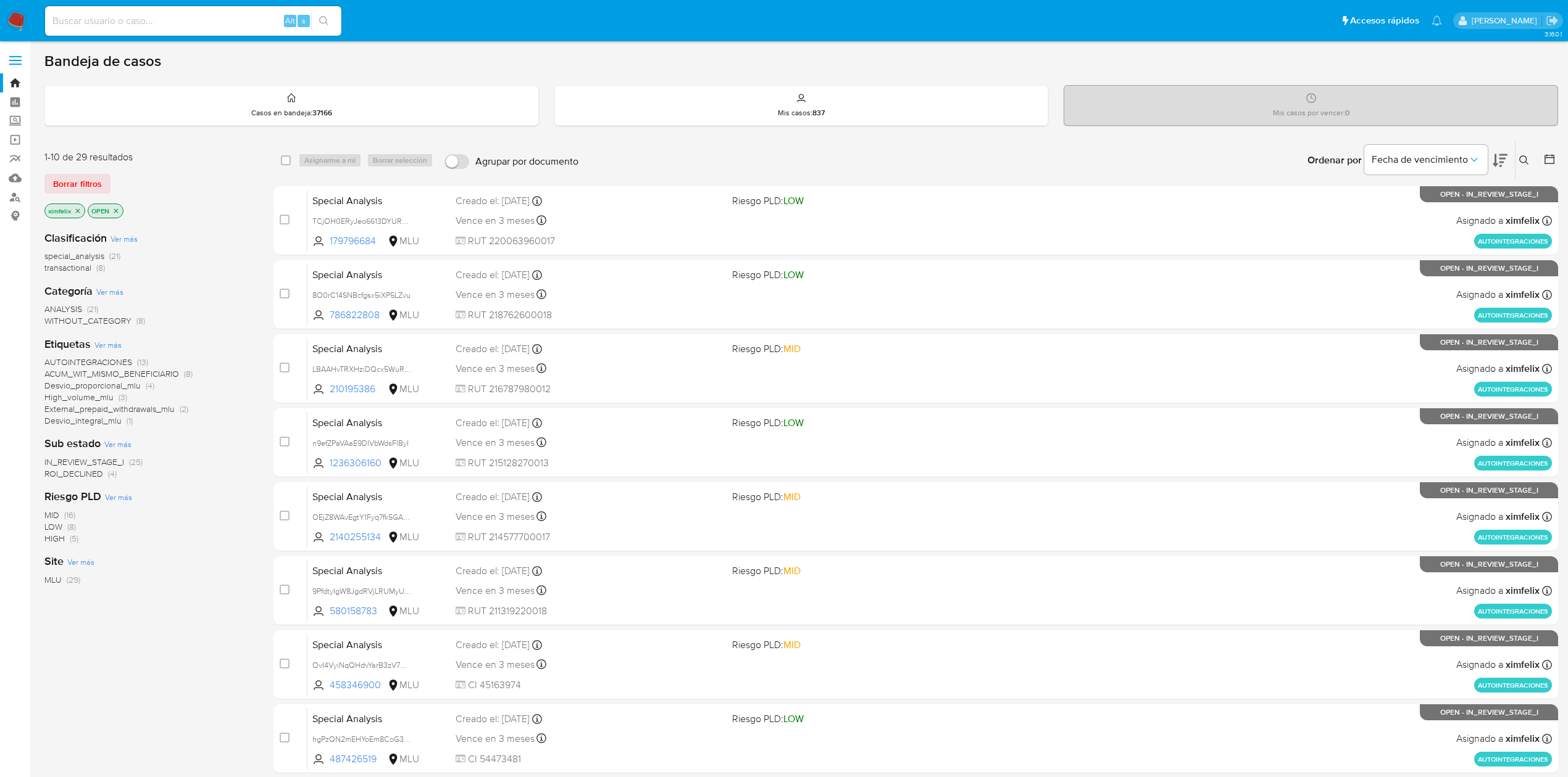
click at [76, 468] on span "ROI_DECLINED" at bounding box center [73, 474] width 58 height 12
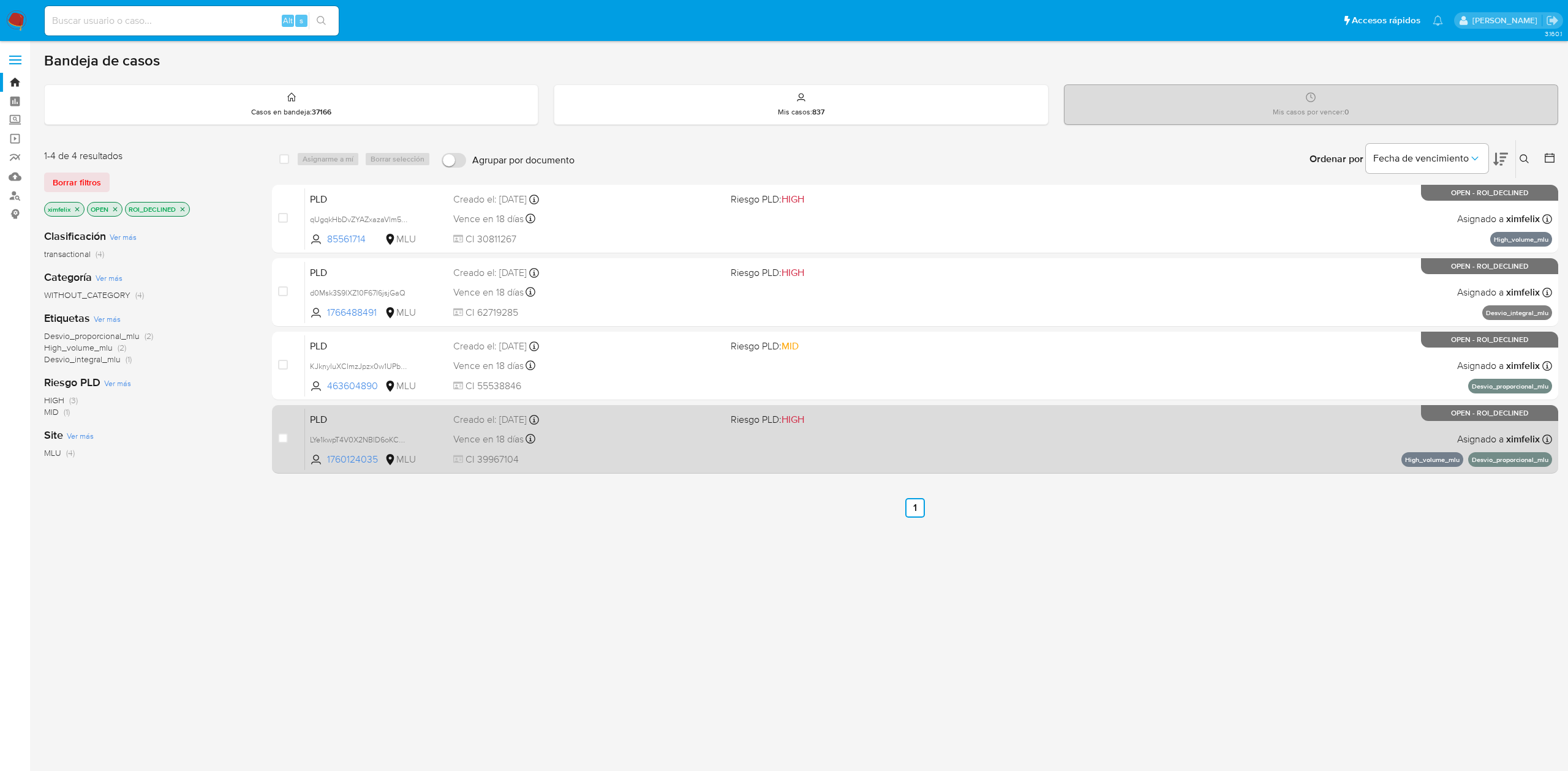
click at [632, 436] on div "Vence en 18 días Vence el 10/10/2025 06:32:40" at bounding box center [586, 439] width 267 height 16
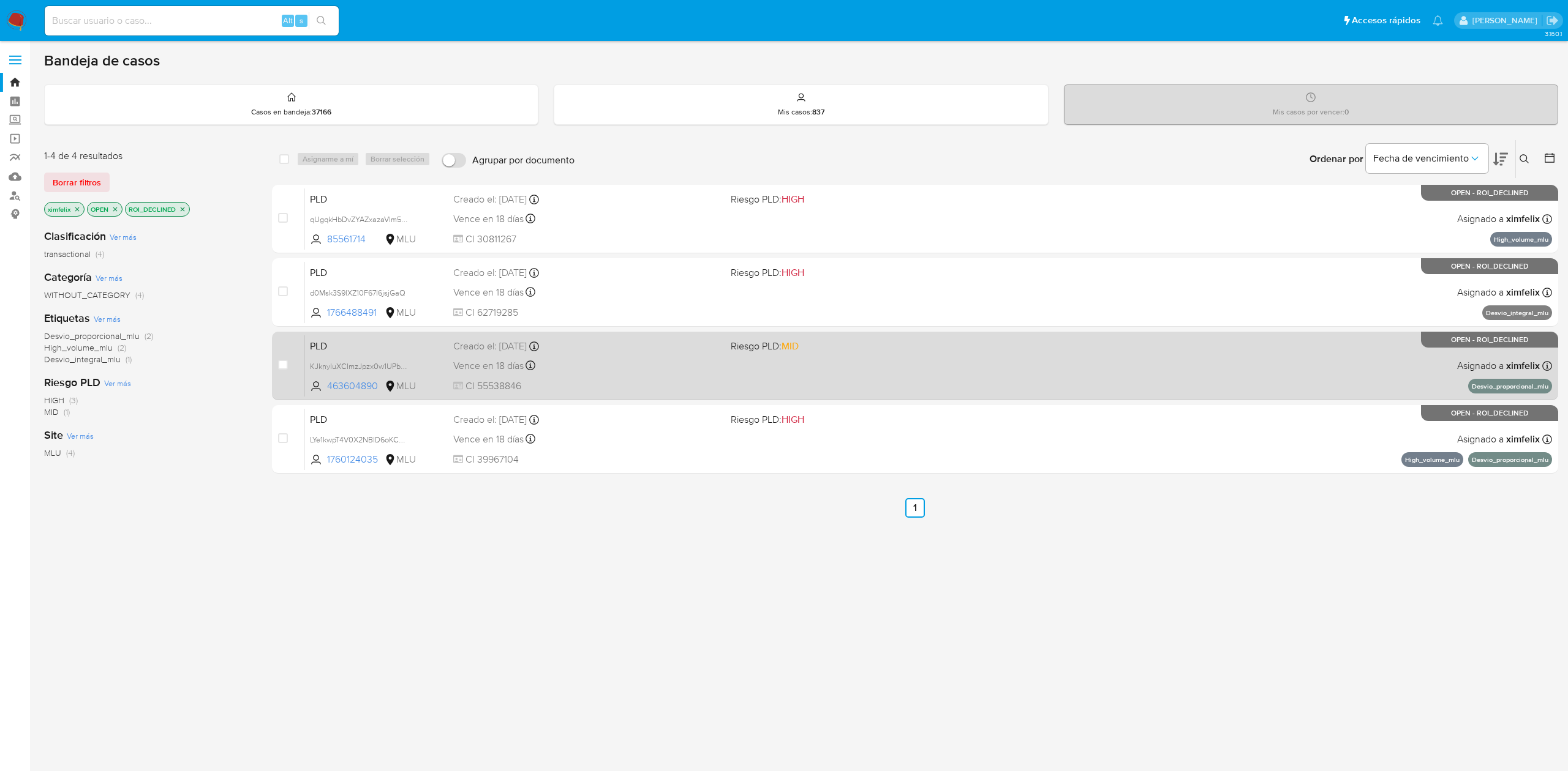
click at [870, 360] on div "PLD KJknyluXCImzJpzx0w1UPbHe 463604890 MLU Riesgo PLD: MID Creado el: 12/07/202…" at bounding box center [928, 366] width 1246 height 62
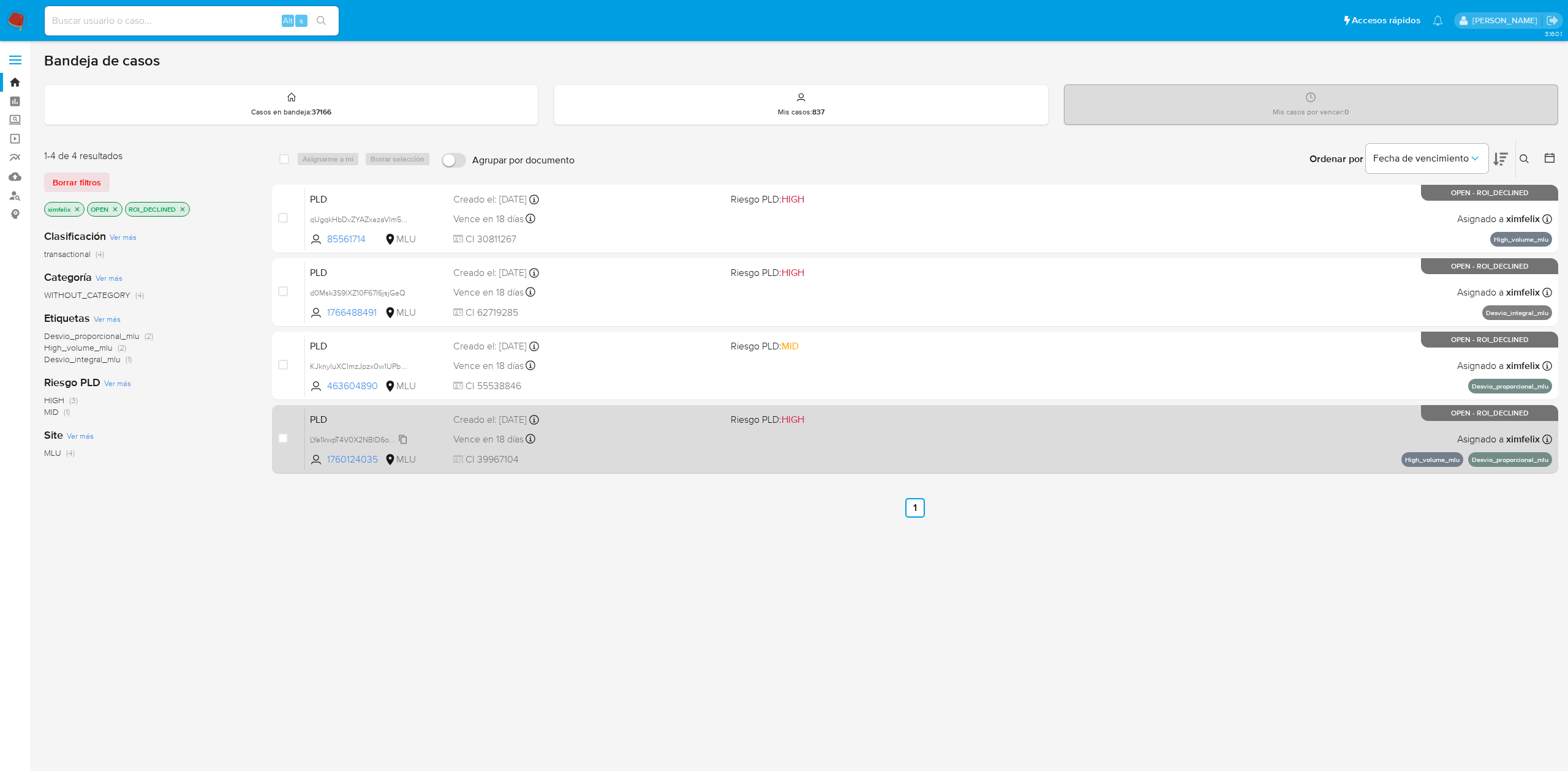
click at [398, 438] on span "LYe1kwpT4V0X2NBlD6oKCAmU" at bounding box center [362, 439] width 105 height 14
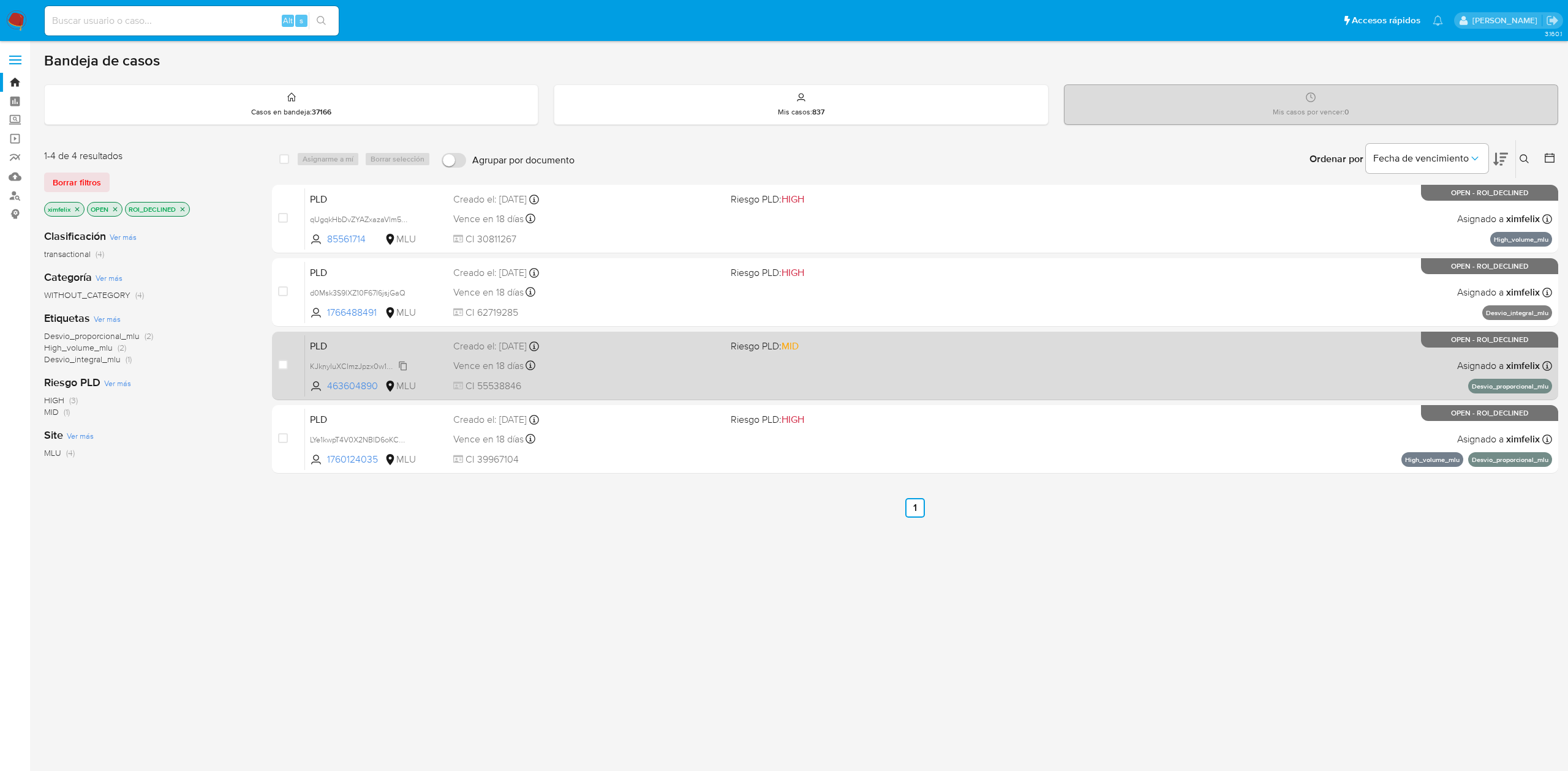
click at [404, 363] on span "KJknyluXCImzJpzx0w1UPbHe" at bounding box center [360, 366] width 100 height 14
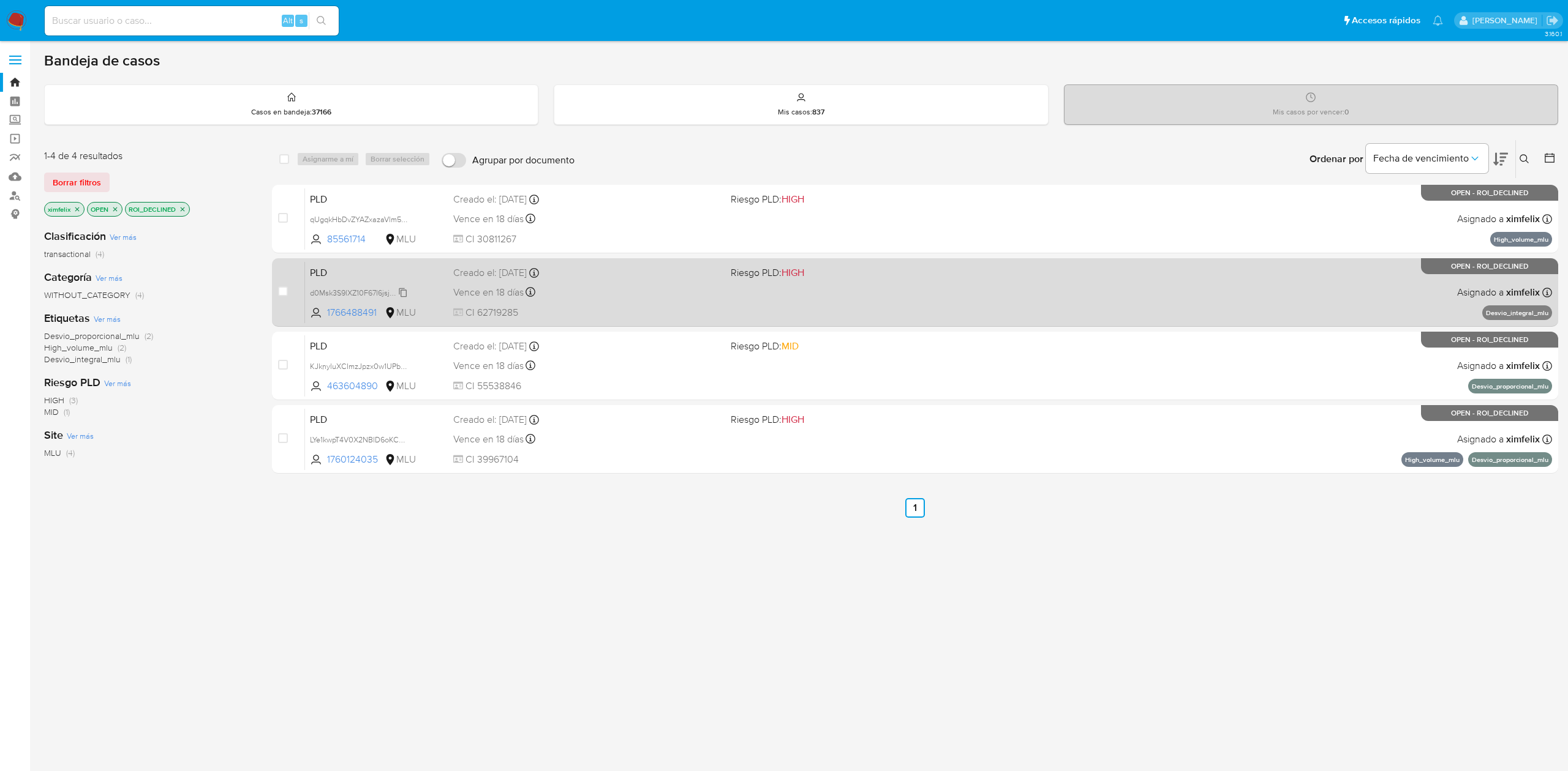
click at [402, 286] on div "d0Msk3S9lXZ10F67I6jsjGaQ" at bounding box center [359, 292] width 98 height 14
click at [681, 284] on div "Vence en 18 días Vence el 10/10/2025 06:32:53" at bounding box center [586, 292] width 267 height 16
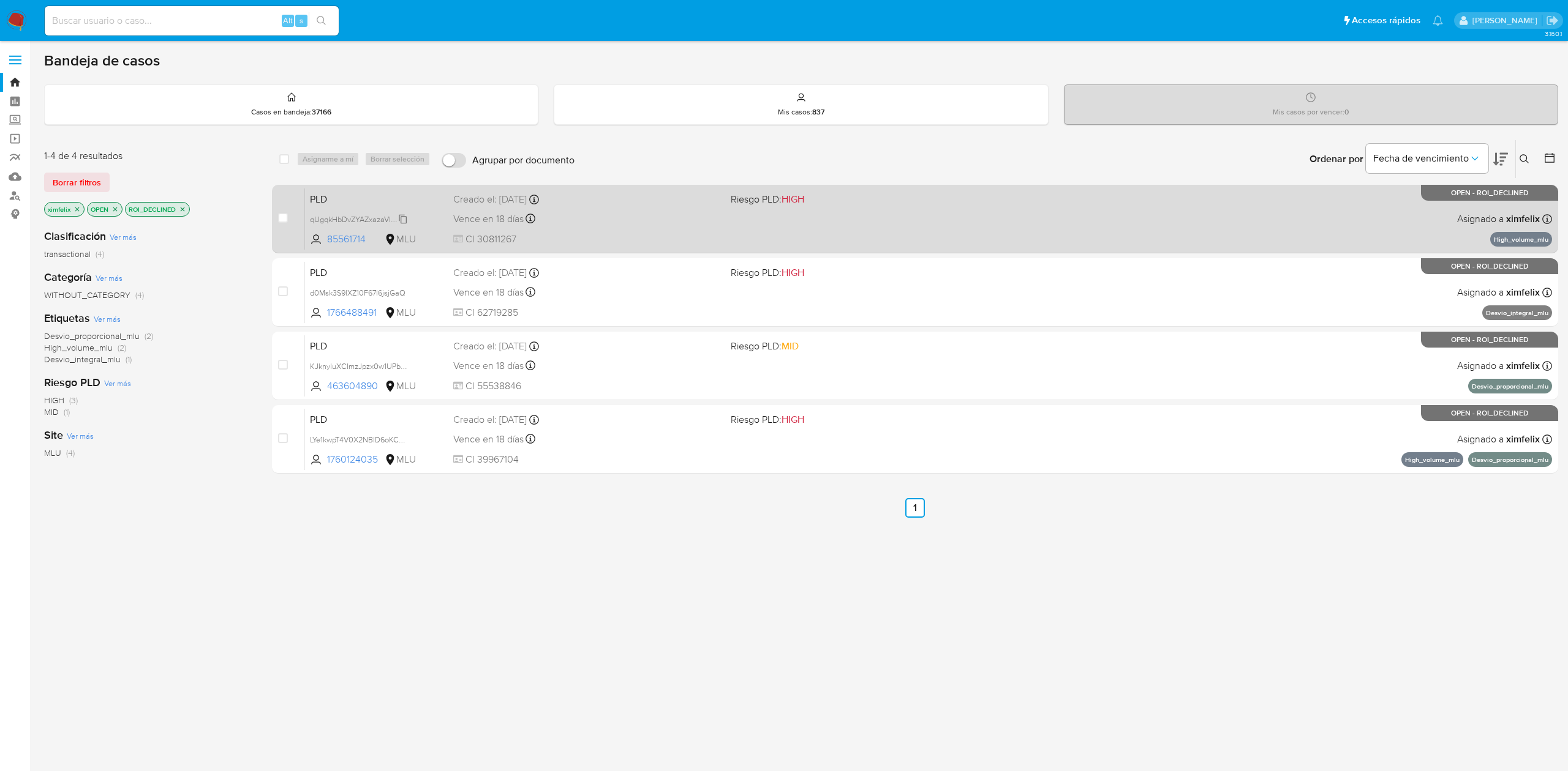
click at [402, 215] on span "qUgqkHbDvZYAZxazaVlm56D5" at bounding box center [362, 219] width 105 height 14
click at [694, 224] on div "Vence en 18 días Vence el 10/10/2025 06:33:43" at bounding box center [586, 219] width 267 height 16
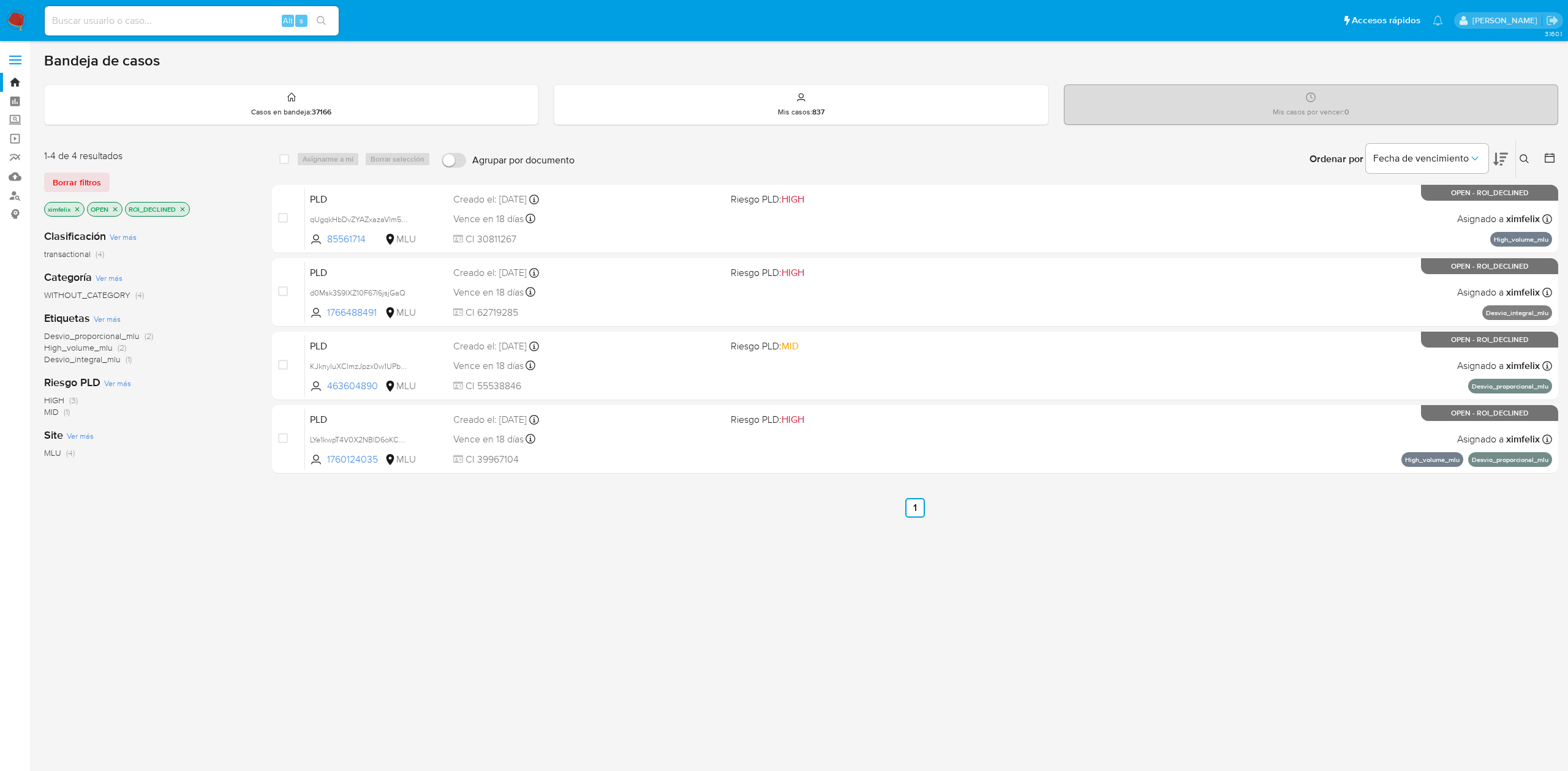
click at [26, 22] on img at bounding box center [17, 21] width 21 height 21
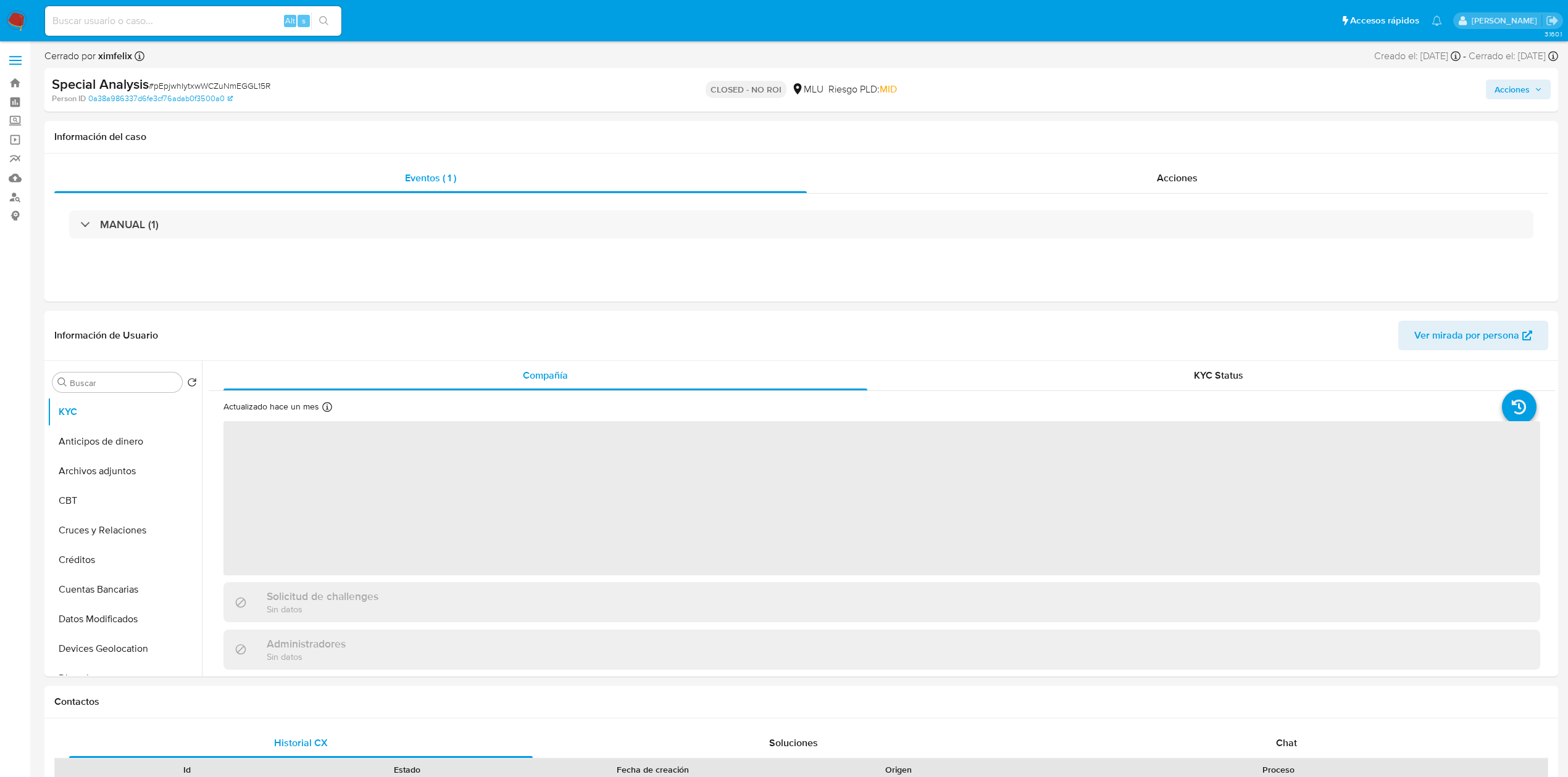
select select "10"
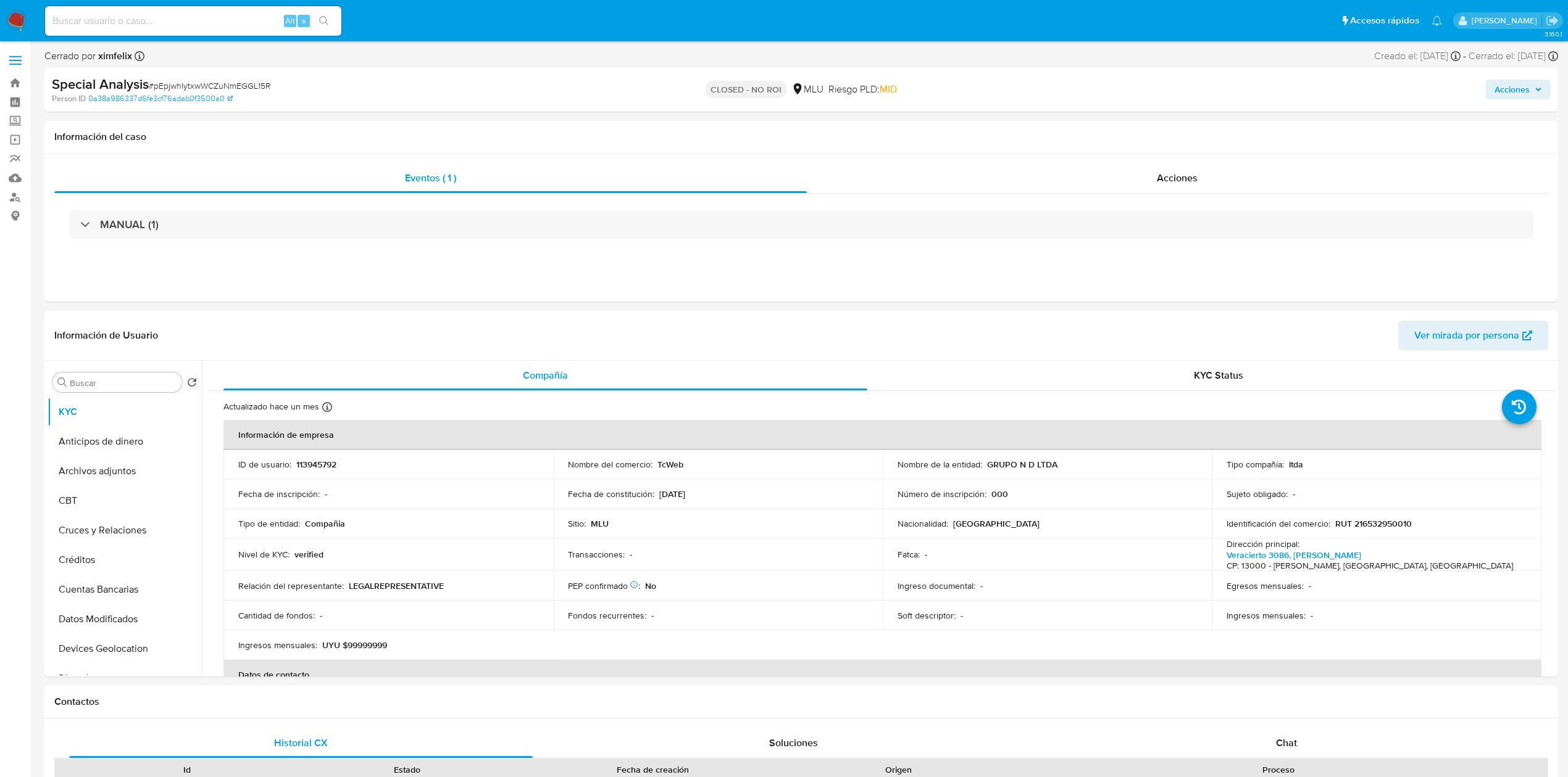
click at [212, 18] on input at bounding box center [193, 21] width 296 height 16
paste input "K16PJCsHwPnOQwsTB4iEg53T"
type input "K16PJCsHwPnOQwsTB4iEg53T"
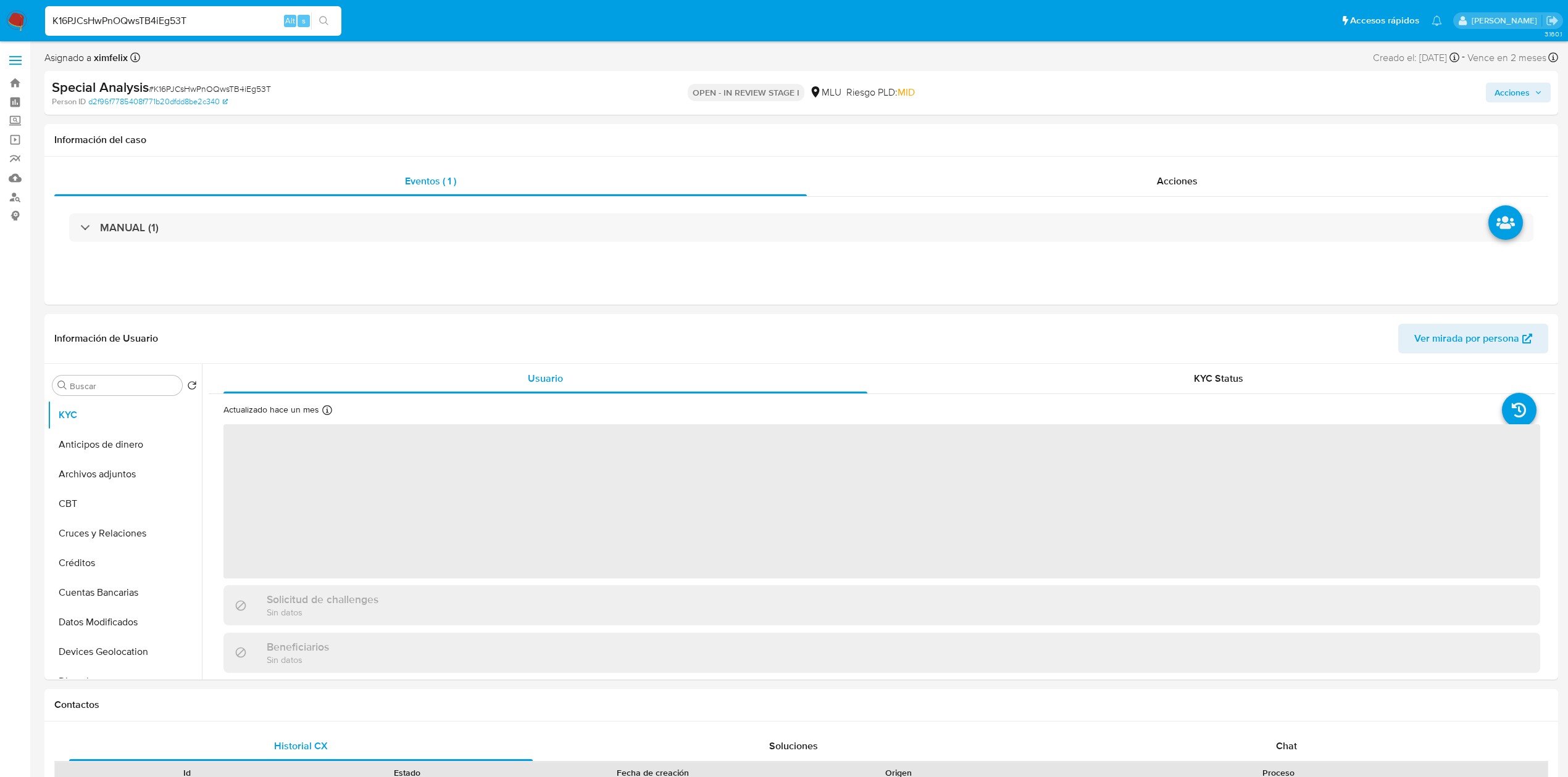
select select "10"
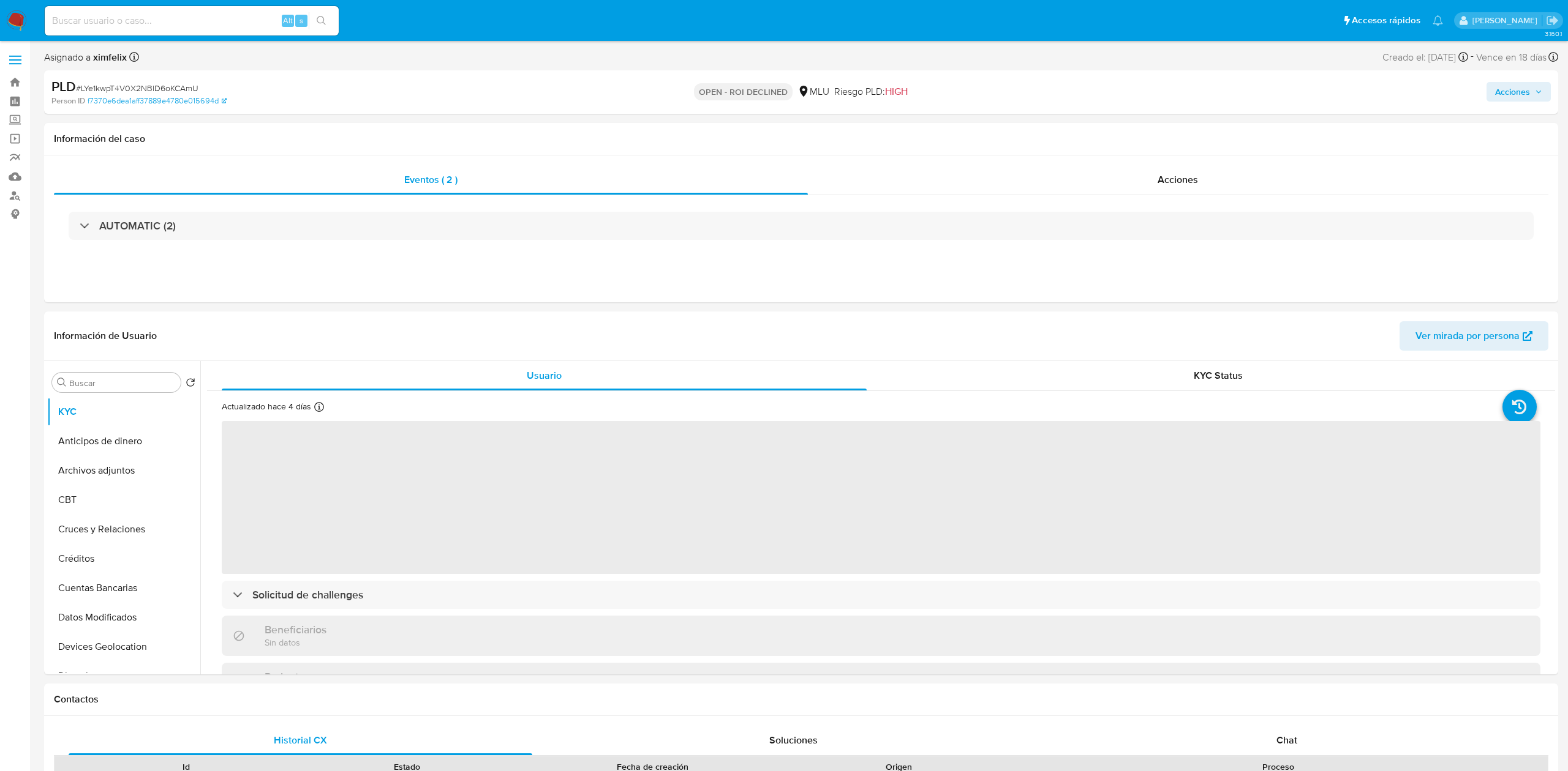
select select "10"
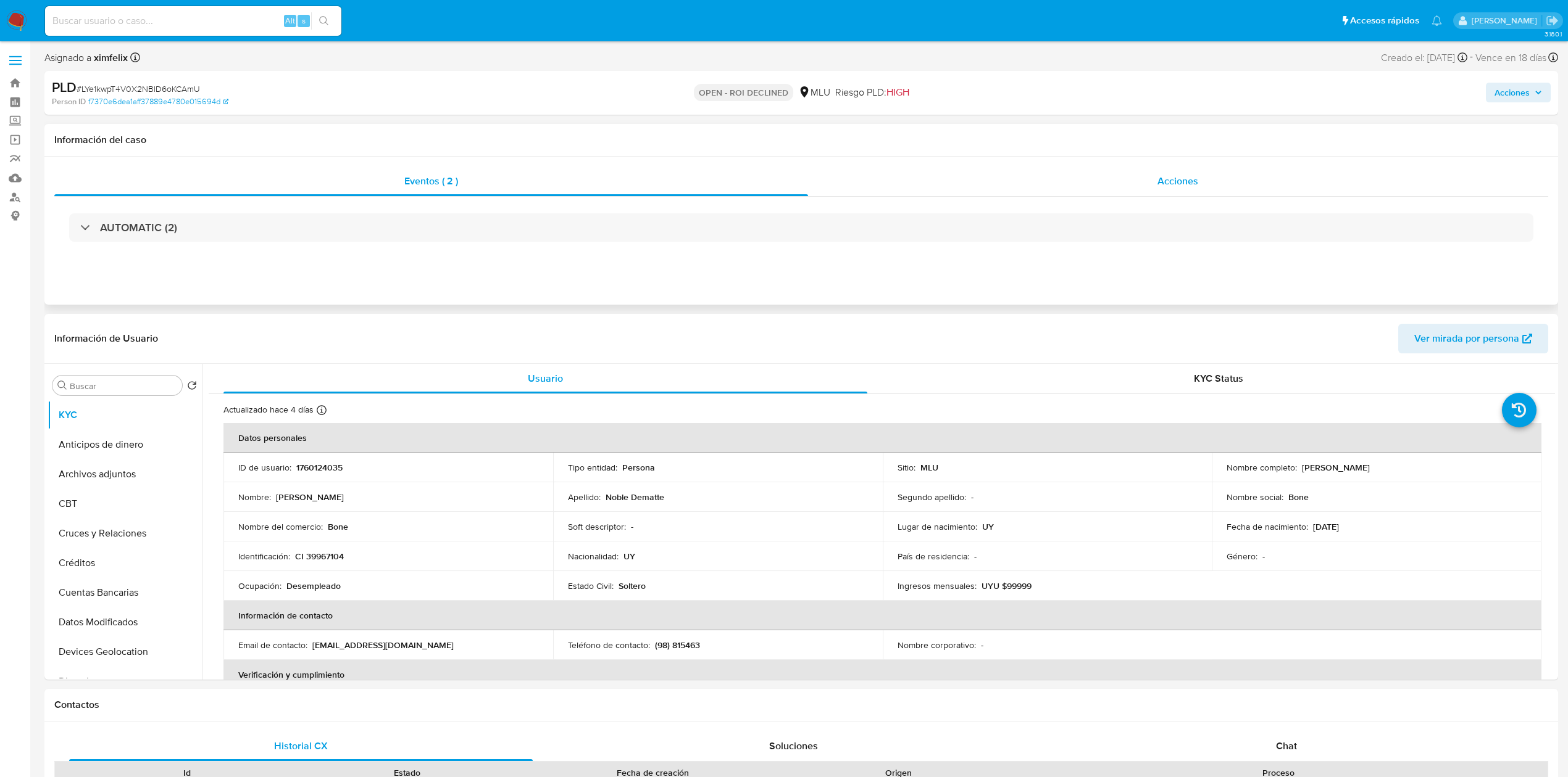
click at [1186, 174] on span "Acciones" at bounding box center [1178, 181] width 41 height 14
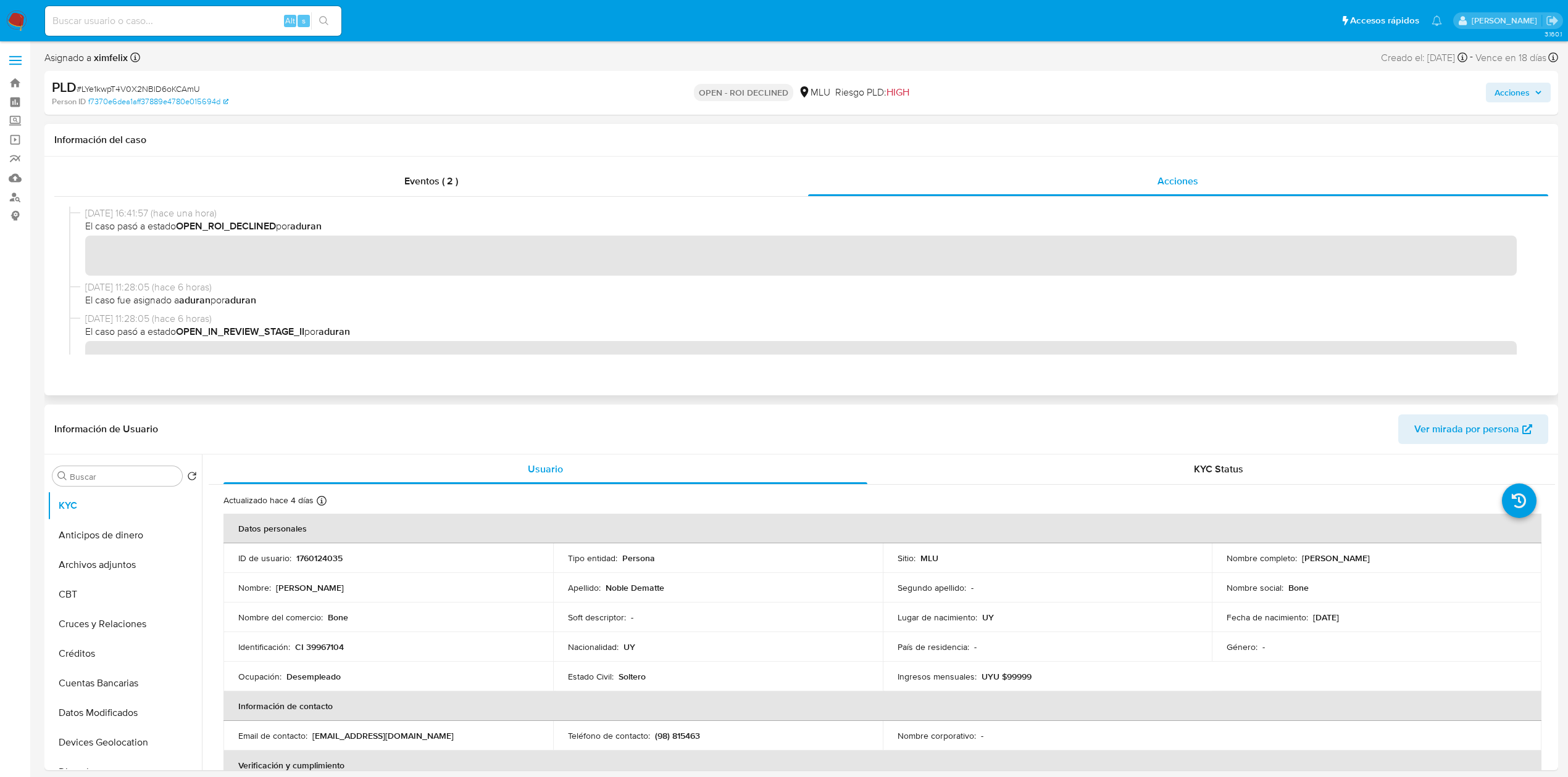
click at [132, 271] on div "[DATE] 16:41:57 (hace una hora) El caso pasó a estado OPEN_ROI_DECLINED por adu…" at bounding box center [800, 243] width 1464 height 74
click at [129, 738] on button "Aprobados" at bounding box center [120, 724] width 145 height 30
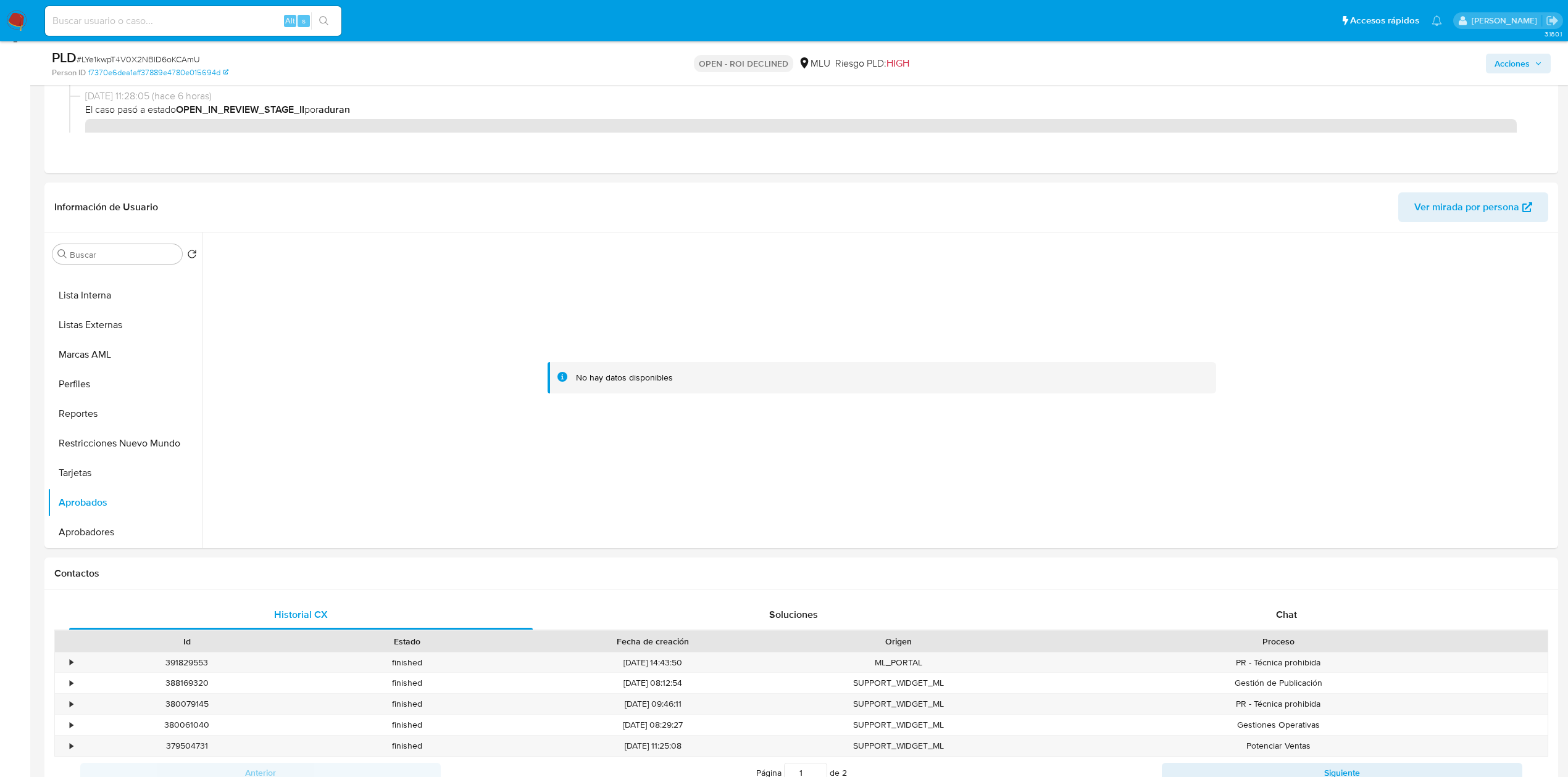
scroll to position [185, 0]
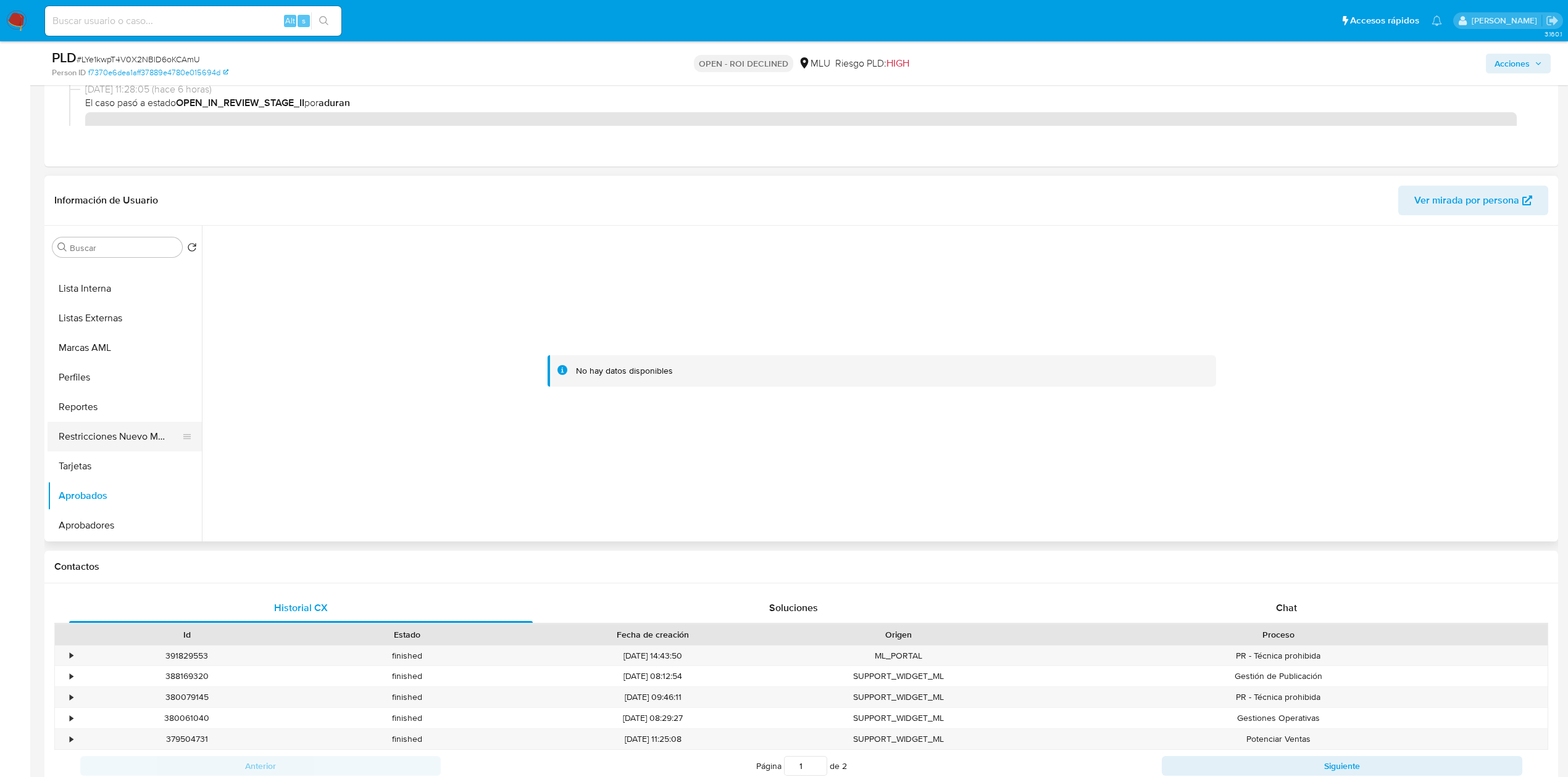
click at [134, 422] on button "Restricciones Nuevo Mundo" at bounding box center [120, 437] width 145 height 30
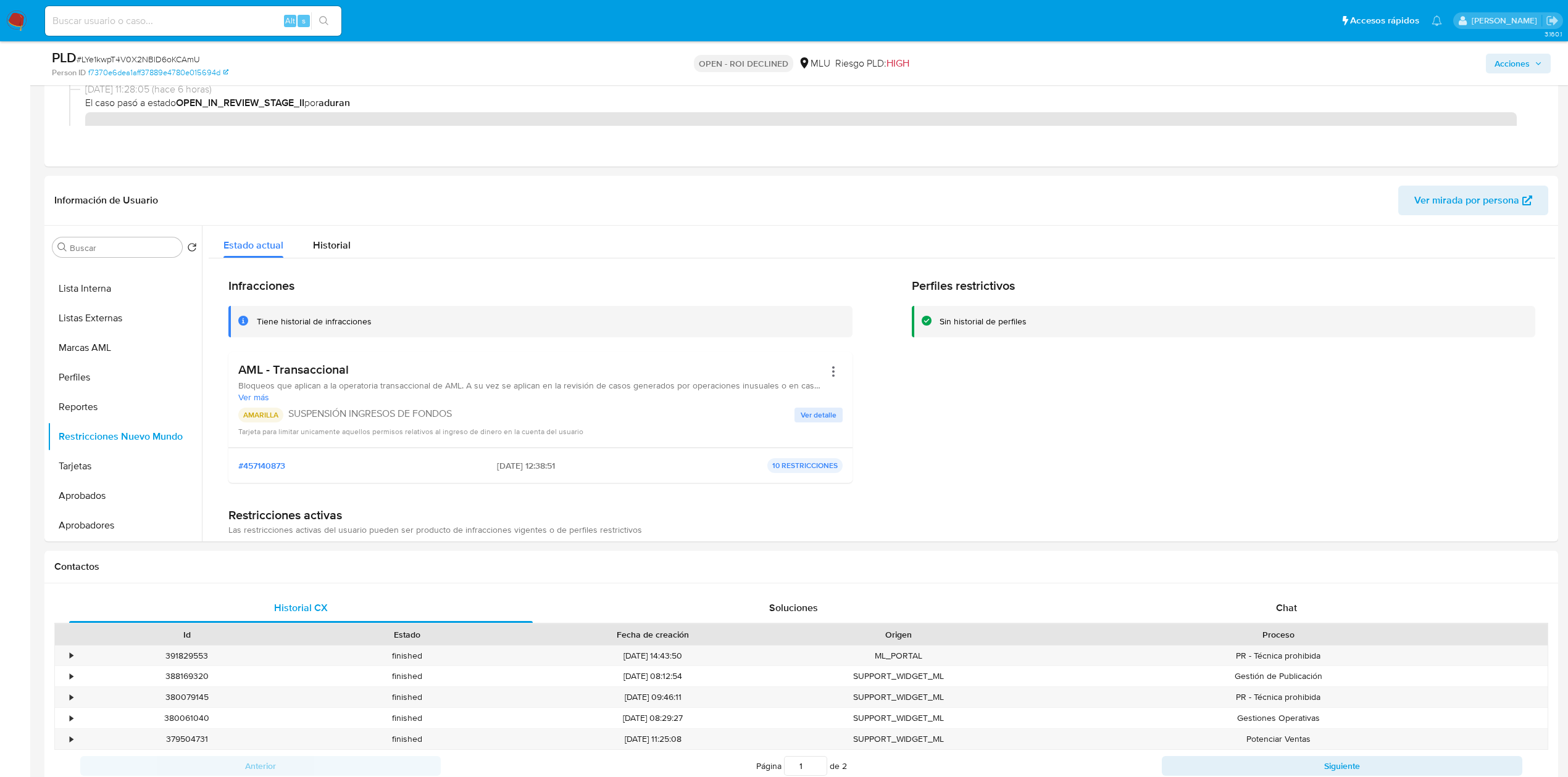
click at [1510, 66] on span "Acciones" at bounding box center [1511, 63] width 35 height 20
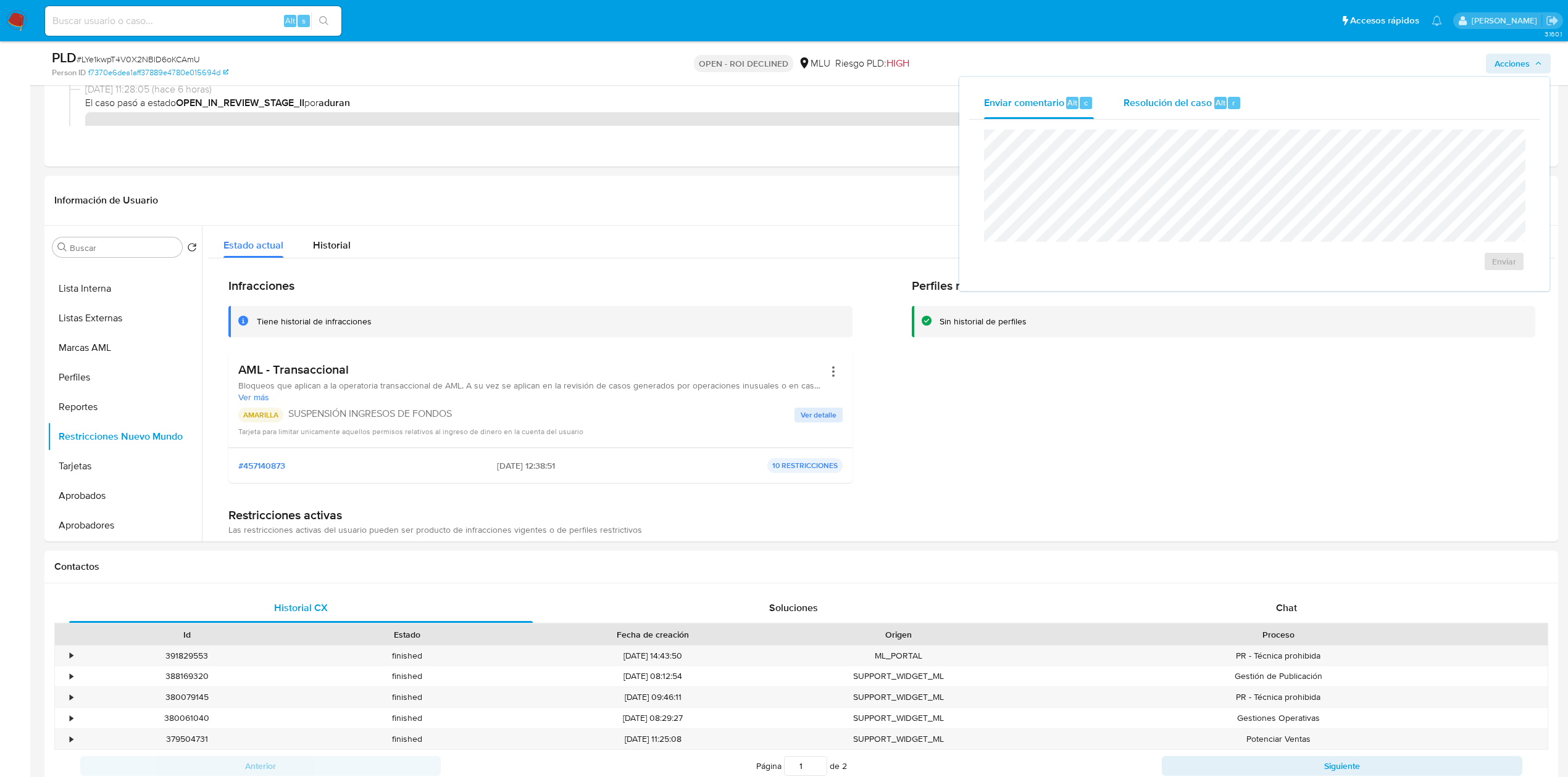
click at [1208, 96] on span "Resolución del caso" at bounding box center [1167, 102] width 88 height 14
click at [1458, 271] on span "ROI Declined" at bounding box center [1468, 274] width 61 height 27
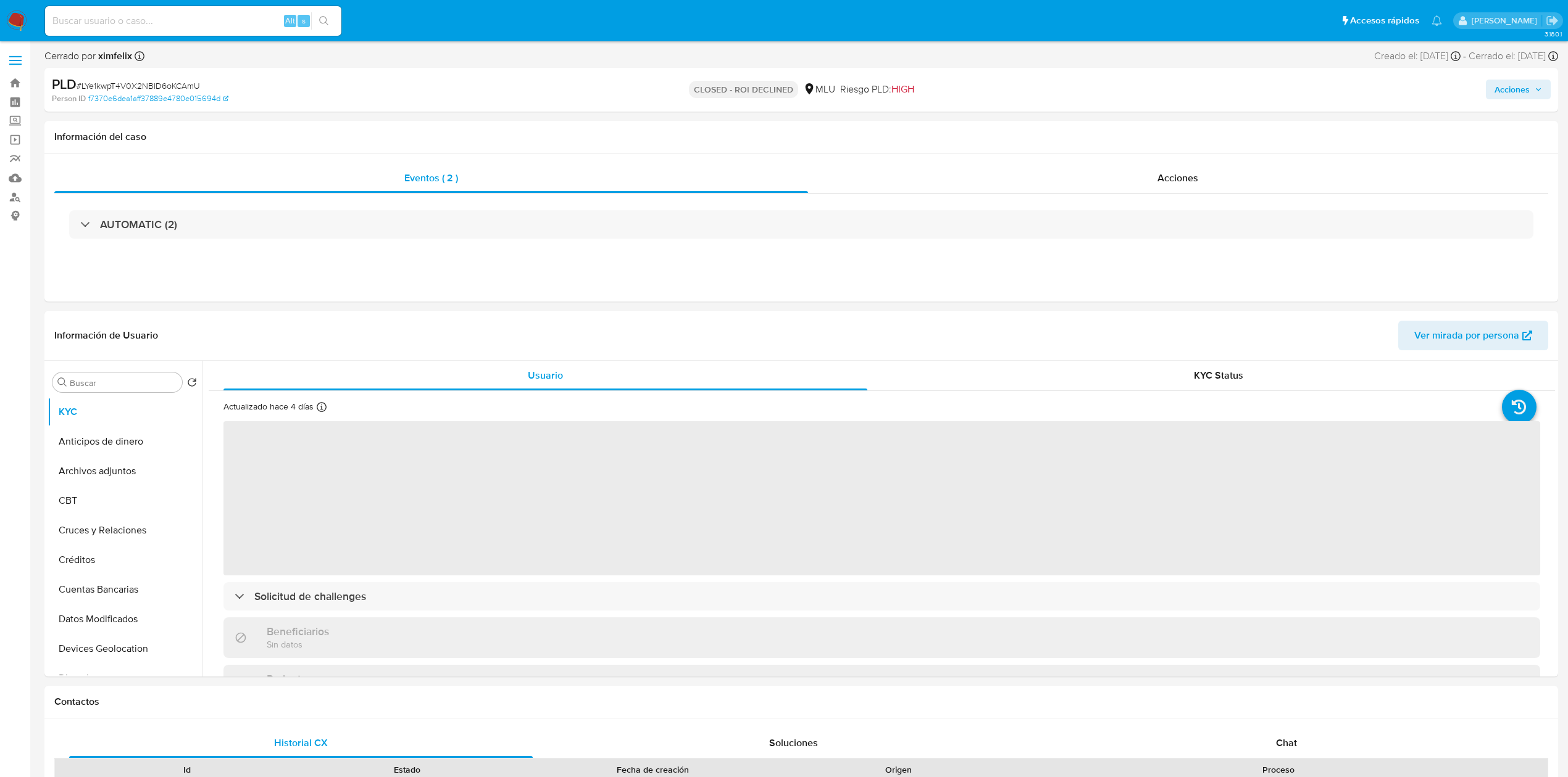
select select "10"
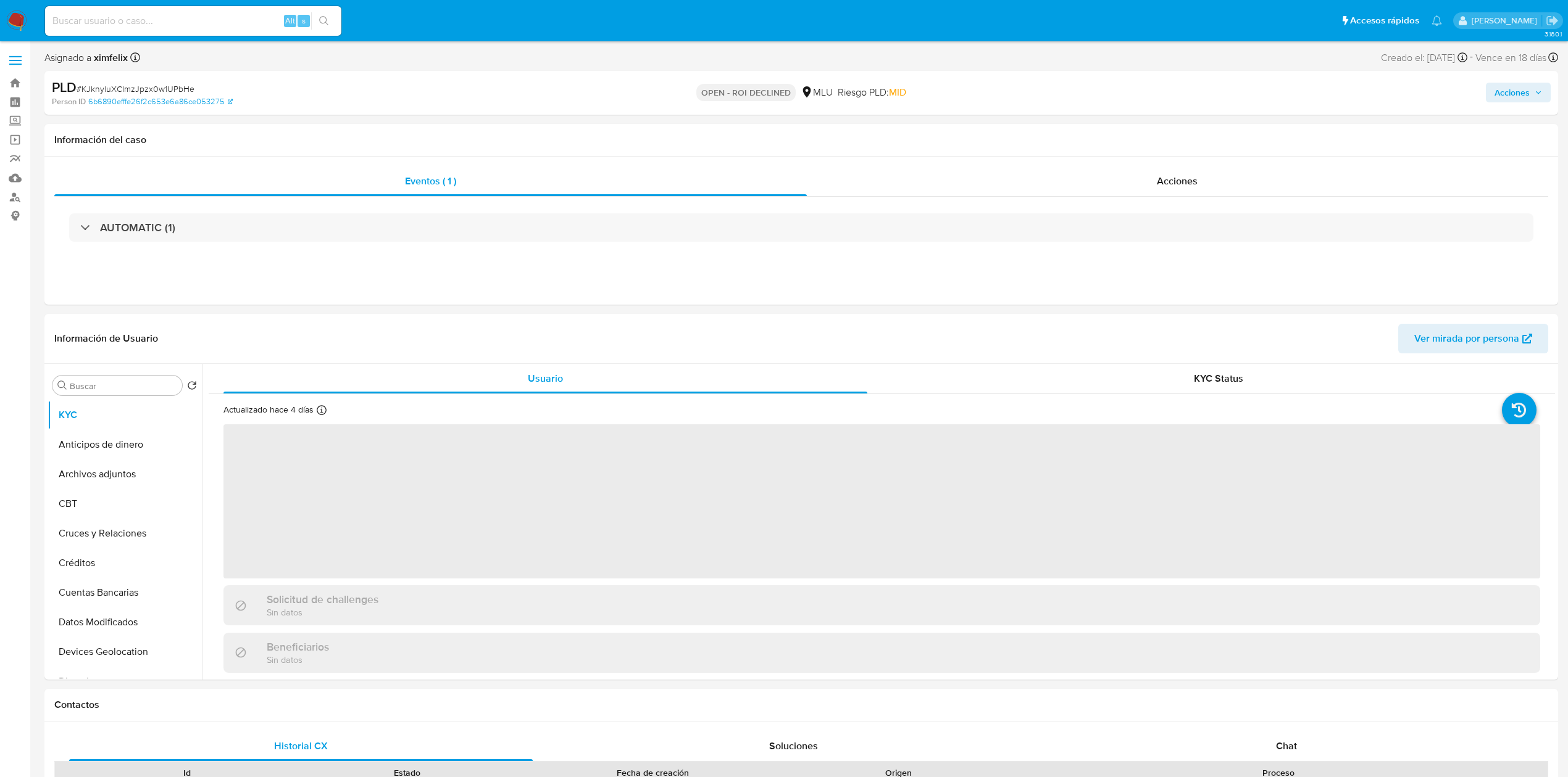
select select "10"
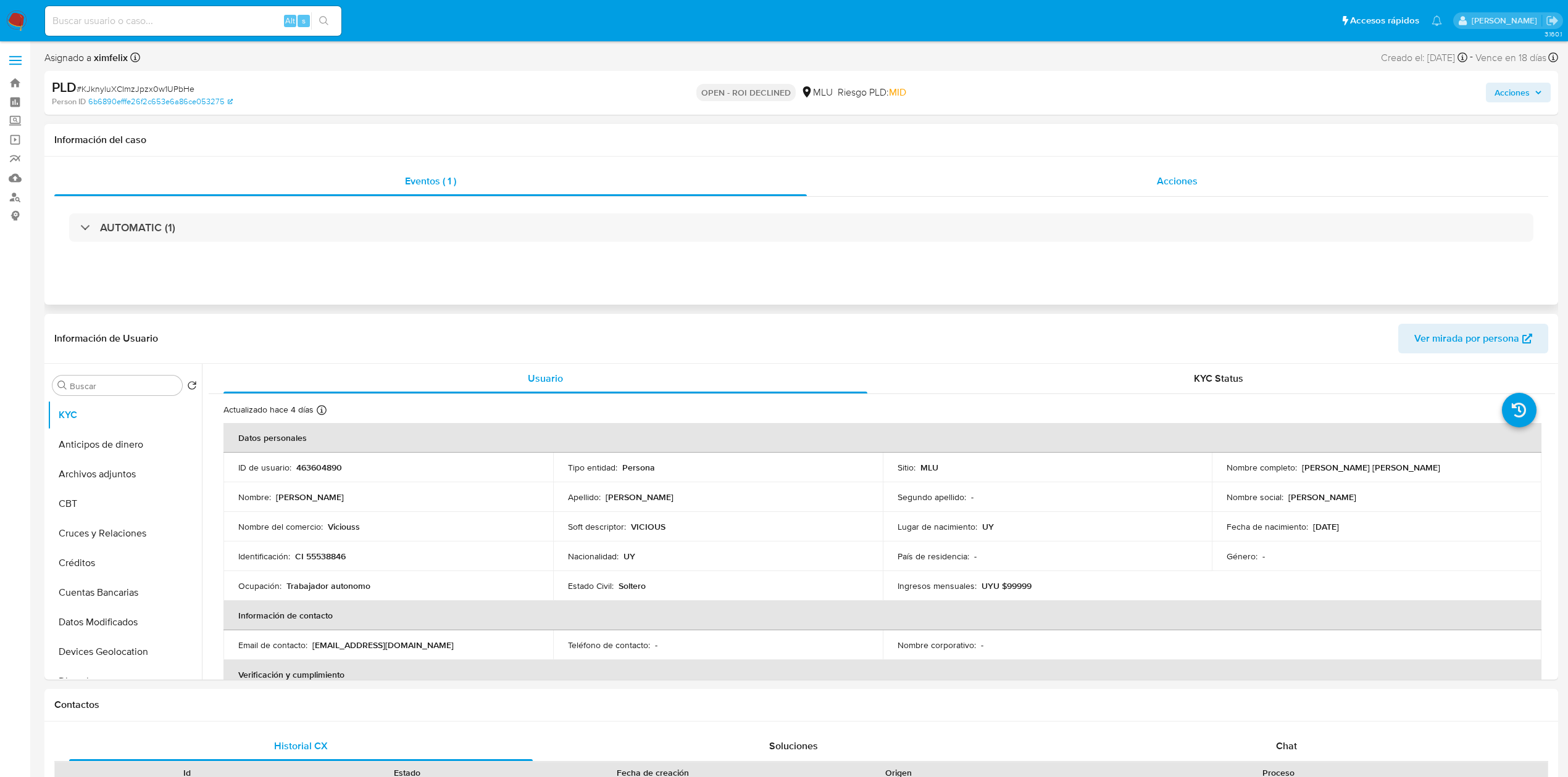
click at [1180, 169] on div "Acciones" at bounding box center [1178, 182] width 742 height 30
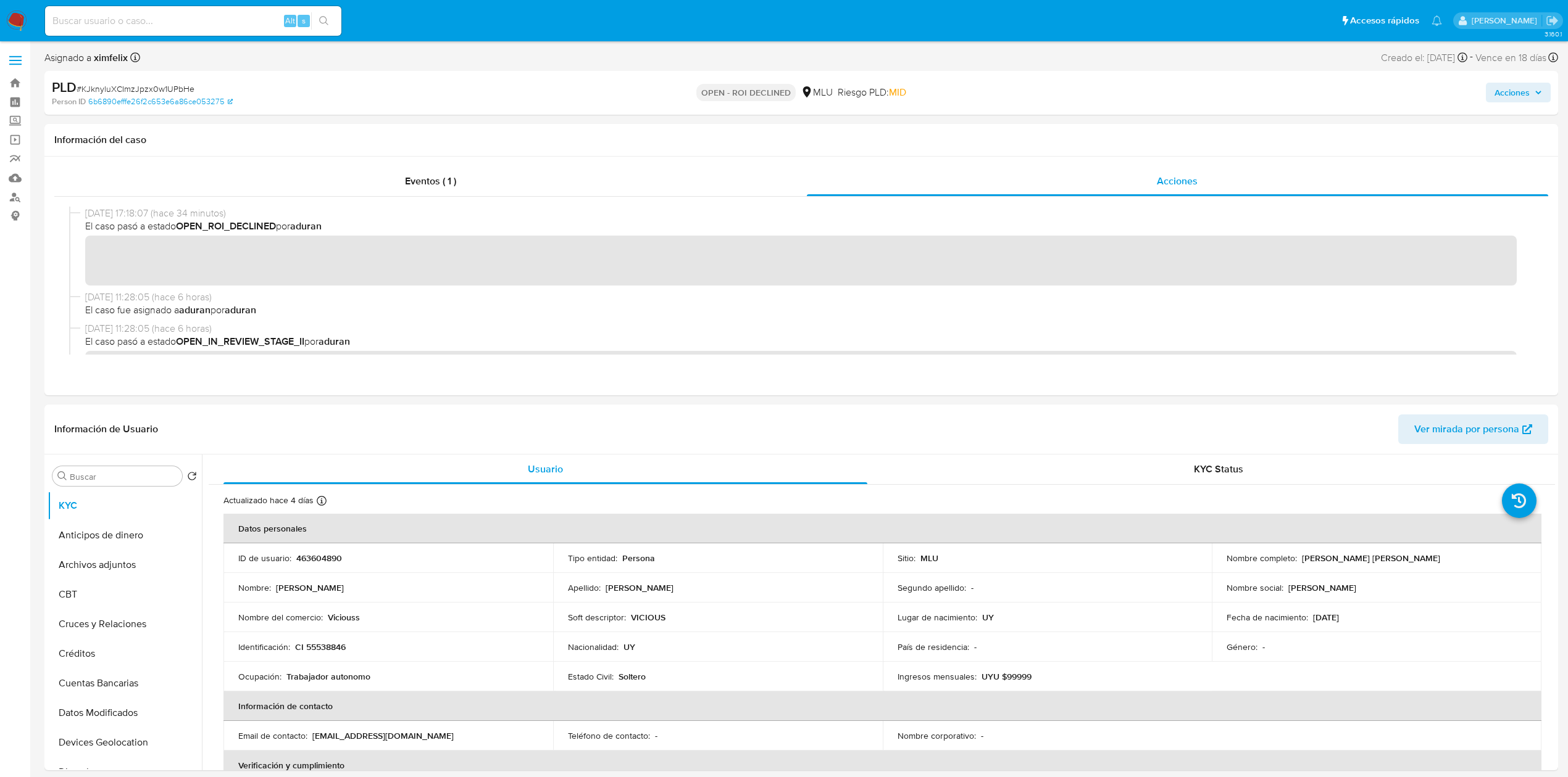
click at [1521, 90] on span "Acciones" at bounding box center [1511, 93] width 35 height 20
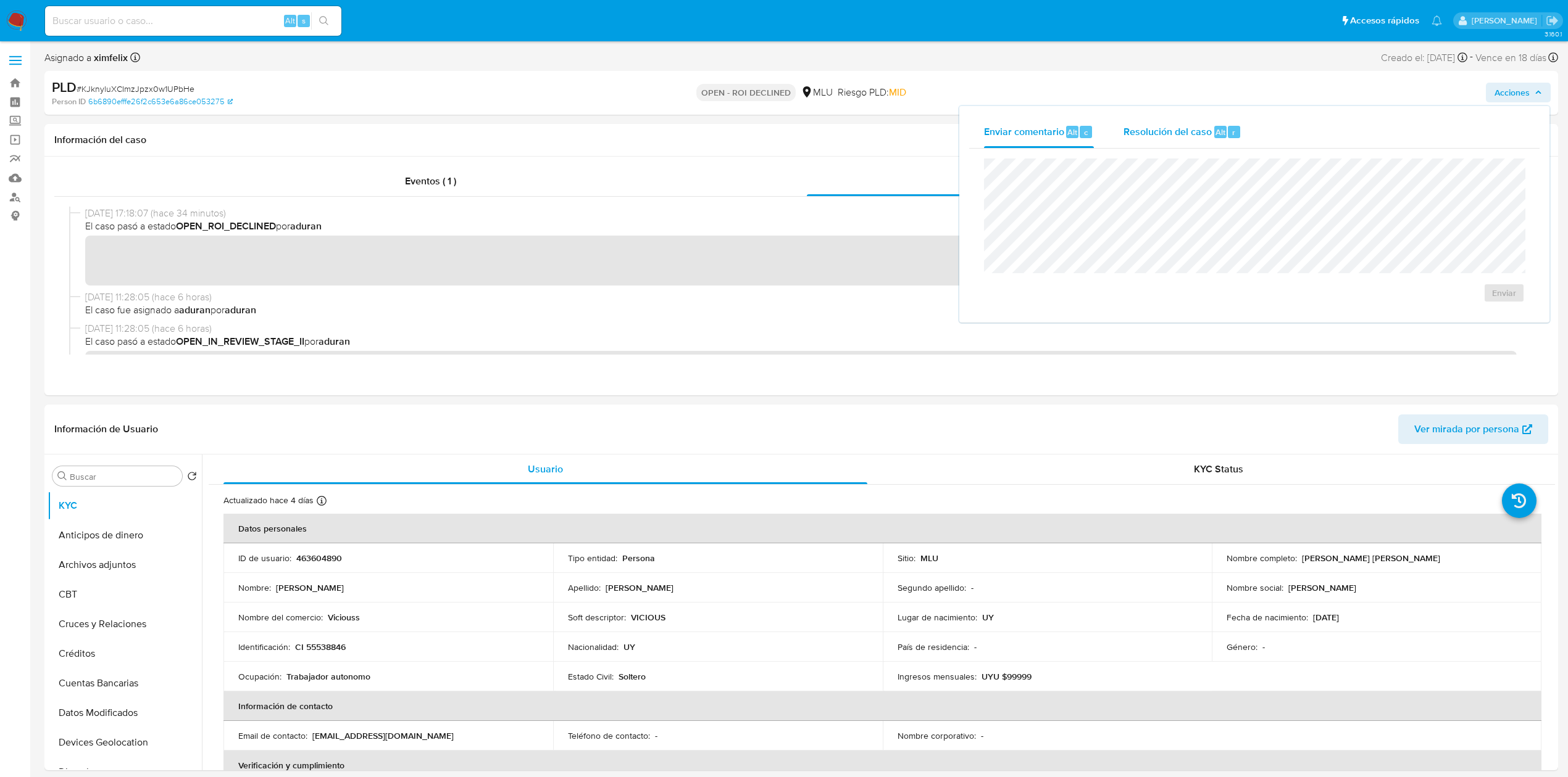
click at [1181, 141] on div "Resolución del caso Alt r" at bounding box center [1181, 132] width 118 height 32
click at [1462, 298] on span "ROI Declined" at bounding box center [1468, 305] width 61 height 27
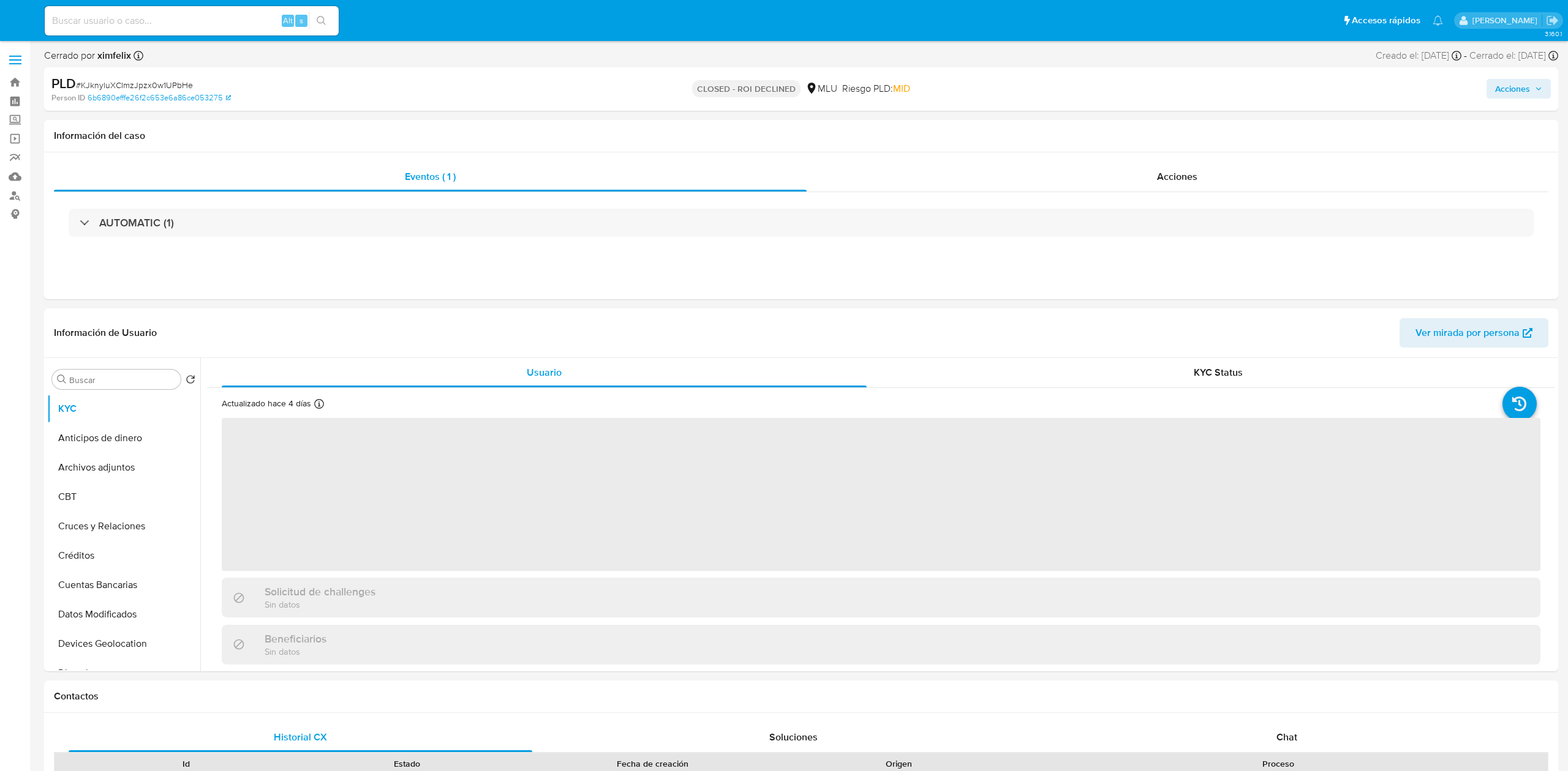
select select "10"
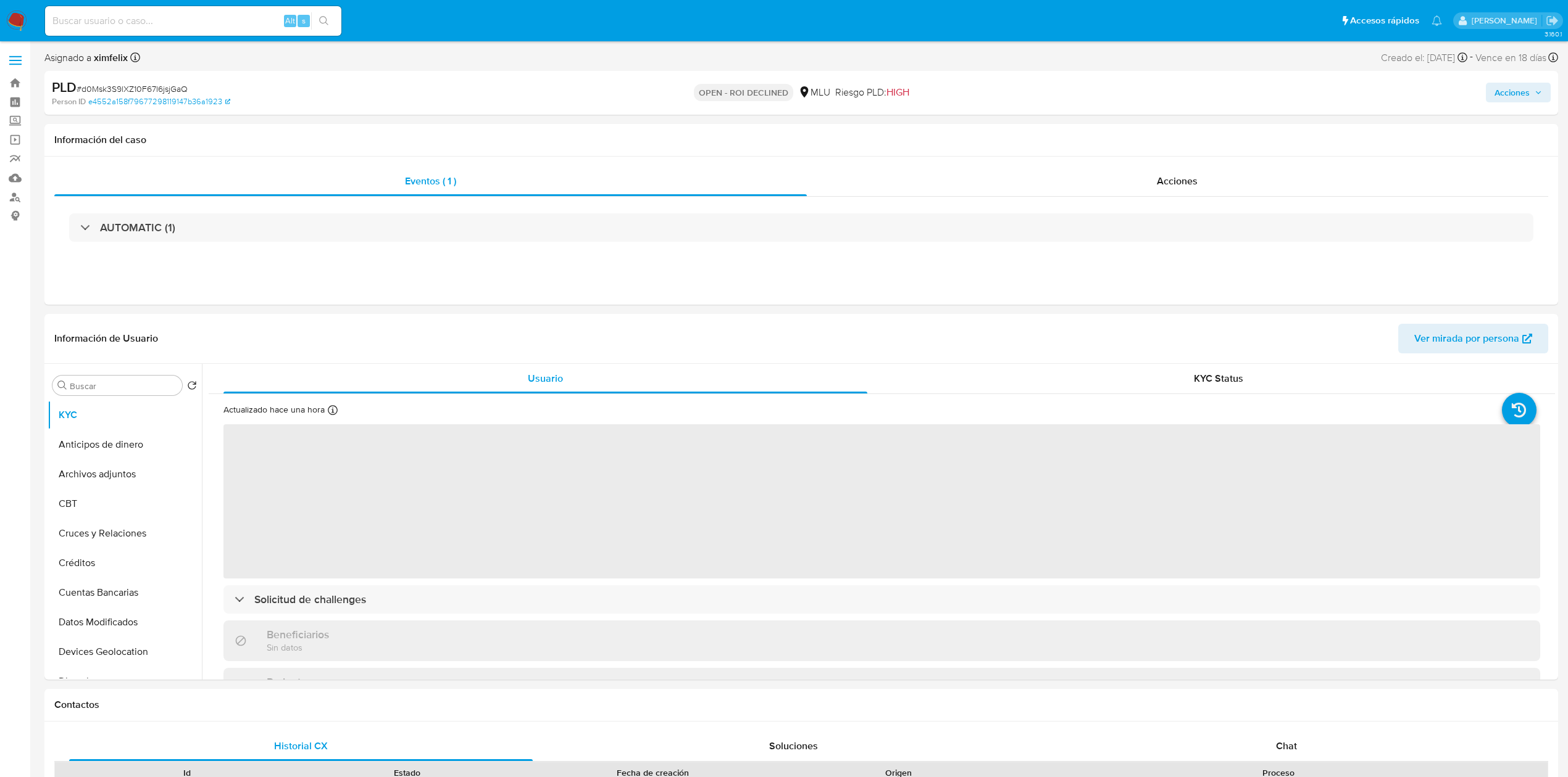
select select "10"
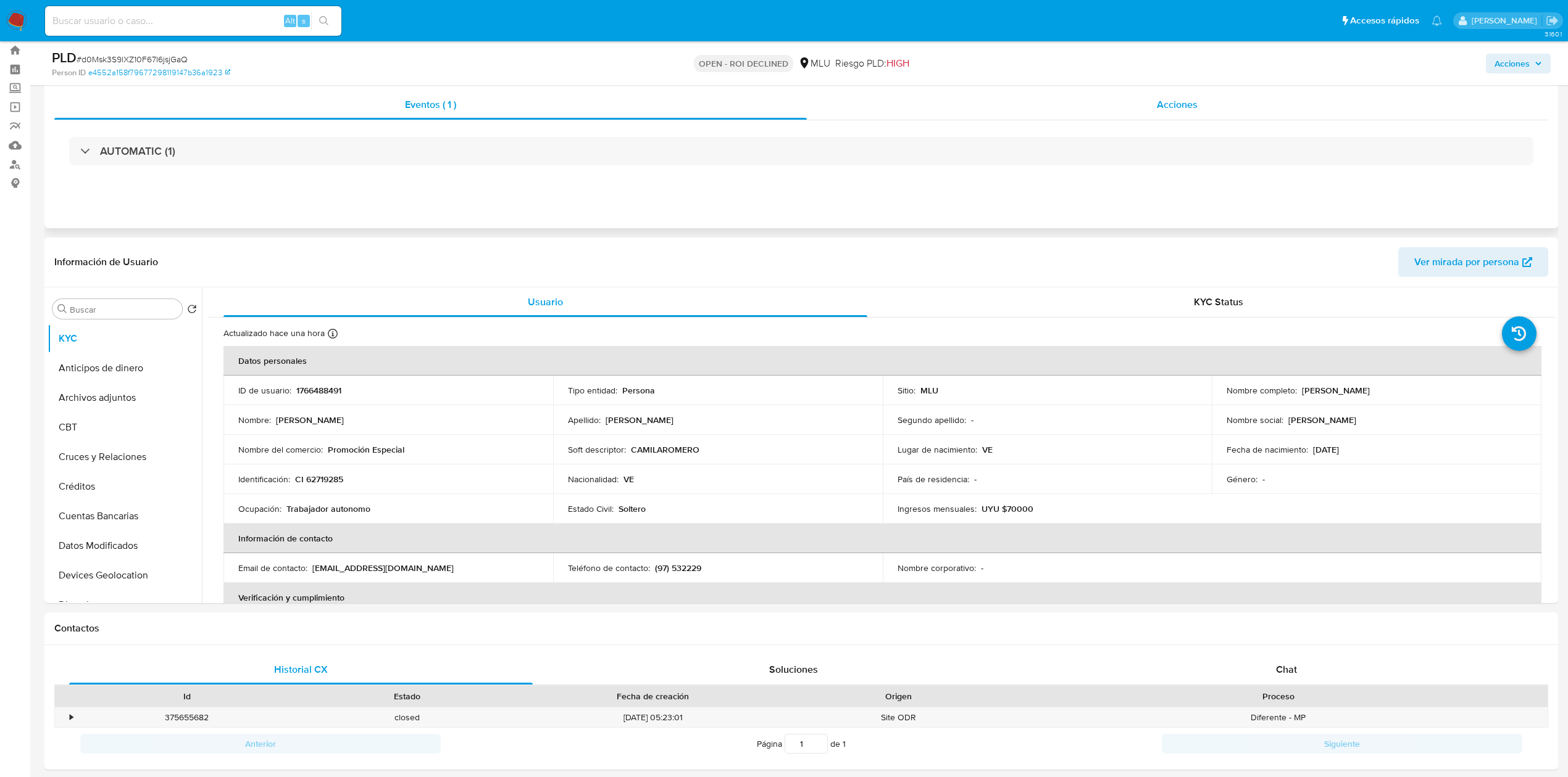
scroll to position [34, 0]
click at [1321, 133] on div "AUTOMATIC (1)" at bounding box center [800, 150] width 1493 height 62
click at [1323, 90] on div "Acciones" at bounding box center [1178, 104] width 742 height 30
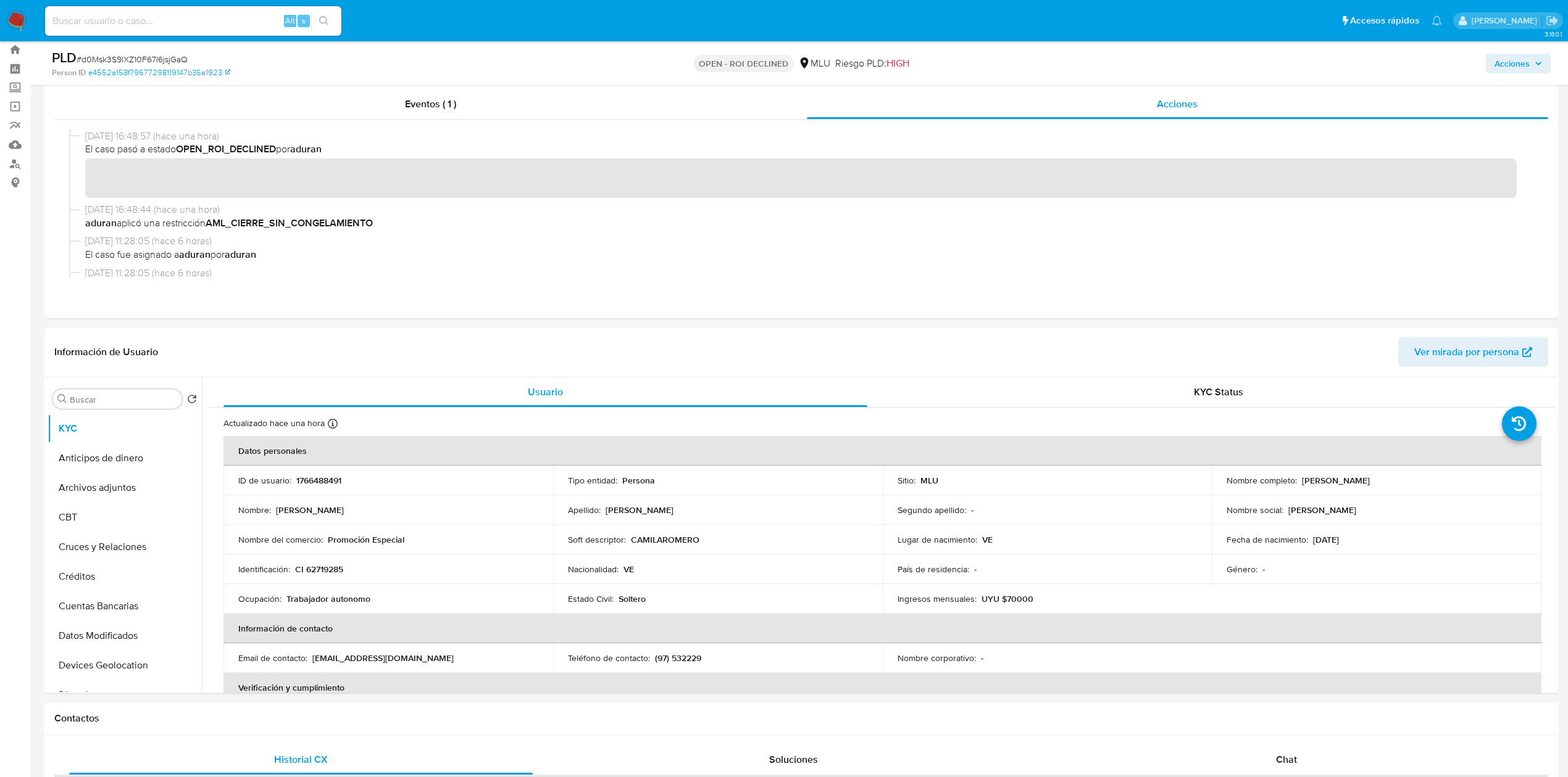
click at [1519, 57] on span "Acciones" at bounding box center [1511, 63] width 35 height 20
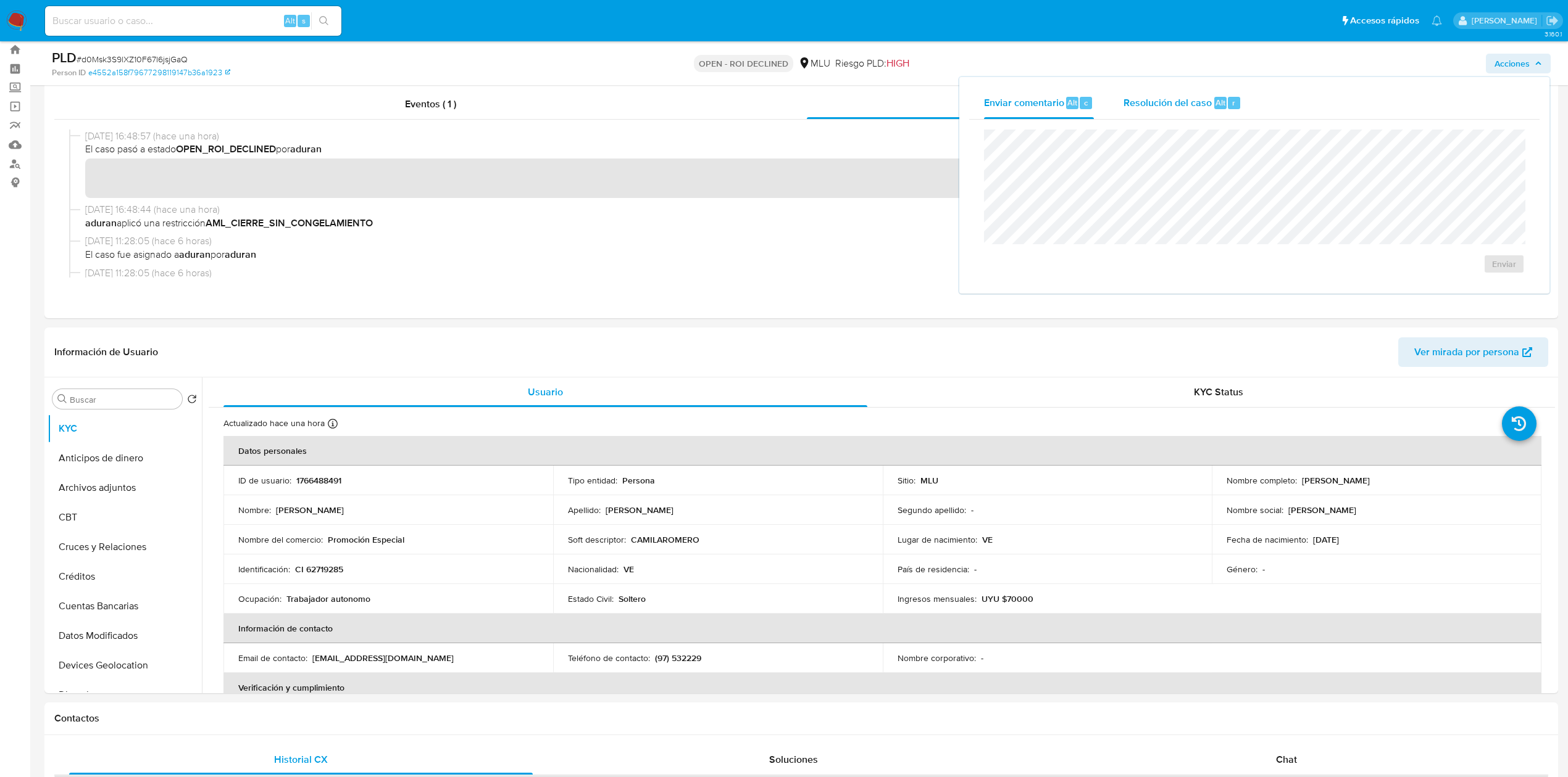
click at [1139, 99] on span "Resolución del caso" at bounding box center [1167, 102] width 88 height 14
click at [202, 452] on div "Usuario KYC Status Actualizado hace una hora Creado: [DATE] 15:22:25 Actualizad…" at bounding box center [878, 535] width 1352 height 316
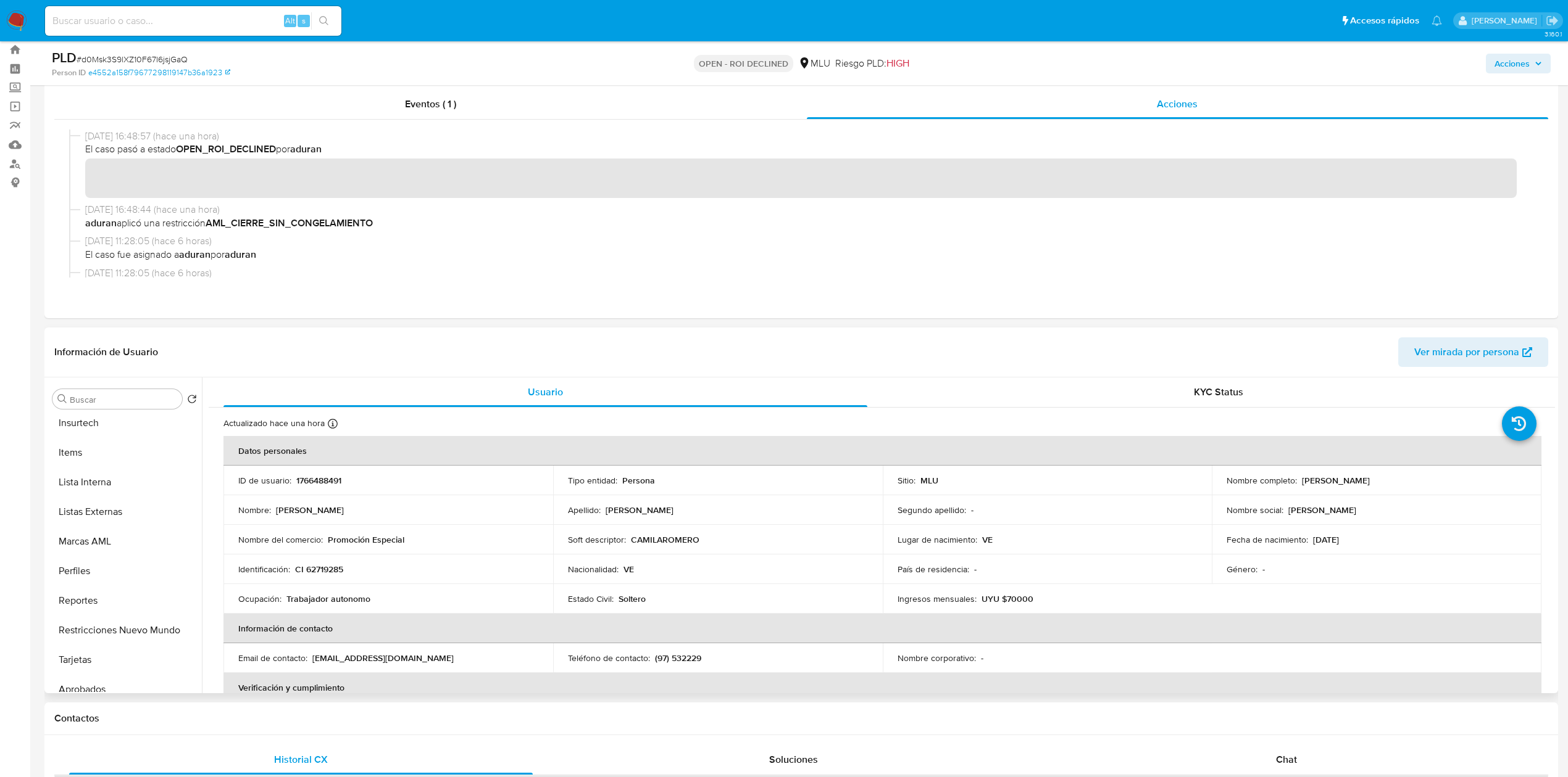
scroll to position [610, 0]
click at [109, 594] on button "Restricciones Nuevo Mundo" at bounding box center [120, 589] width 145 height 30
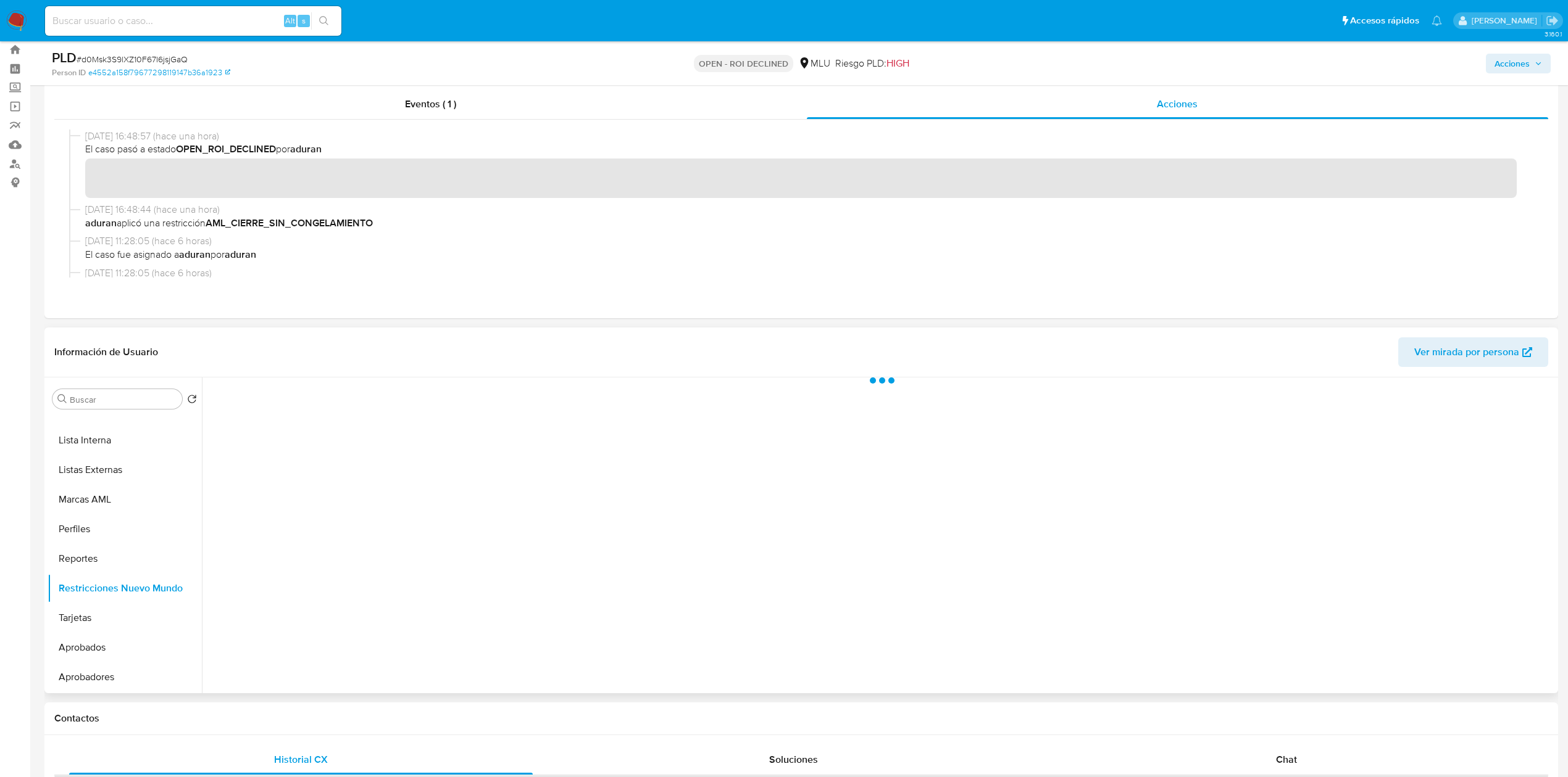
click at [296, 578] on div at bounding box center [878, 535] width 1352 height 316
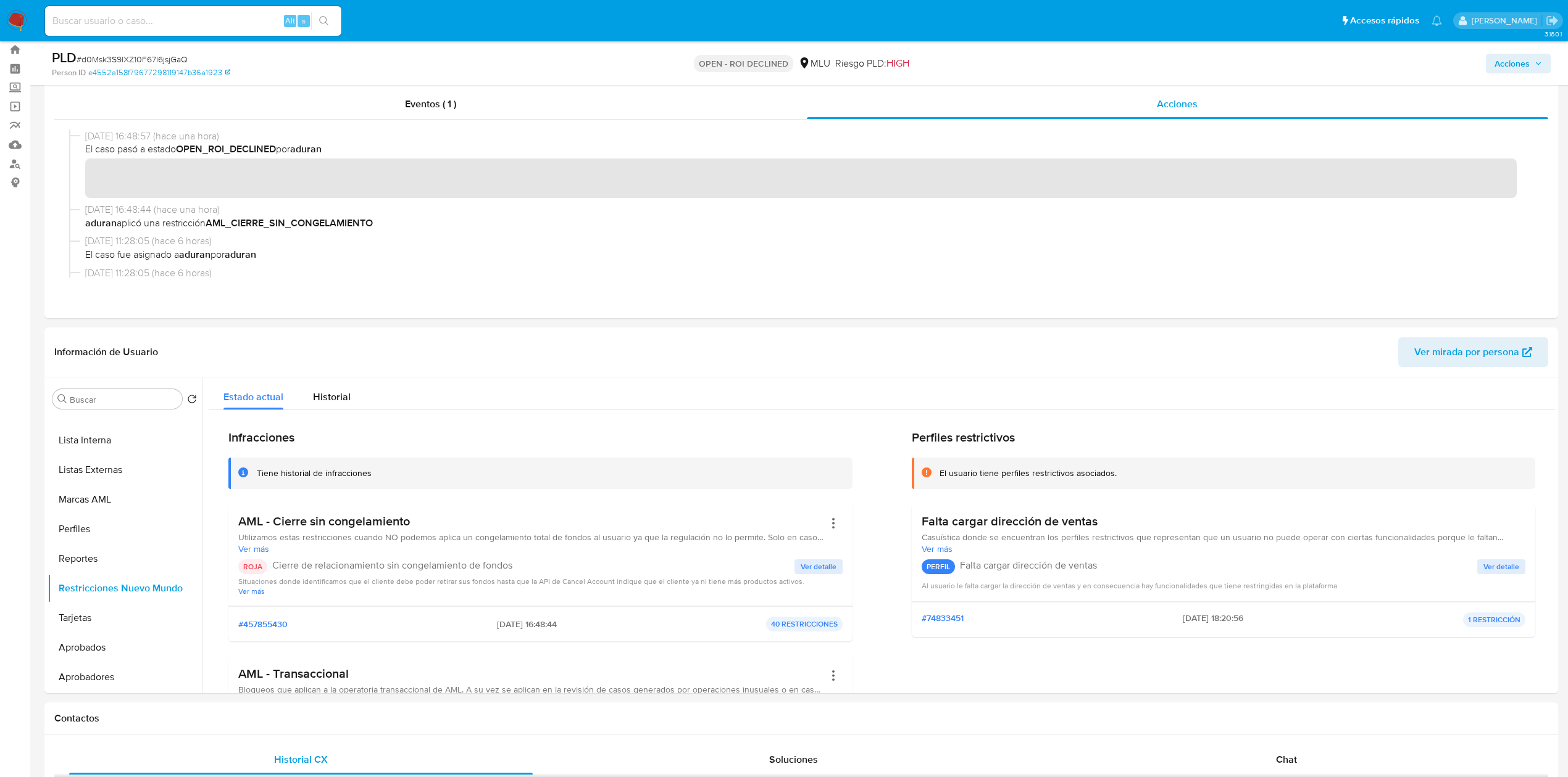
click at [1542, 53] on button "Acciones" at bounding box center [1518, 63] width 65 height 20
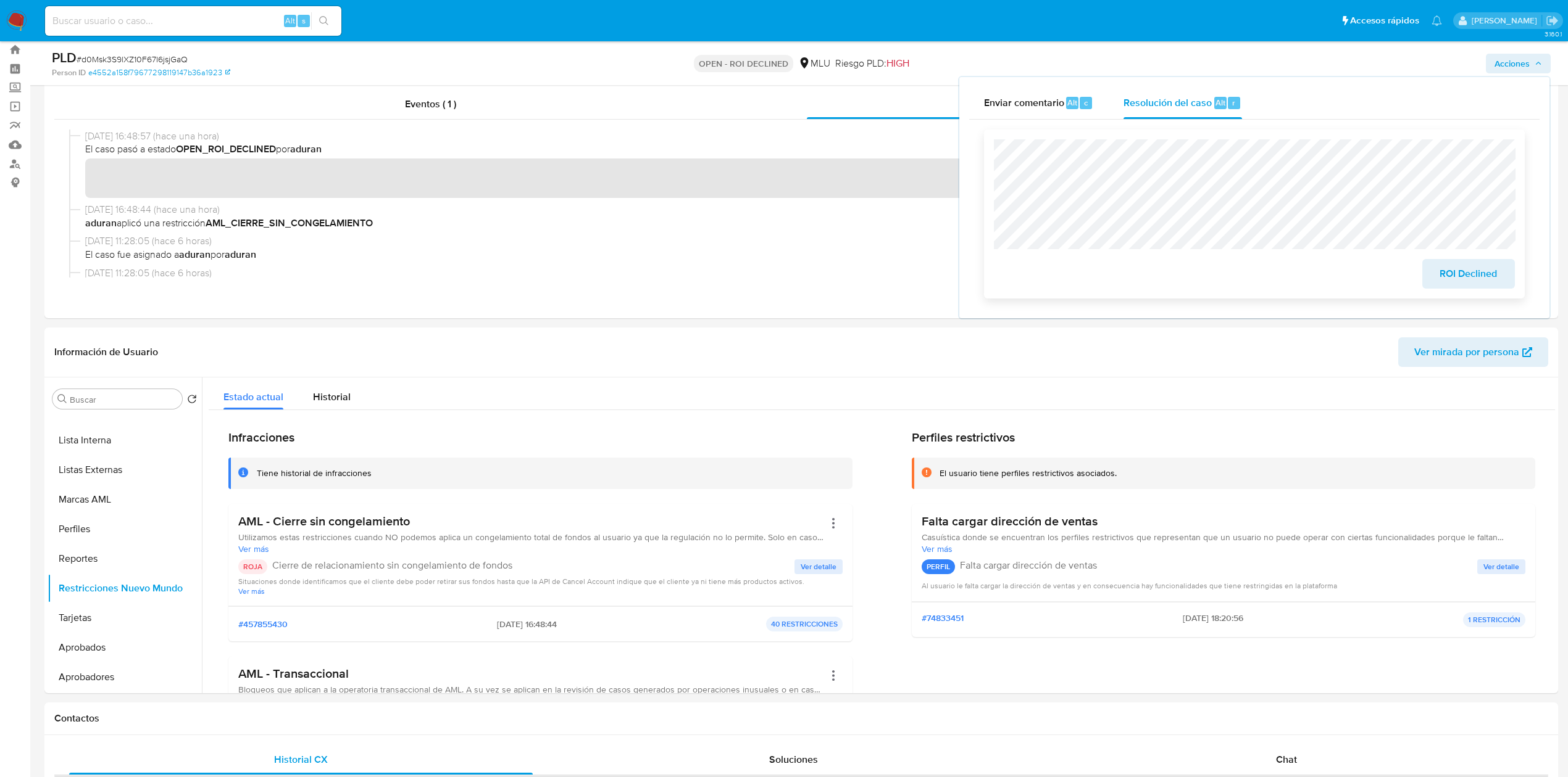
click at [1440, 280] on span "ROI Declined" at bounding box center [1468, 274] width 61 height 27
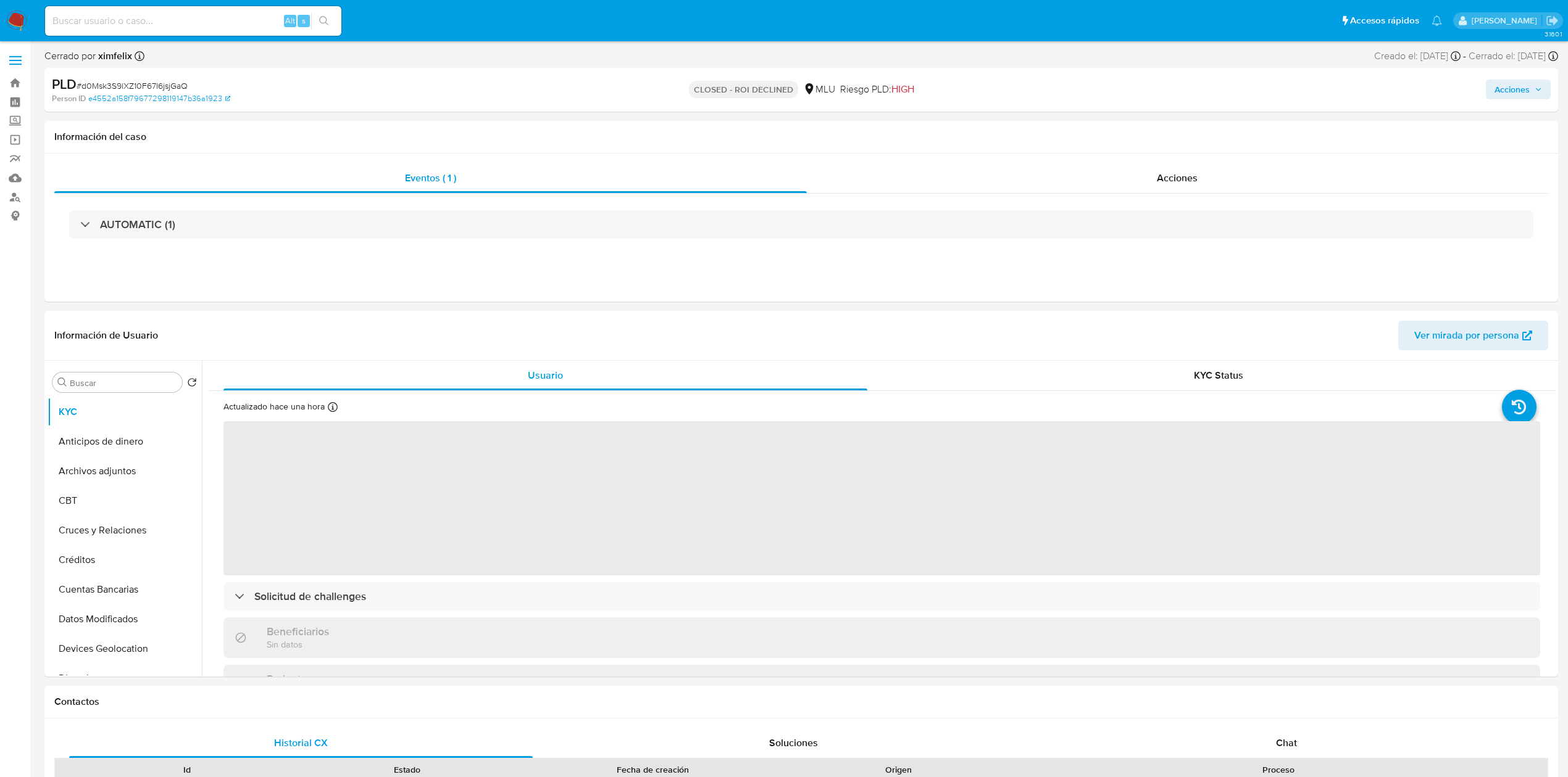
select select "10"
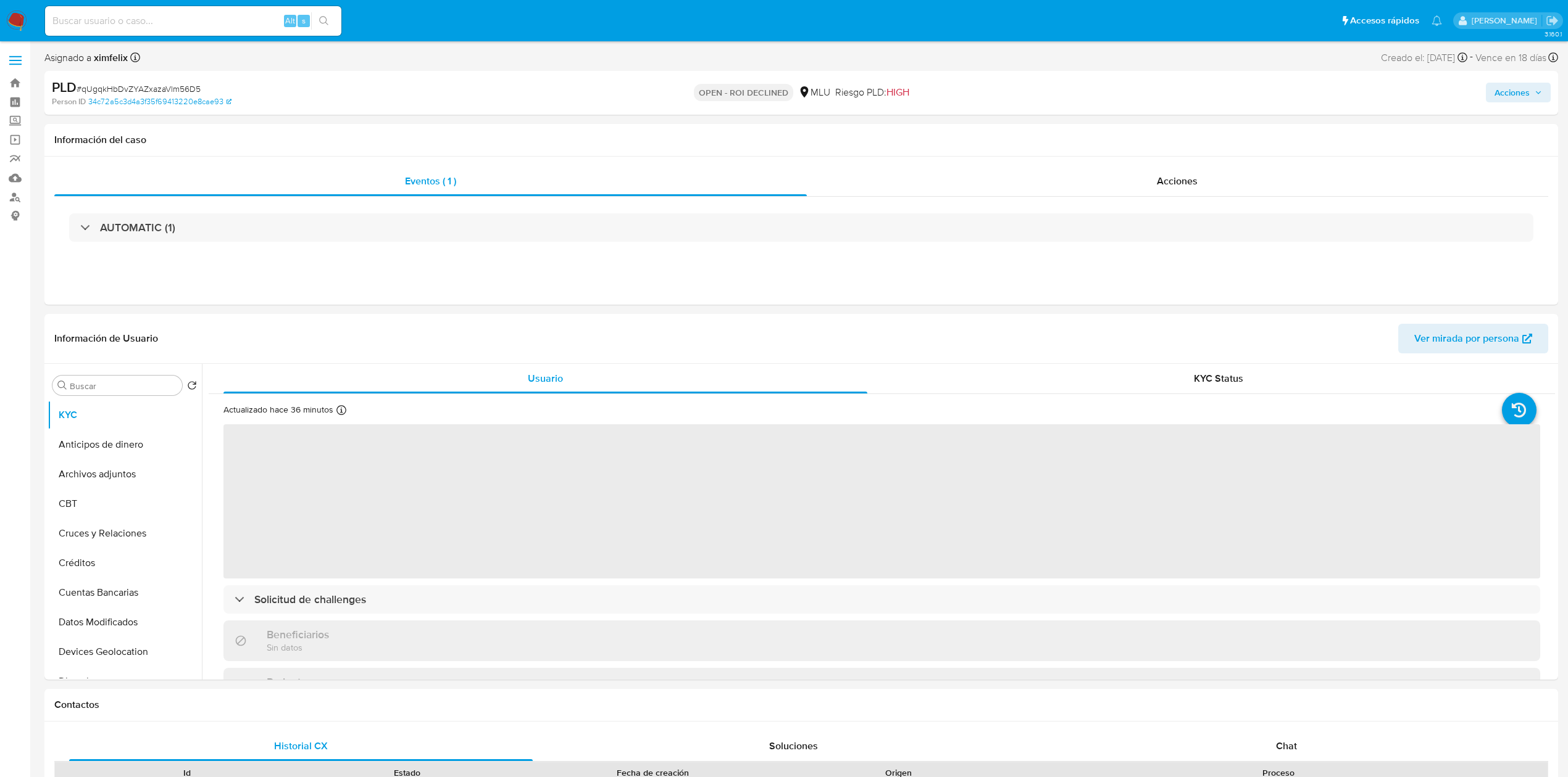
select select "10"
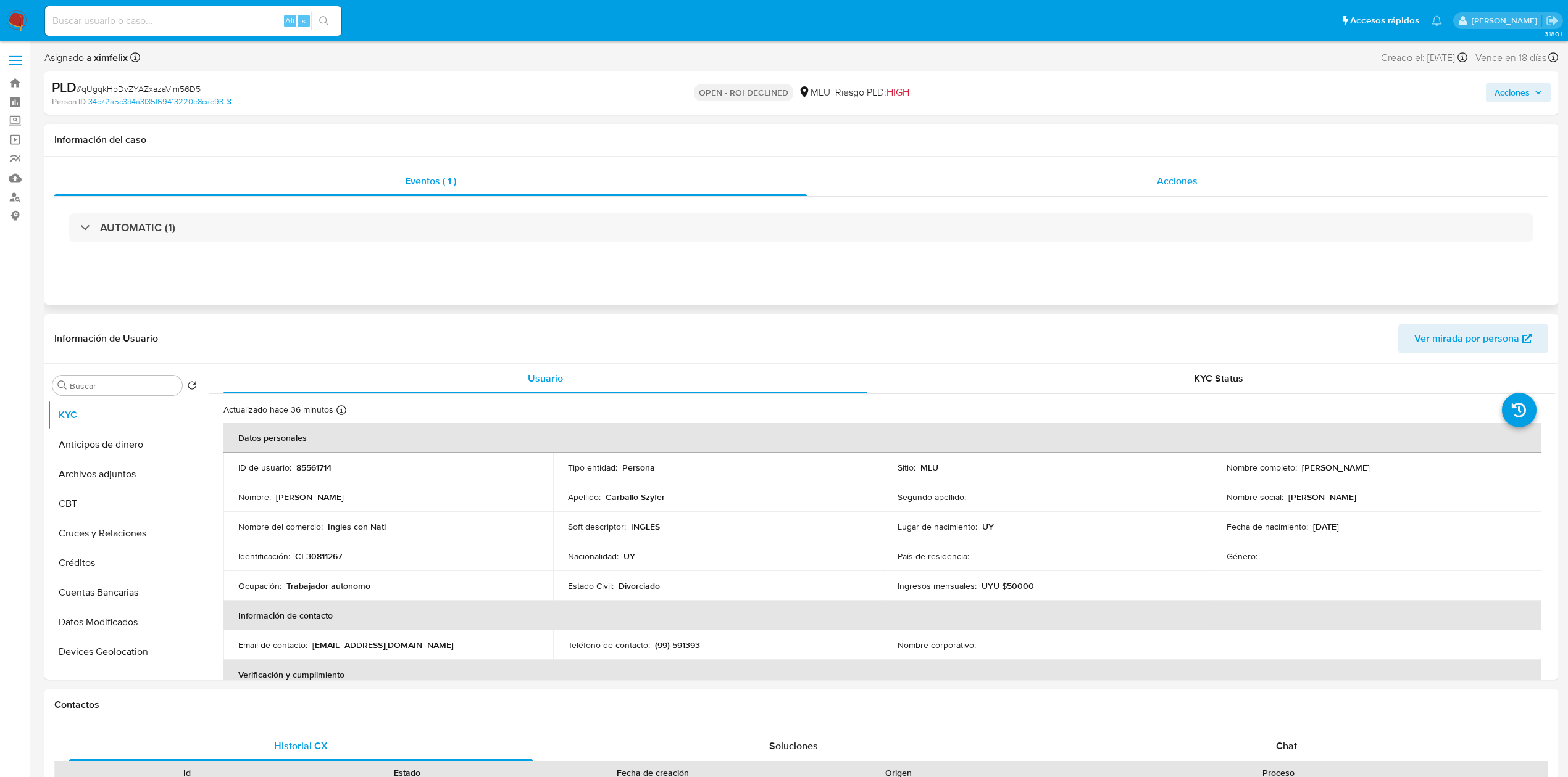
click at [1148, 183] on div "Acciones" at bounding box center [1178, 182] width 742 height 30
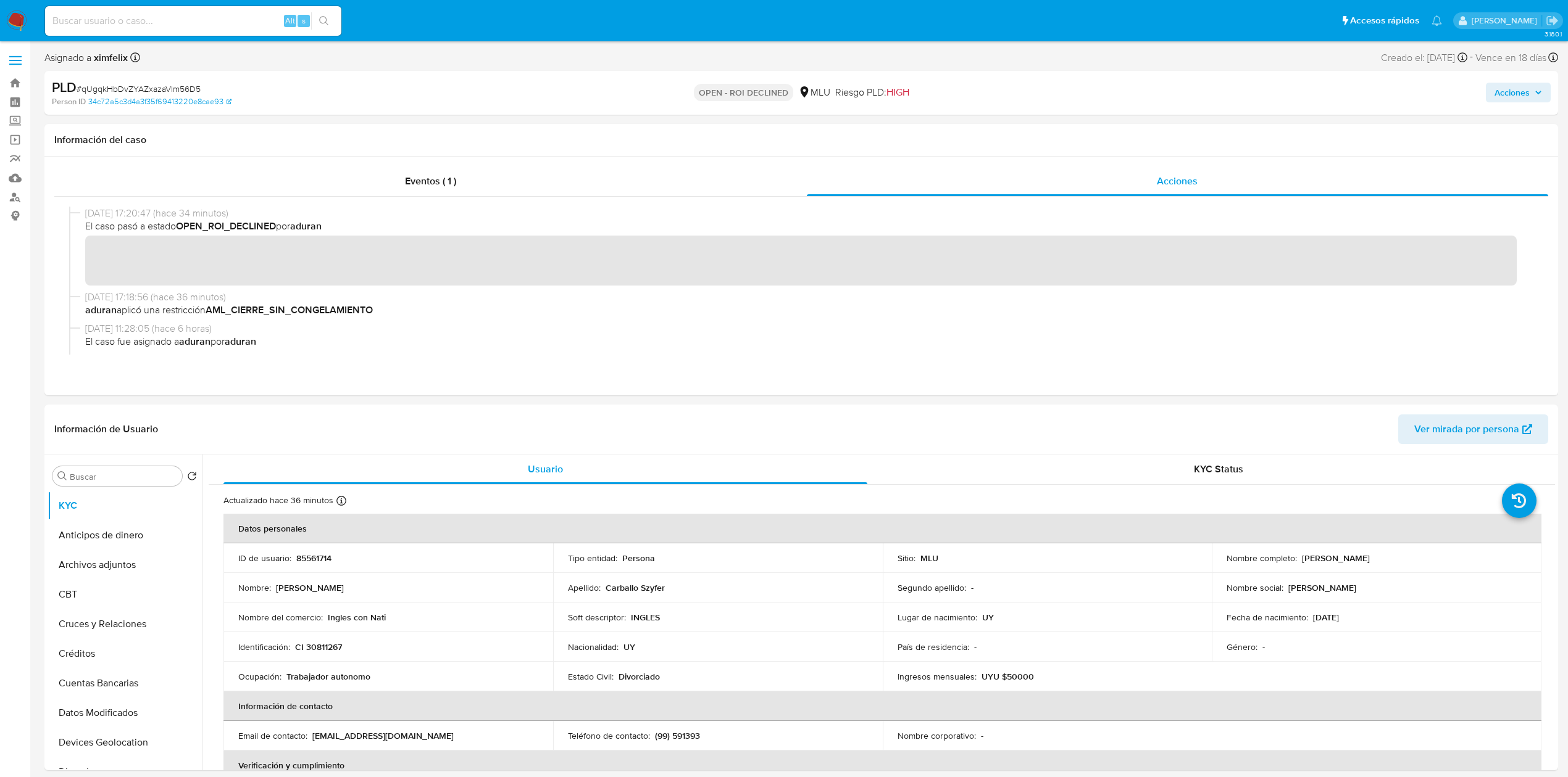
click at [1538, 86] on span "Acciones" at bounding box center [1518, 92] width 48 height 17
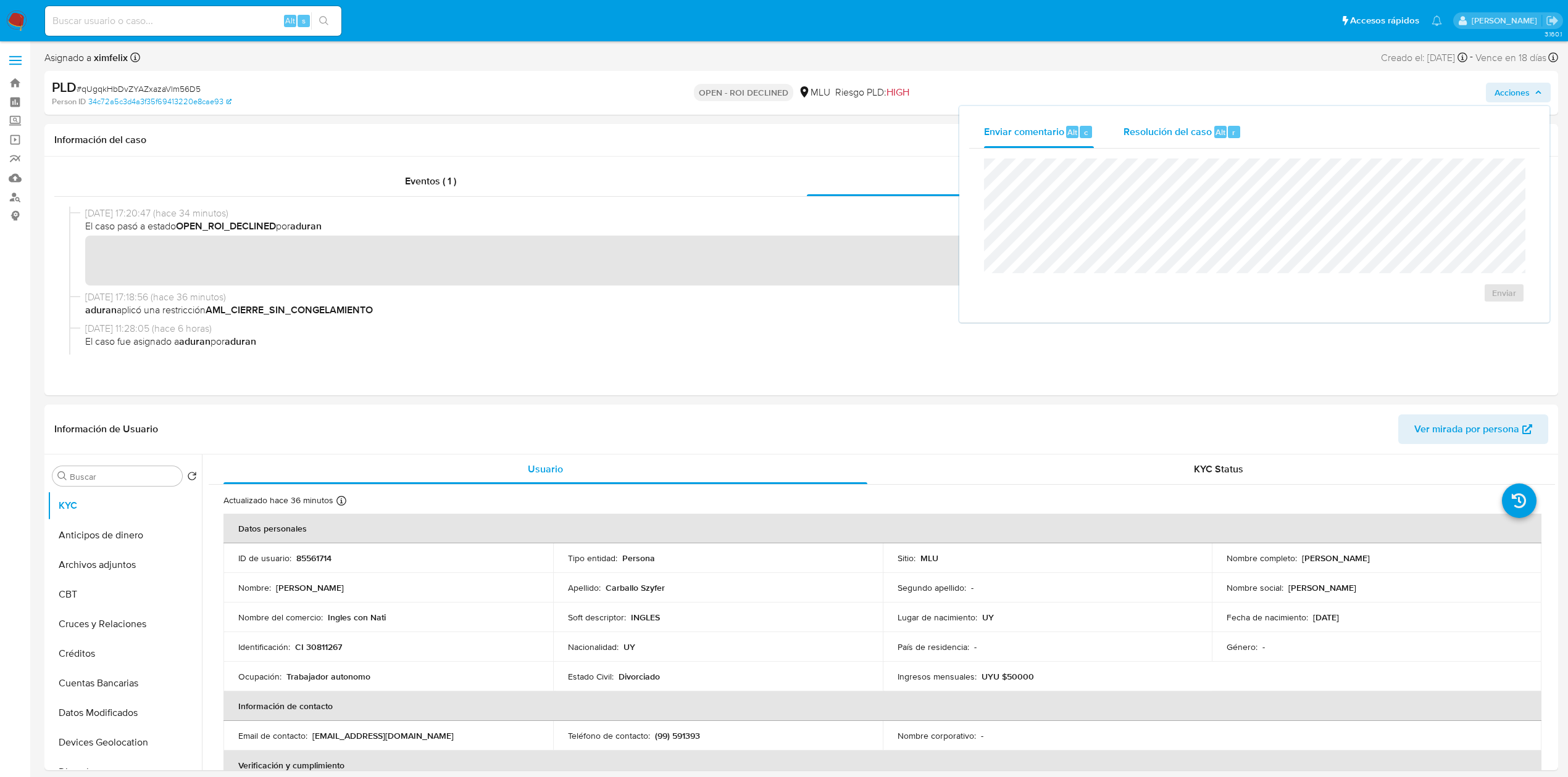
click at [1164, 142] on div "Resolución del caso Alt r" at bounding box center [1181, 132] width 118 height 32
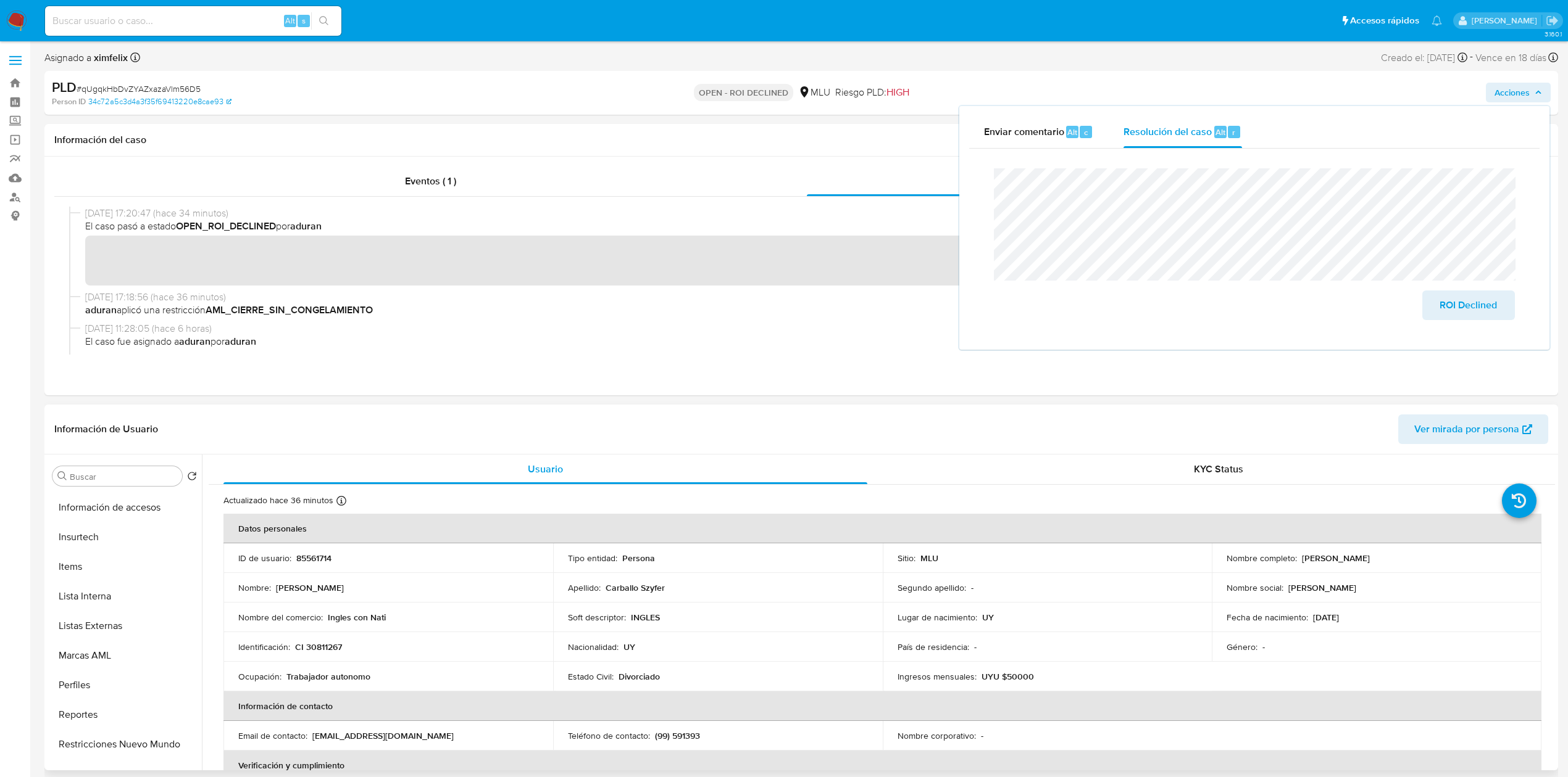
scroll to position [610, 0]
click at [94, 668] on button "Restricciones Nuevo Mundo" at bounding box center [120, 665] width 145 height 30
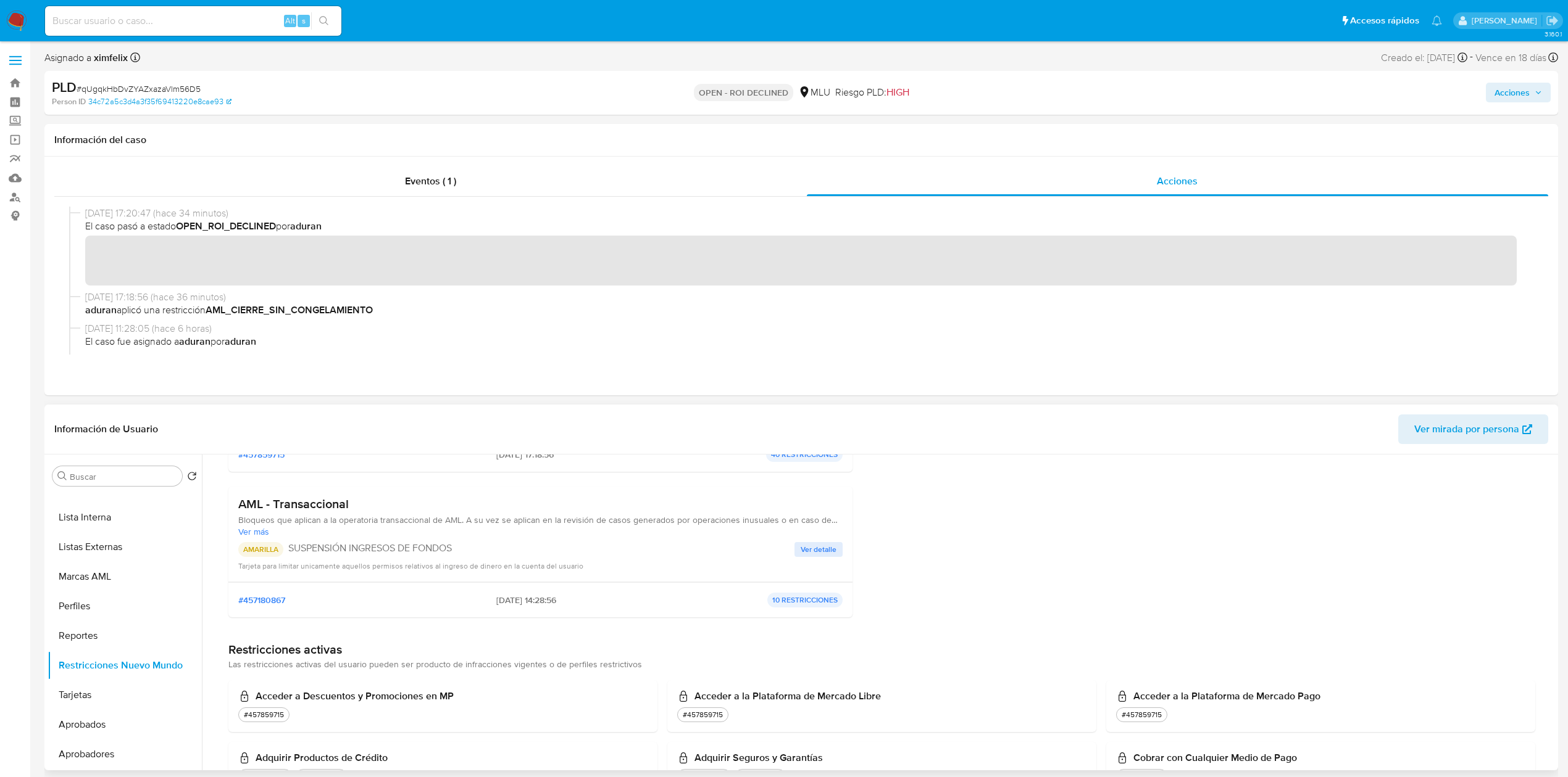
scroll to position [436, 0]
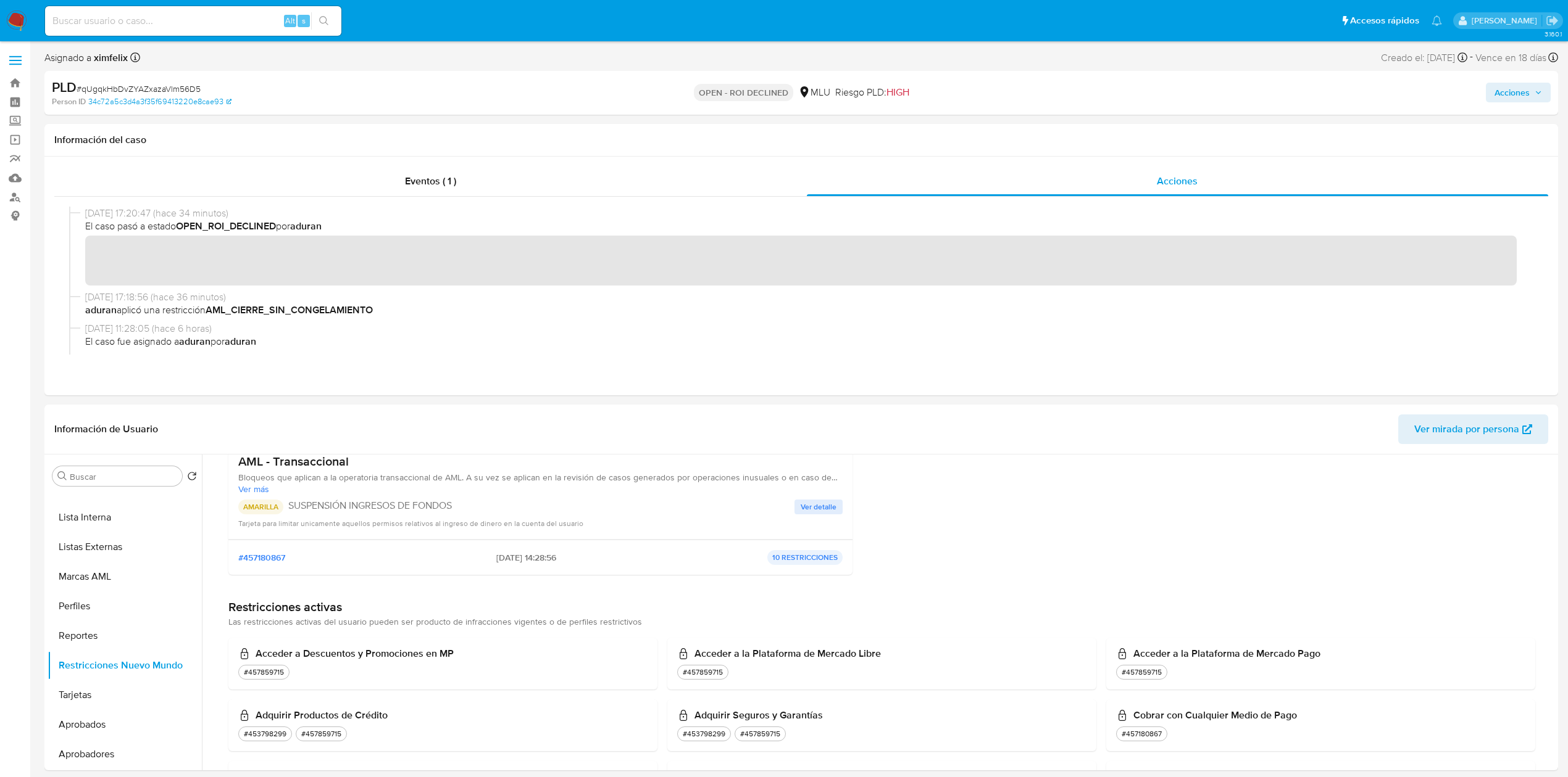
click at [1519, 104] on div "Acciones" at bounding box center [1301, 92] width 496 height 29
click at [1521, 89] on span "Acciones" at bounding box center [1511, 93] width 35 height 20
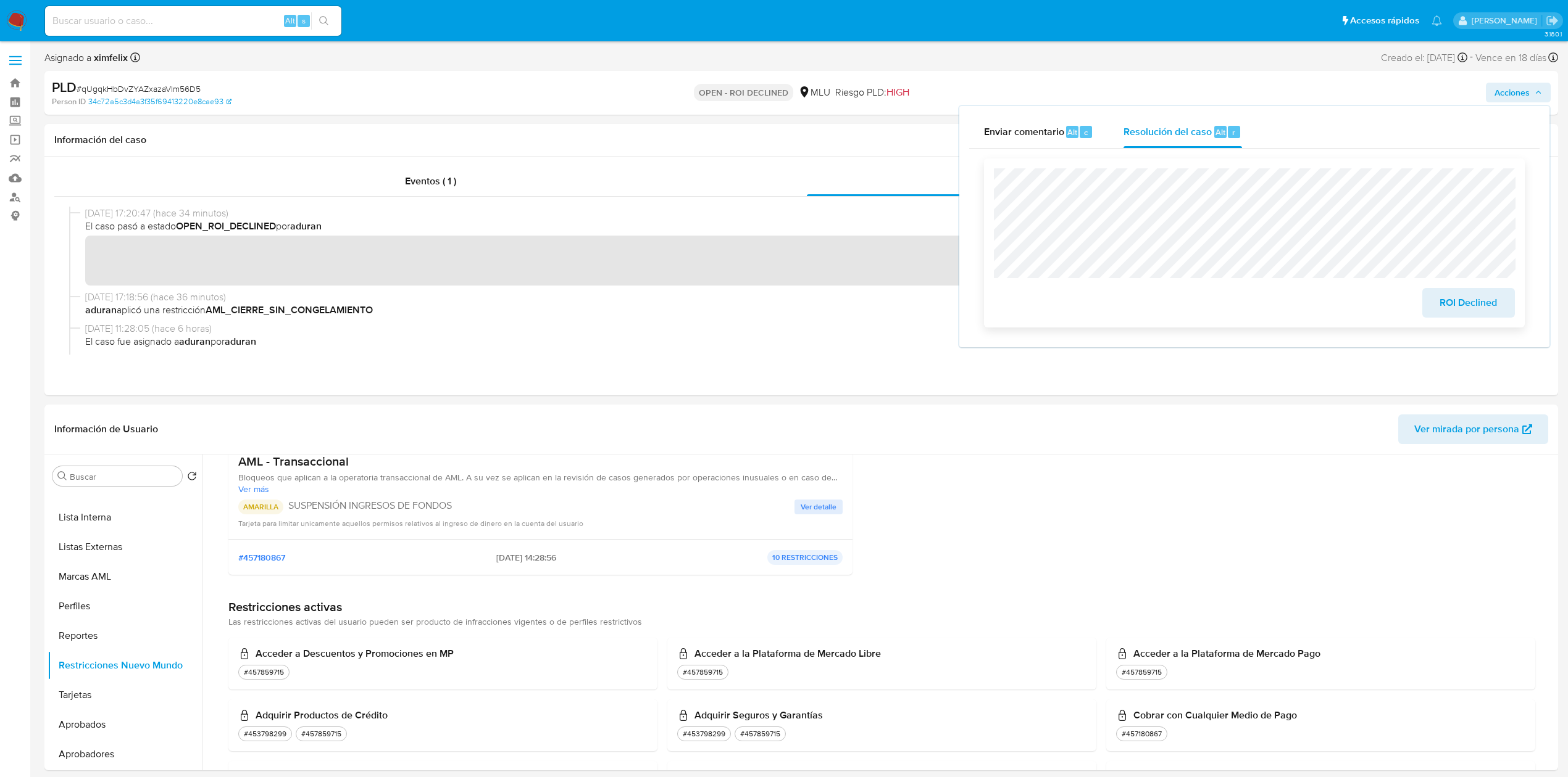
click at [1449, 304] on span "ROI Declined" at bounding box center [1468, 303] width 61 height 27
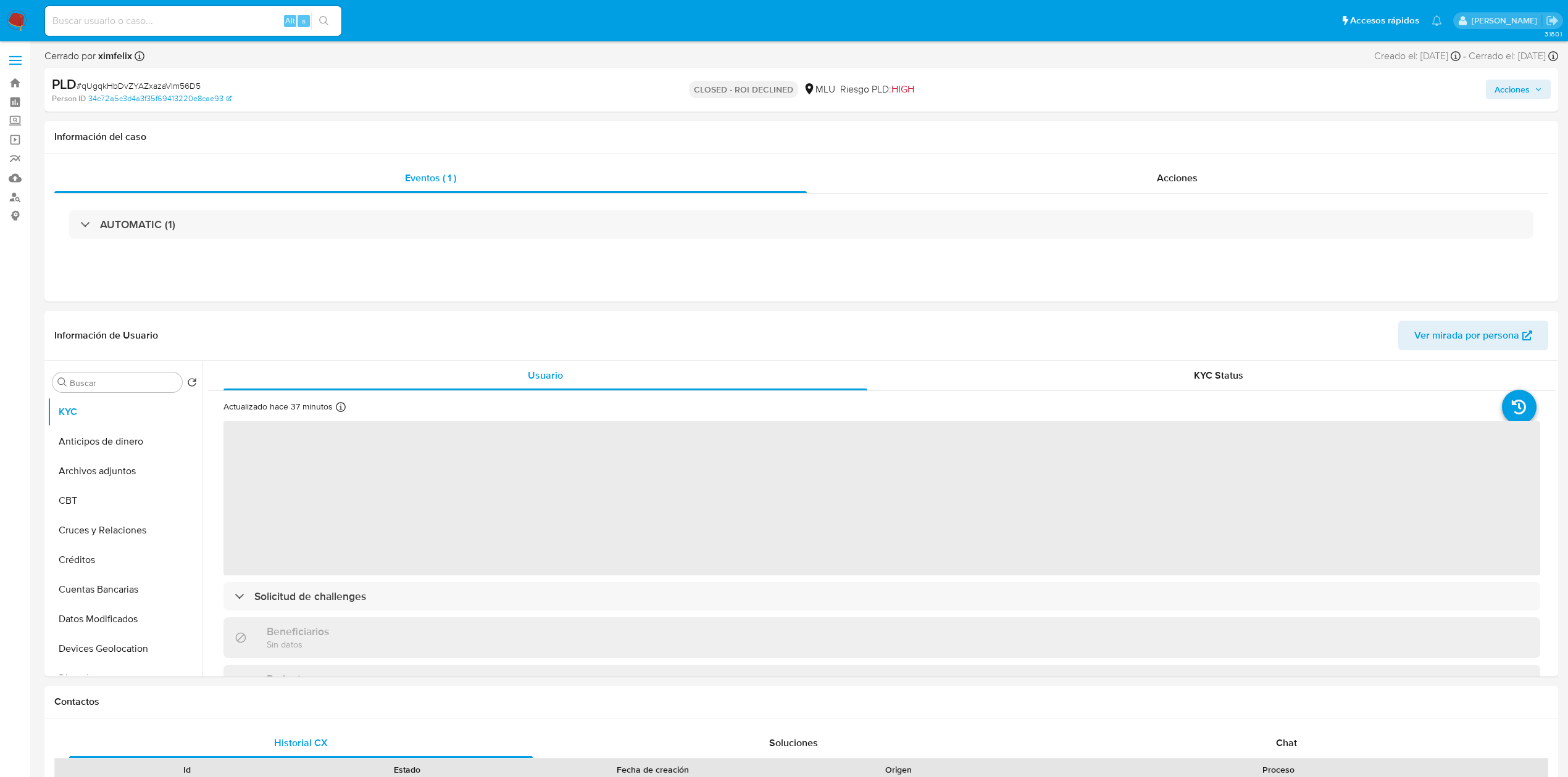
select select "10"
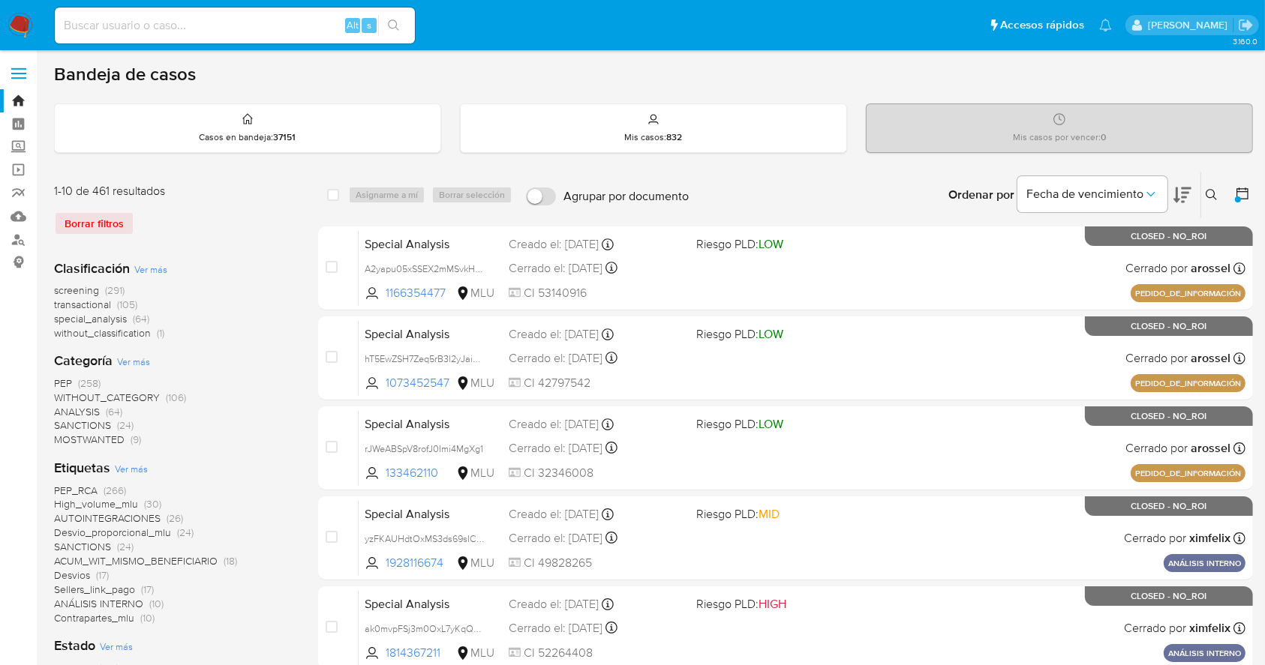
click at [1248, 186] on icon at bounding box center [1242, 193] width 15 height 15
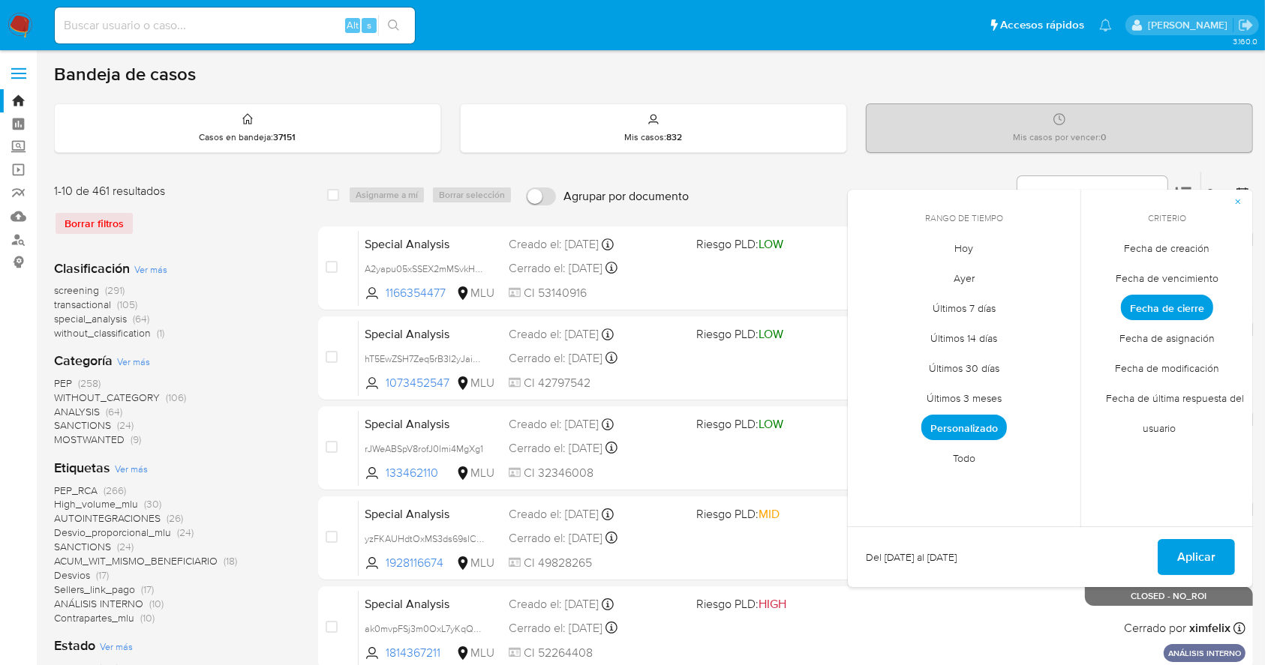
click at [966, 428] on span "Personalizado" at bounding box center [964, 428] width 86 height 26
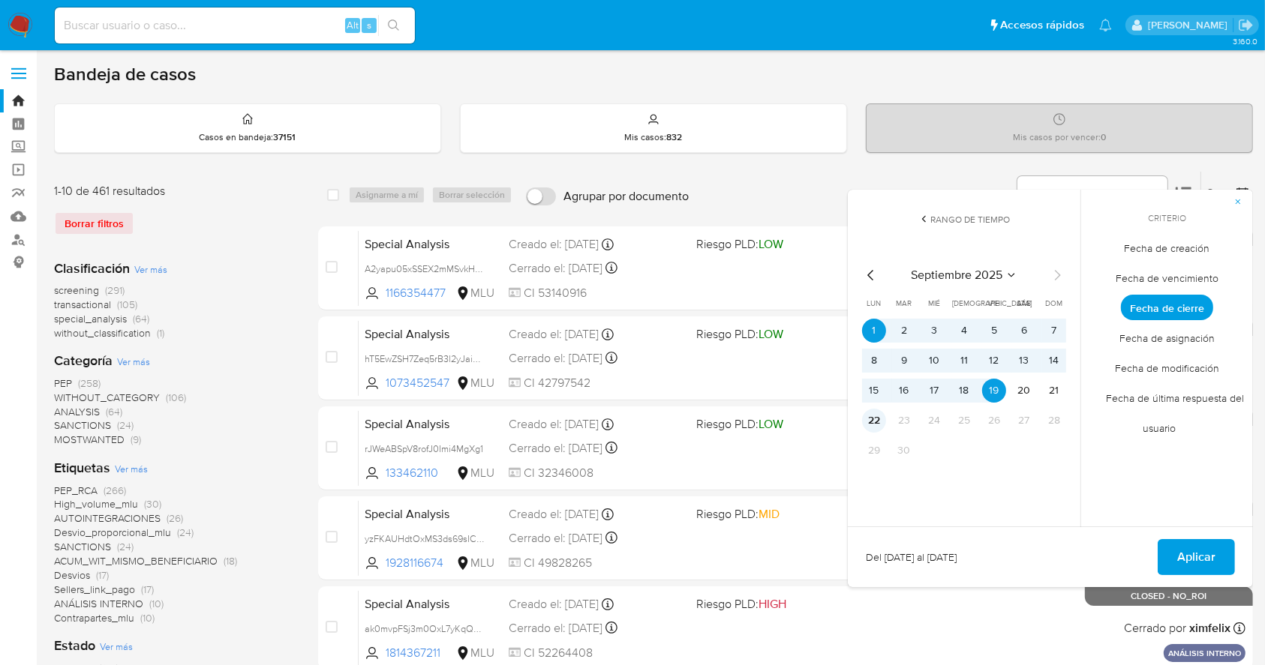
click at [871, 422] on button "22" at bounding box center [874, 421] width 24 height 24
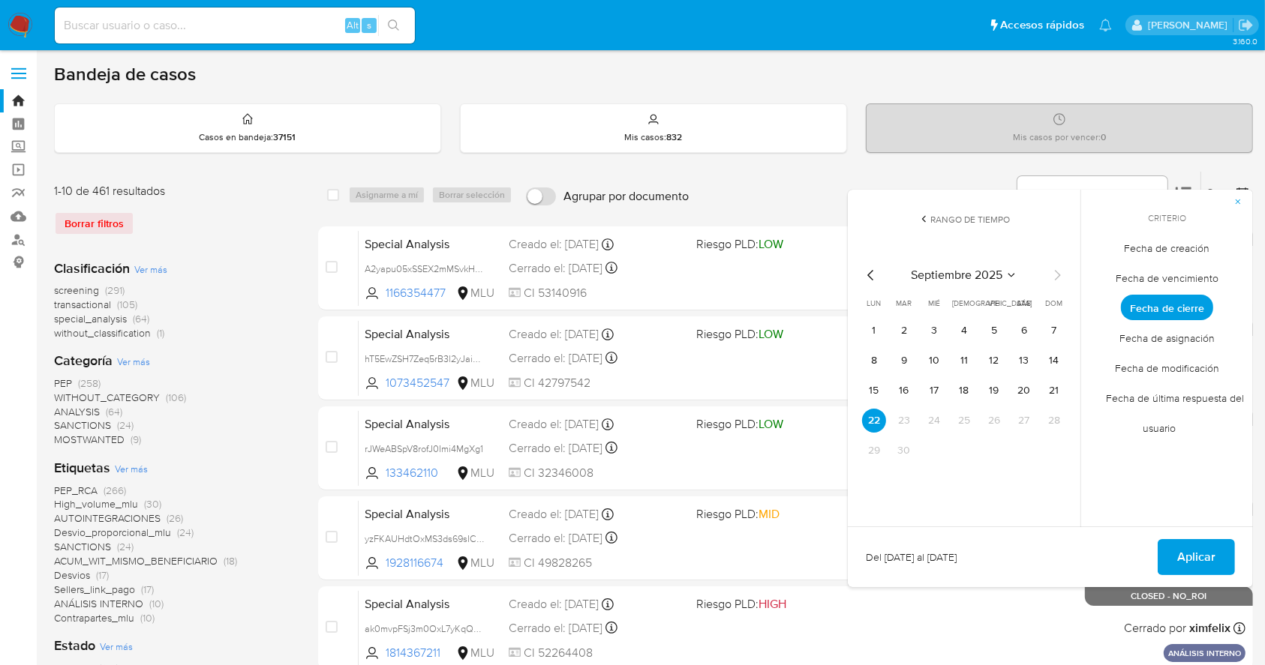
click at [882, 315] on table "lun lunes mar martes mié miércoles jue jueves vie viernes sáb sábado dom doming…" at bounding box center [964, 380] width 204 height 165
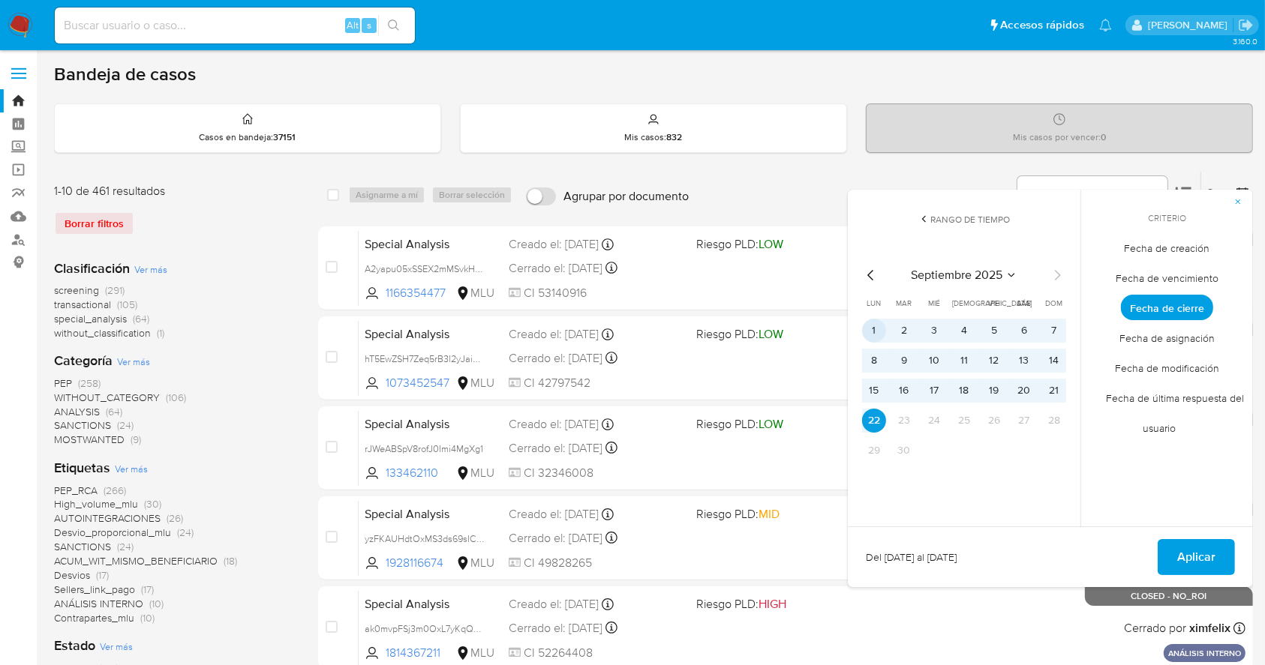
click at [870, 329] on button "1" at bounding box center [874, 331] width 24 height 24
click at [1195, 563] on span "Aplicar" at bounding box center [1196, 557] width 38 height 33
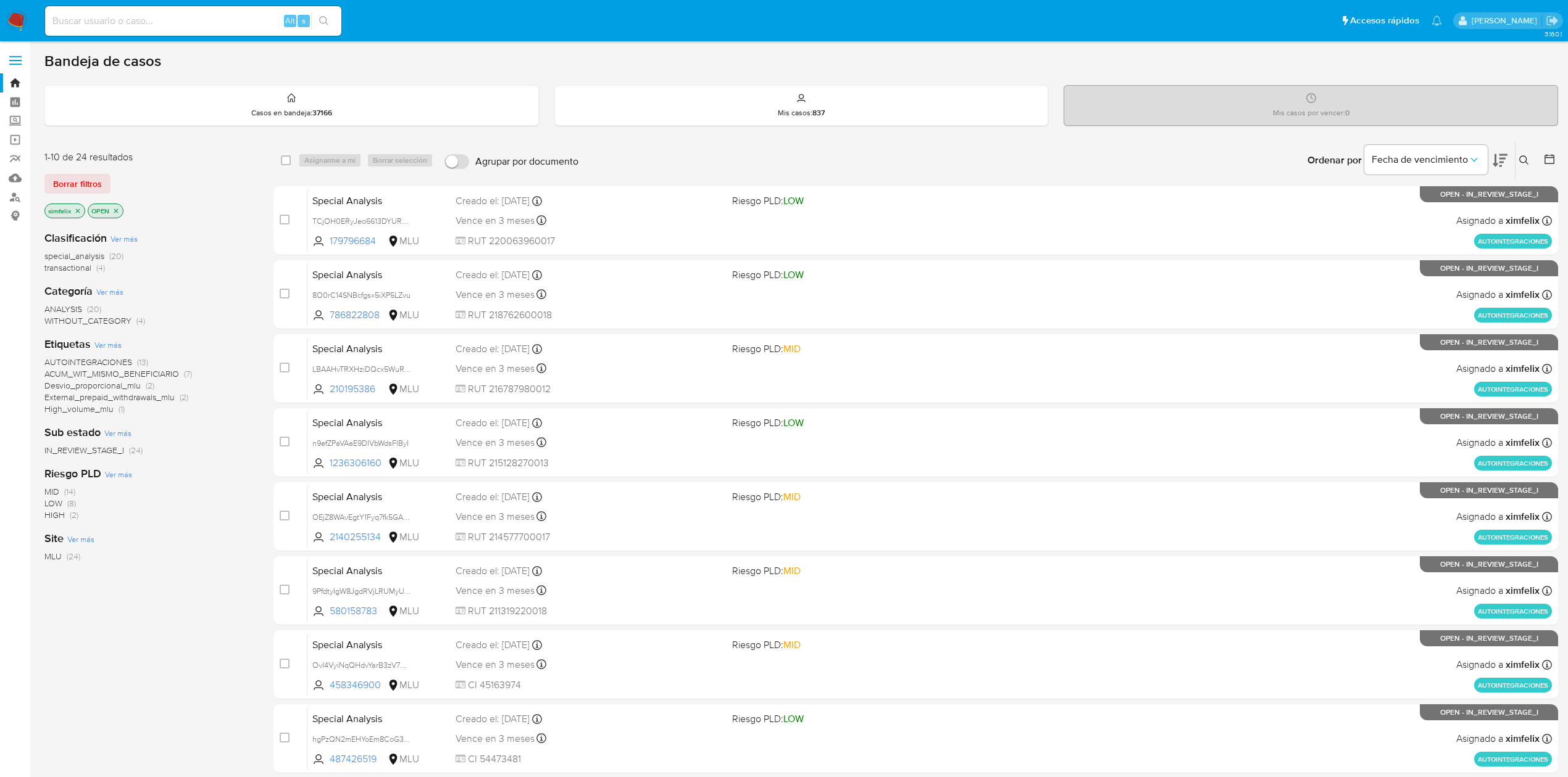
click at [1506, 160] on icon at bounding box center [1500, 160] width 15 height 15
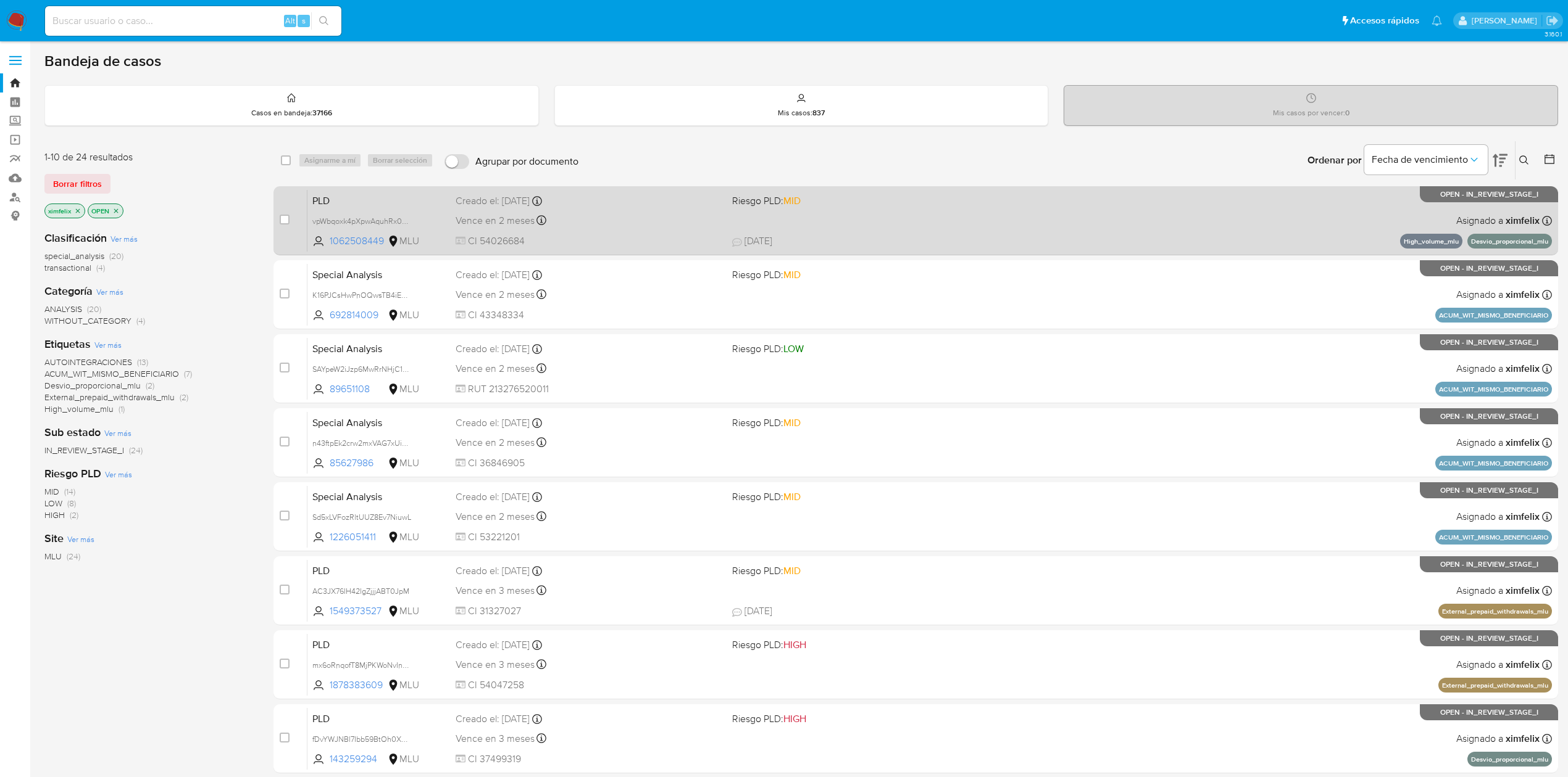
click at [910, 221] on span at bounding box center [865, 220] width 267 height 2
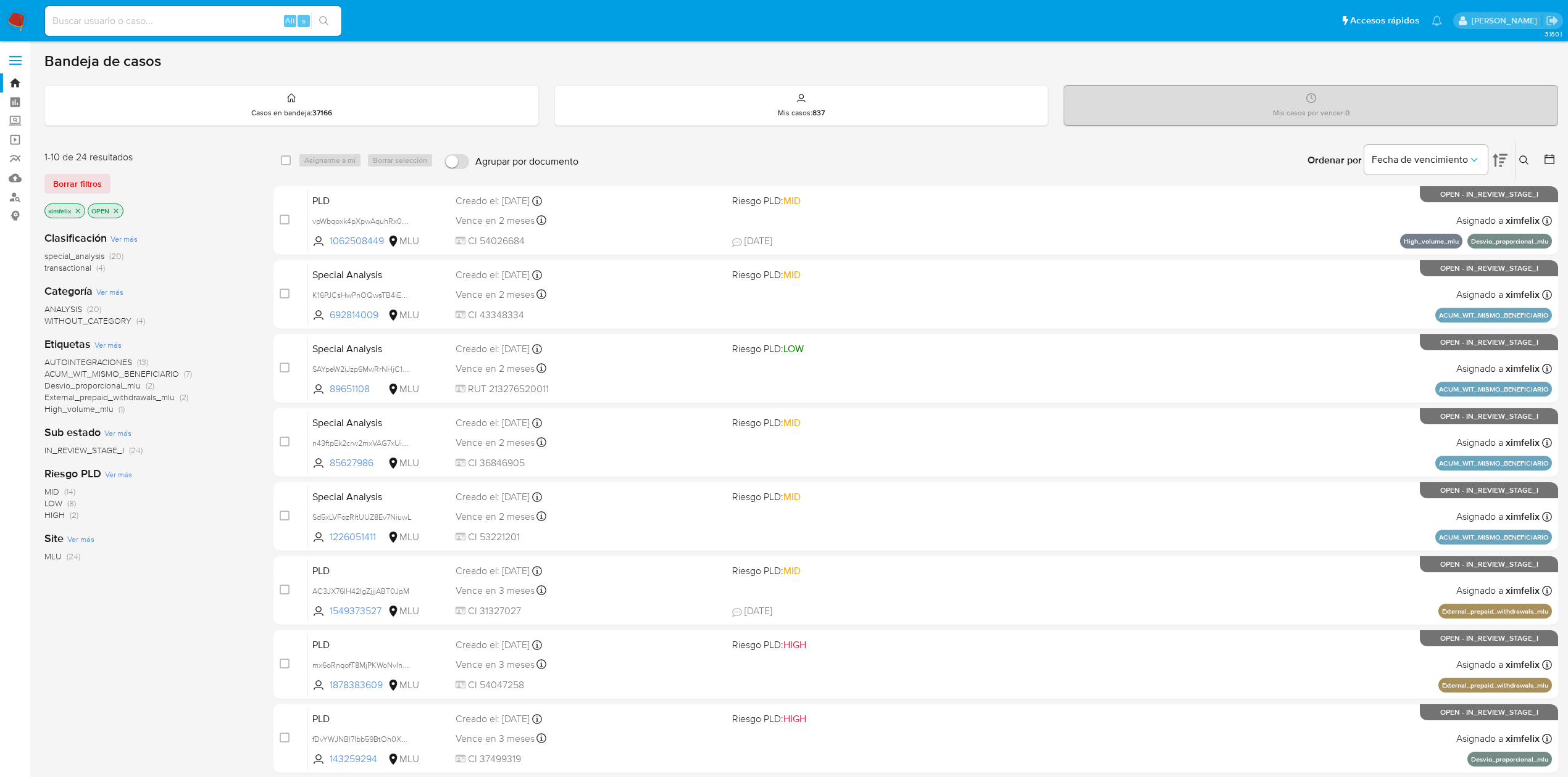
click at [25, 21] on img at bounding box center [17, 21] width 21 height 21
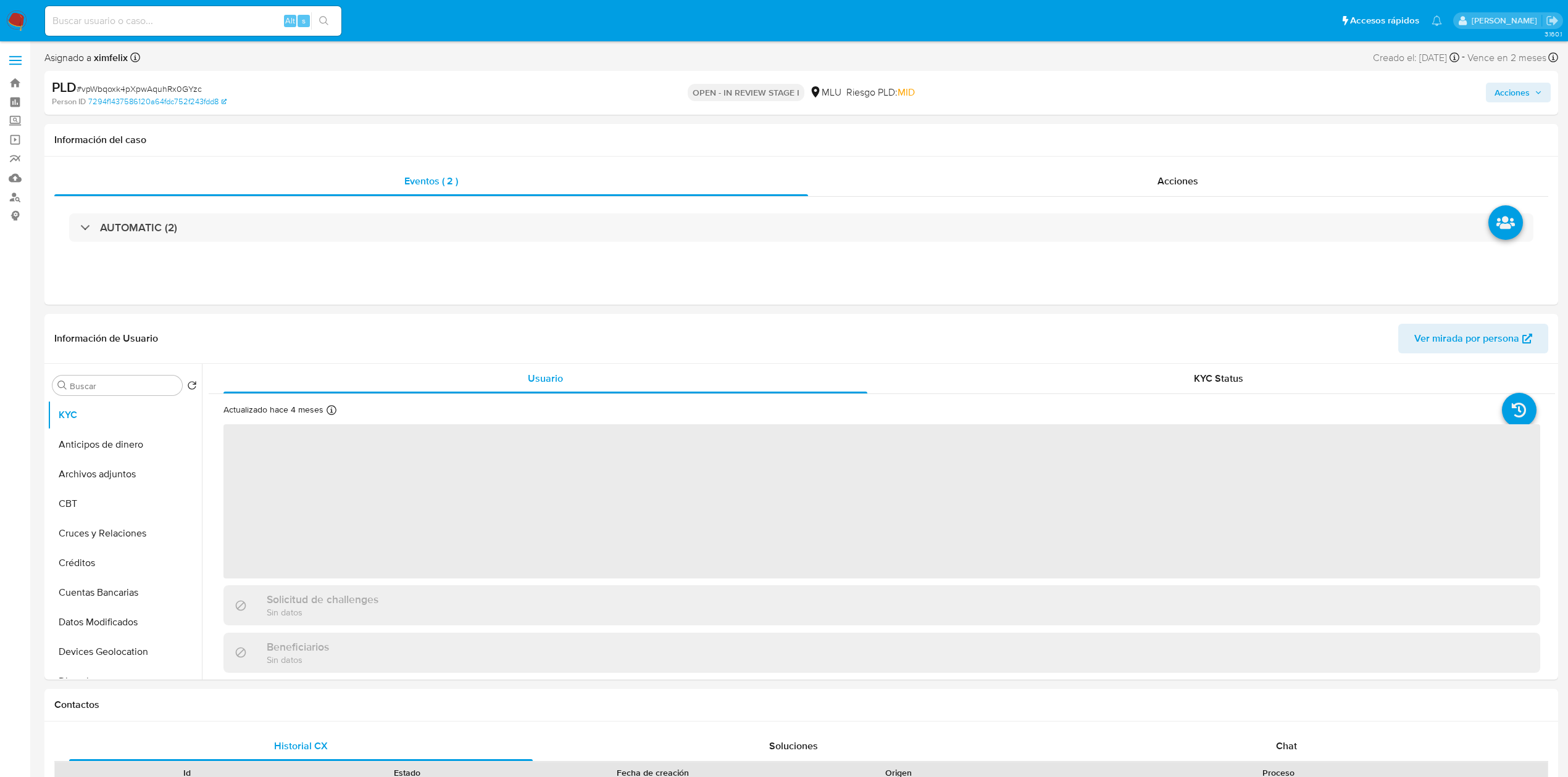
select select "10"
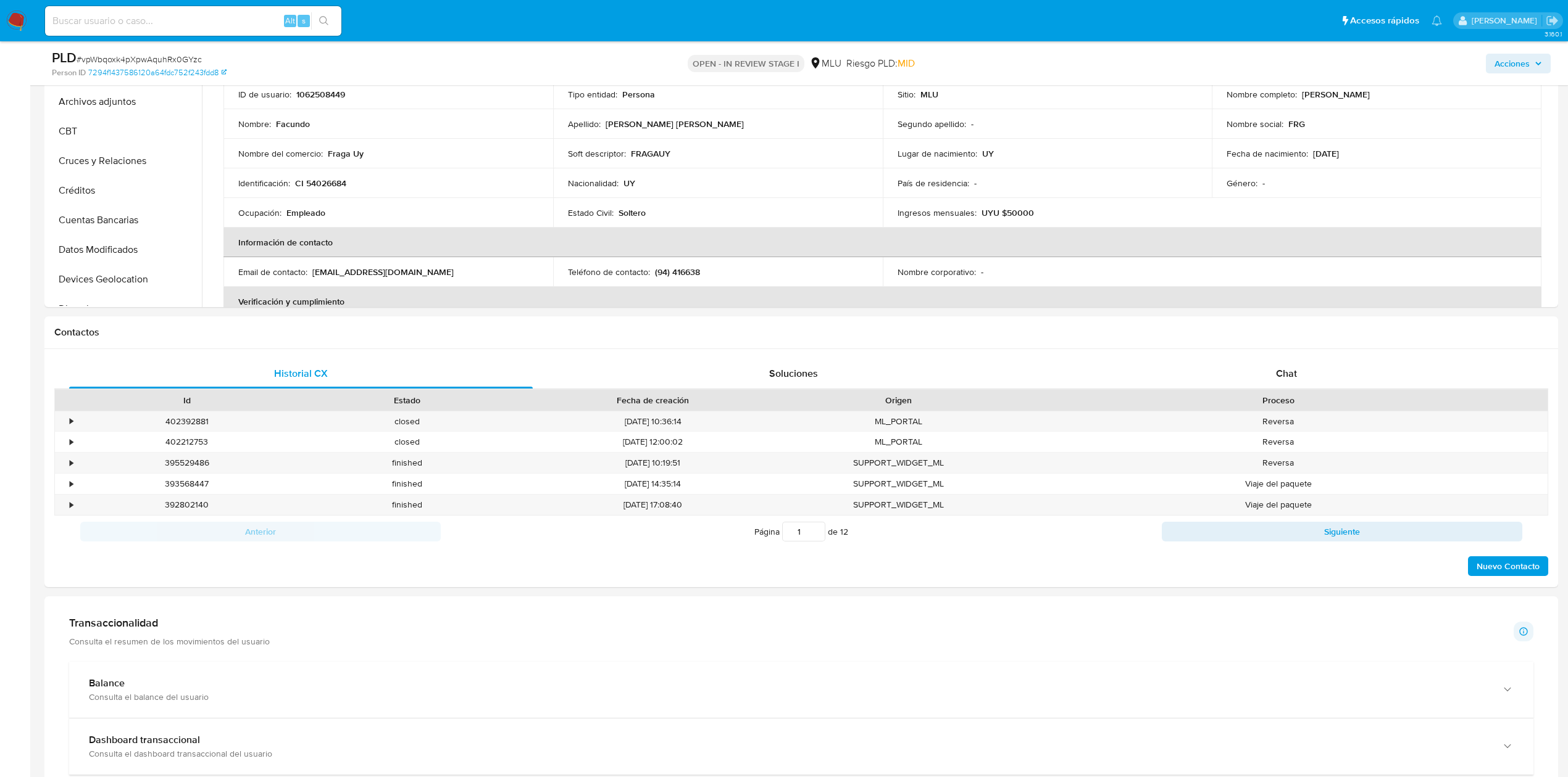
scroll to position [401, 0]
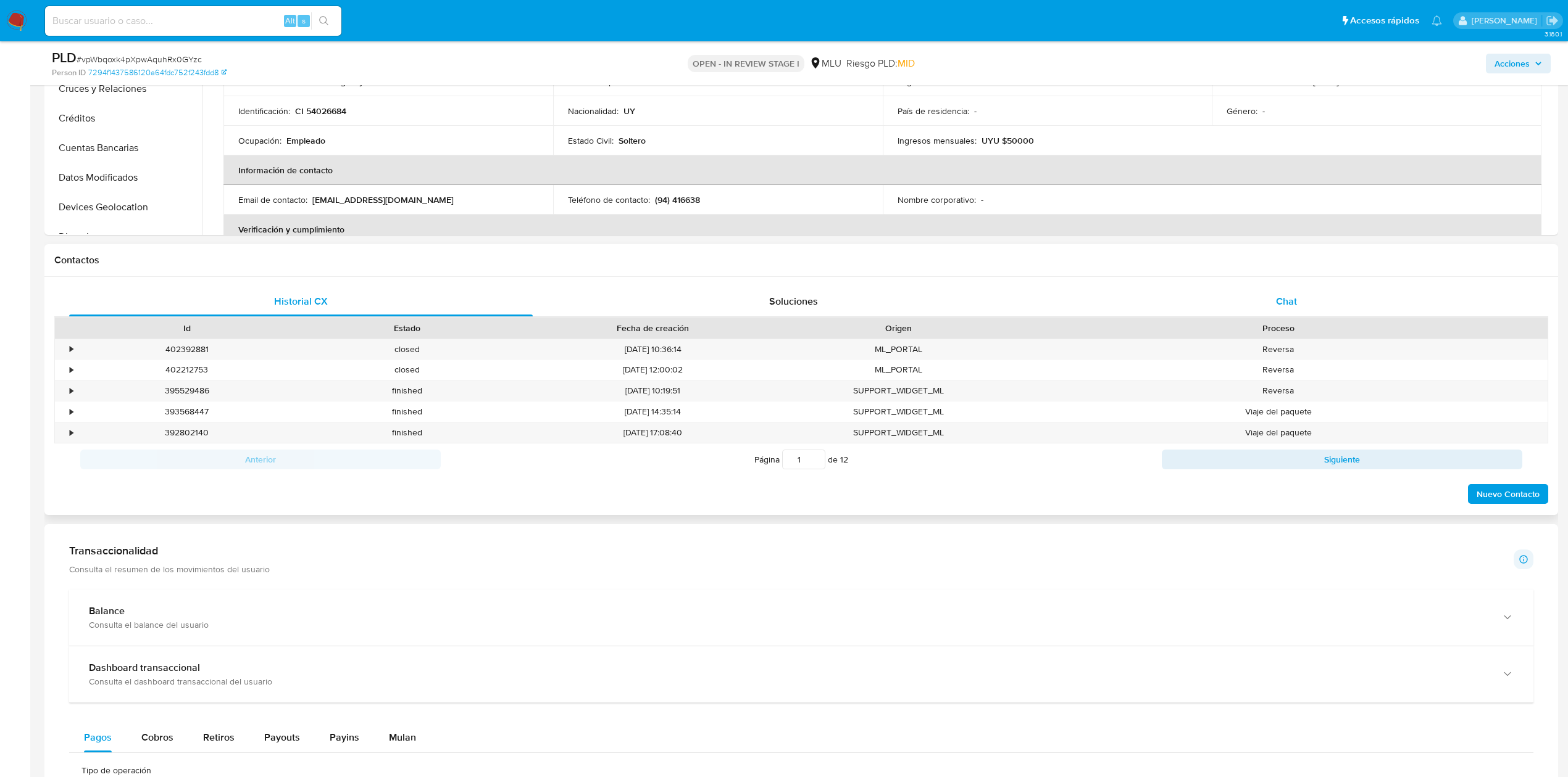
click at [1317, 287] on div "Chat" at bounding box center [1286, 302] width 463 height 30
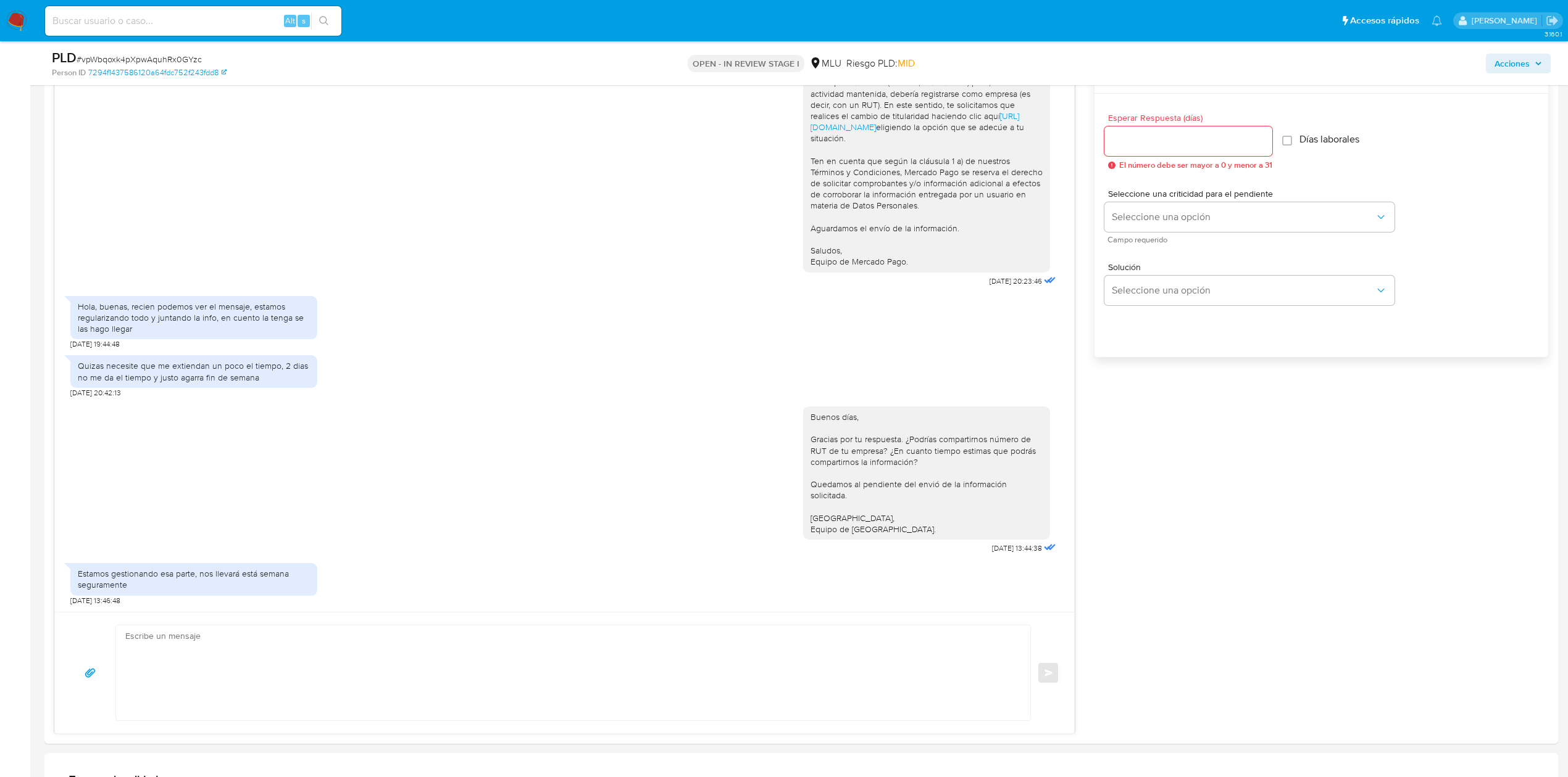
scroll to position [664, 0]
click at [749, 636] on textarea at bounding box center [569, 676] width 889 height 95
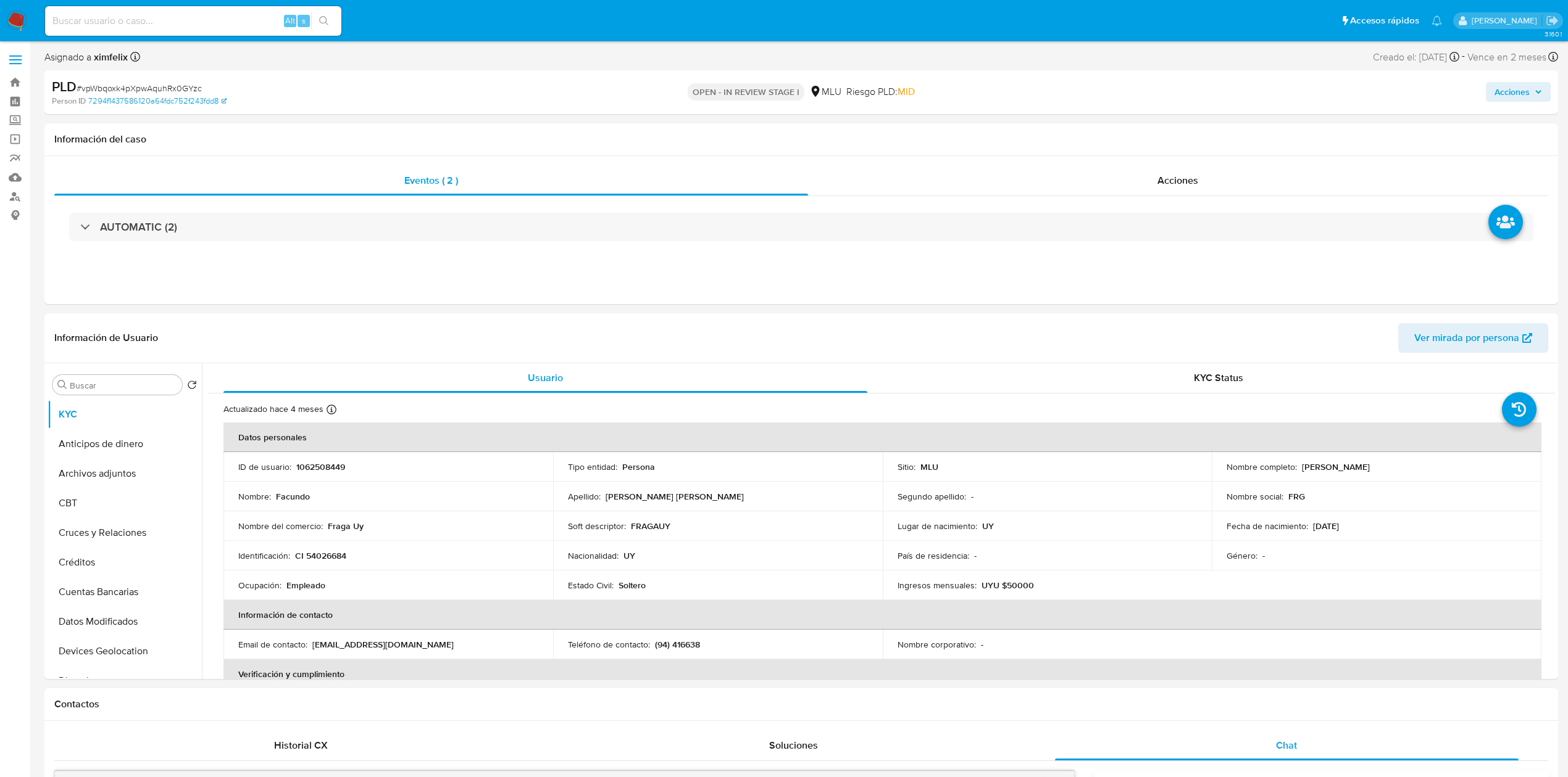
scroll to position [0, 0]
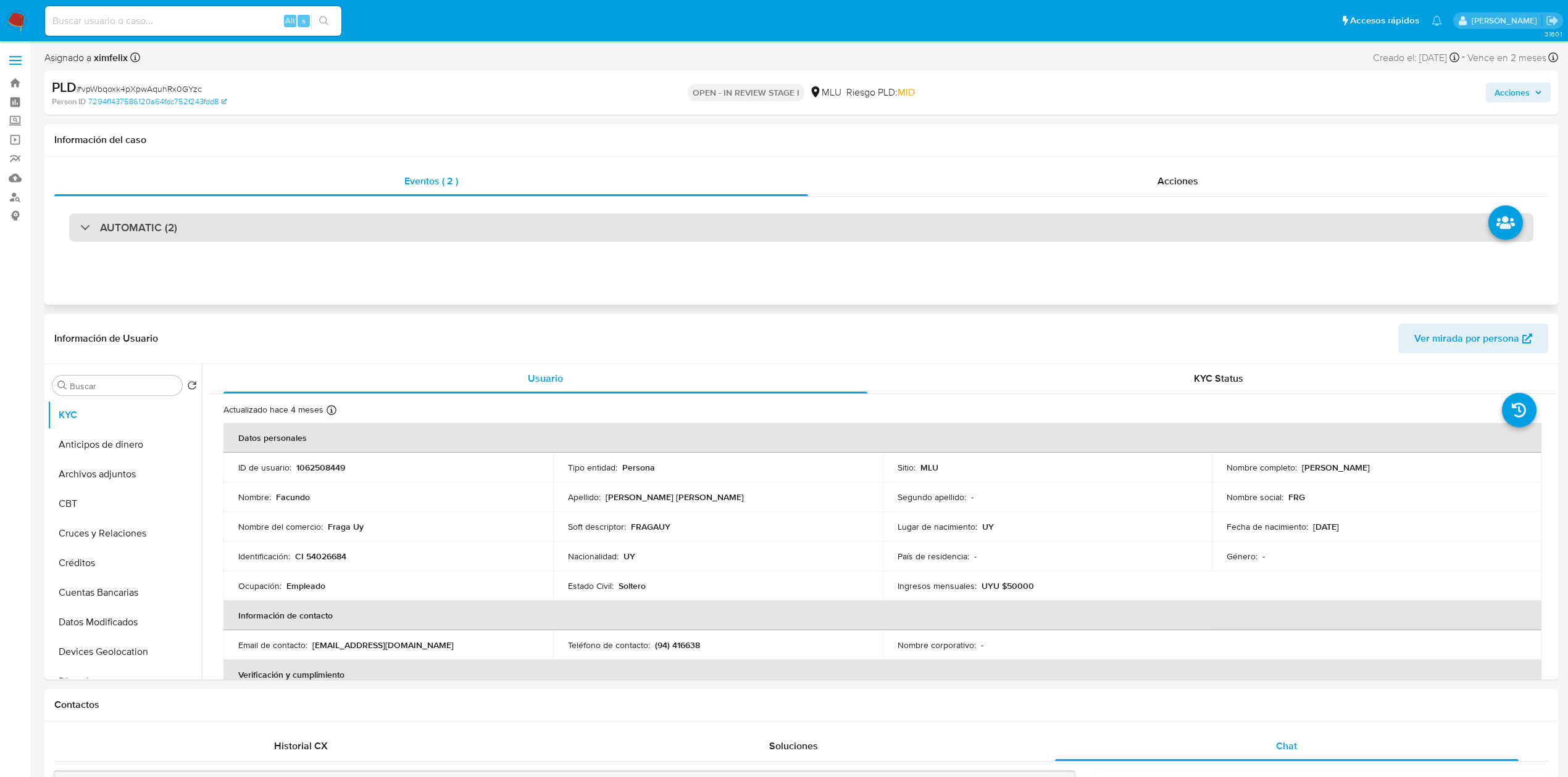
click at [1050, 223] on div "AUTOMATIC (2)" at bounding box center [800, 228] width 1464 height 29
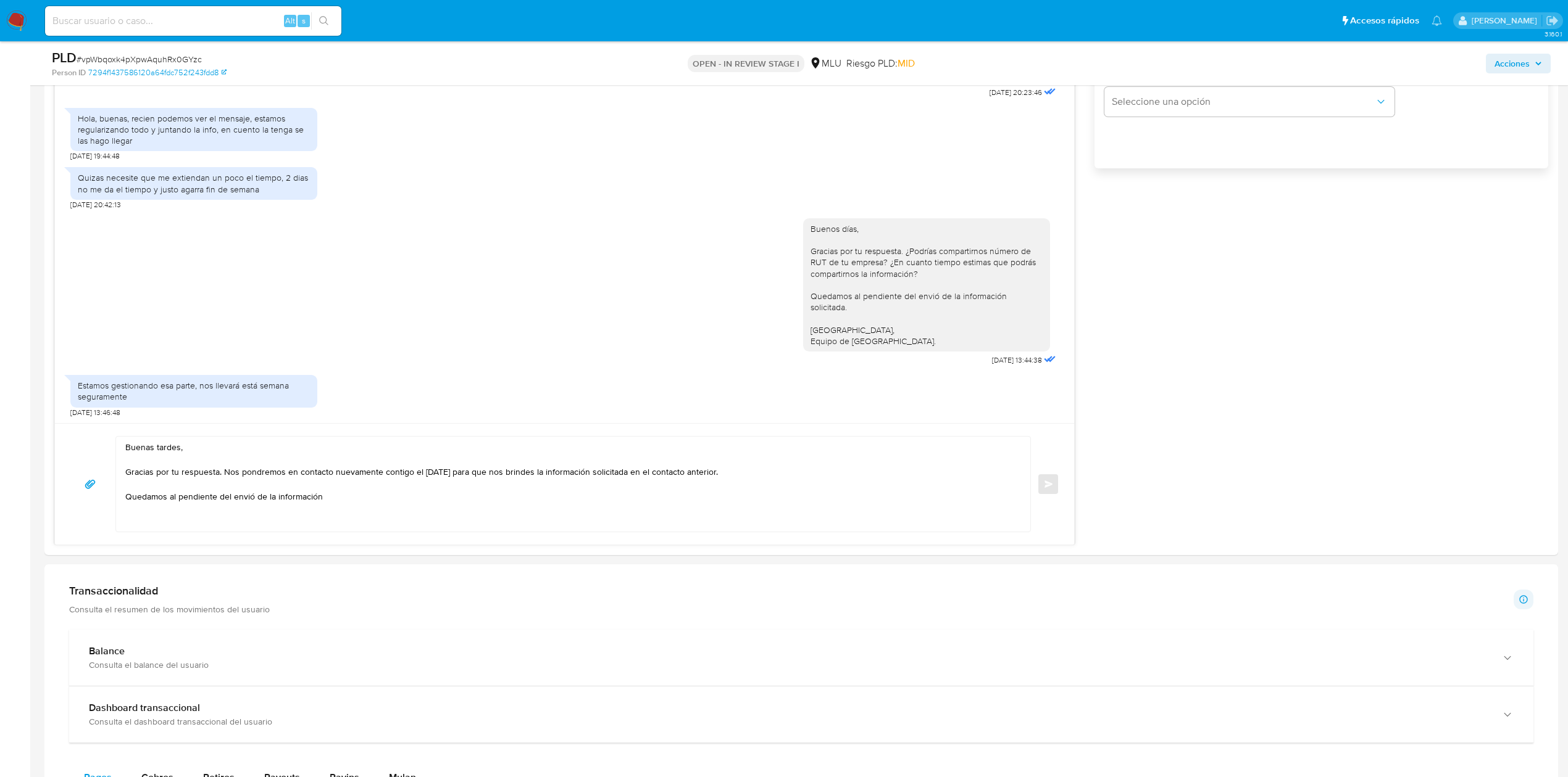
scroll to position [1694, 0]
click at [633, 506] on textarea "Buenas tardes, Gracias por tu respuesta. Nos pondremos en contacto nuevamente c…" at bounding box center [569, 488] width 889 height 95
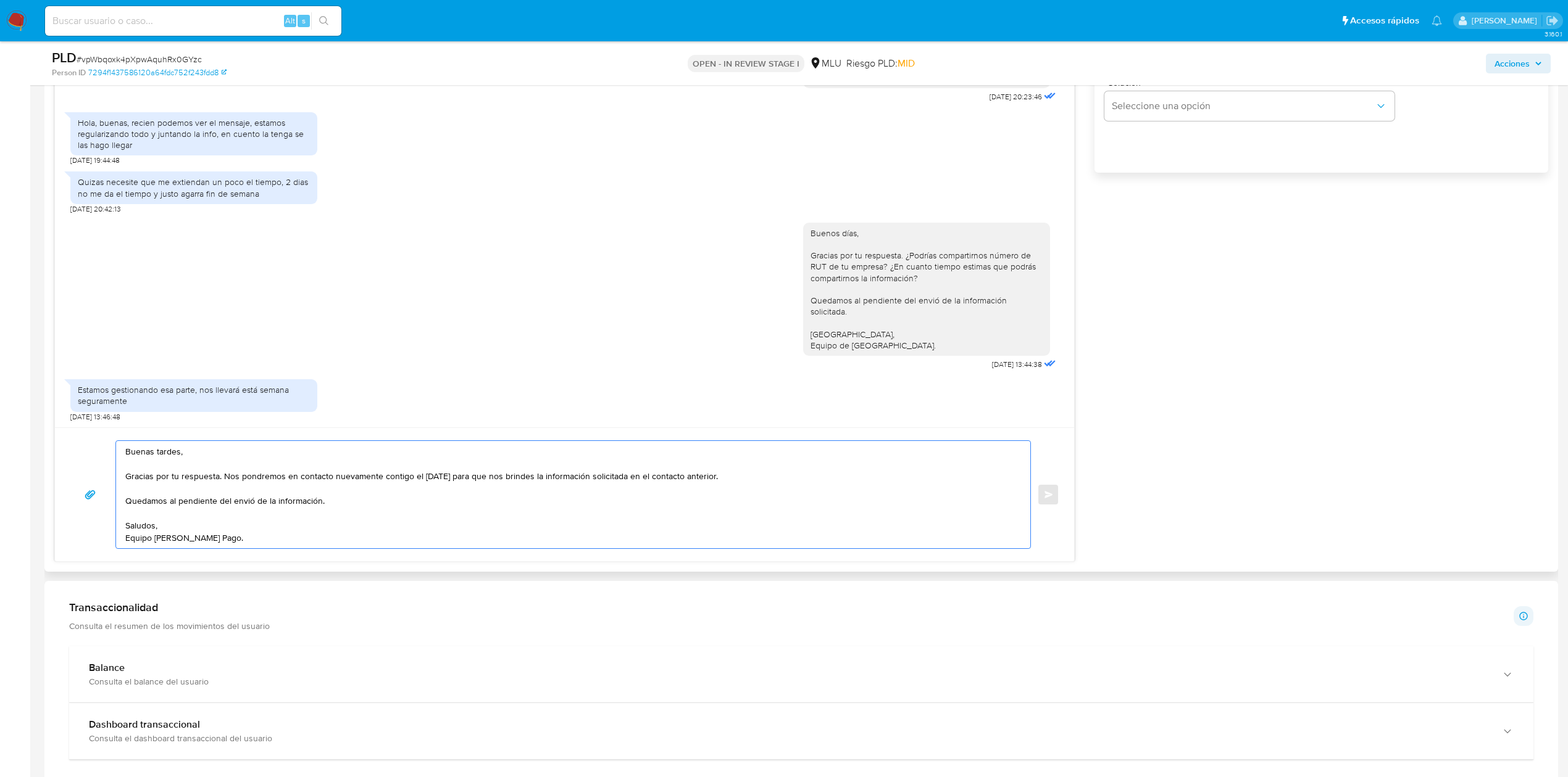
click at [511, 478] on textarea "Buenas tardes, Gracias por tu respuesta. Nos pondremos en contacto nuevamente c…" at bounding box center [569, 494] width 889 height 108
click at [312, 503] on textarea "Buenas tardes, Gracias por tu respuesta. Nos pondremos en contacto nuevamente c…" at bounding box center [569, 494] width 889 height 108
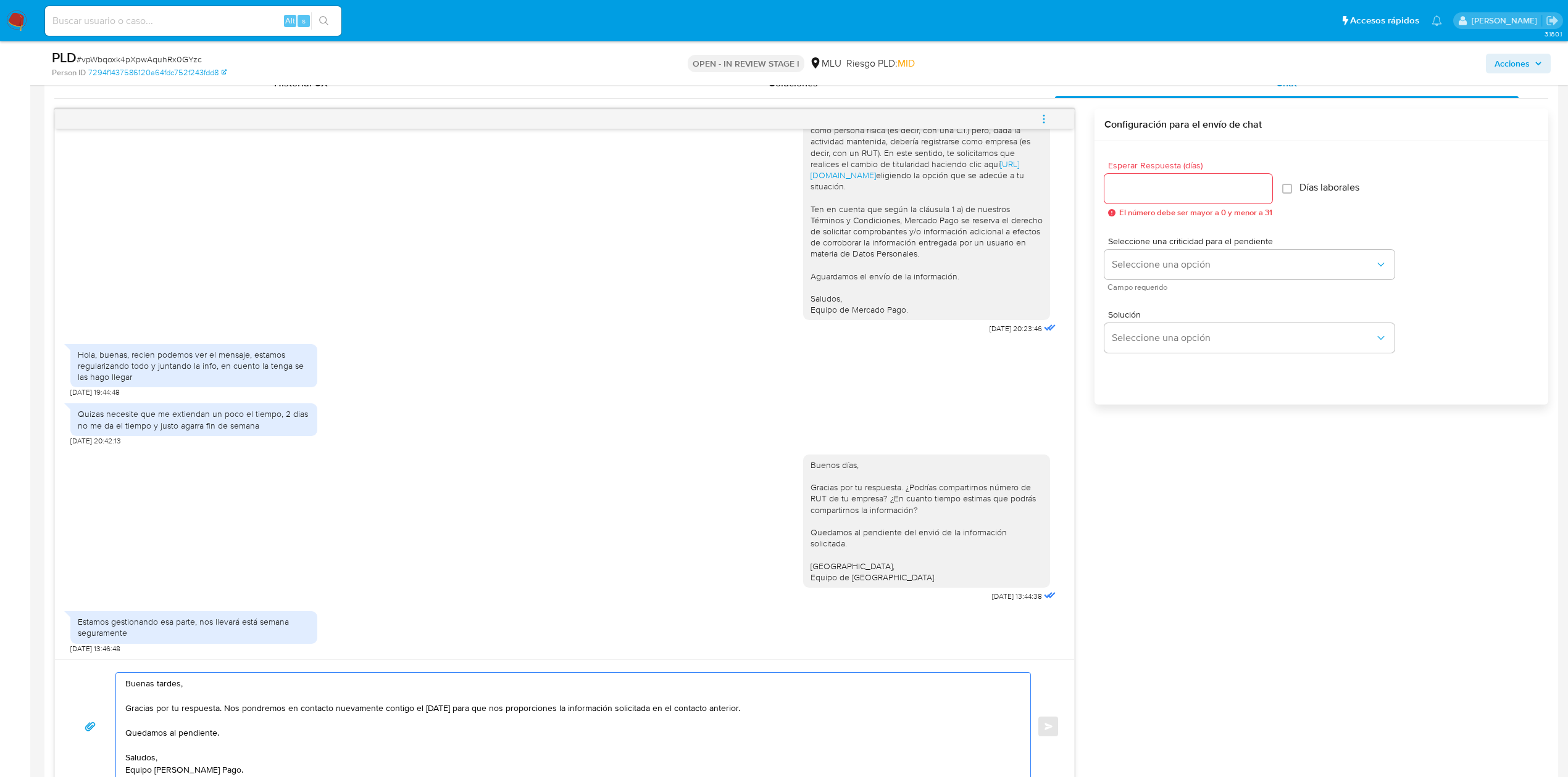
scroll to position [1466, 0]
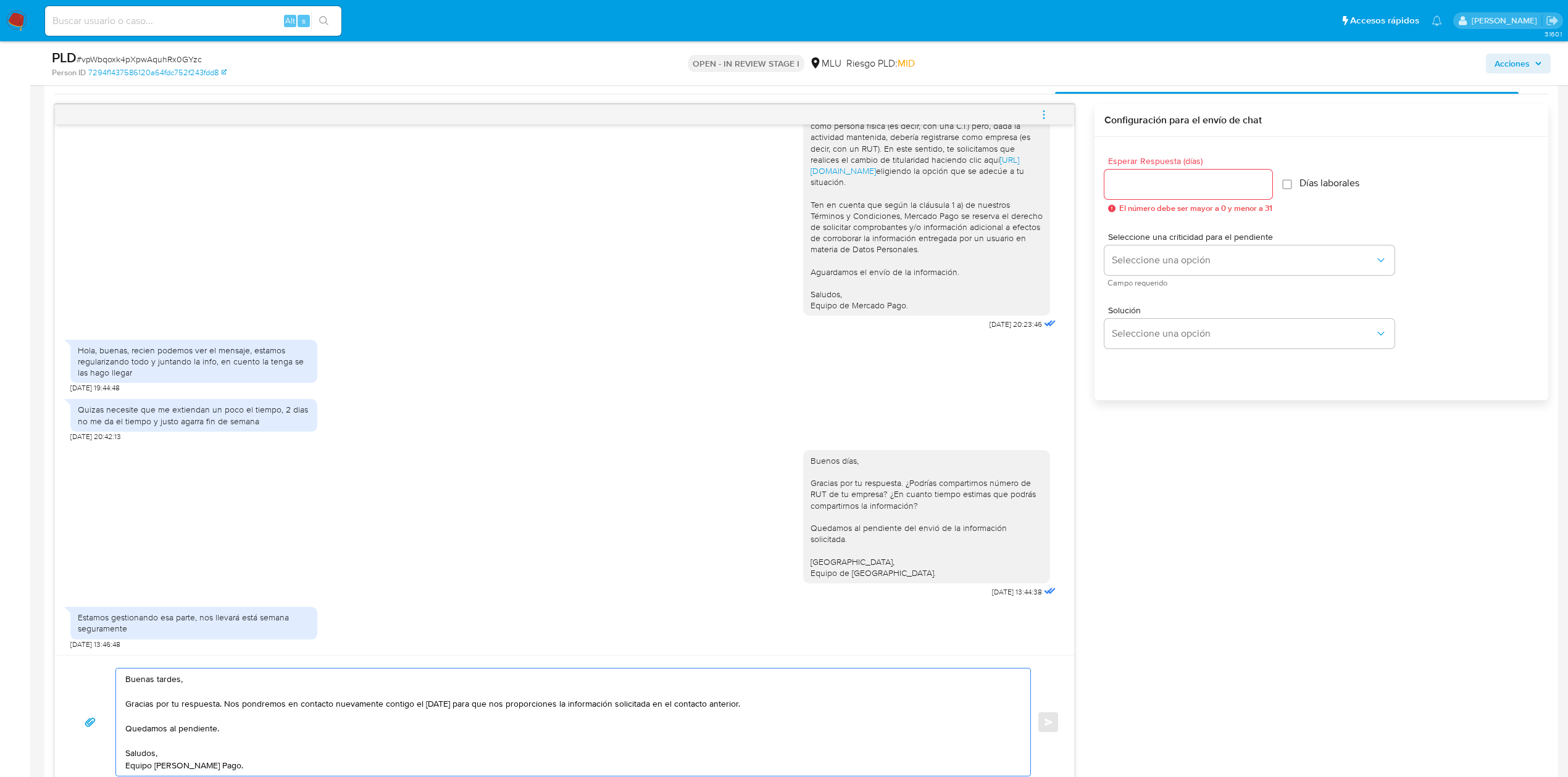
type textarea "Buenas tardes, Gracias por tu respuesta. Nos pondremos en contacto nuevamente c…"
click at [1149, 182] on input "Esperar Respuesta (días)" at bounding box center [1188, 185] width 168 height 16
type input "3"
click at [1194, 264] on span "Seleccione una opción" at bounding box center [1243, 260] width 263 height 12
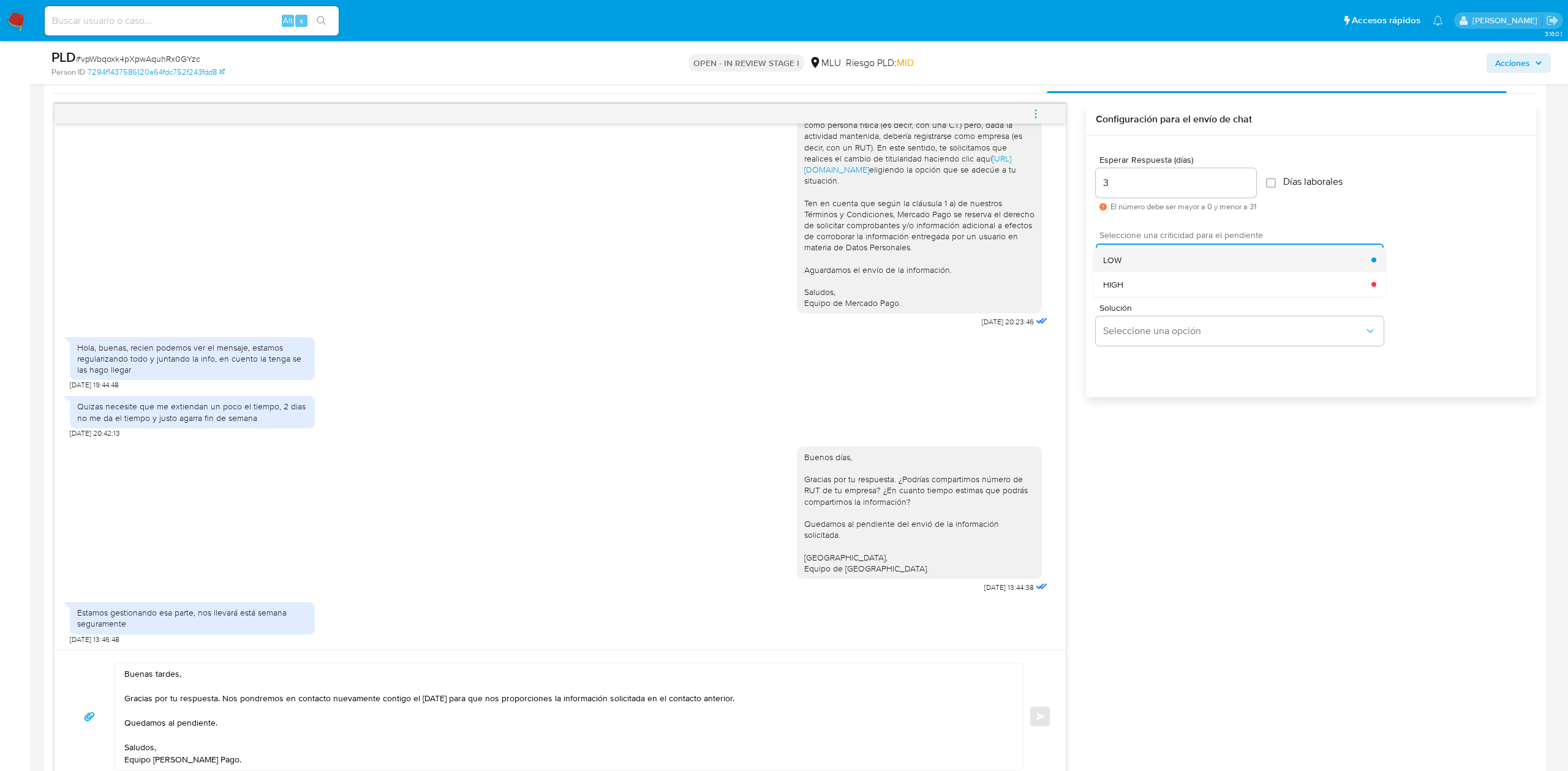
click at [1136, 261] on div "LOW" at bounding box center [1237, 260] width 269 height 24
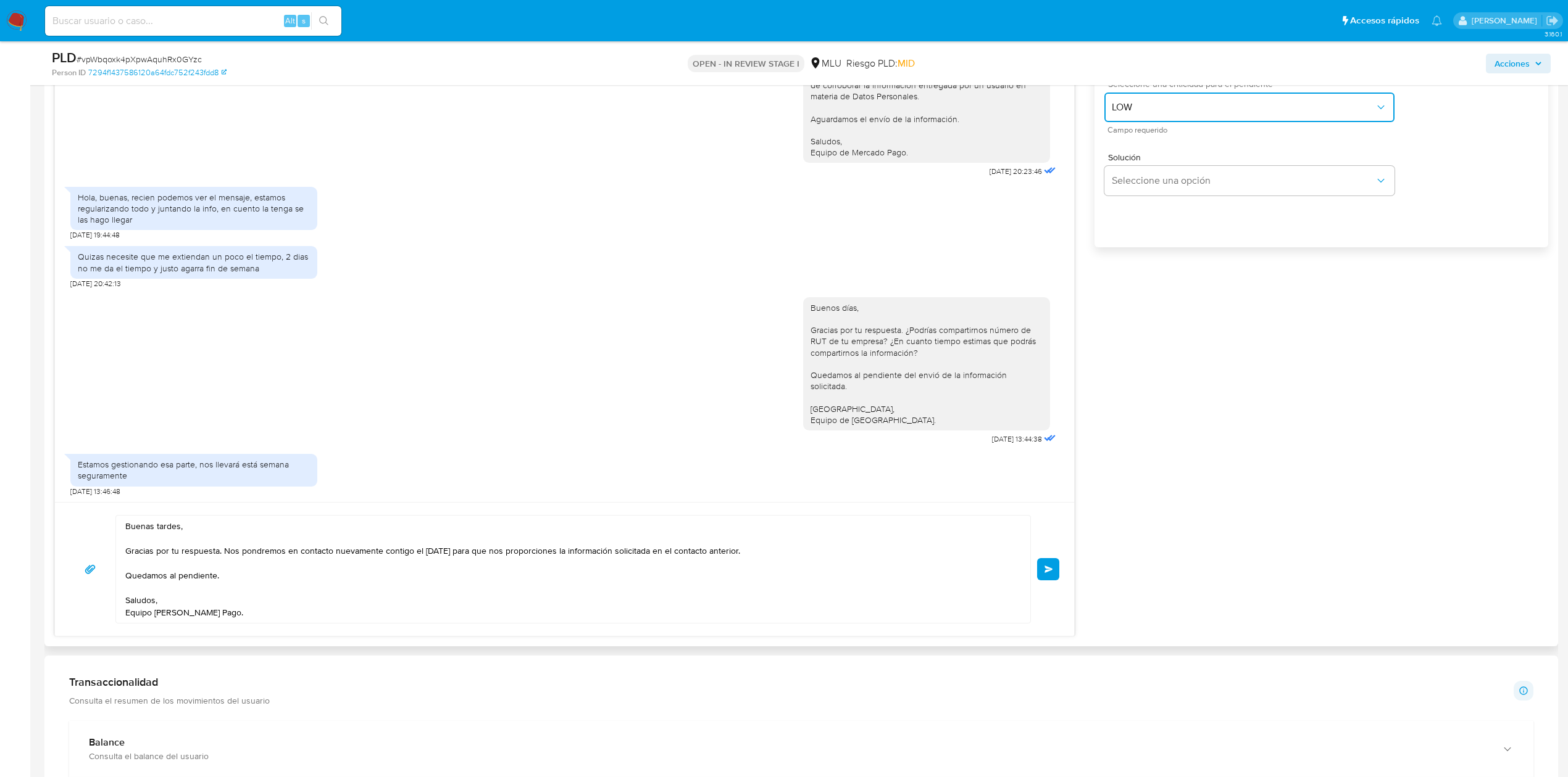
scroll to position [1624, 0]
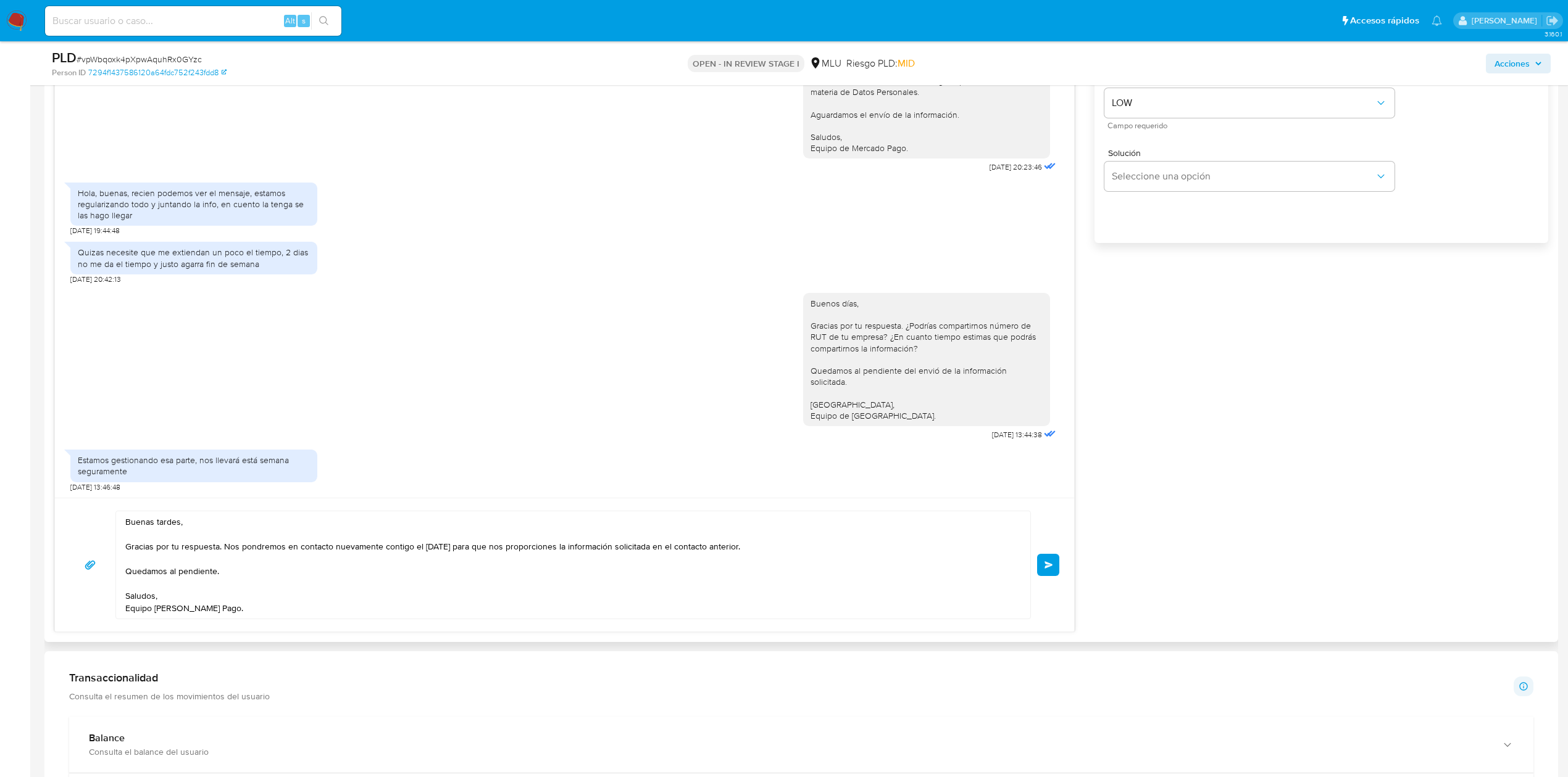
click at [1051, 557] on button "Enviar" at bounding box center [1047, 565] width 22 height 22
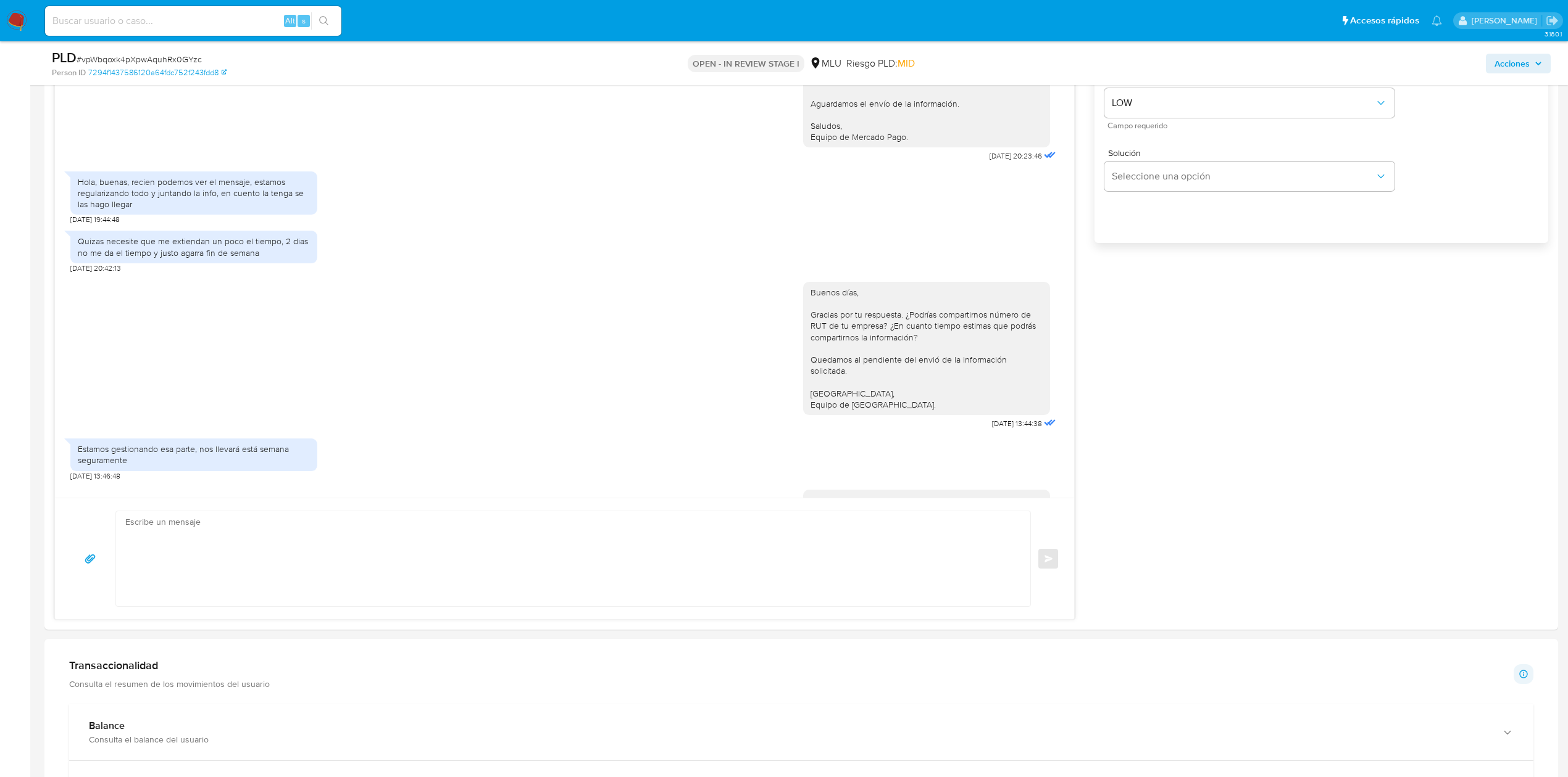
scroll to position [408, 0]
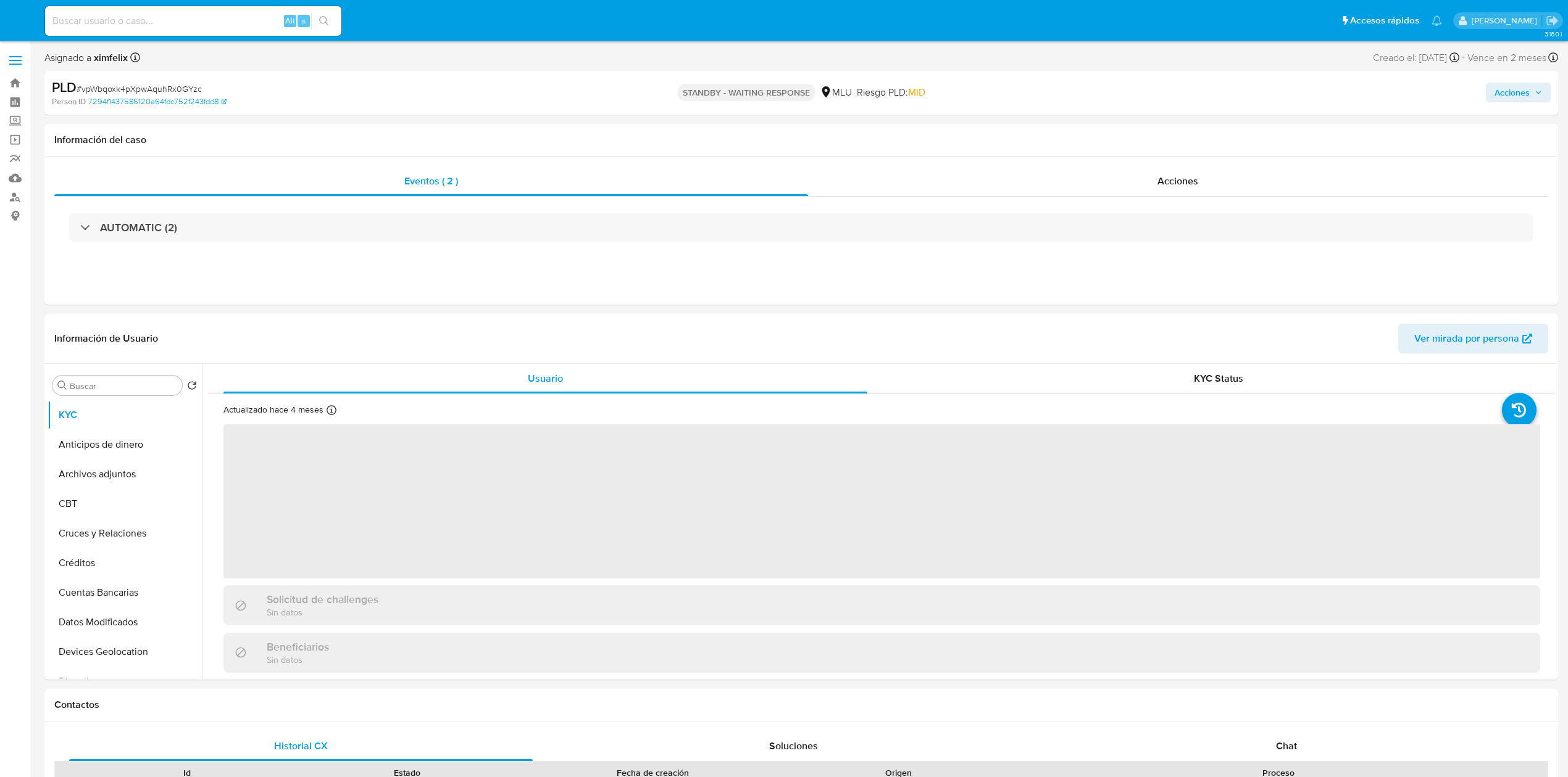
select select "10"
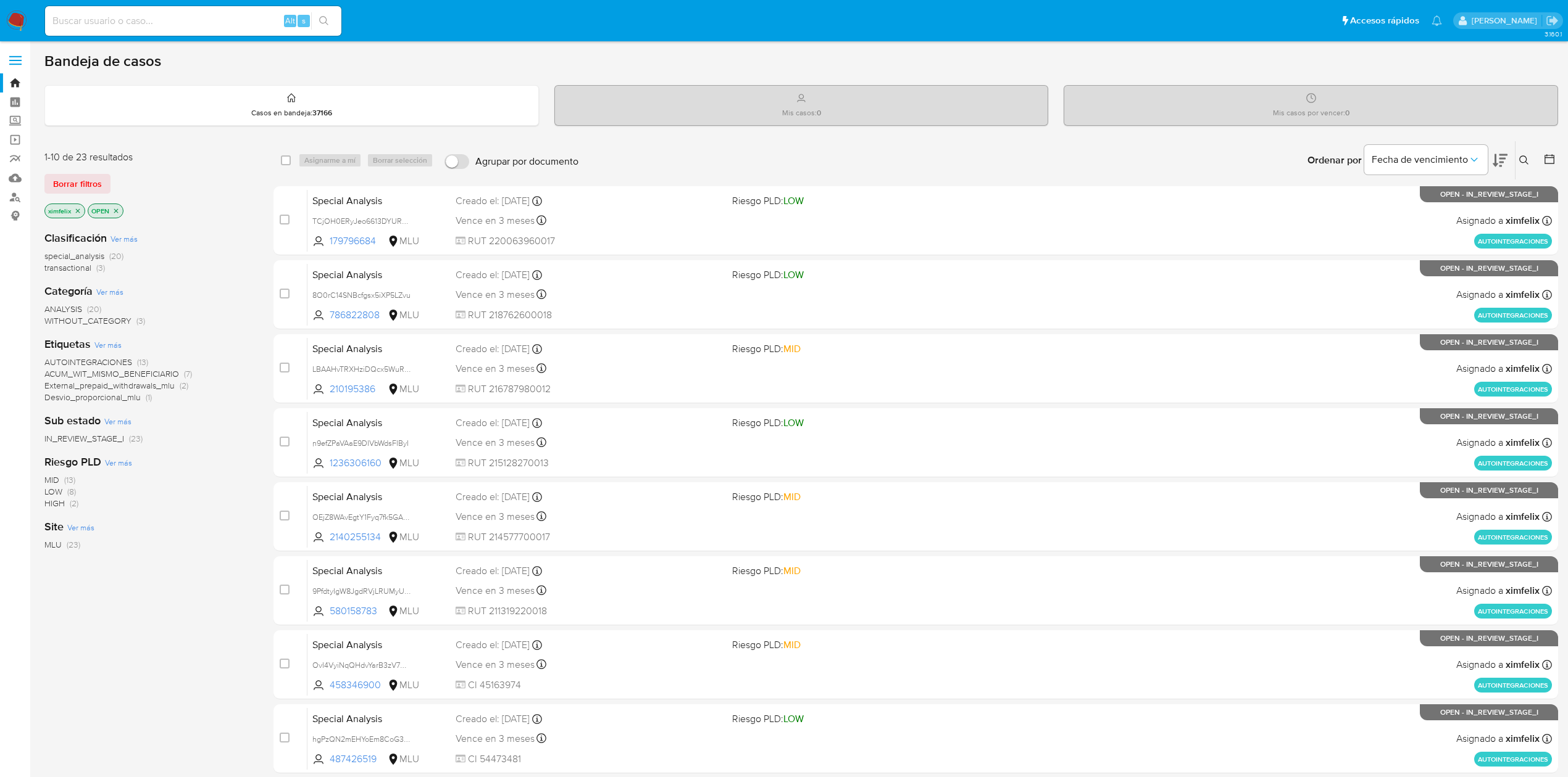
click at [1493, 164] on icon at bounding box center [1500, 161] width 15 height 13
